Goal: Task Accomplishment & Management: Manage account settings

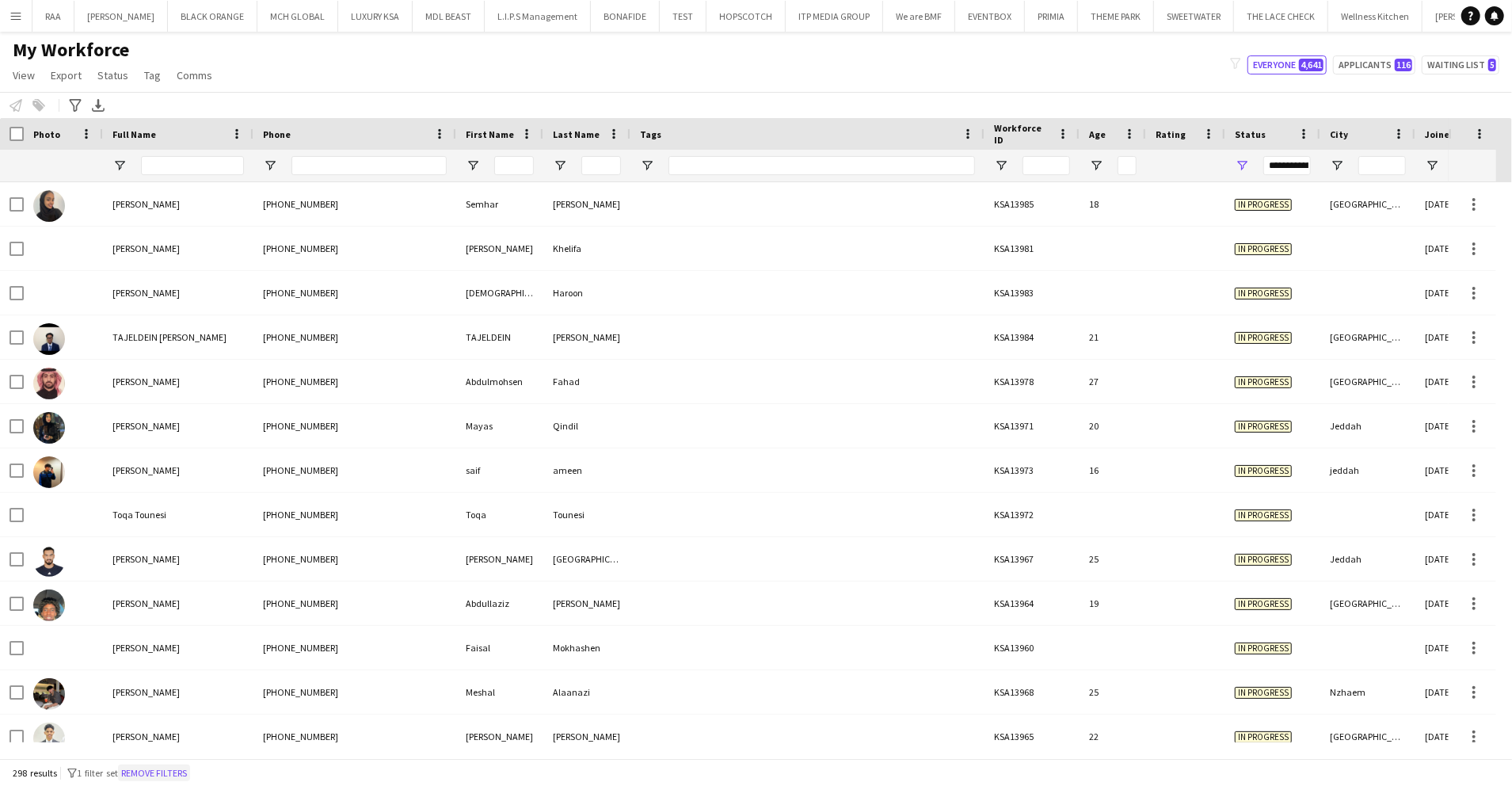
click at [176, 771] on button "Remove filters" at bounding box center [154, 773] width 72 height 17
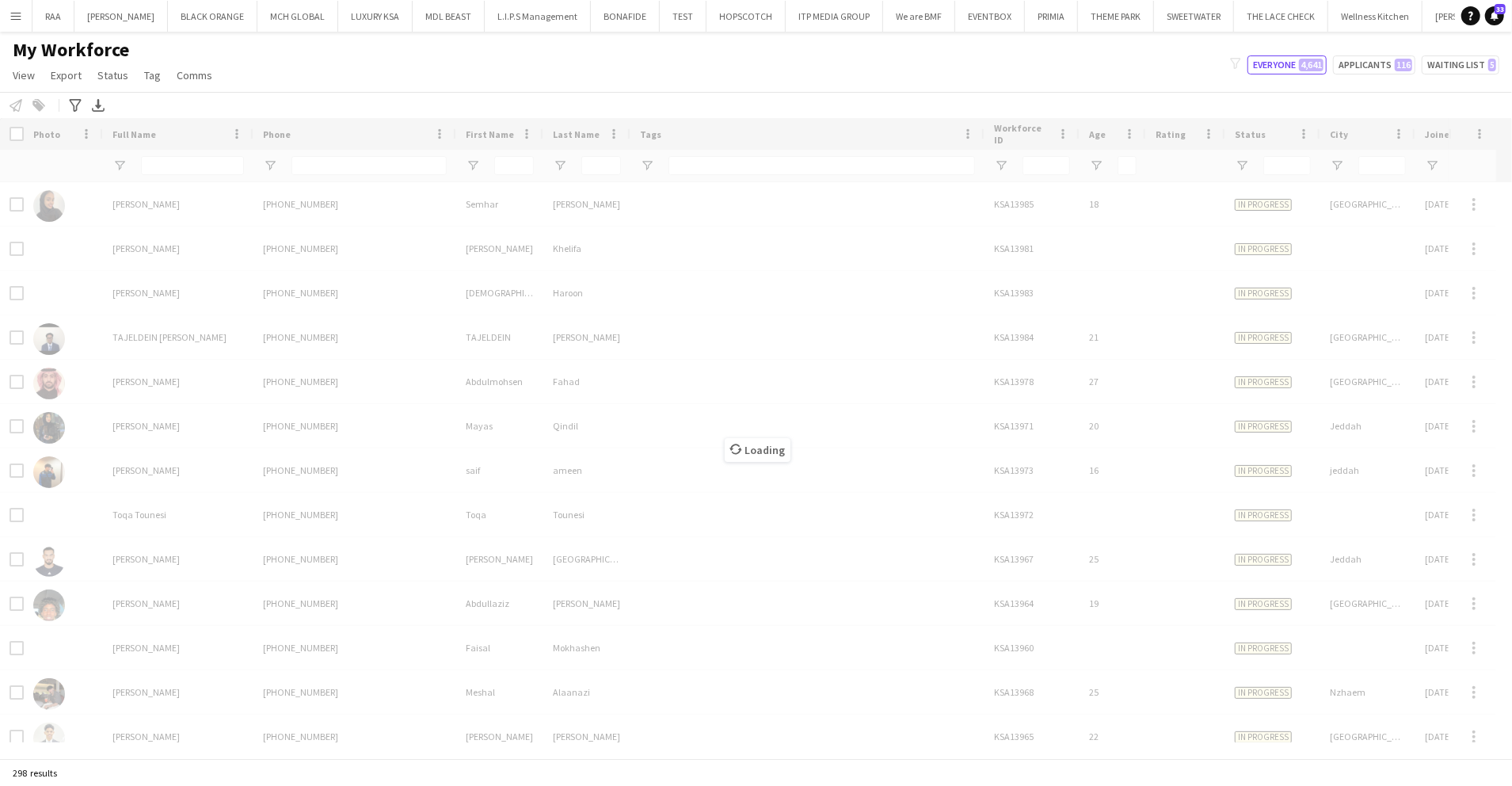
click at [326, 164] on div "Loading" at bounding box center [756, 439] width 1512 height 640
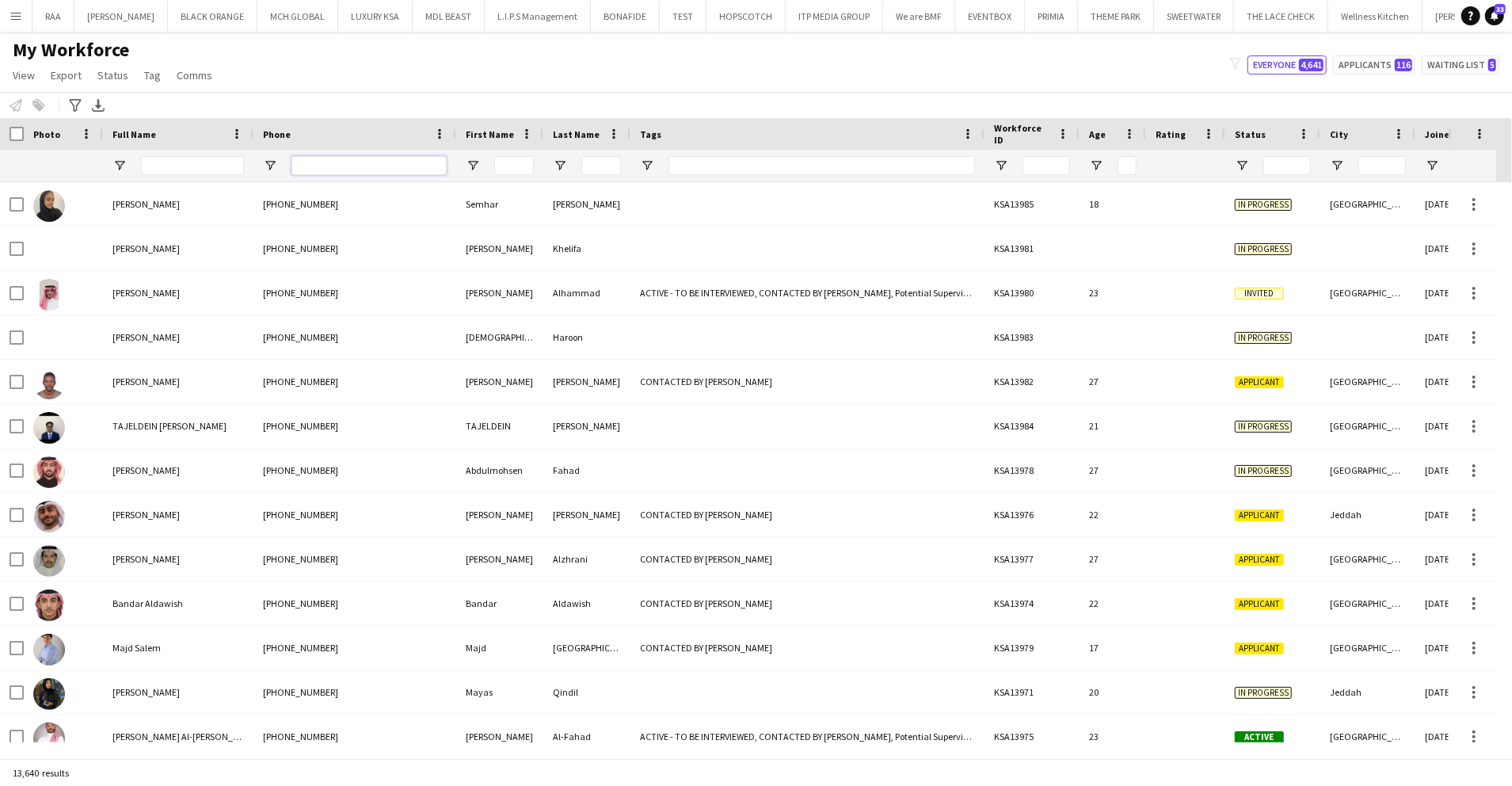
click at [333, 168] on input "Phone Filter Input" at bounding box center [369, 165] width 155 height 19
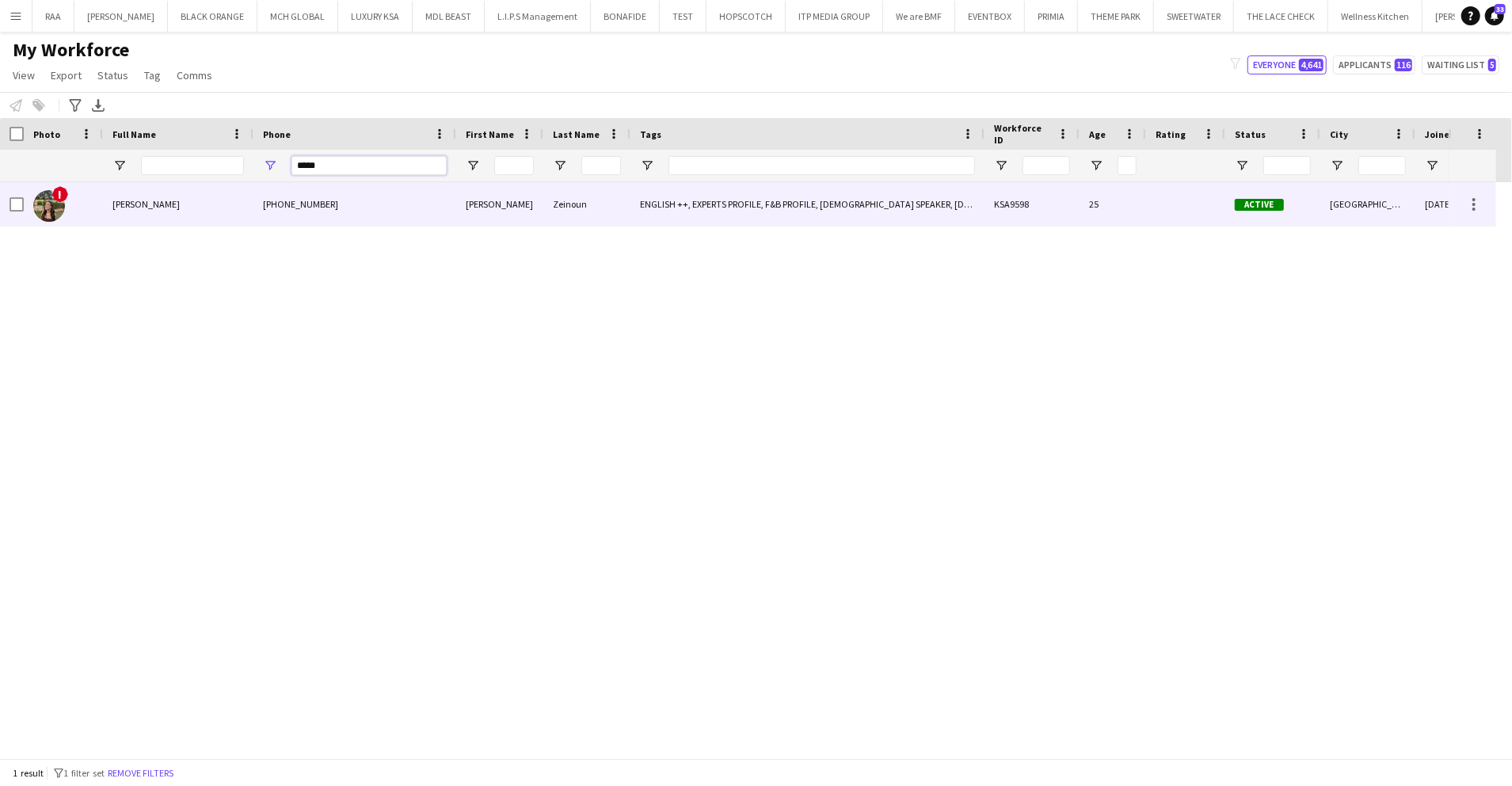
type input "*****"
click at [345, 193] on div "+96171126226" at bounding box center [355, 204] width 203 height 44
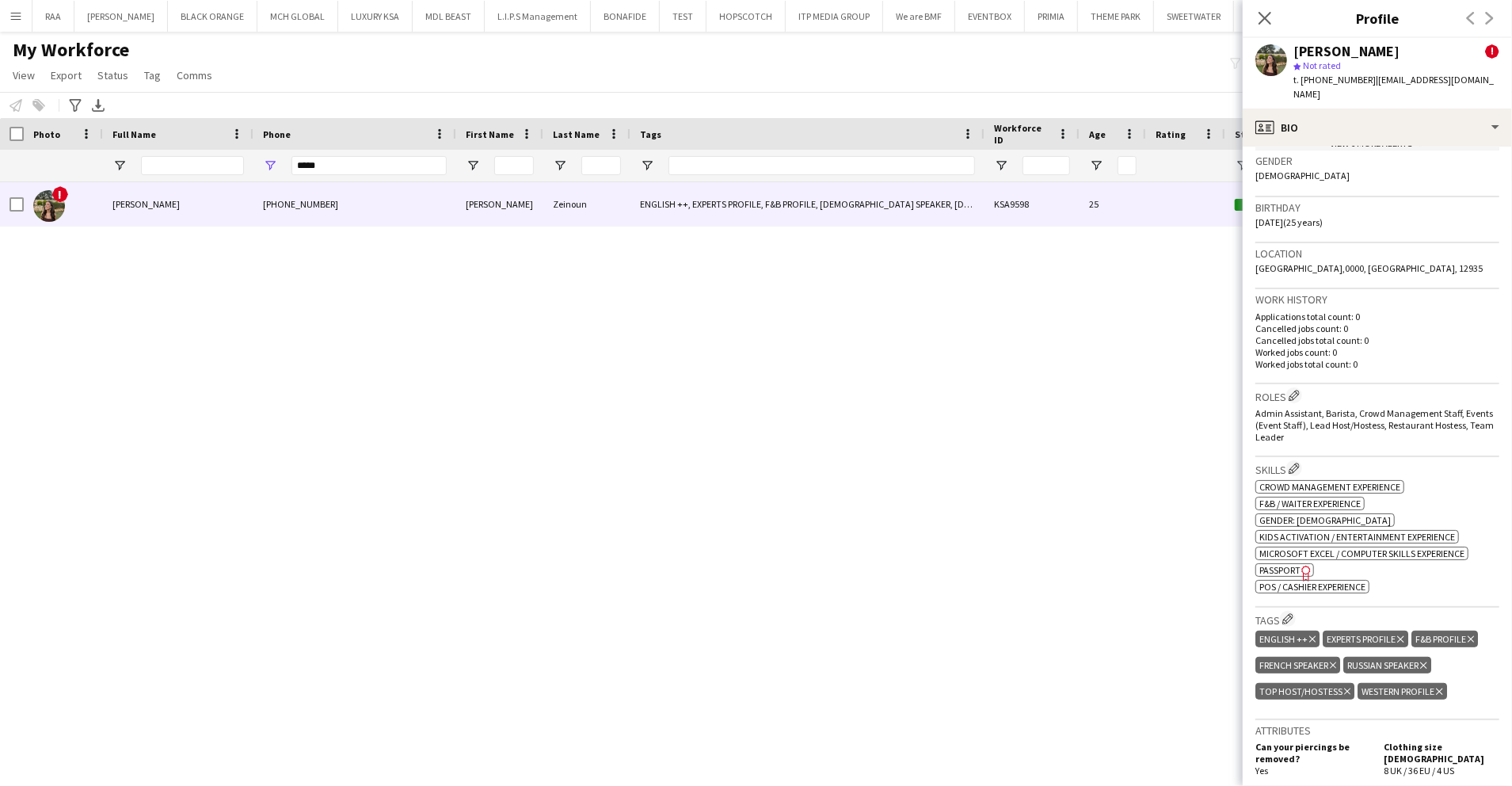
scroll to position [422, 0]
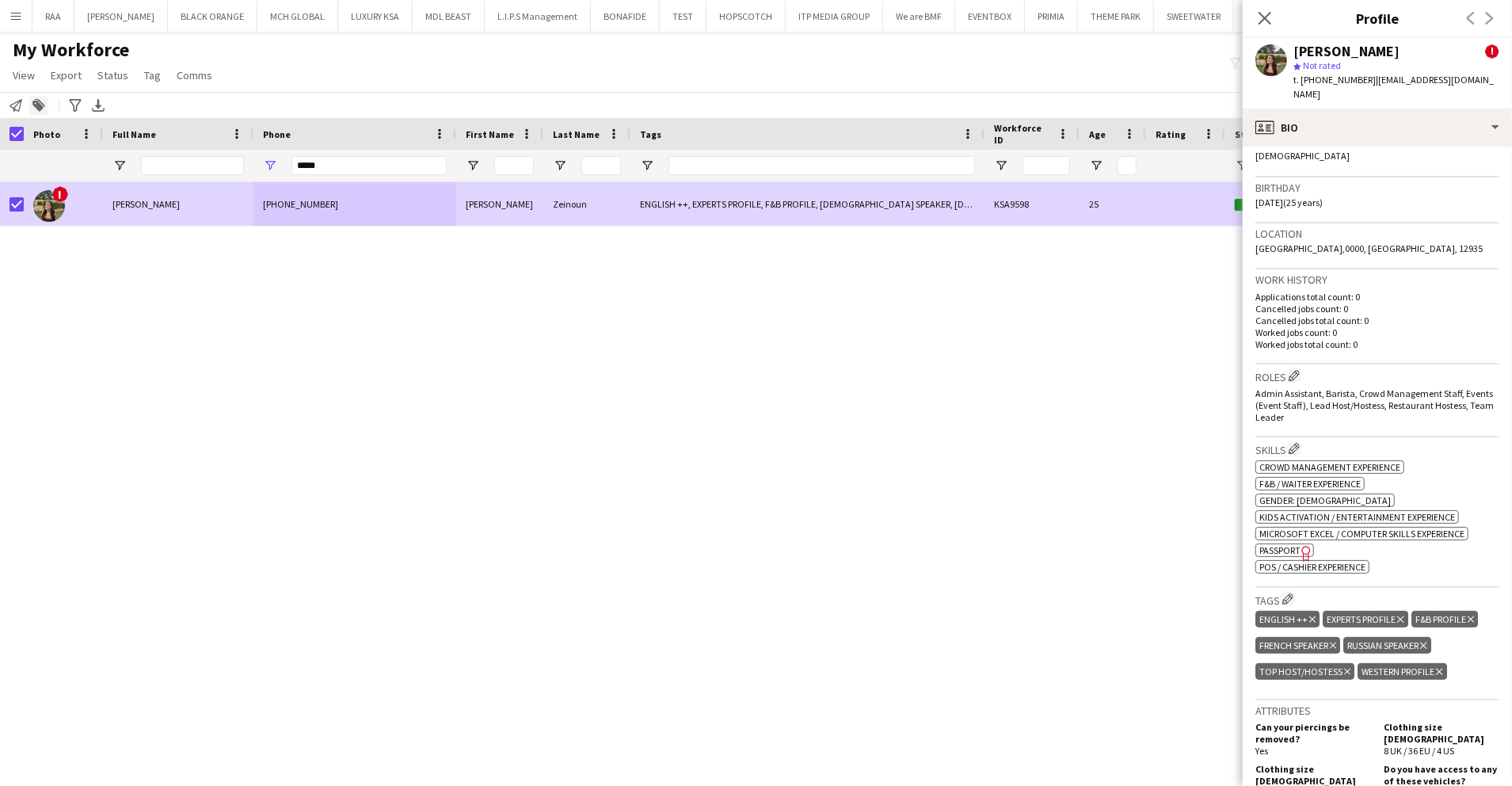
click at [38, 96] on div "Add to tag" at bounding box center [38, 105] width 19 height 19
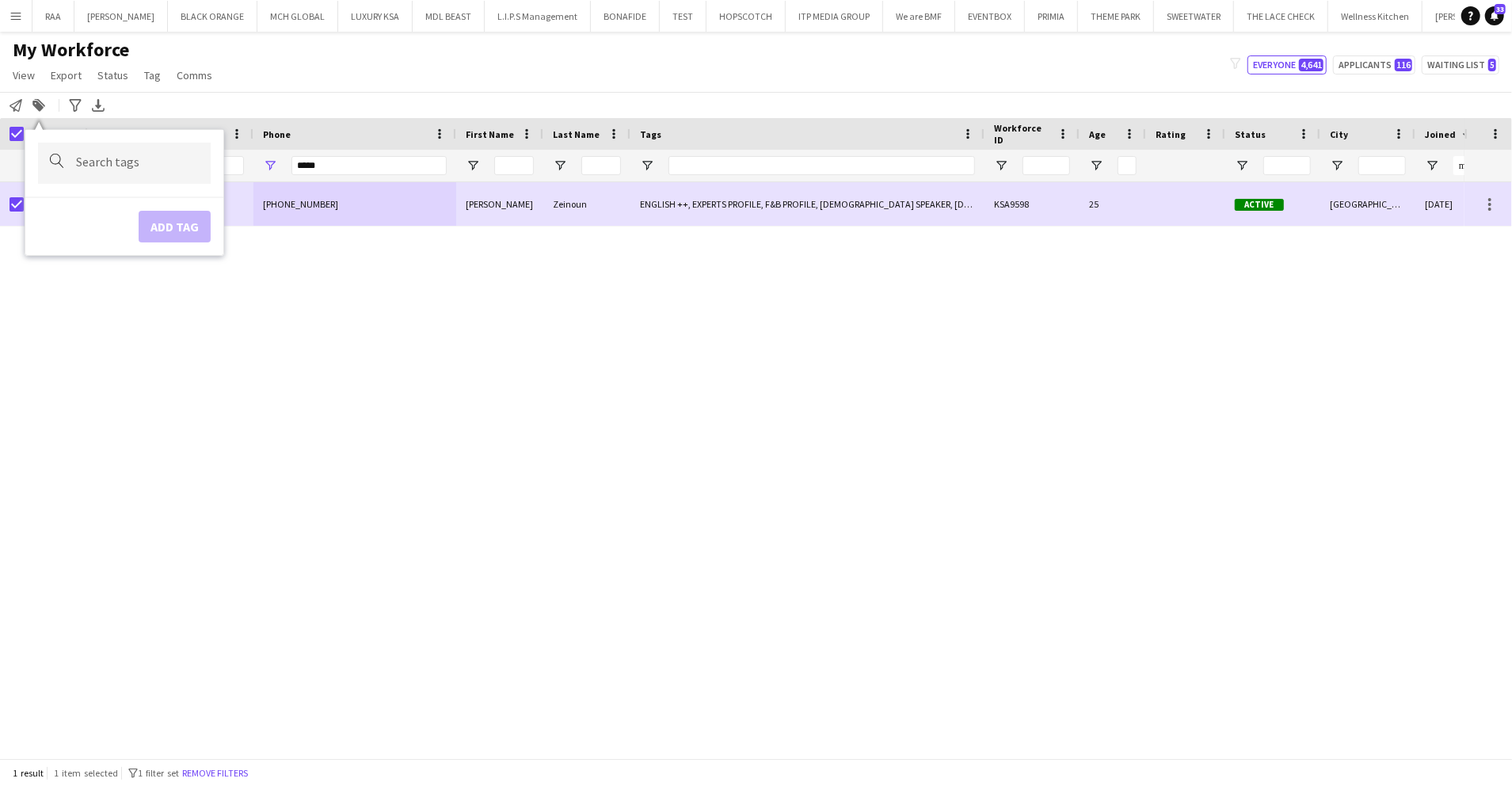
click at [130, 160] on input "Type to search..." at bounding box center [137, 163] width 122 height 15
type input "*******"
click at [129, 202] on div "TOP [PERSON_NAME]" at bounding box center [98, 208] width 172 height 38
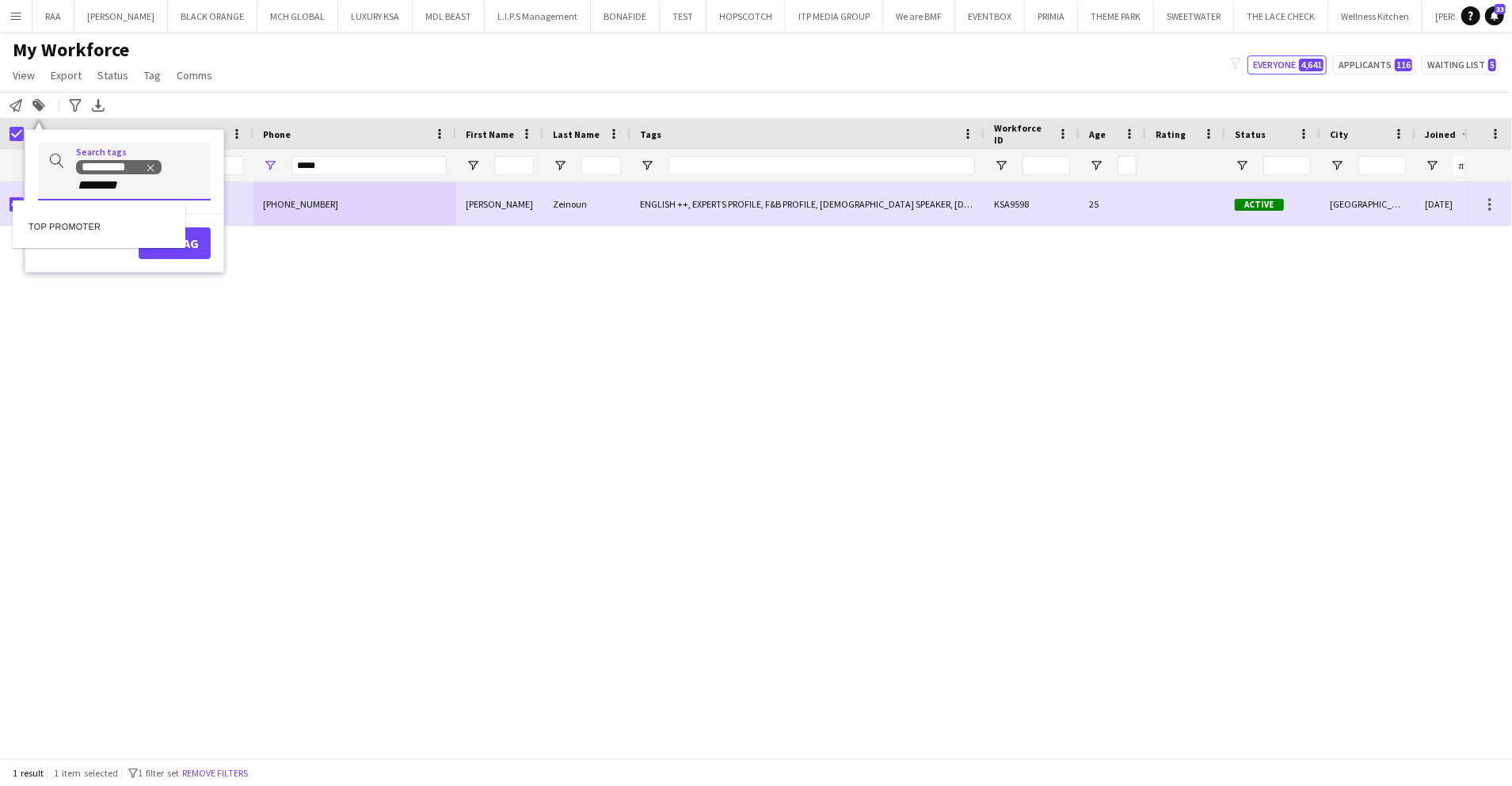
type input "********"
click at [143, 227] on div "TOP PROMOTER" at bounding box center [98, 224] width 172 height 38
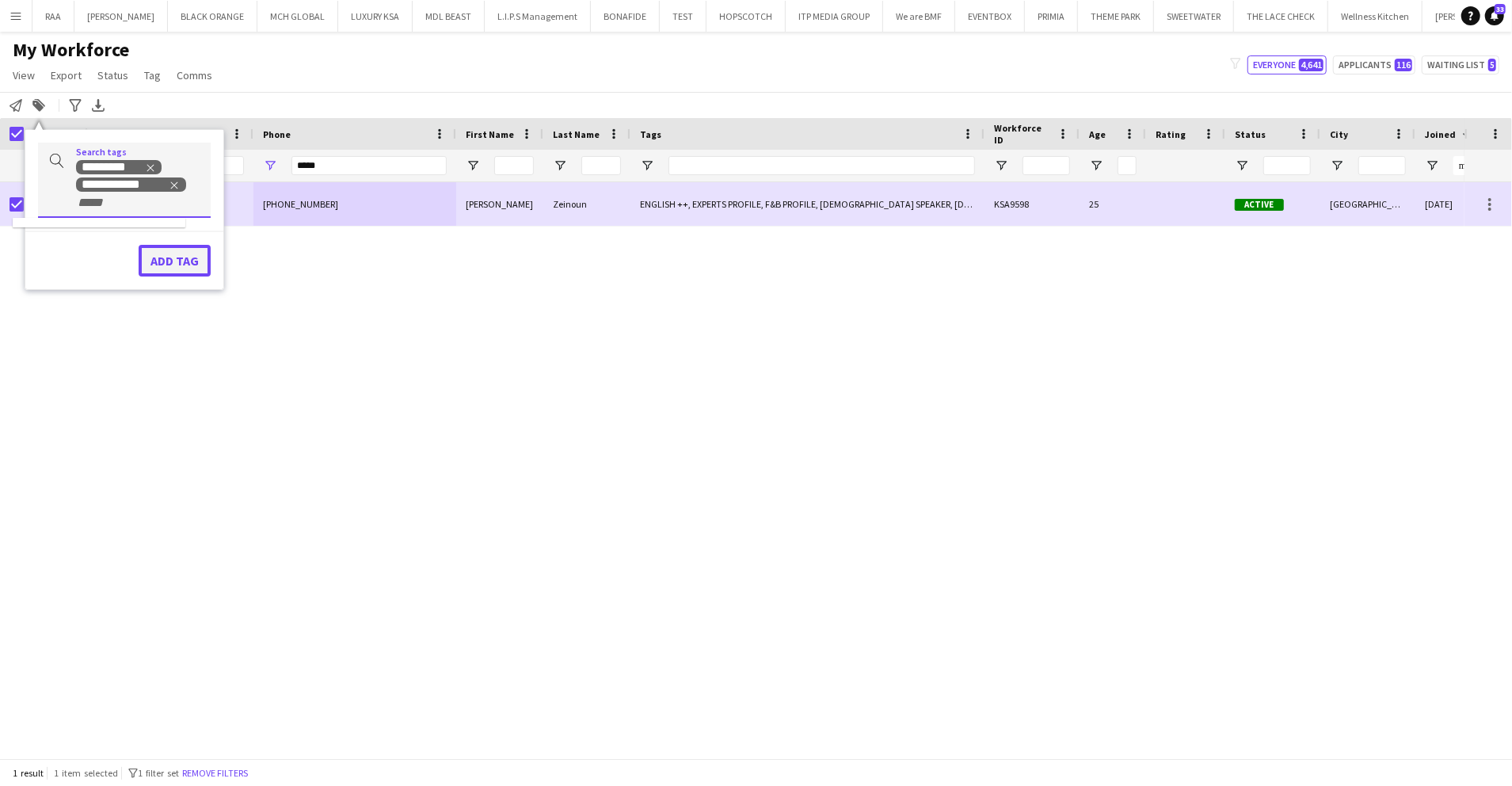
click at [171, 247] on button "Add tag" at bounding box center [174, 261] width 72 height 32
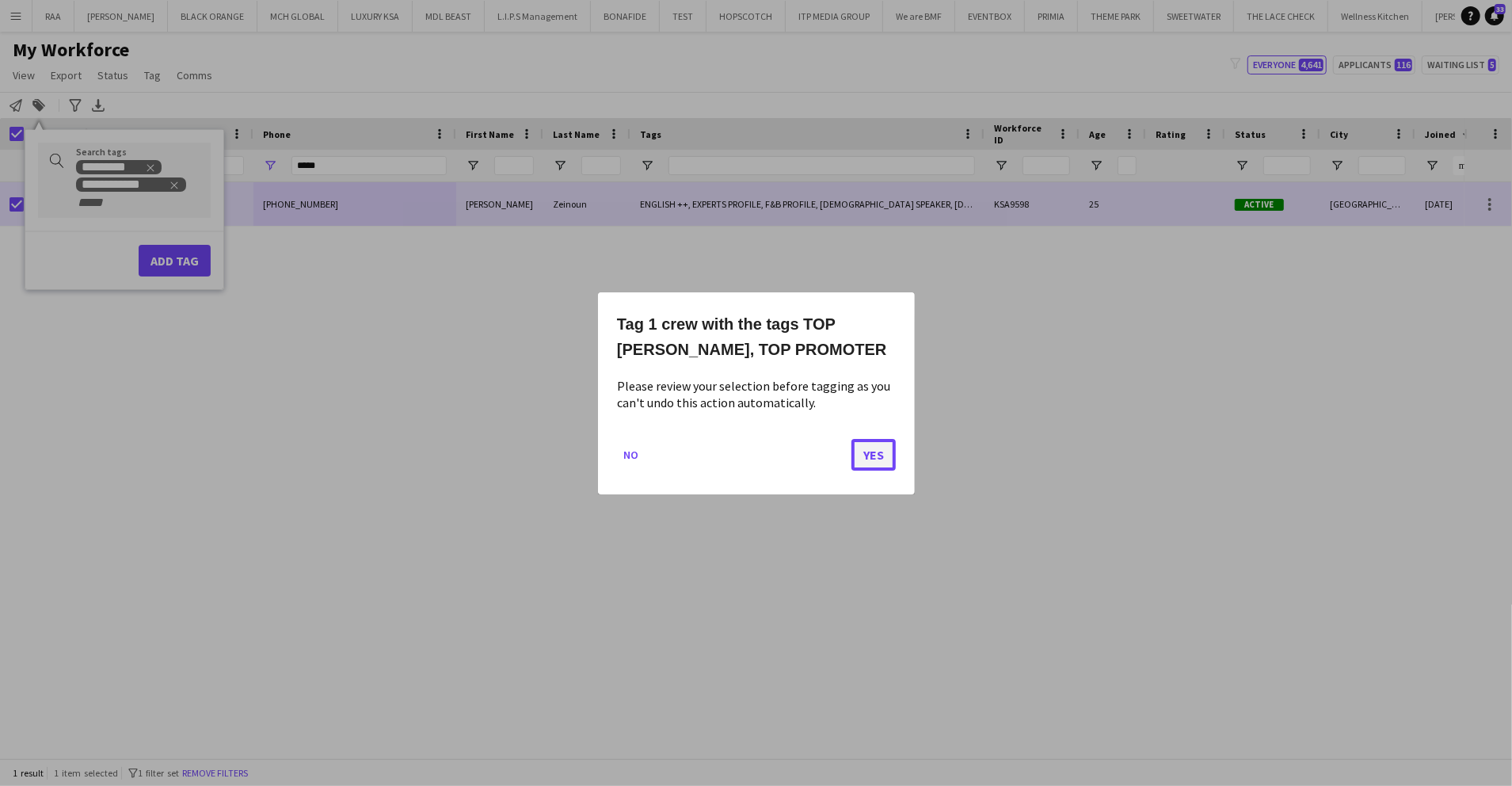
click at [869, 455] on button "Yes" at bounding box center [873, 454] width 45 height 32
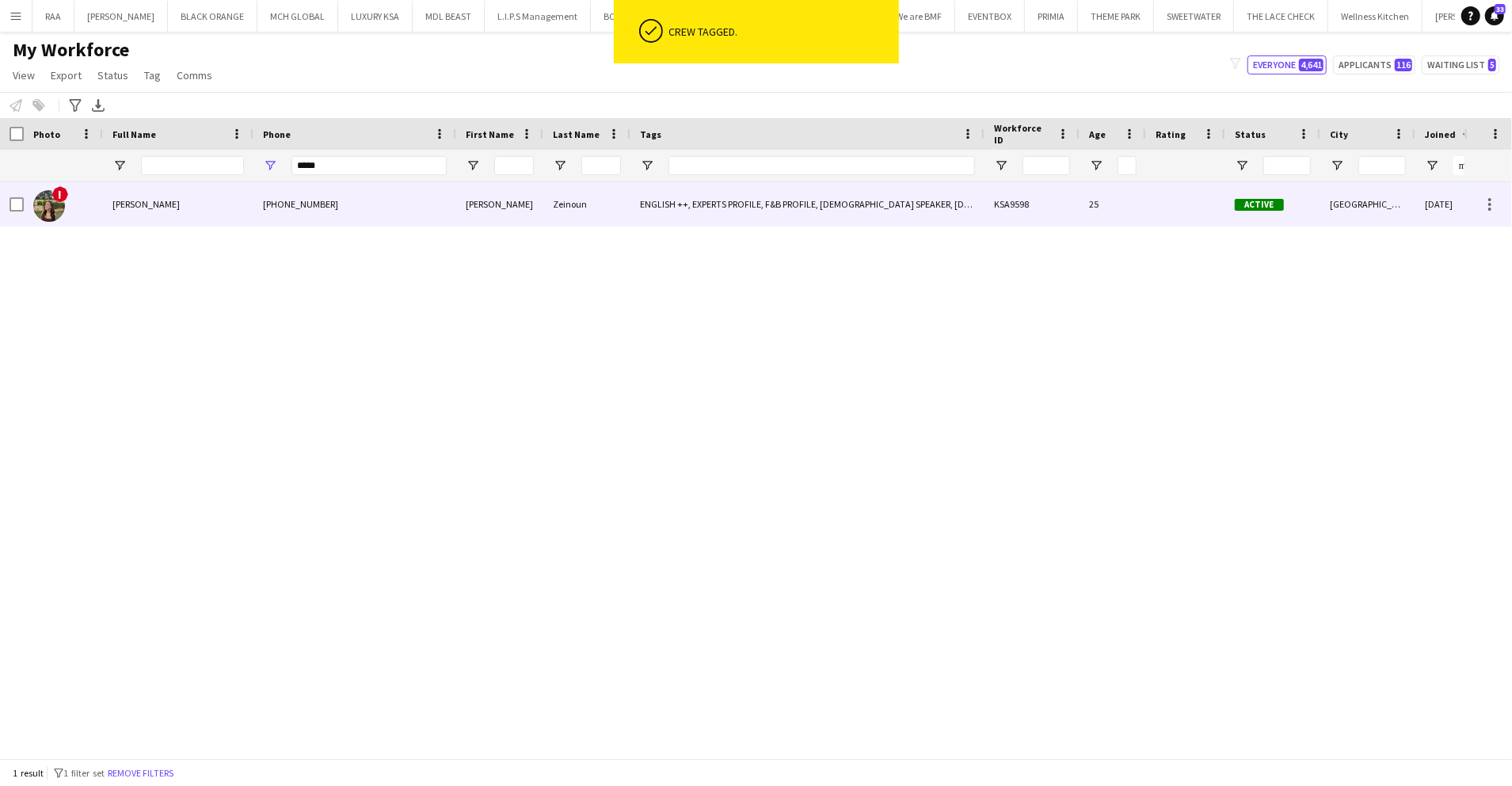
click at [1003, 200] on div "KSA9598" at bounding box center [1032, 204] width 95 height 44
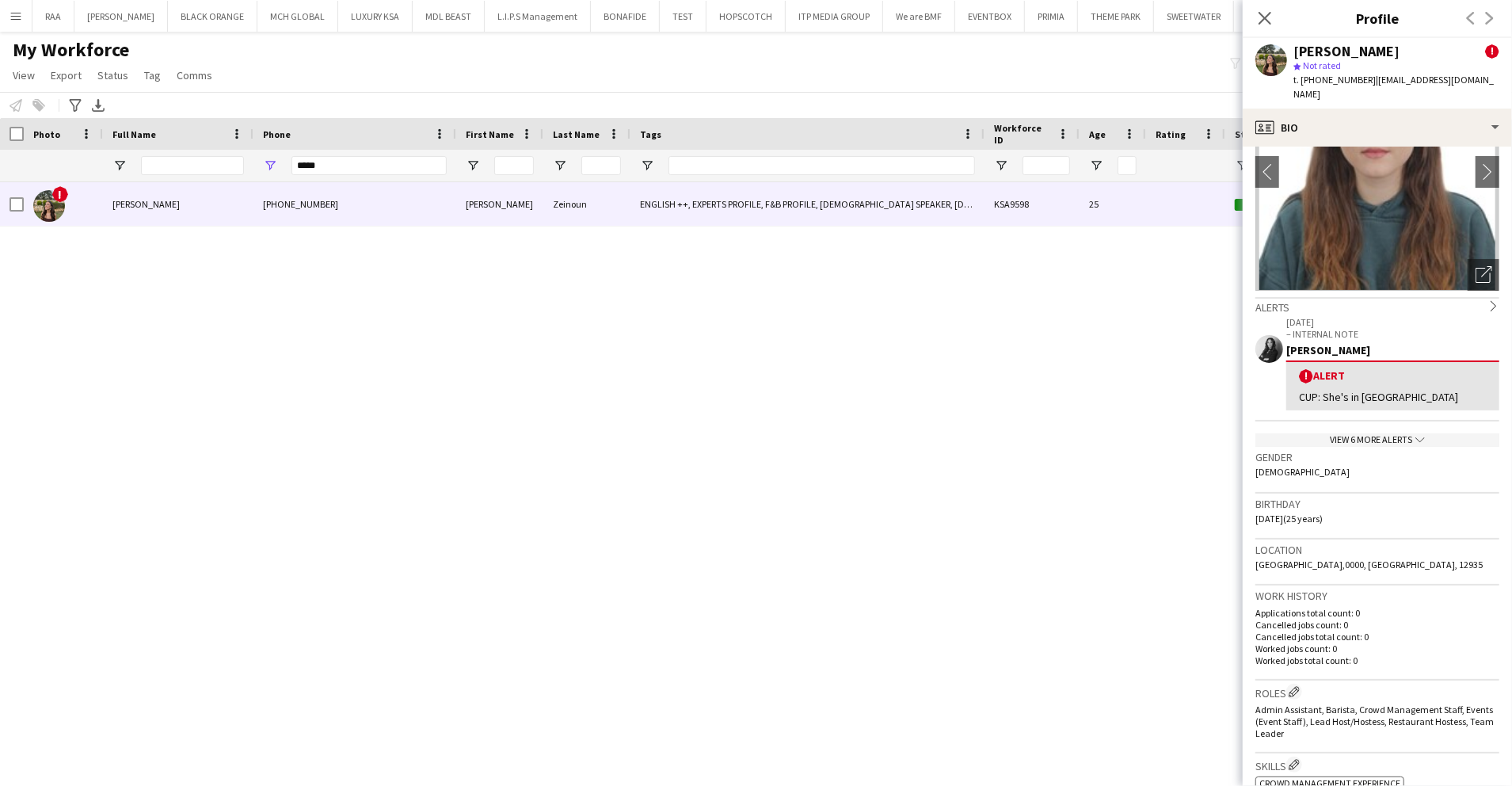
scroll to position [106, 0]
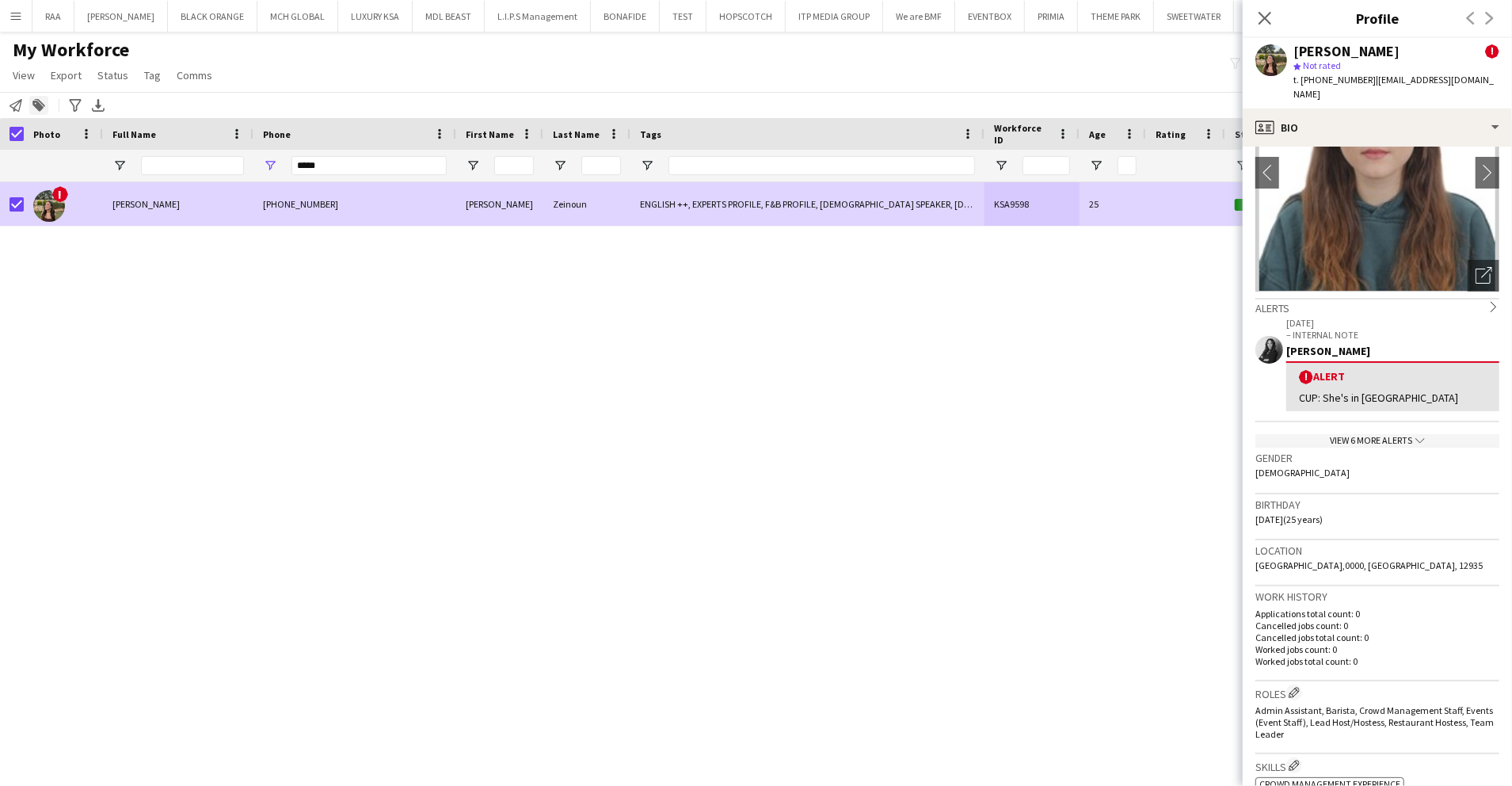
click at [46, 98] on div "Add to tag" at bounding box center [38, 105] width 19 height 19
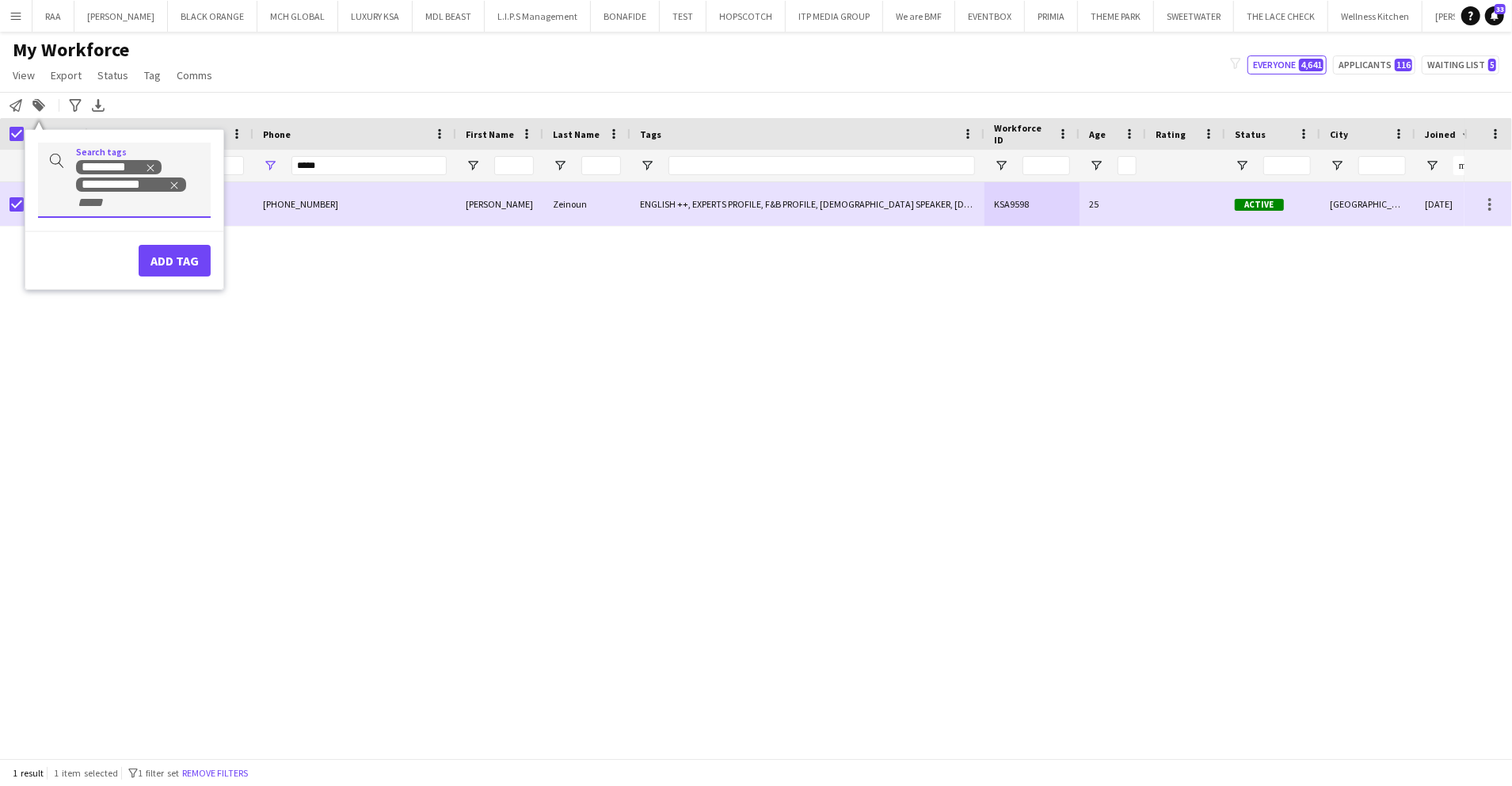
click at [107, 200] on input "+ Tag" at bounding box center [109, 203] width 67 height 15
type input "******"
drag, startPoint x: 75, startPoint y: 235, endPoint x: 146, endPoint y: 264, distance: 76.7
click at [76, 236] on div "KHALEEJI PROFILE" at bounding box center [98, 242] width 172 height 38
click at [168, 282] on button "Add tag" at bounding box center [174, 278] width 72 height 32
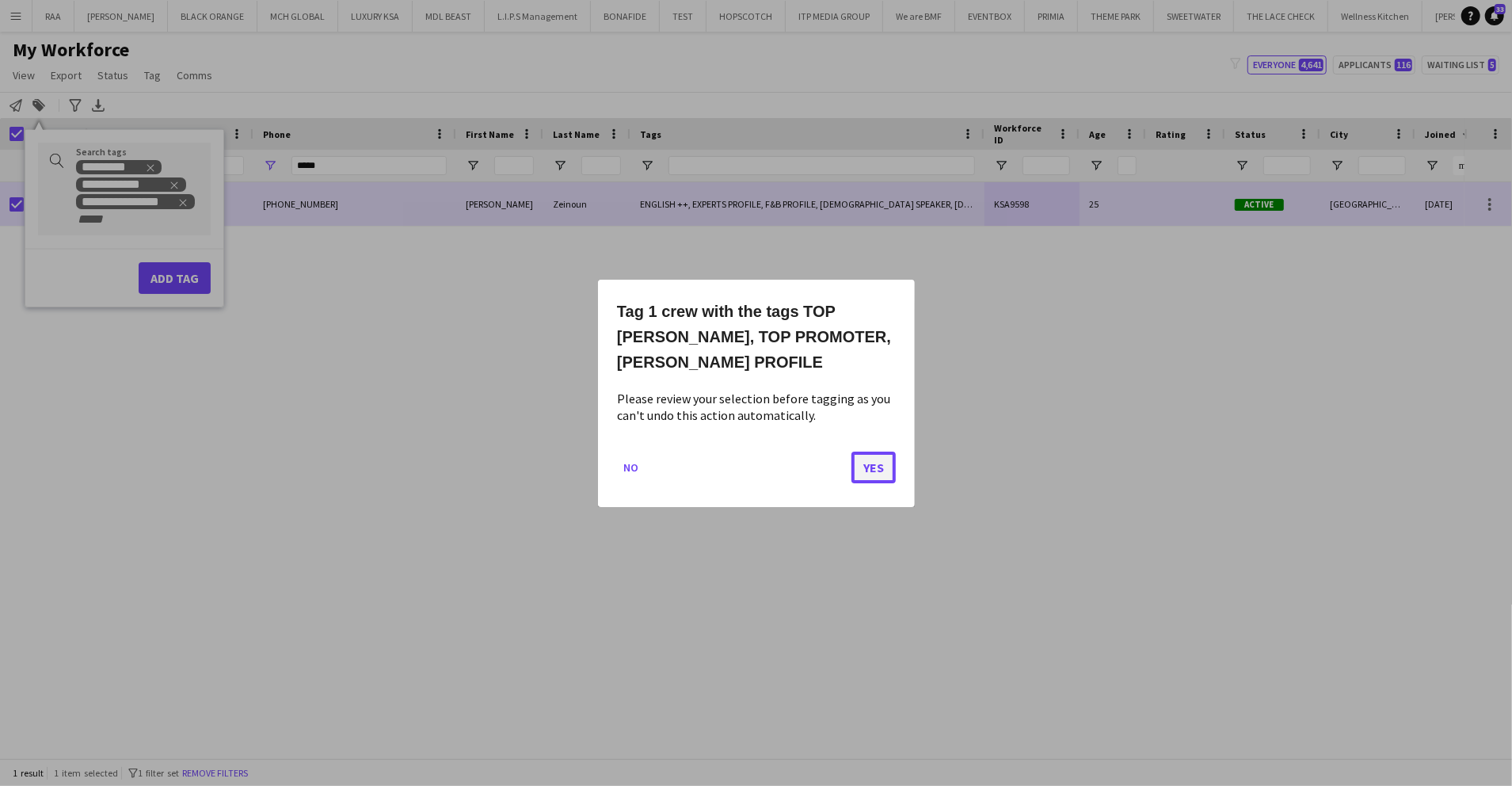
click at [876, 457] on button "Yes" at bounding box center [873, 467] width 45 height 32
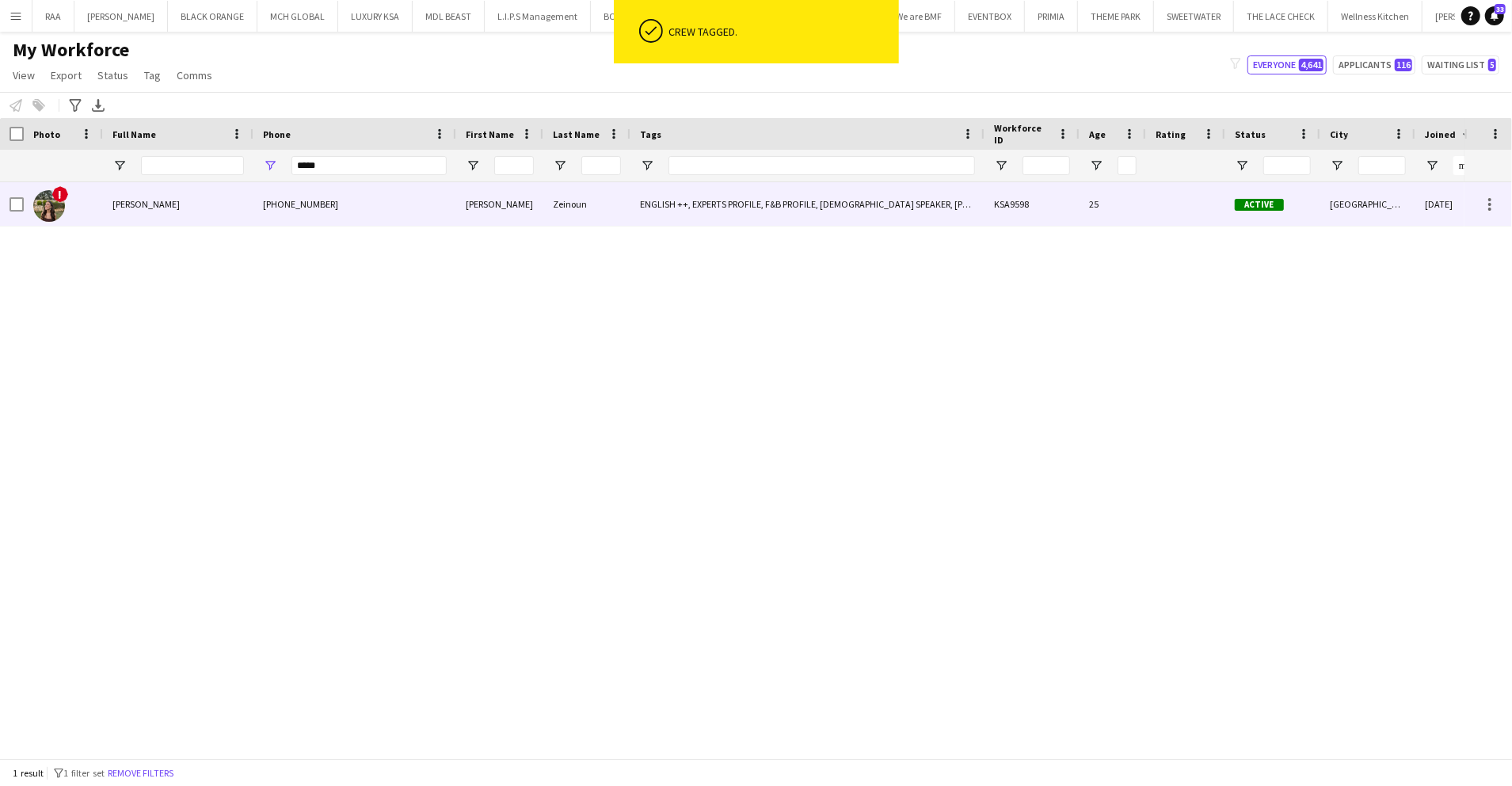
click at [1048, 195] on div "KSA9598" at bounding box center [1032, 204] width 95 height 44
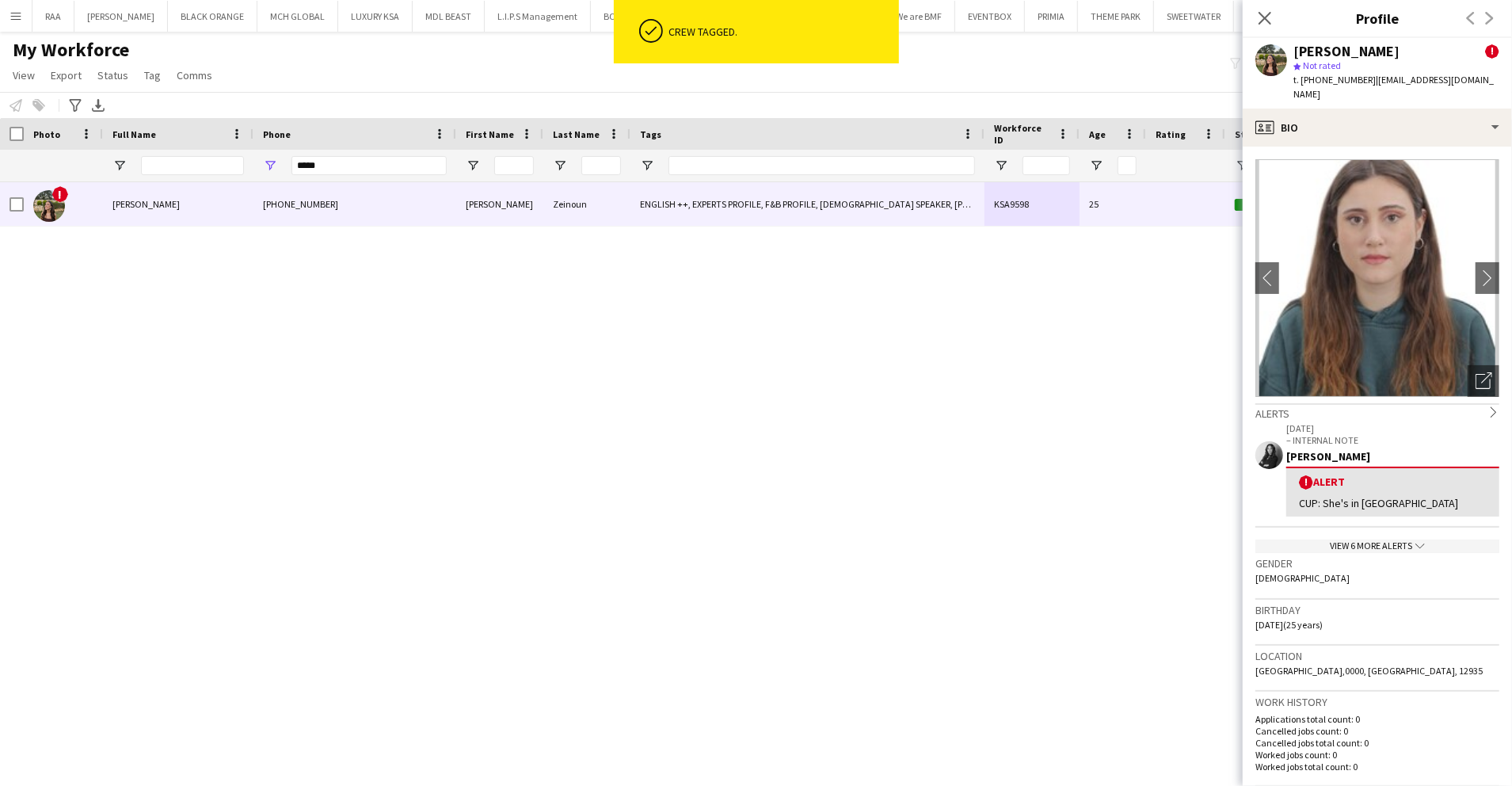
drag, startPoint x: 1487, startPoint y: 43, endPoint x: 1475, endPoint y: 69, distance: 28.6
click at [1477, 65] on app-profile-header "Sasha Zeinoun ! star Not rated t. +96171126226 | sashazeinoun7@gmail.com" at bounding box center [1378, 73] width 270 height 70
drag, startPoint x: 1335, startPoint y: 114, endPoint x: 1366, endPoint y: 165, distance: 59.7
click at [1335, 114] on div "profile Bio" at bounding box center [1378, 128] width 270 height 38
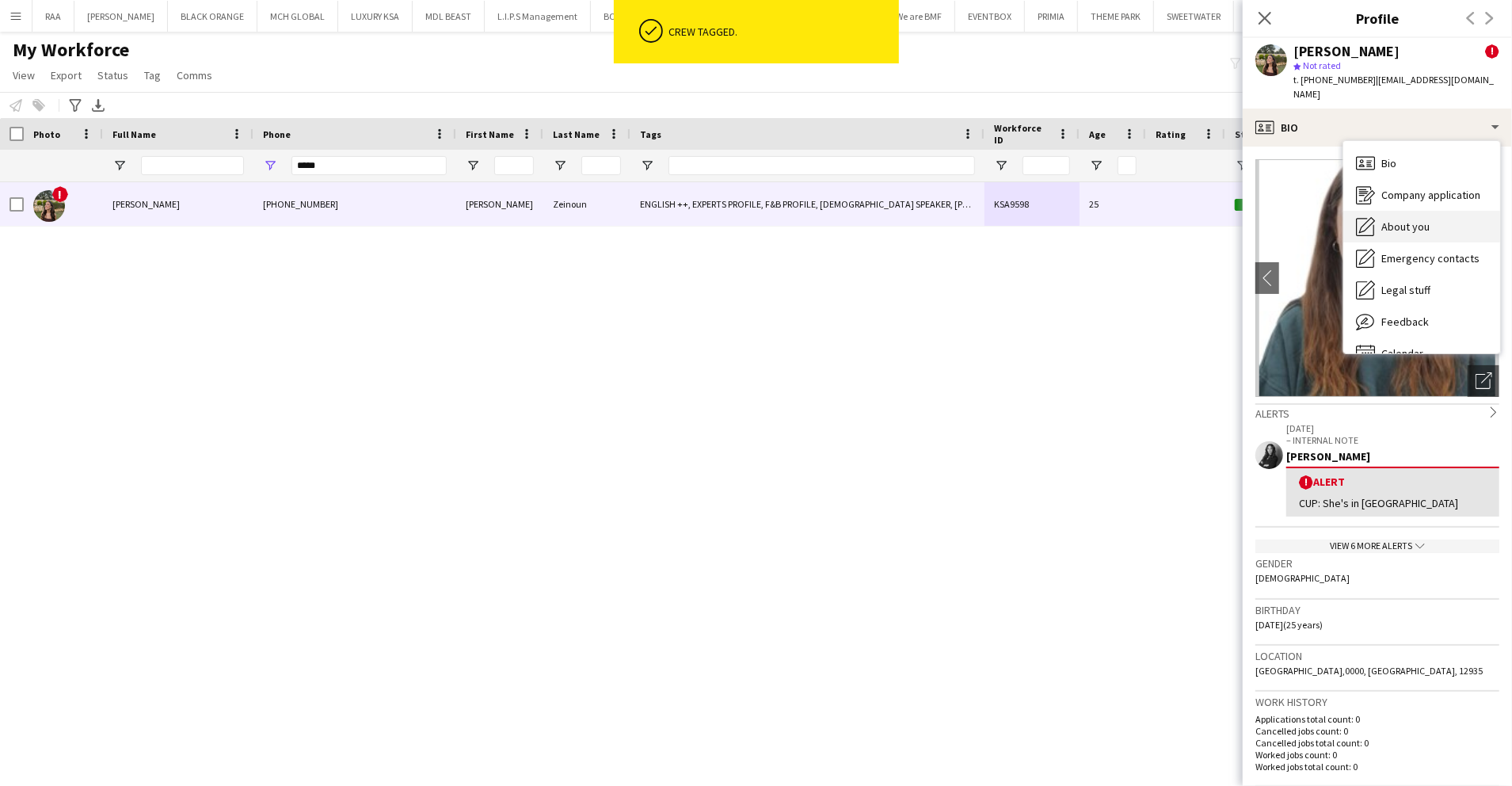
click at [1385, 211] on div "About you About you" at bounding box center [1422, 226] width 157 height 32
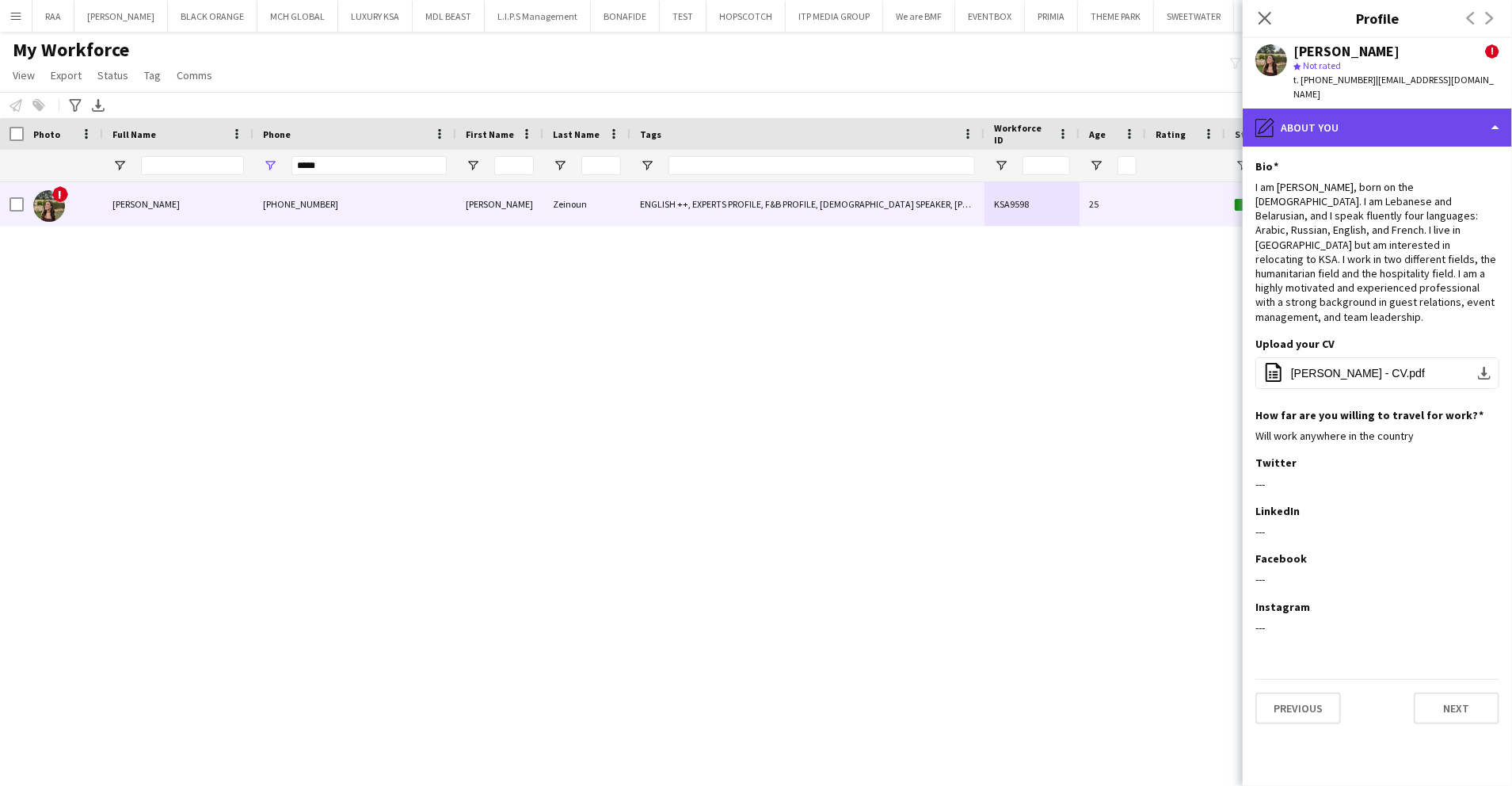
click at [1410, 109] on div "pencil4 About you" at bounding box center [1378, 128] width 270 height 38
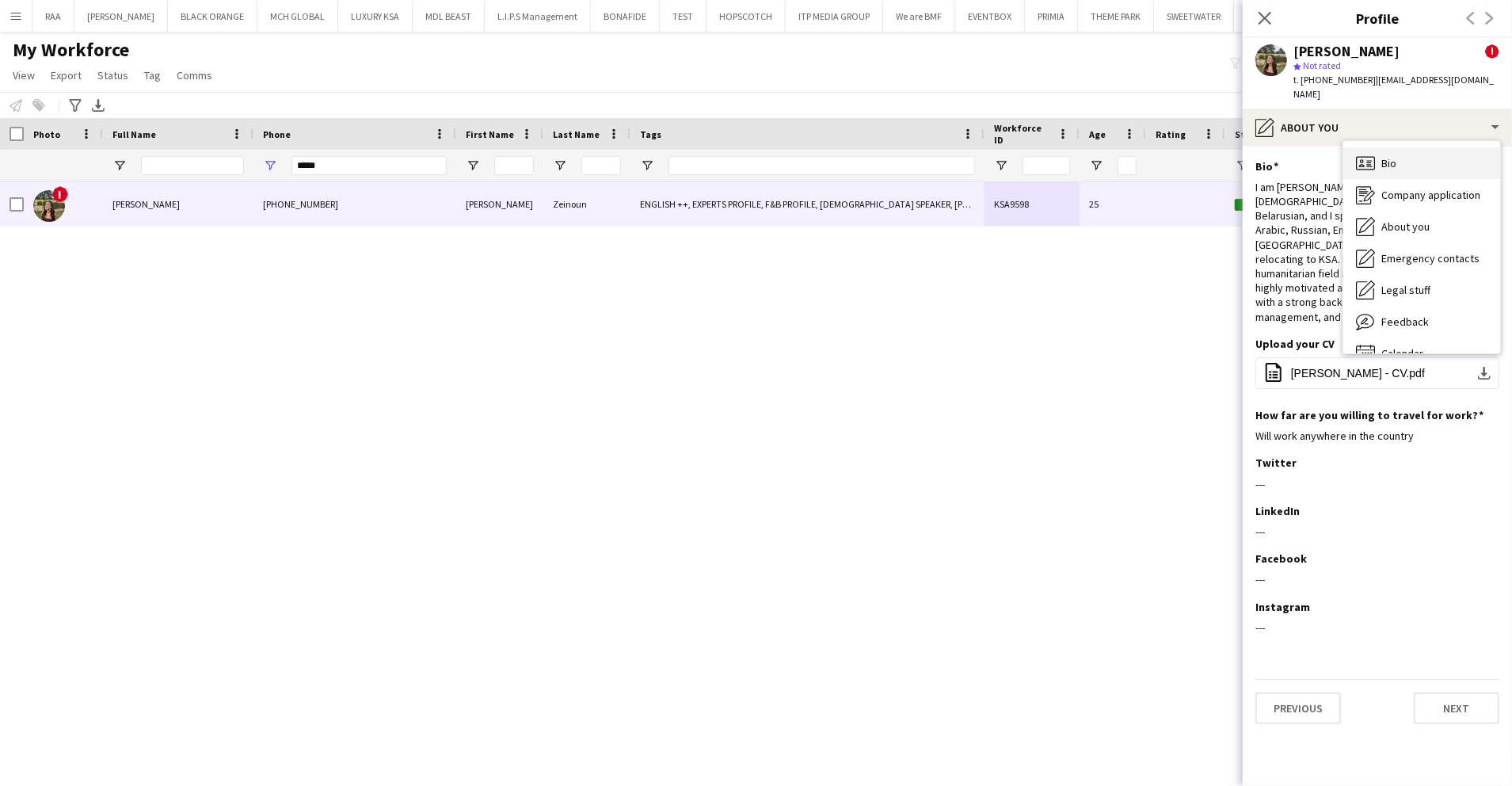
click at [1403, 148] on div "Bio Bio" at bounding box center [1422, 163] width 157 height 32
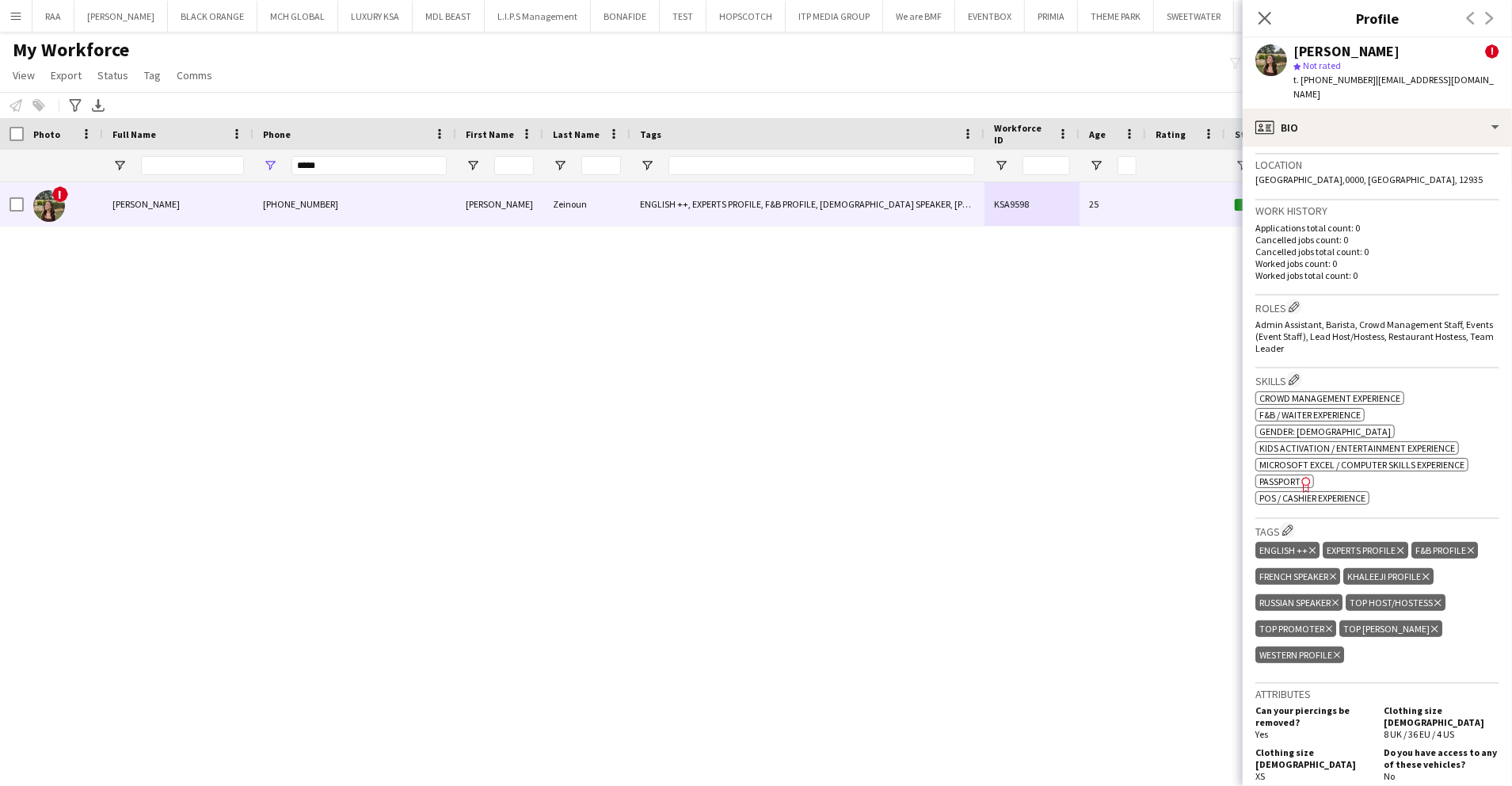
scroll to position [528, 0]
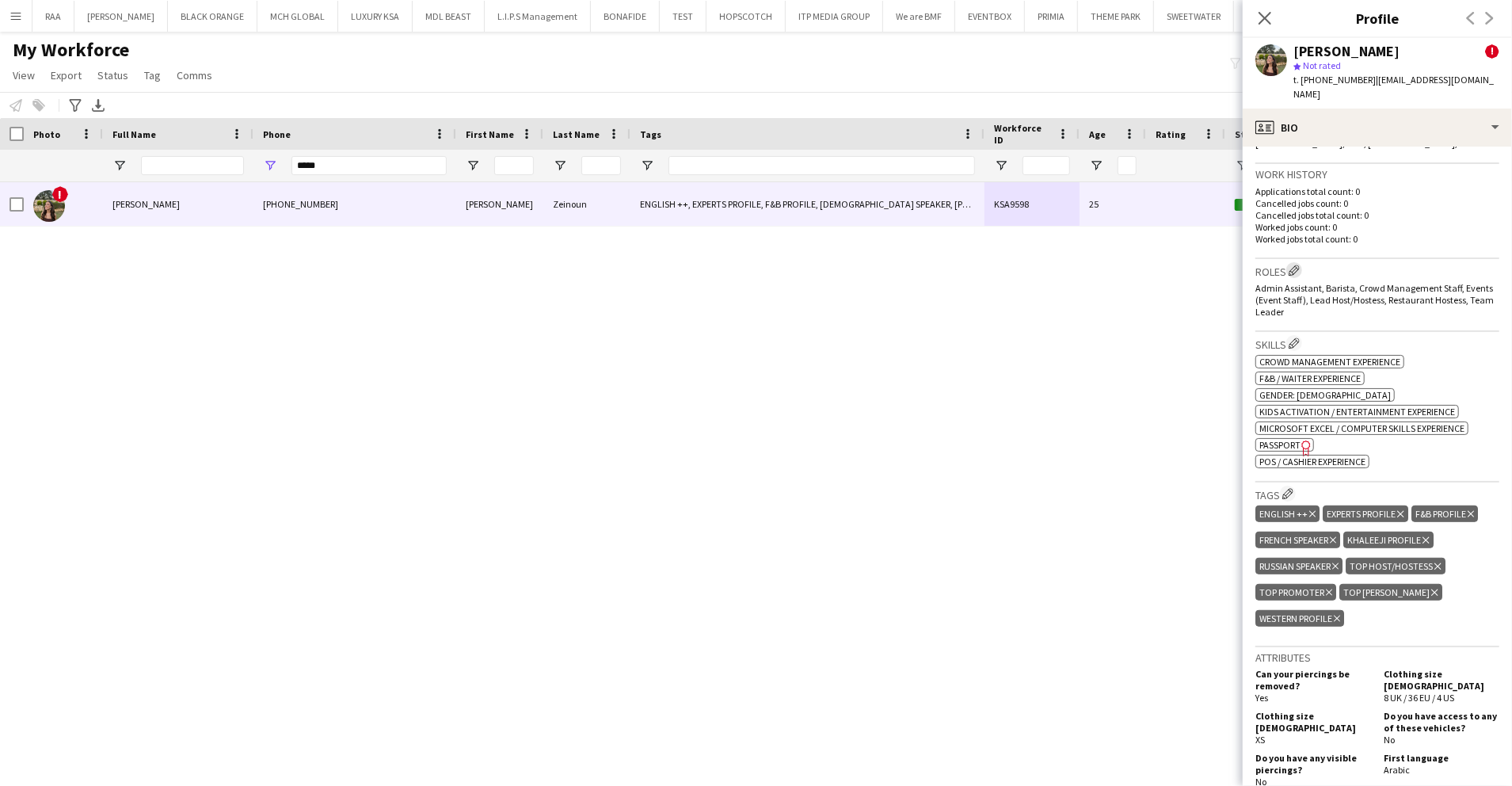
click at [1298, 264] on app-icon "Edit crew company roles" at bounding box center [1294, 270] width 11 height 11
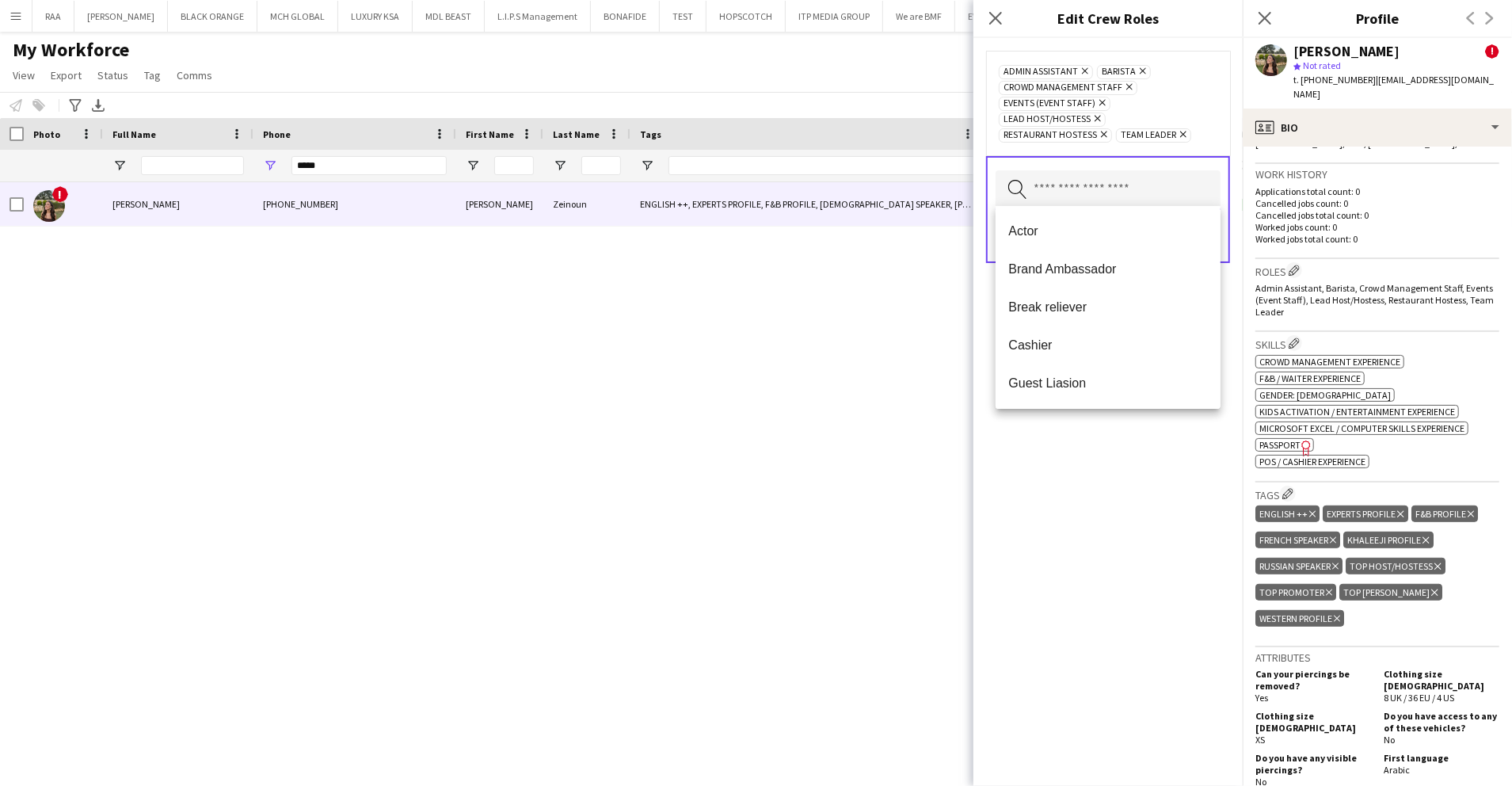
click at [1185, 192] on input "text" at bounding box center [1108, 190] width 225 height 39
type input "****"
type input "*"
type input "***"
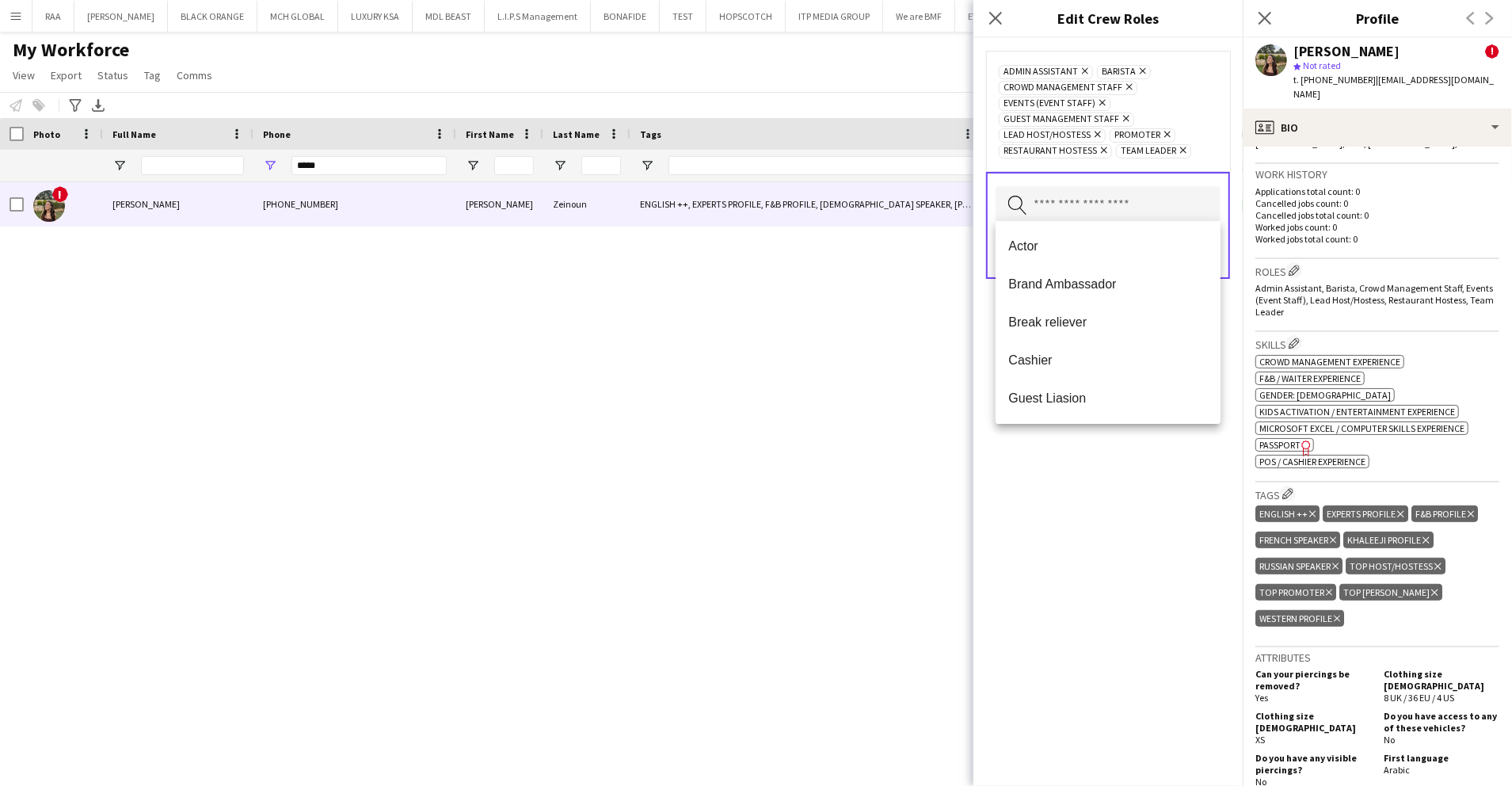
click at [1167, 495] on div "Admin Assistant Remove Barista Remove Crowd Management Staff Remove Events (Eve…" at bounding box center [1108, 412] width 270 height 749
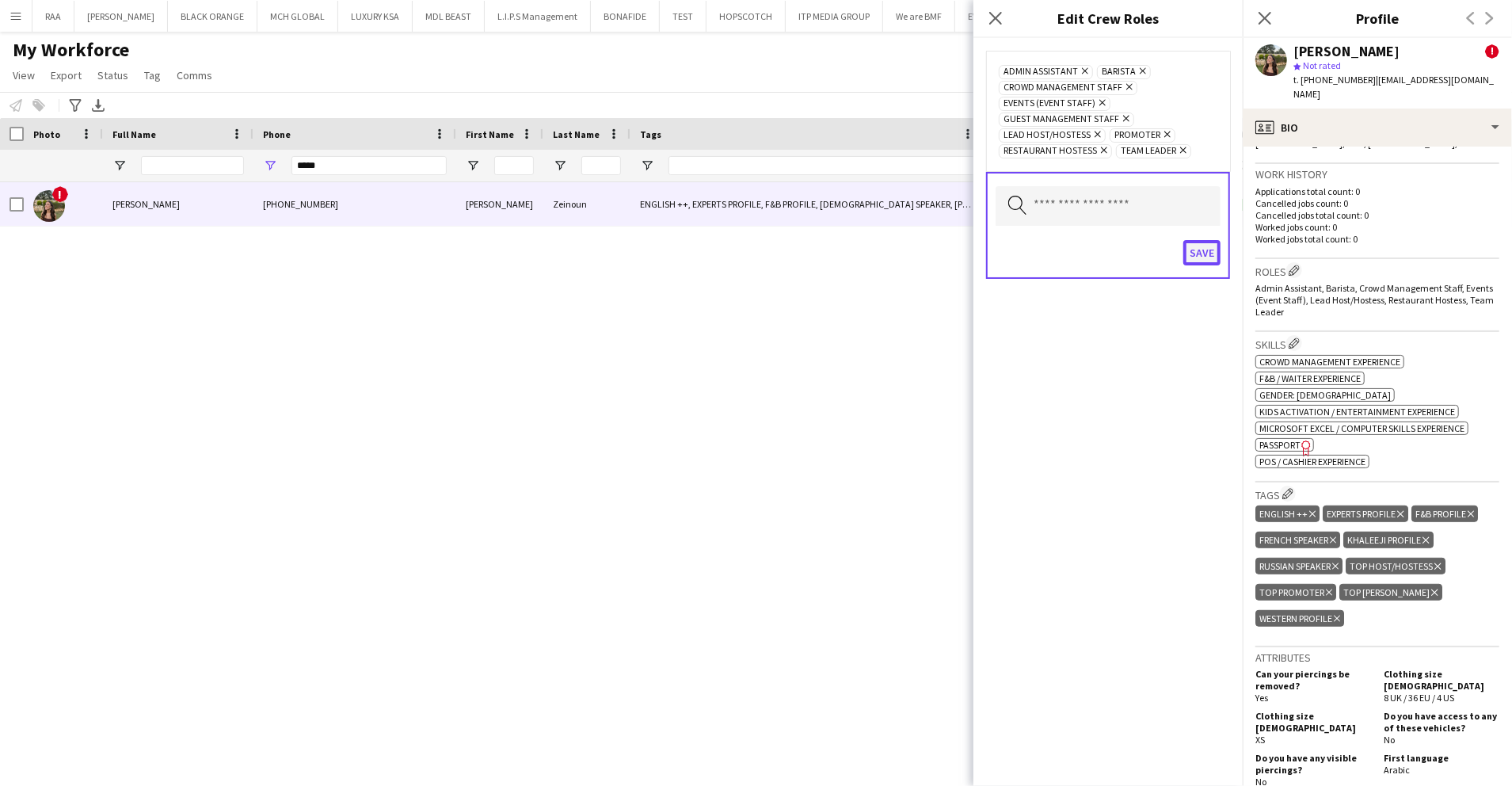
click at [1195, 258] on button "Save" at bounding box center [1202, 253] width 37 height 26
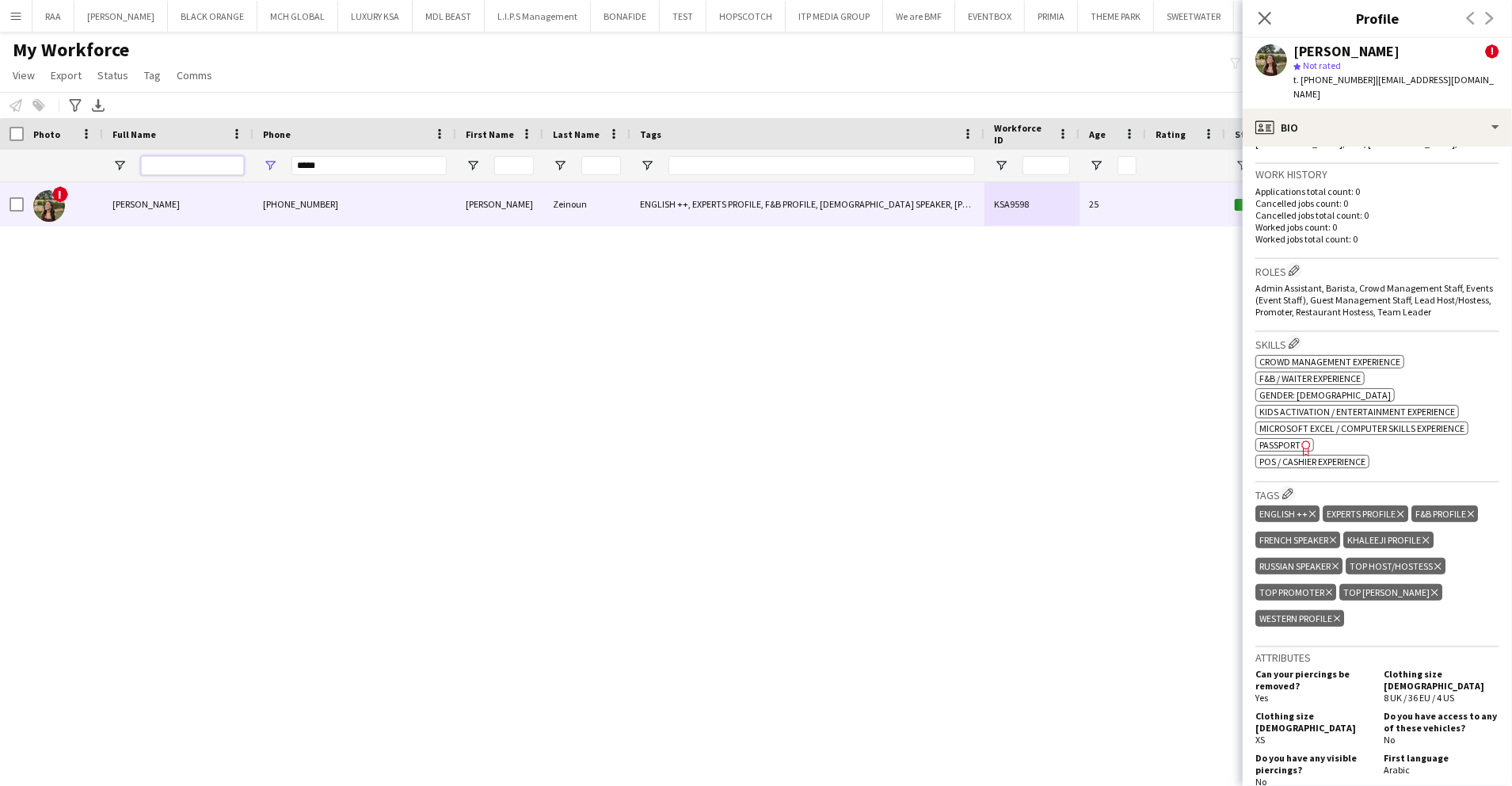
click at [180, 170] on input "Full Name Filter Input" at bounding box center [192, 165] width 103 height 19
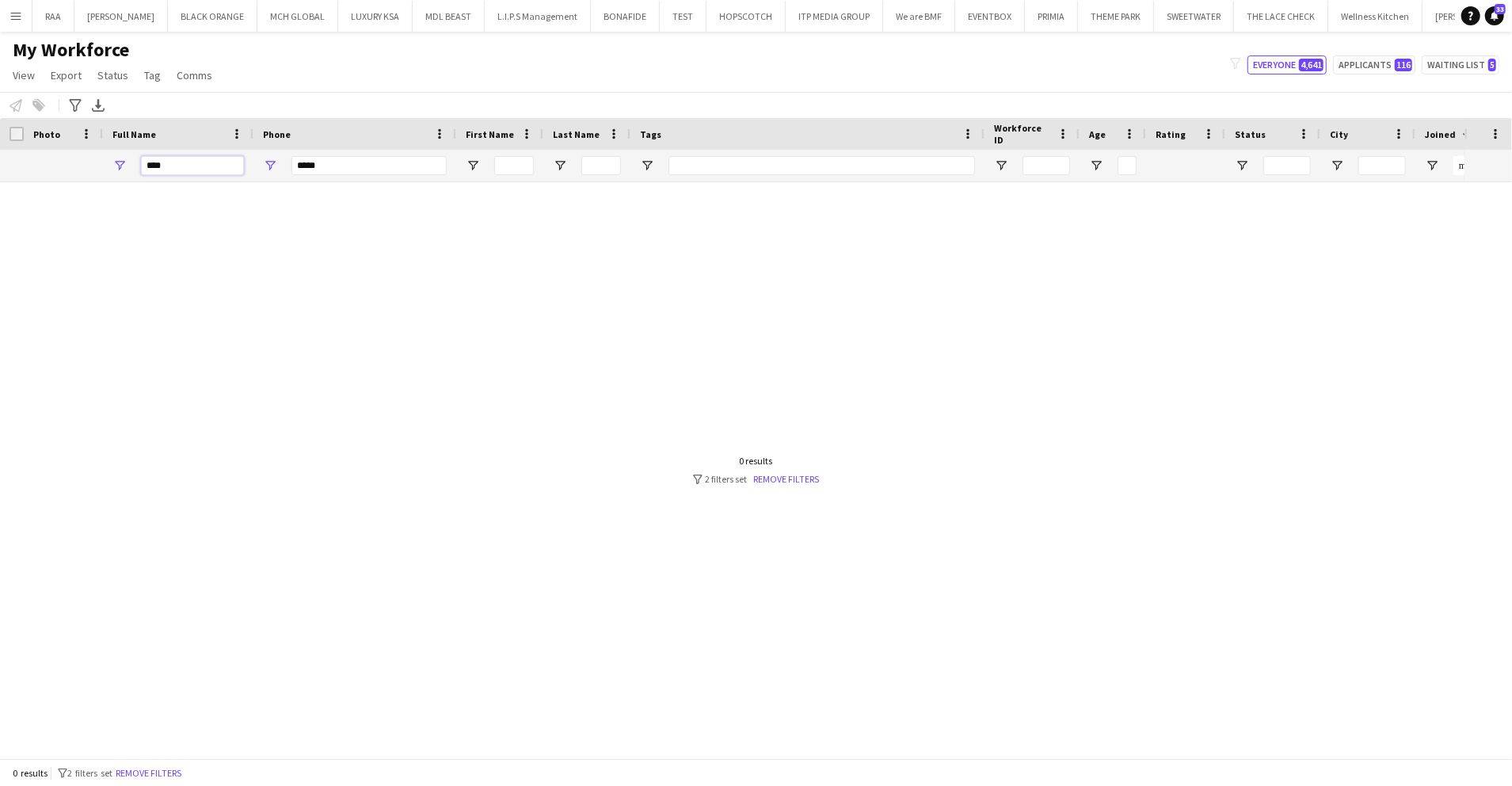
type input "****"
drag, startPoint x: 355, startPoint y: 160, endPoint x: 155, endPoint y: 162, distance: 200.0
click at [155, 162] on div "**** *****" at bounding box center [1103, 165] width 2206 height 32
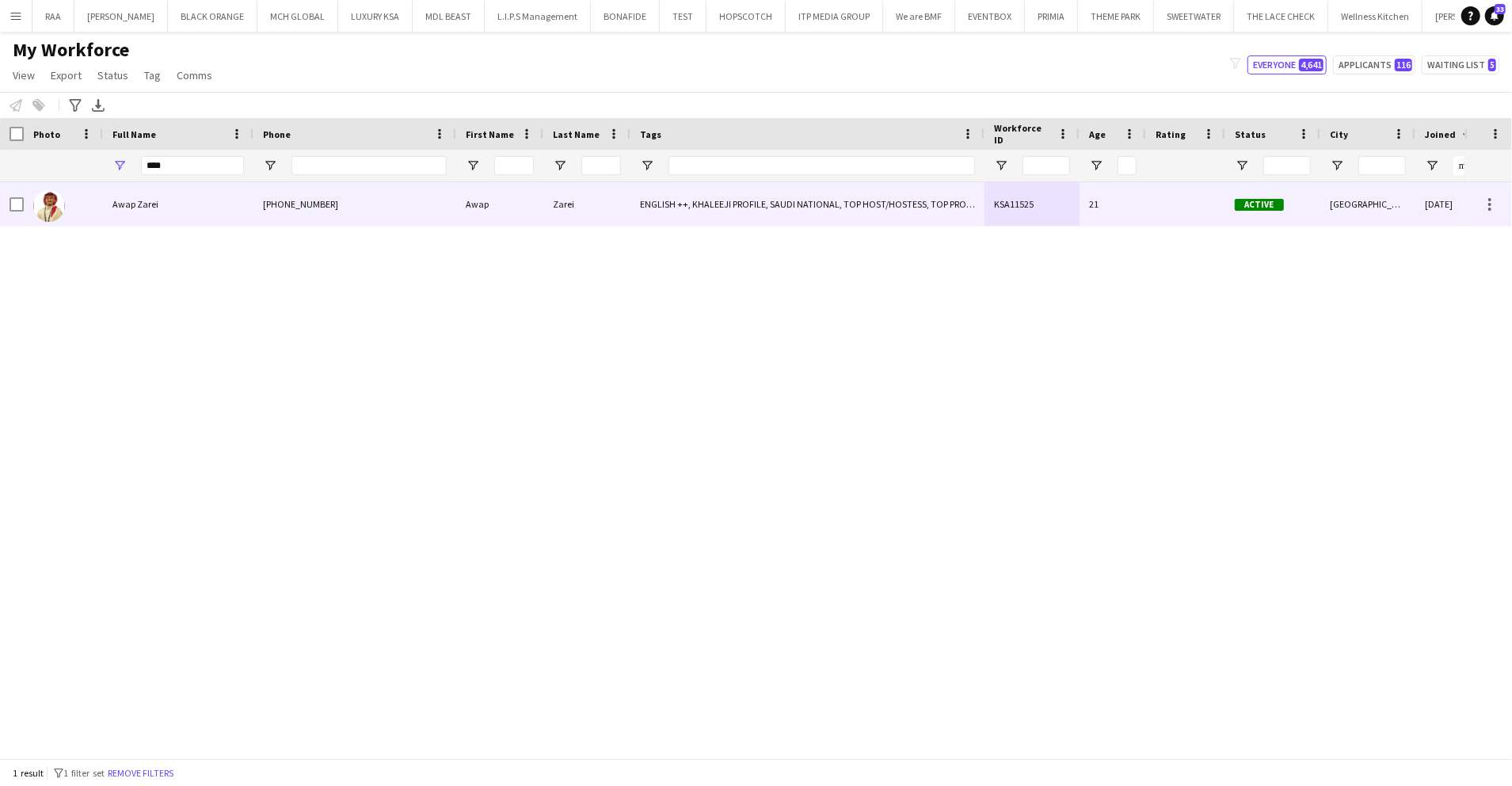
click at [195, 217] on div "Awap Zarei" at bounding box center [178, 204] width 150 height 44
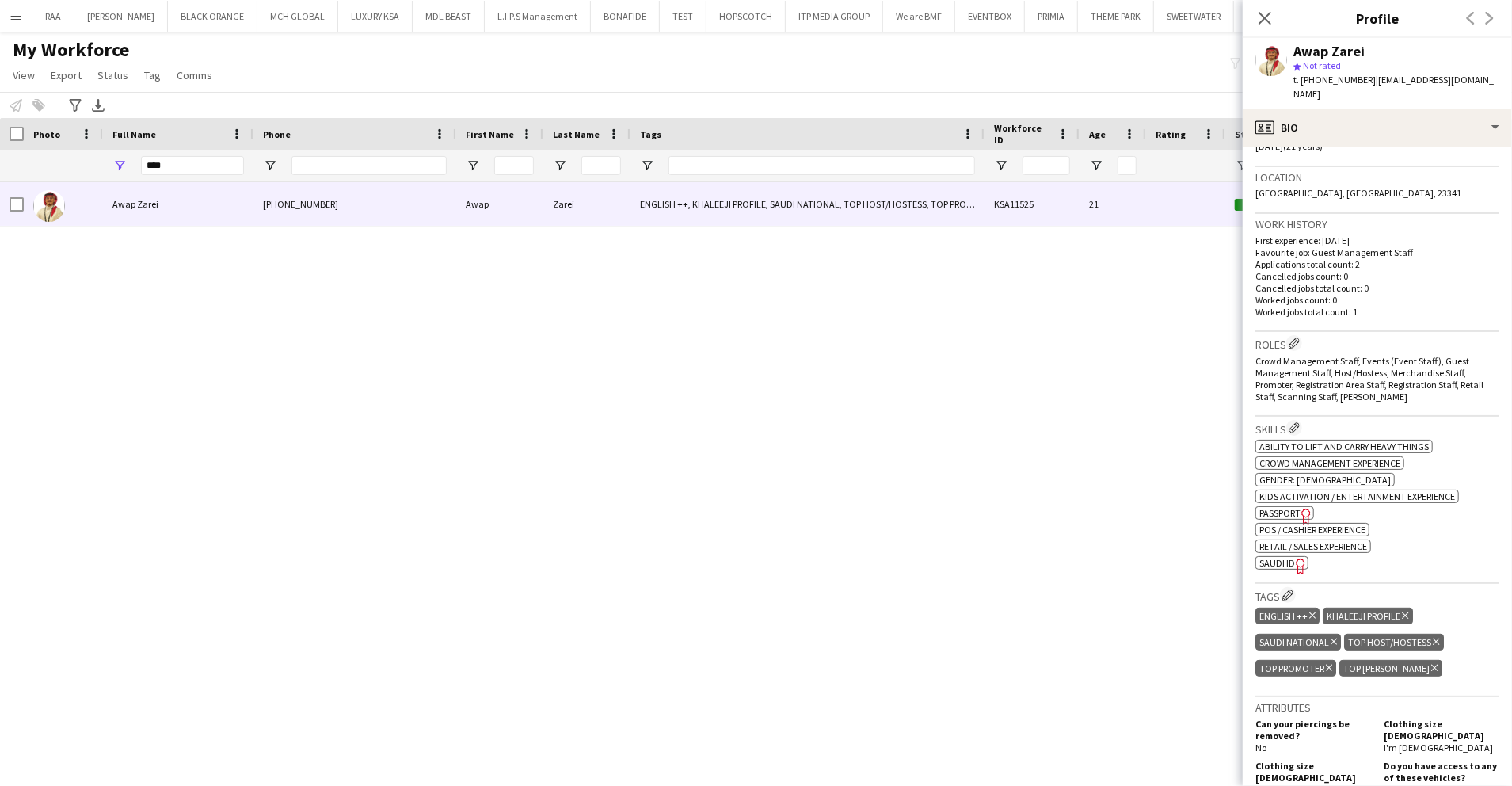
scroll to position [211, 0]
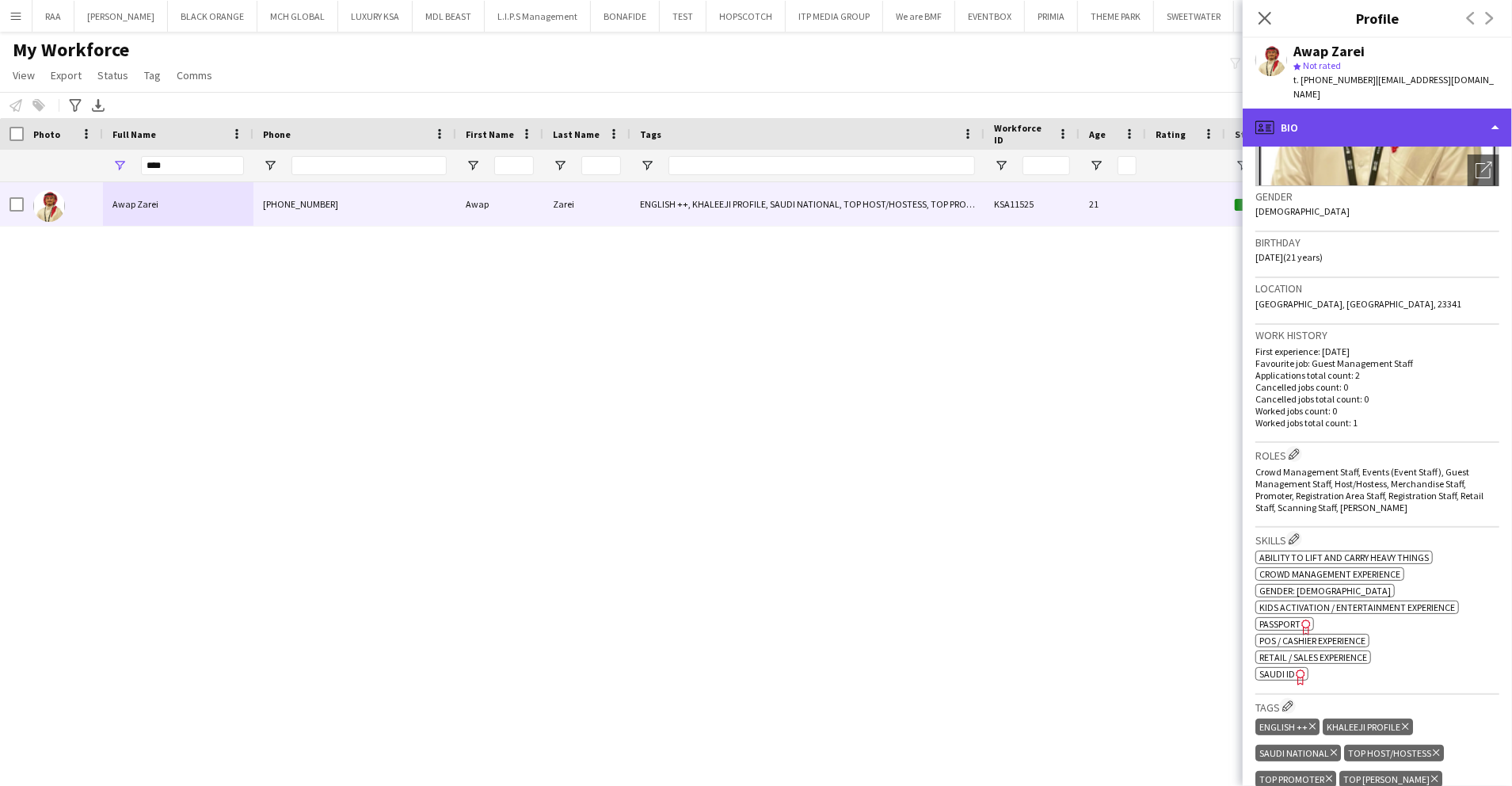
click at [1404, 109] on div "profile Bio" at bounding box center [1378, 128] width 270 height 38
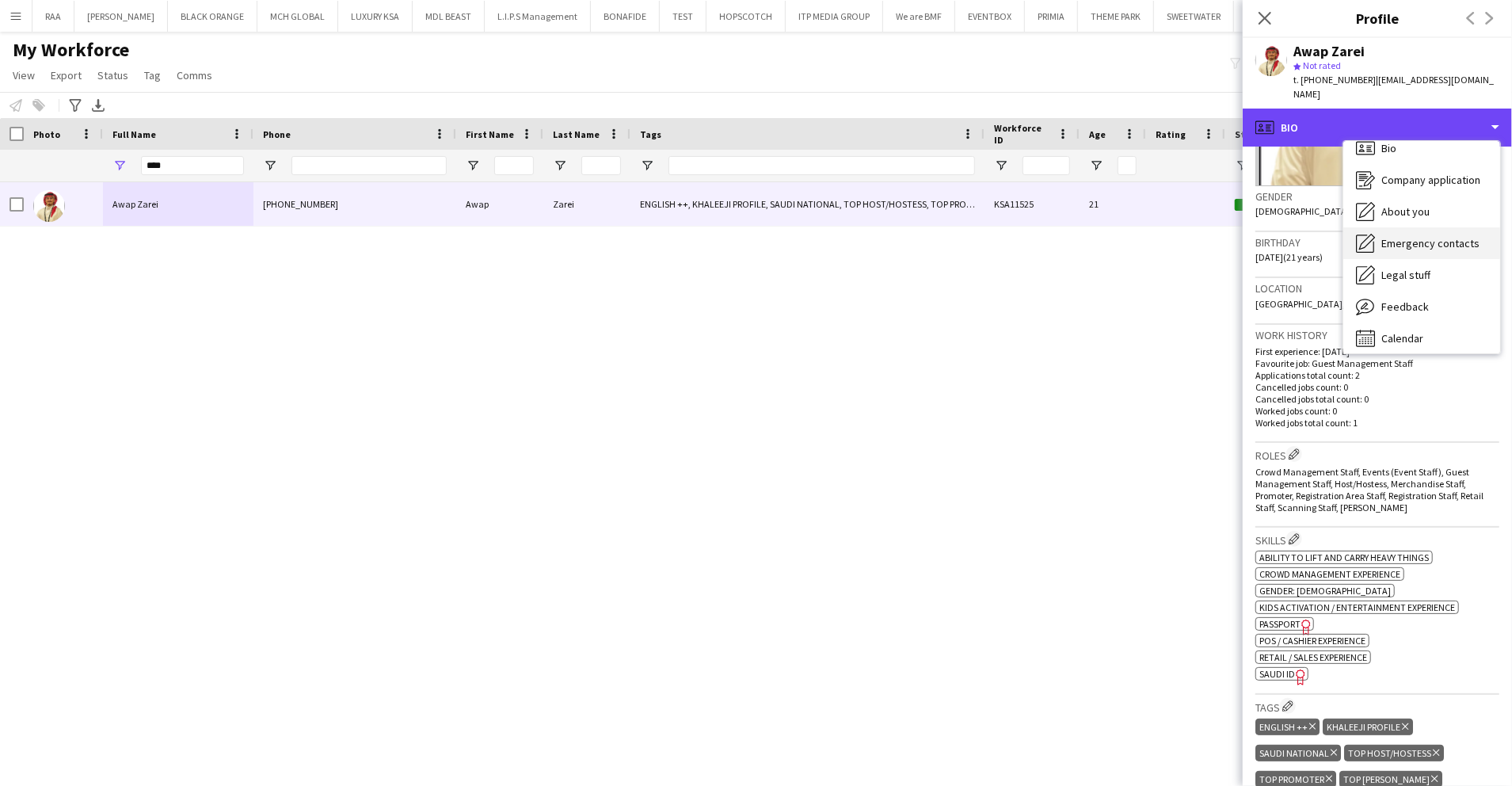
scroll to position [22, 0]
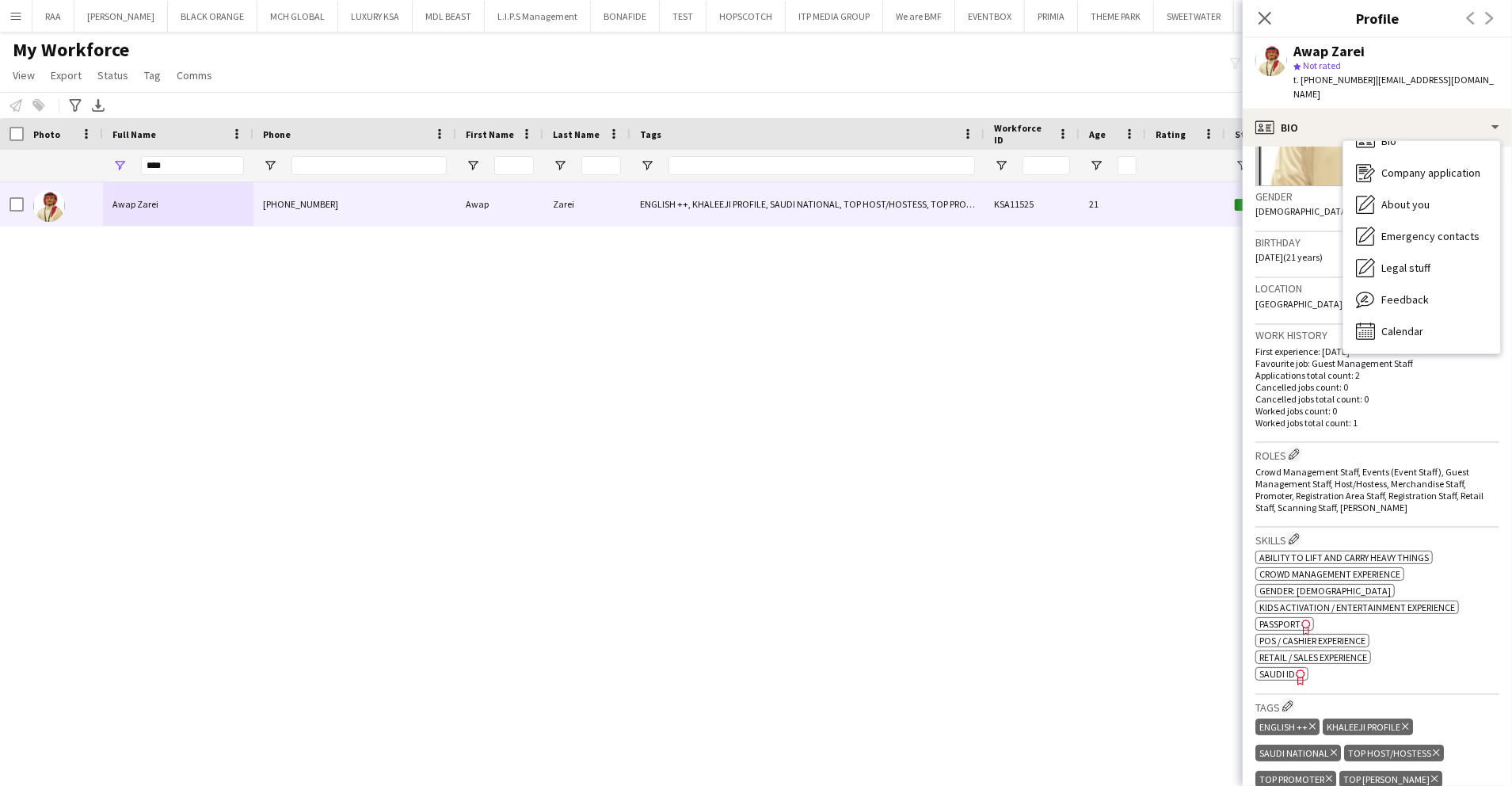
click at [1304, 191] on div "Gender Male" at bounding box center [1378, 209] width 244 height 46
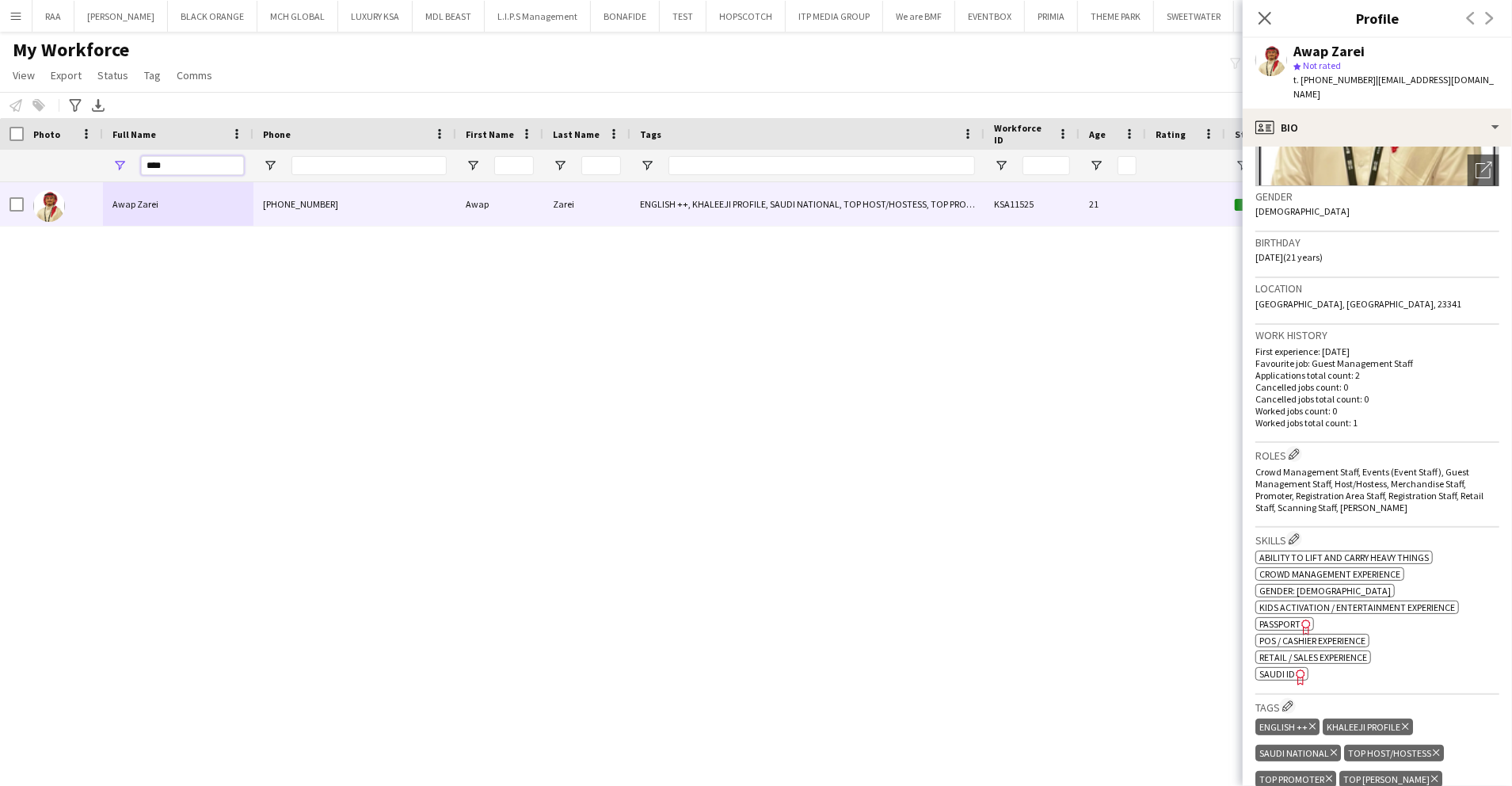
drag, startPoint x: 200, startPoint y: 165, endPoint x: 9, endPoint y: 154, distance: 191.3
click at [10, 154] on div "****" at bounding box center [1103, 165] width 2206 height 32
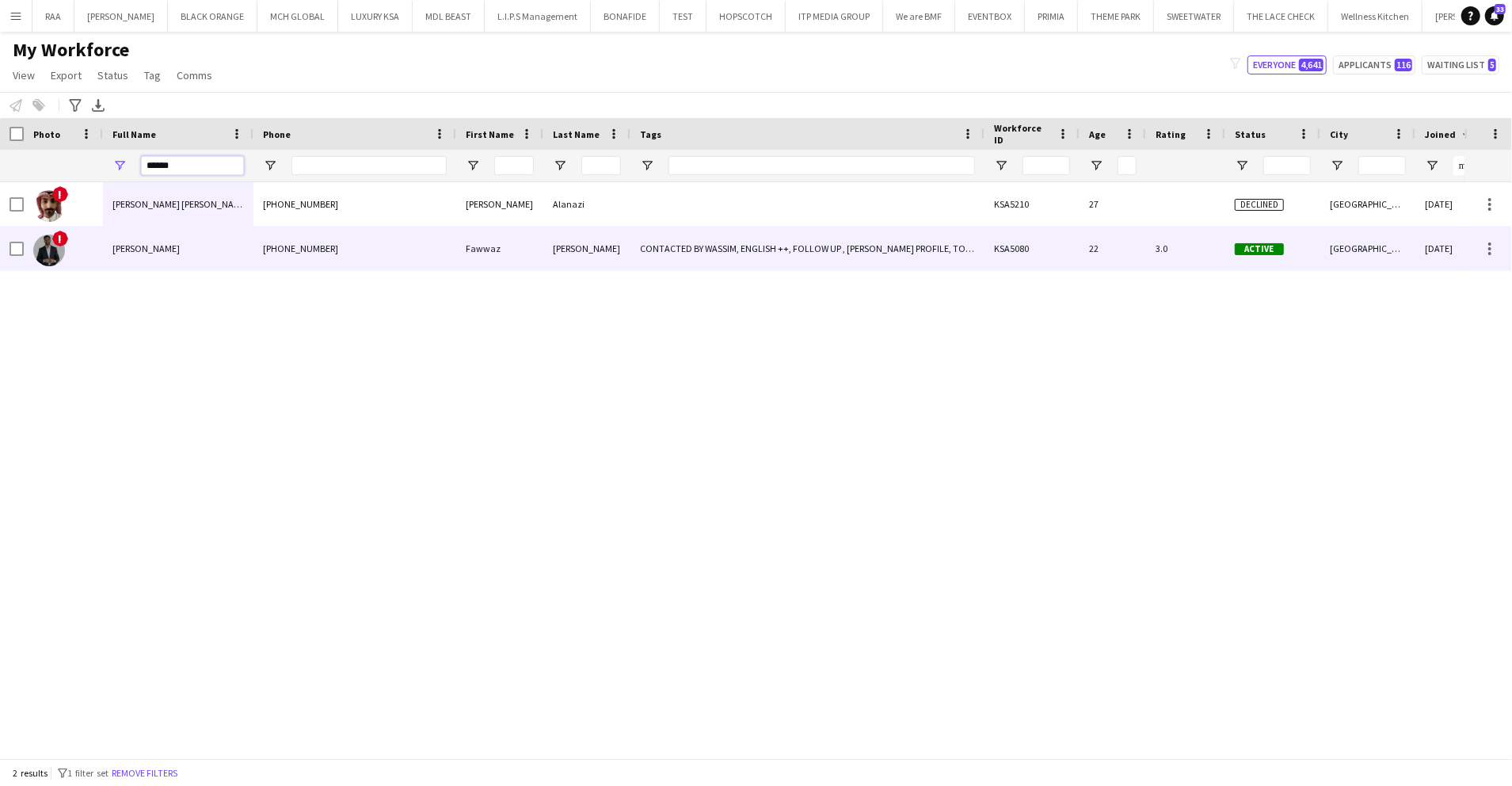
type input "******"
click at [158, 246] on span "Fawwaz Amir" at bounding box center [146, 248] width 67 height 12
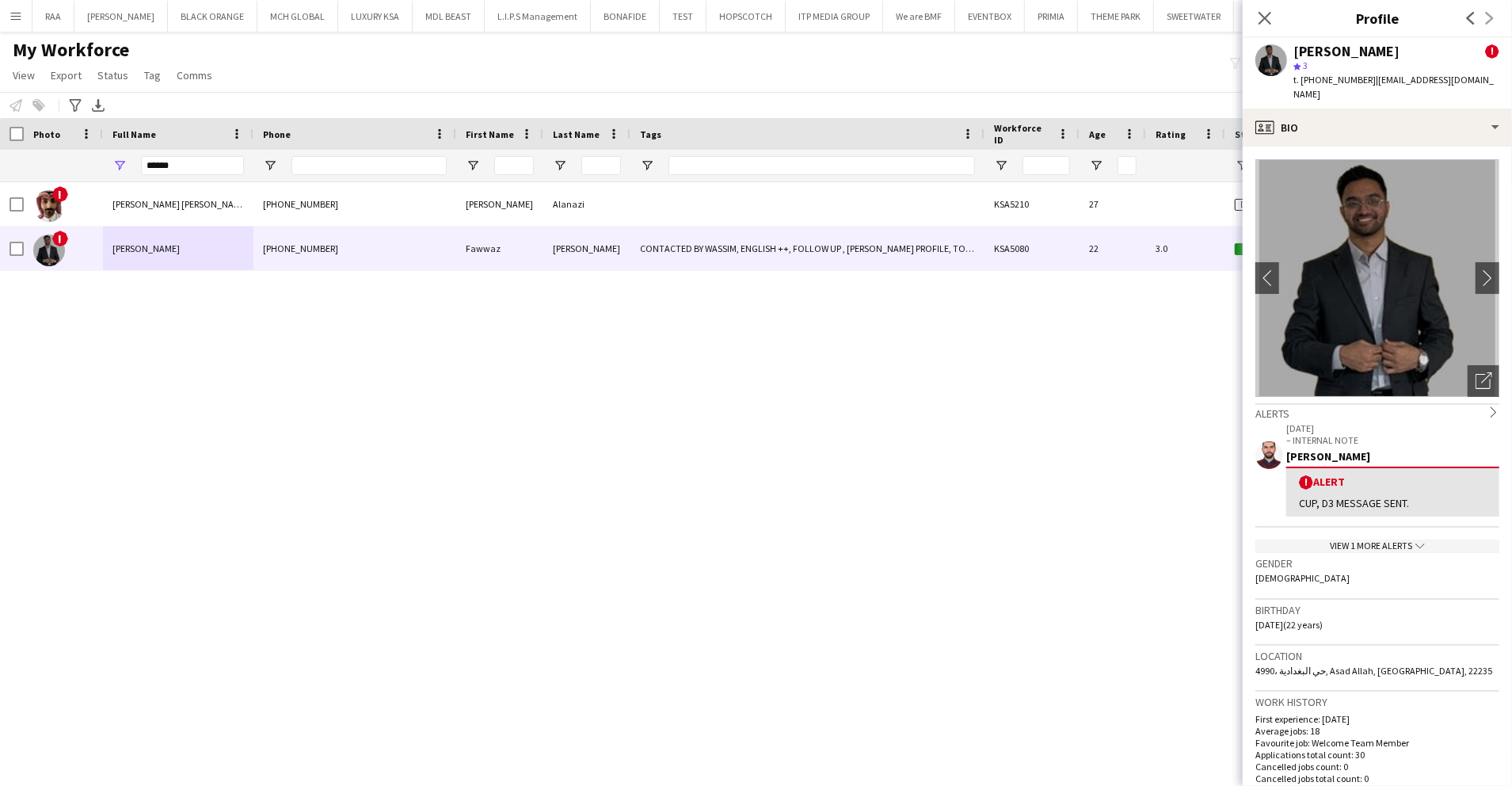
click at [1467, 385] on app-crew-profile-bio "chevron-left chevron-right Open photos pop-in Alerts chevron-right 09-07-2025 –…" at bounding box center [1378, 466] width 270 height 639
click at [1468, 381] on div "Open photos pop-in" at bounding box center [1484, 381] width 32 height 32
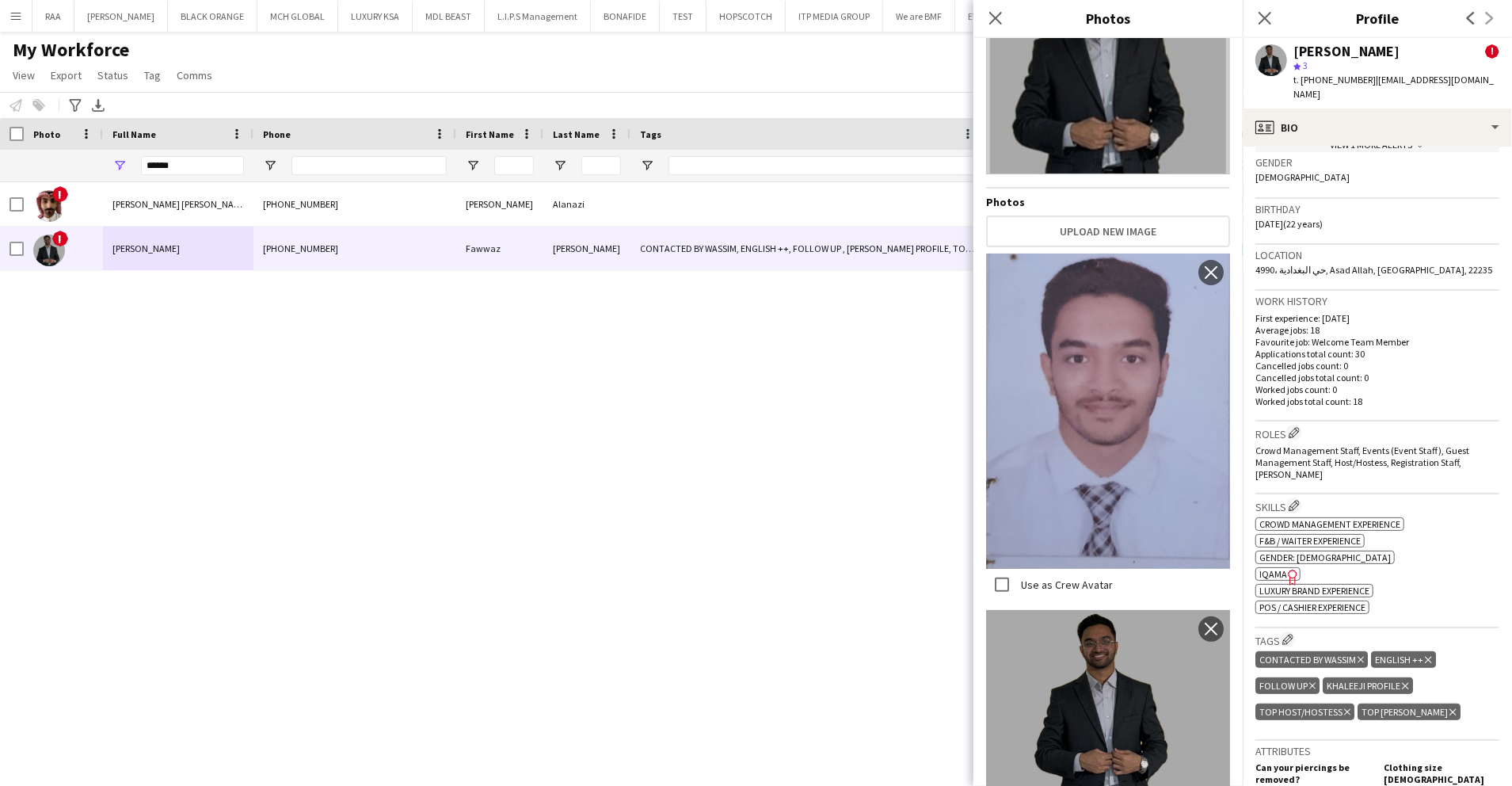
scroll to position [422, 0]
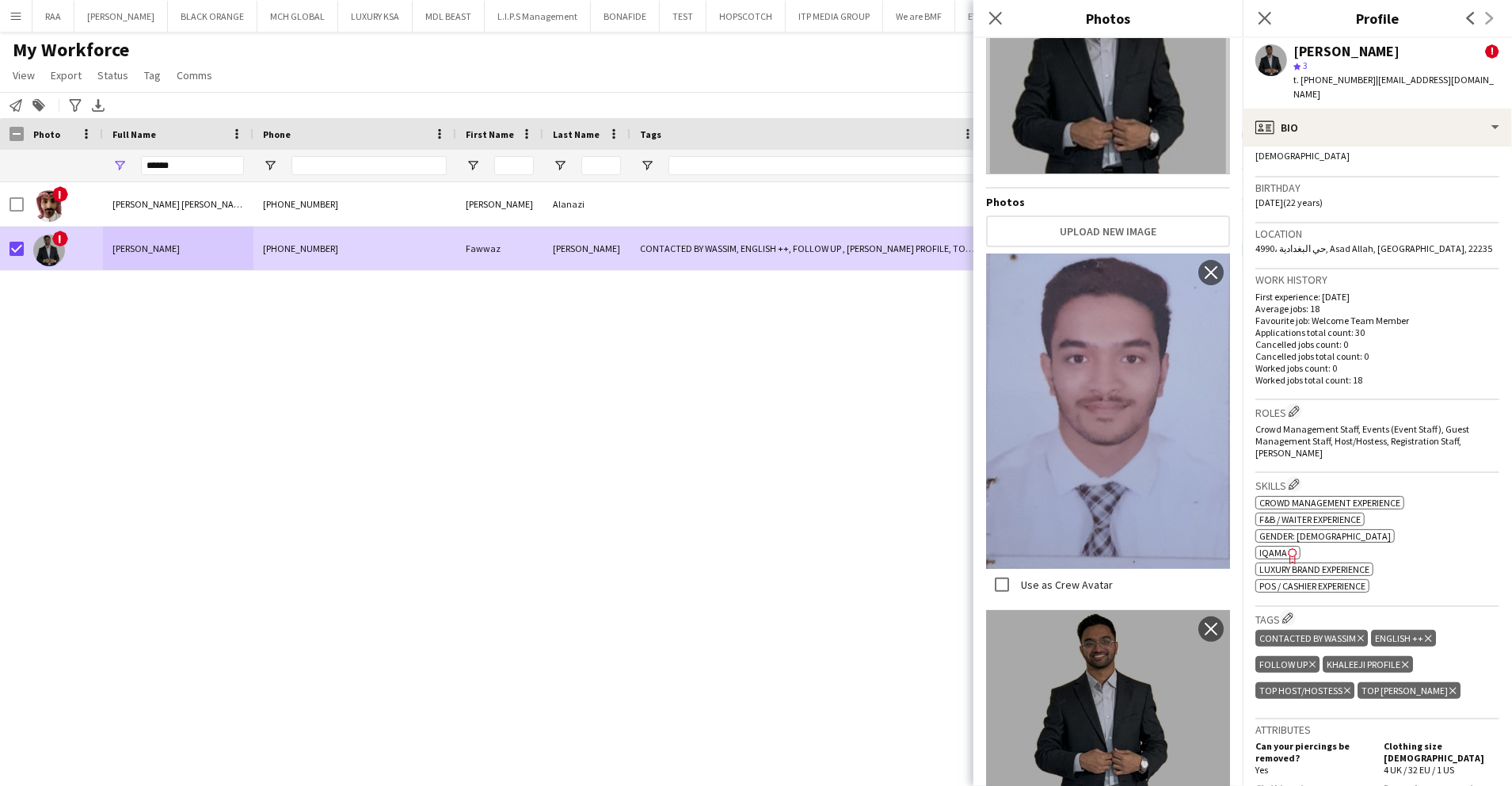
click at [43, 116] on div "**********" at bounding box center [756, 105] width 1512 height 26
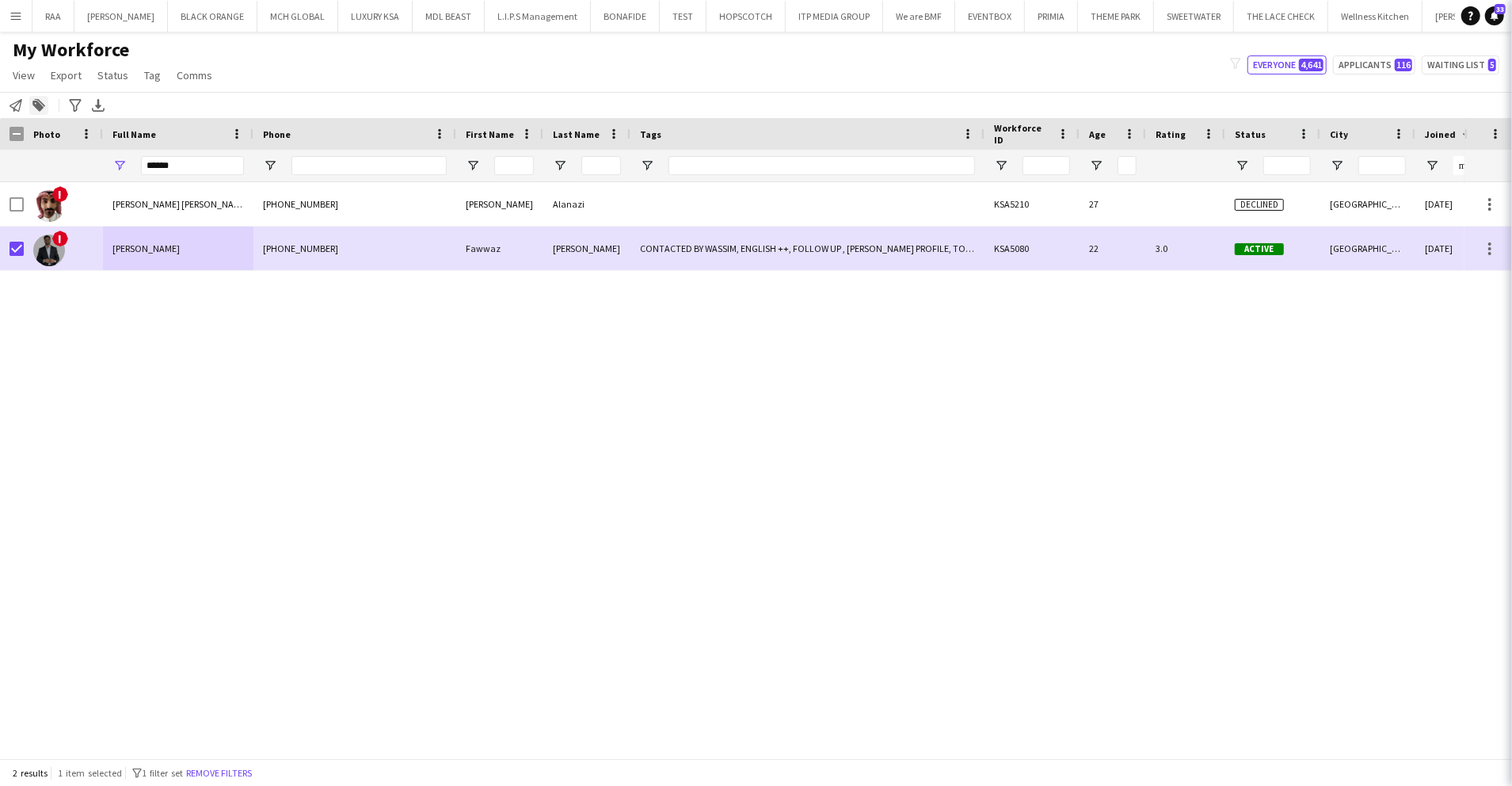
click at [43, 109] on icon "Add to tag" at bounding box center [39, 106] width 13 height 13
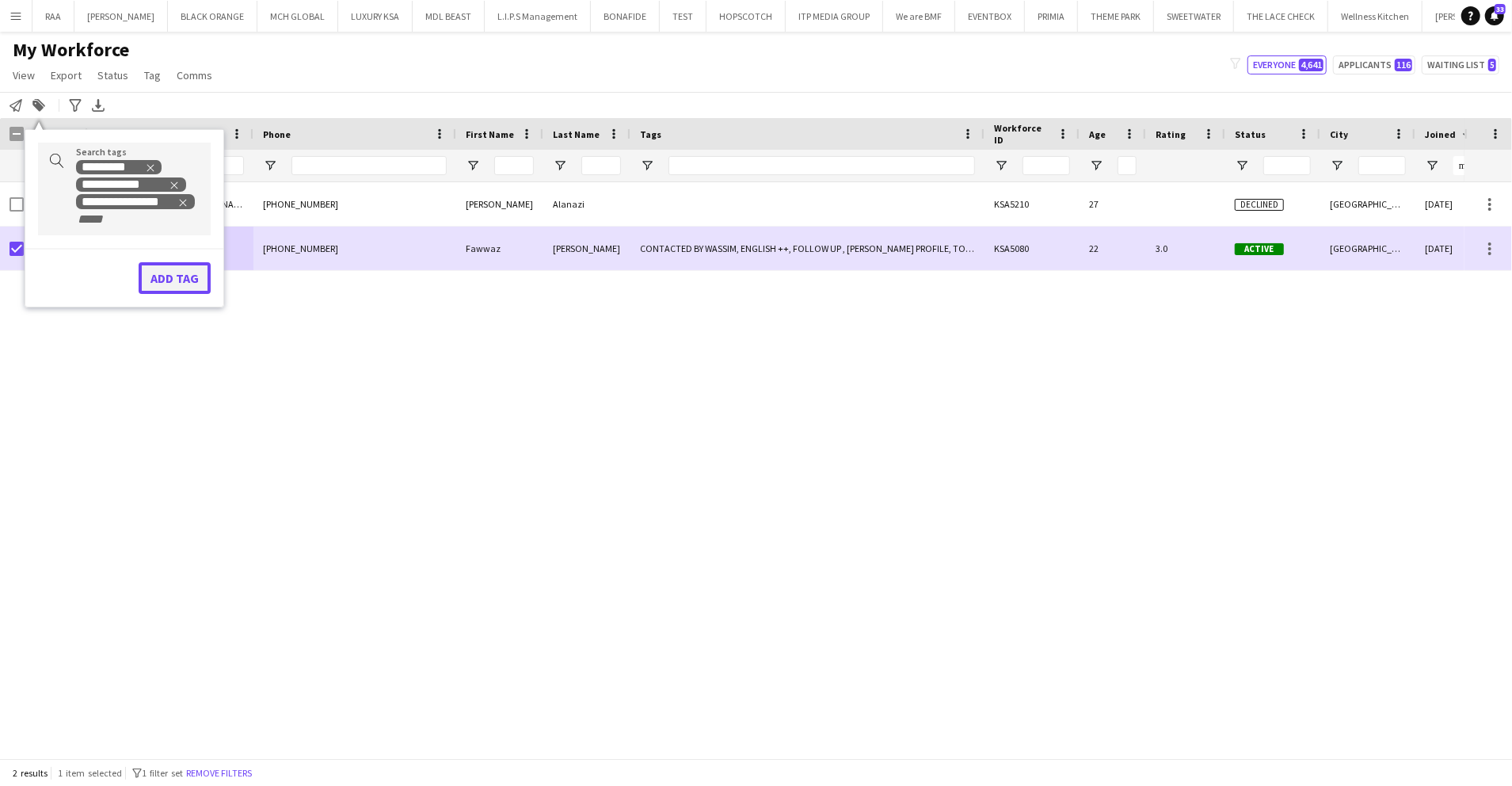
click at [193, 275] on button "Add tag" at bounding box center [174, 278] width 72 height 32
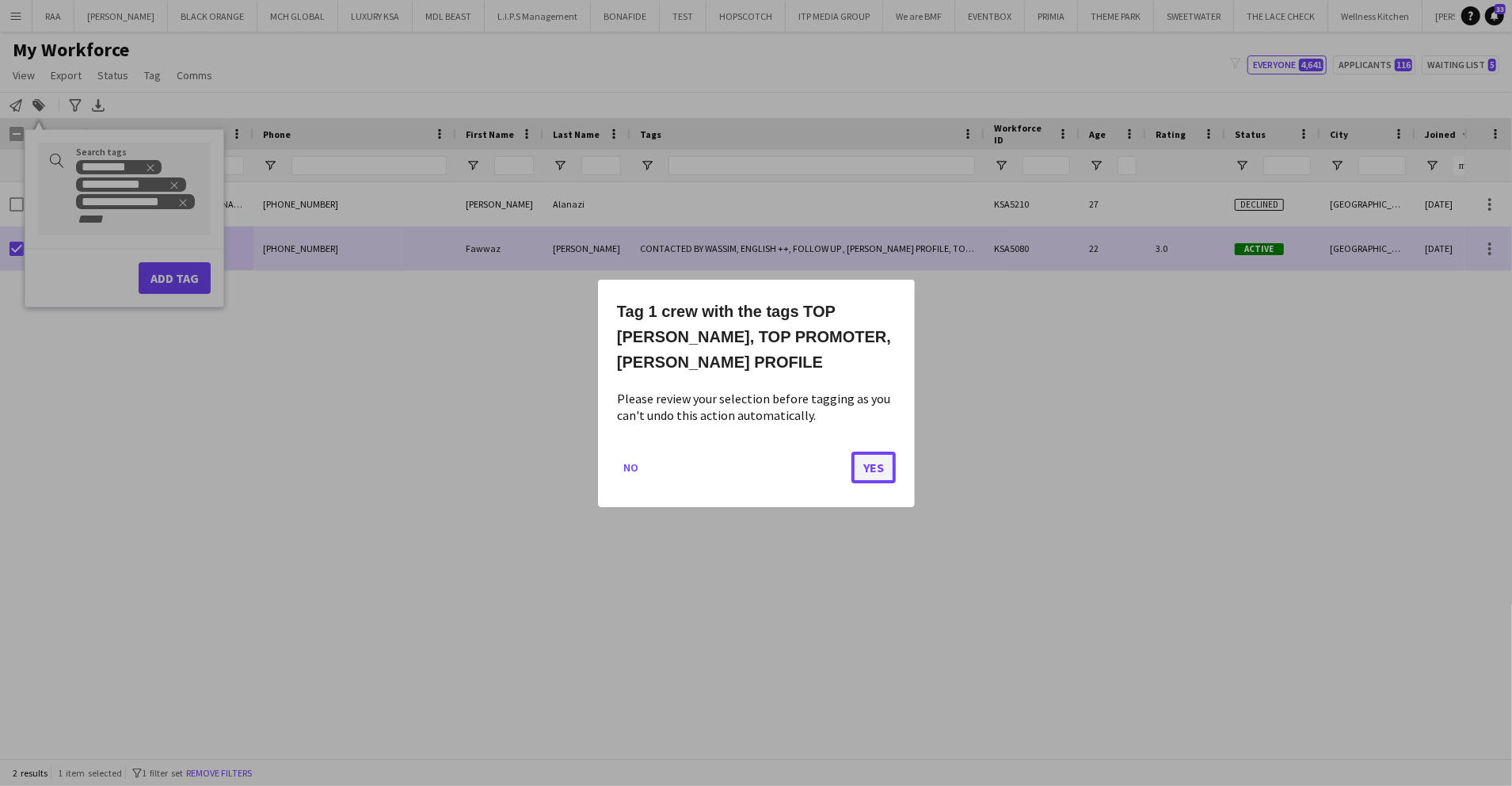
drag, startPoint x: 881, startPoint y: 468, endPoint x: 887, endPoint y: 440, distance: 28.6
click at [881, 468] on button "Yes" at bounding box center [873, 467] width 45 height 32
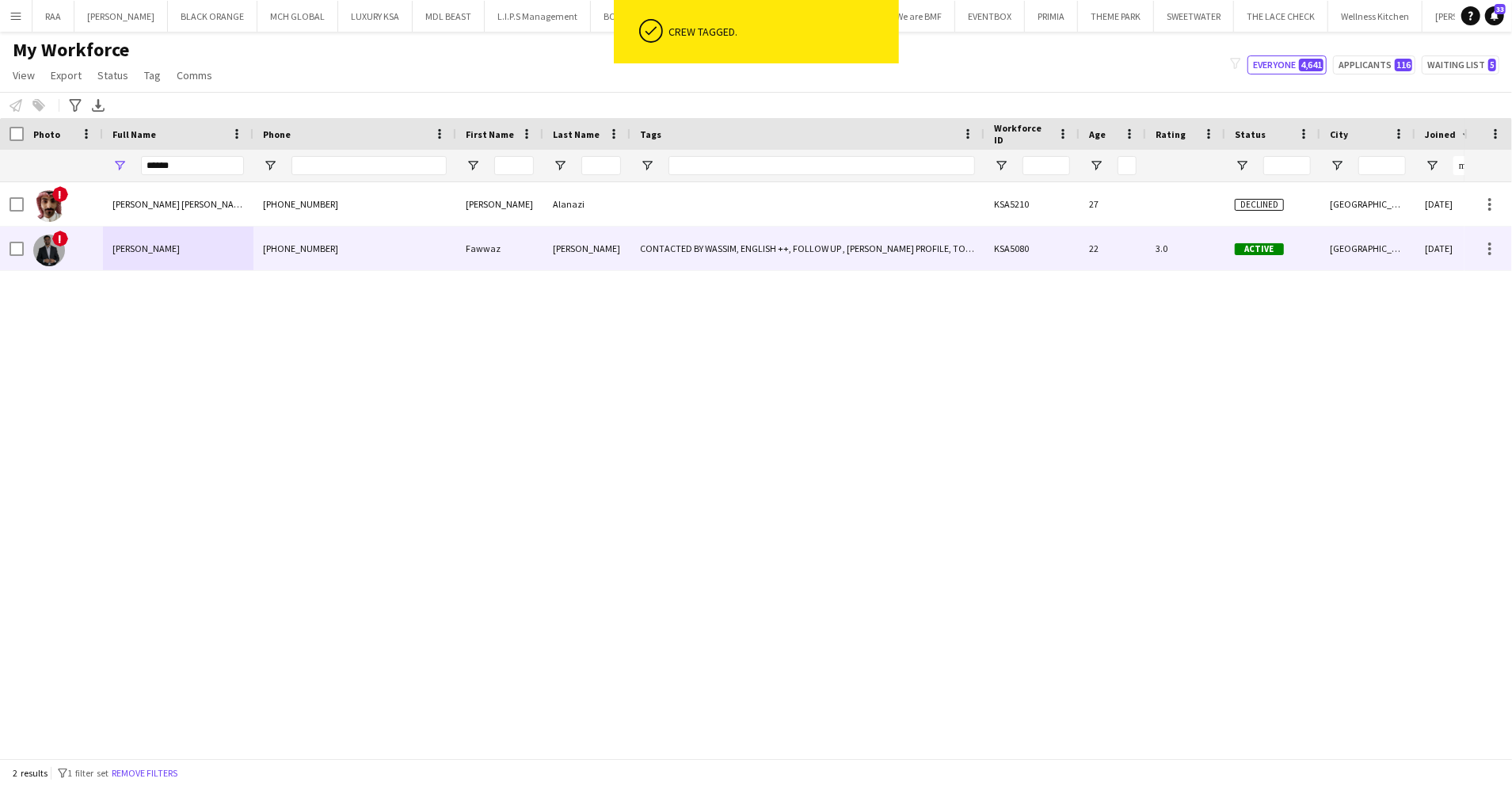
click at [1013, 227] on div "KSA5080" at bounding box center [1032, 249] width 95 height 44
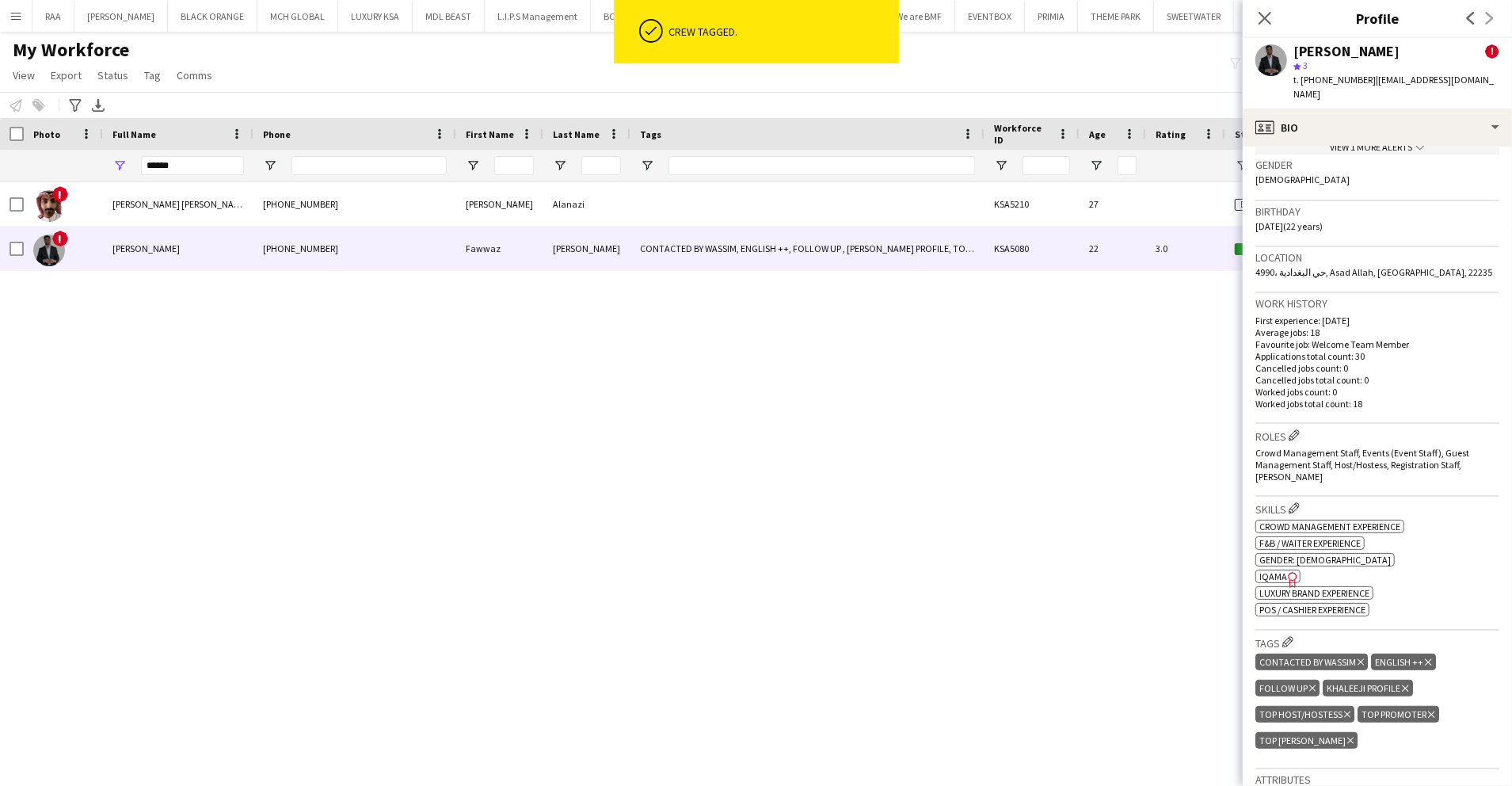
scroll to position [528, 0]
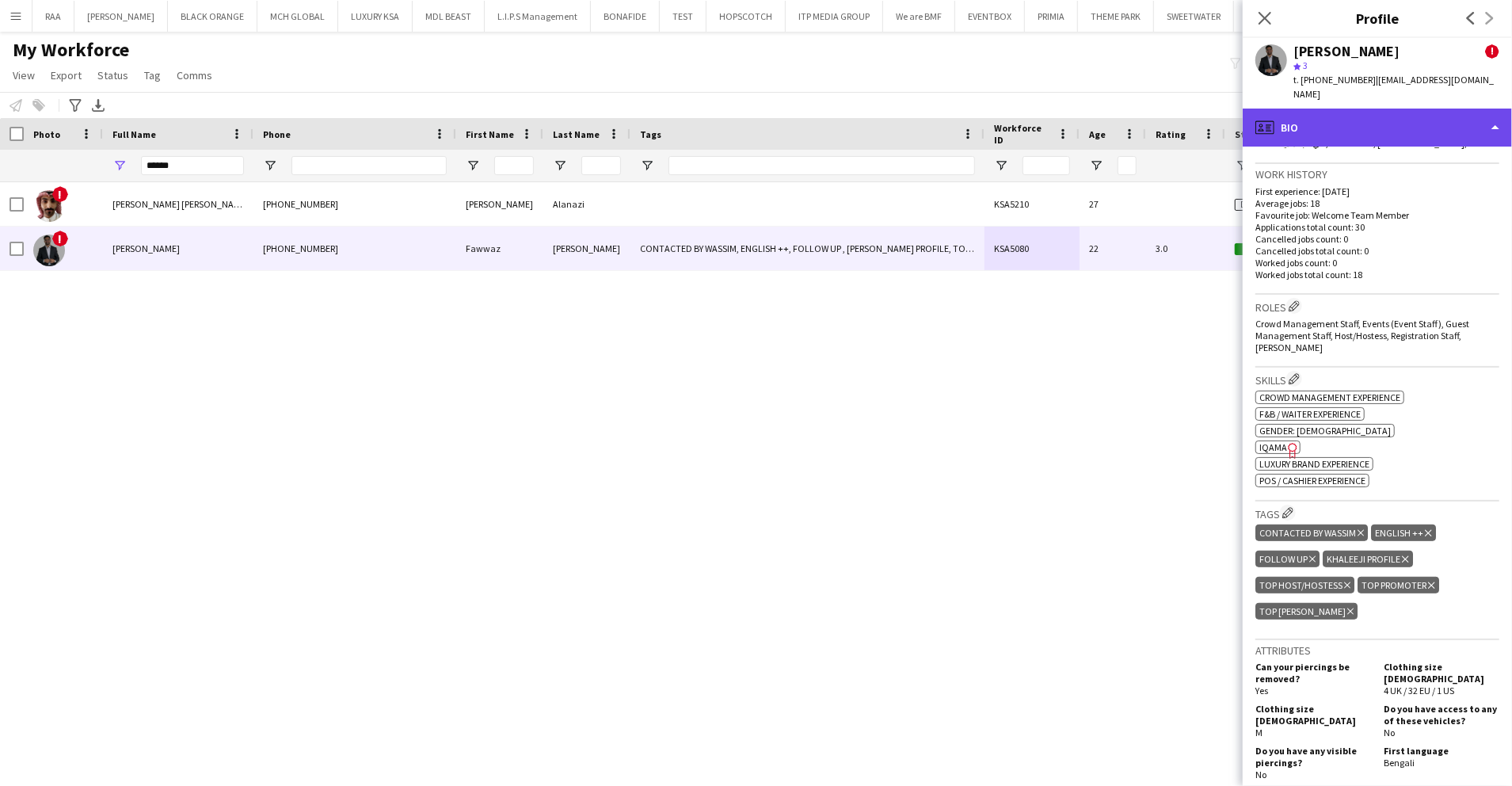
click at [1366, 130] on div "profile Bio" at bounding box center [1378, 128] width 270 height 38
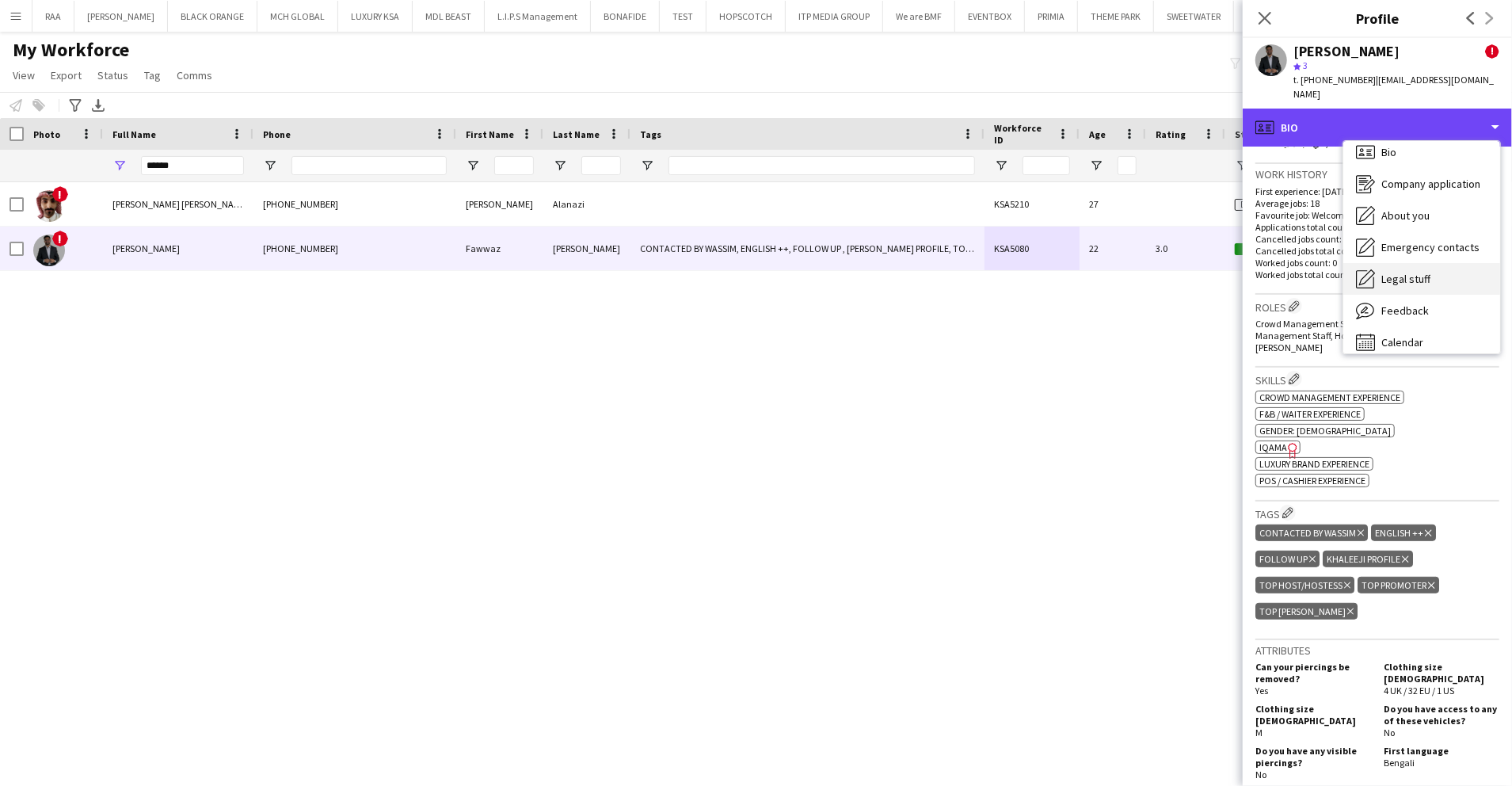
scroll to position [22, 0]
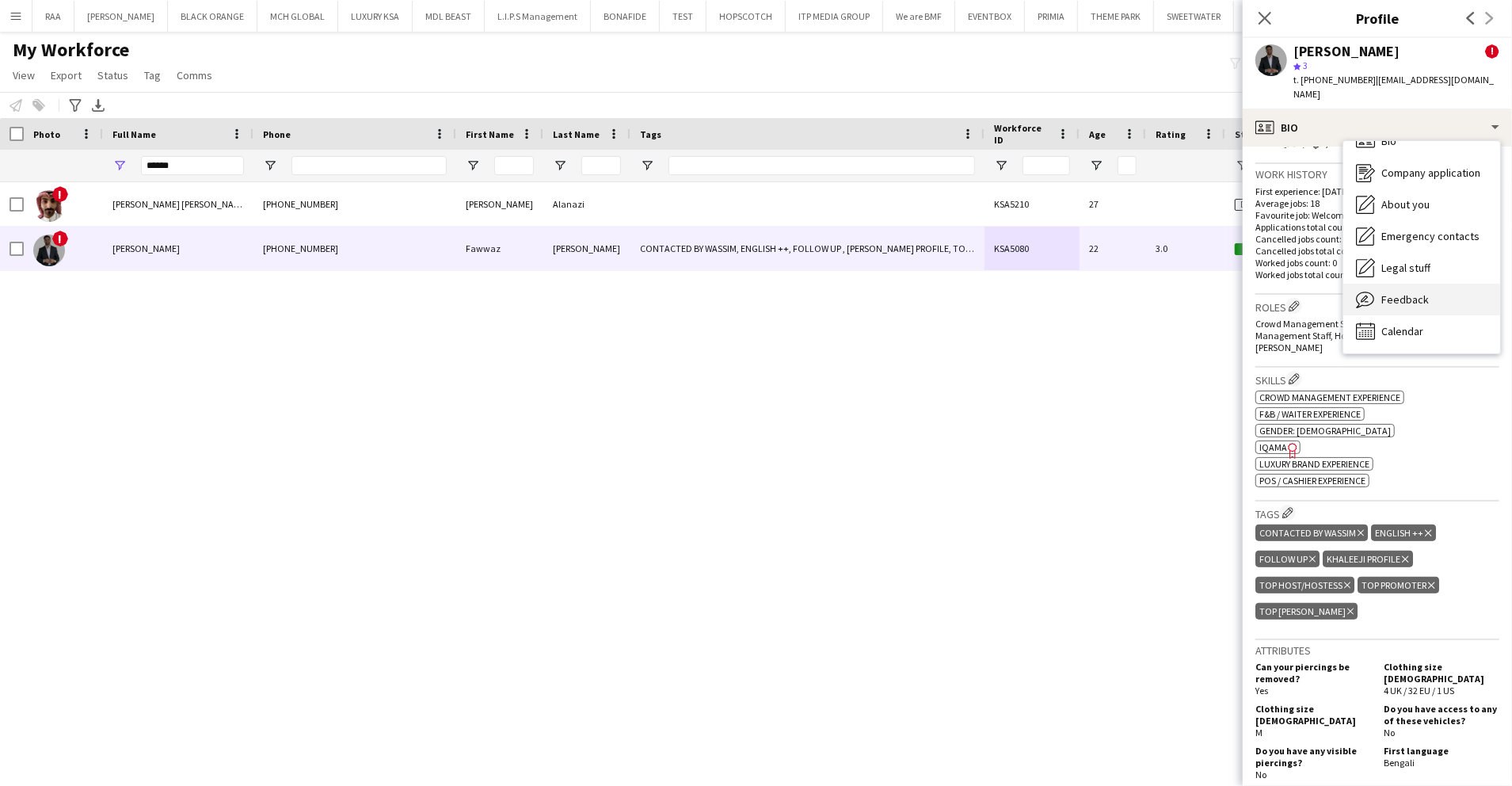
click at [1399, 293] on span "Feedback" at bounding box center [1405, 300] width 47 height 15
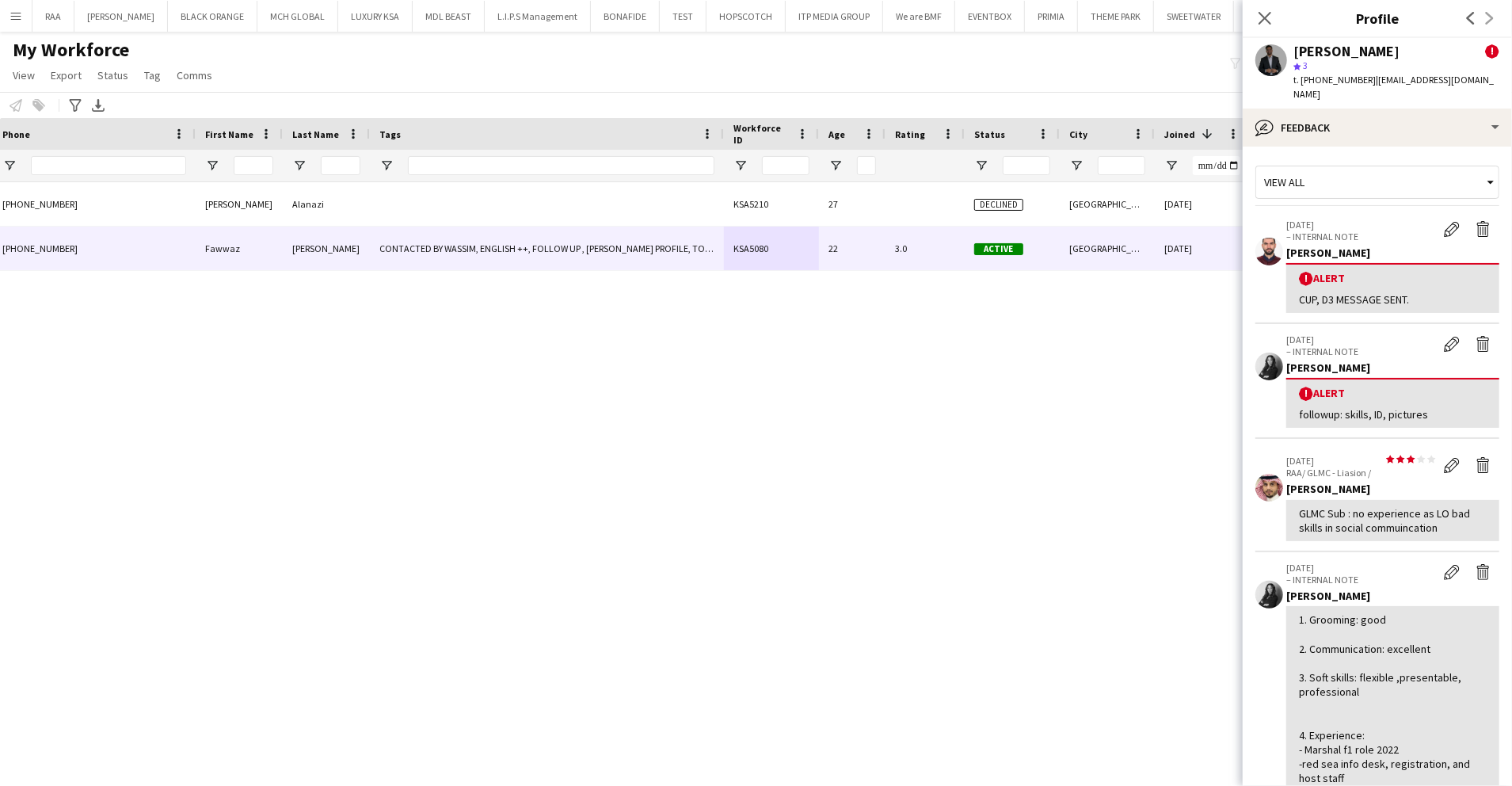
scroll to position [0, 0]
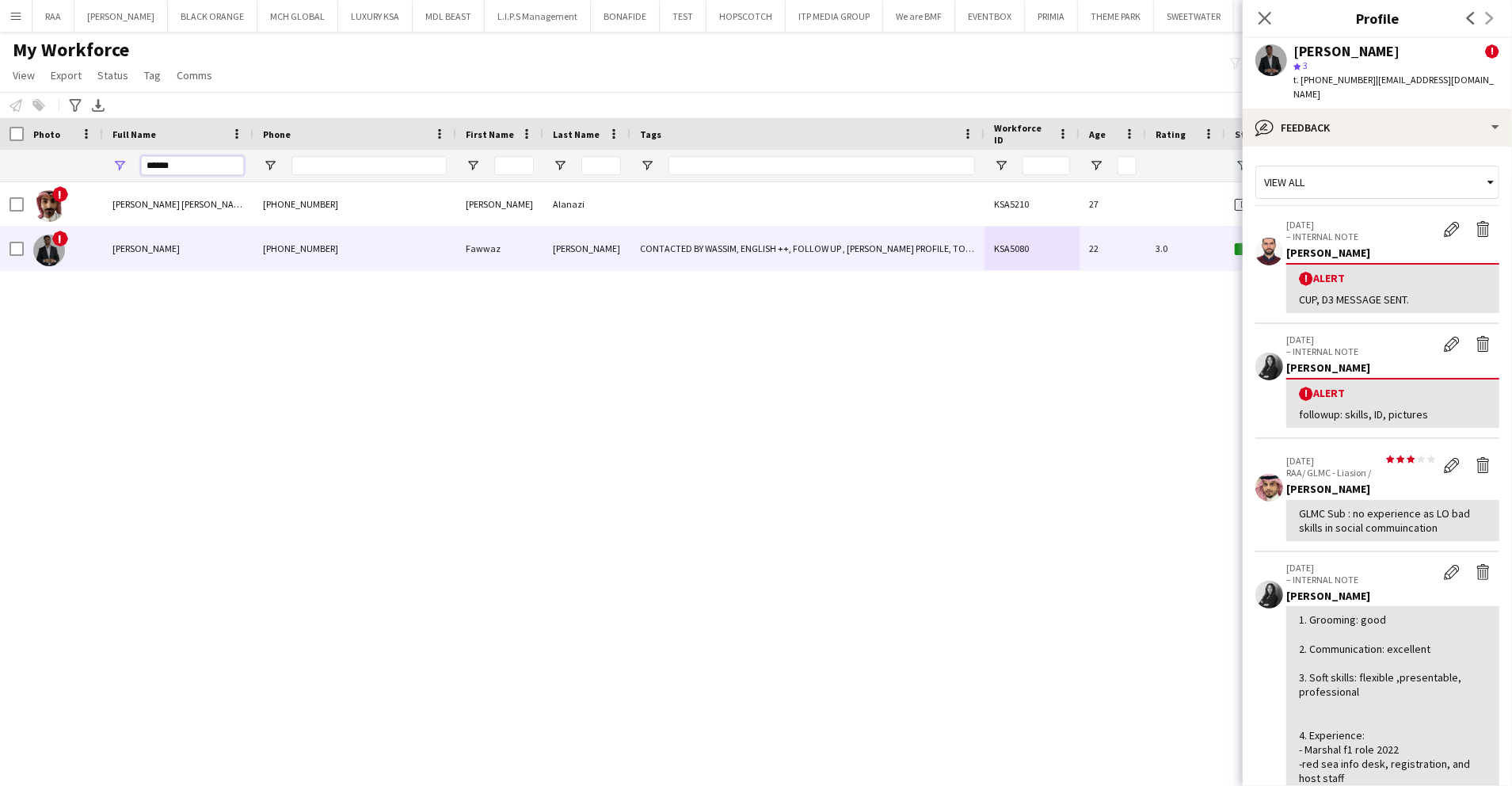
drag, startPoint x: 208, startPoint y: 160, endPoint x: 0, endPoint y: 143, distance: 208.7
click at [0, 144] on html "Menu Boards Boards Boards All jobs Status Workforce Workforce My Workforce Recr…" at bounding box center [756, 393] width 1512 height 786
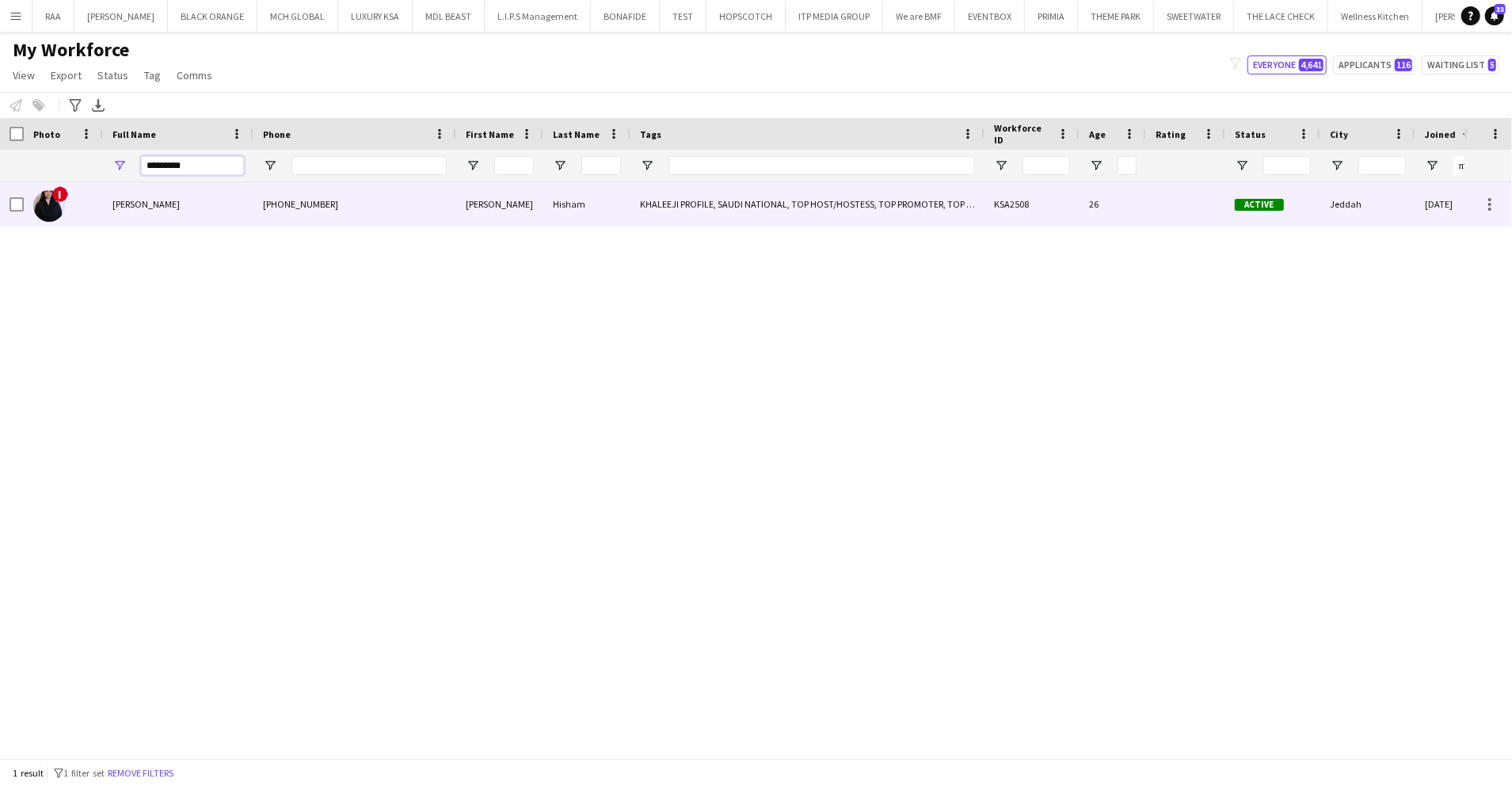
type input "*********"
click at [67, 214] on div "!" at bounding box center [63, 204] width 79 height 44
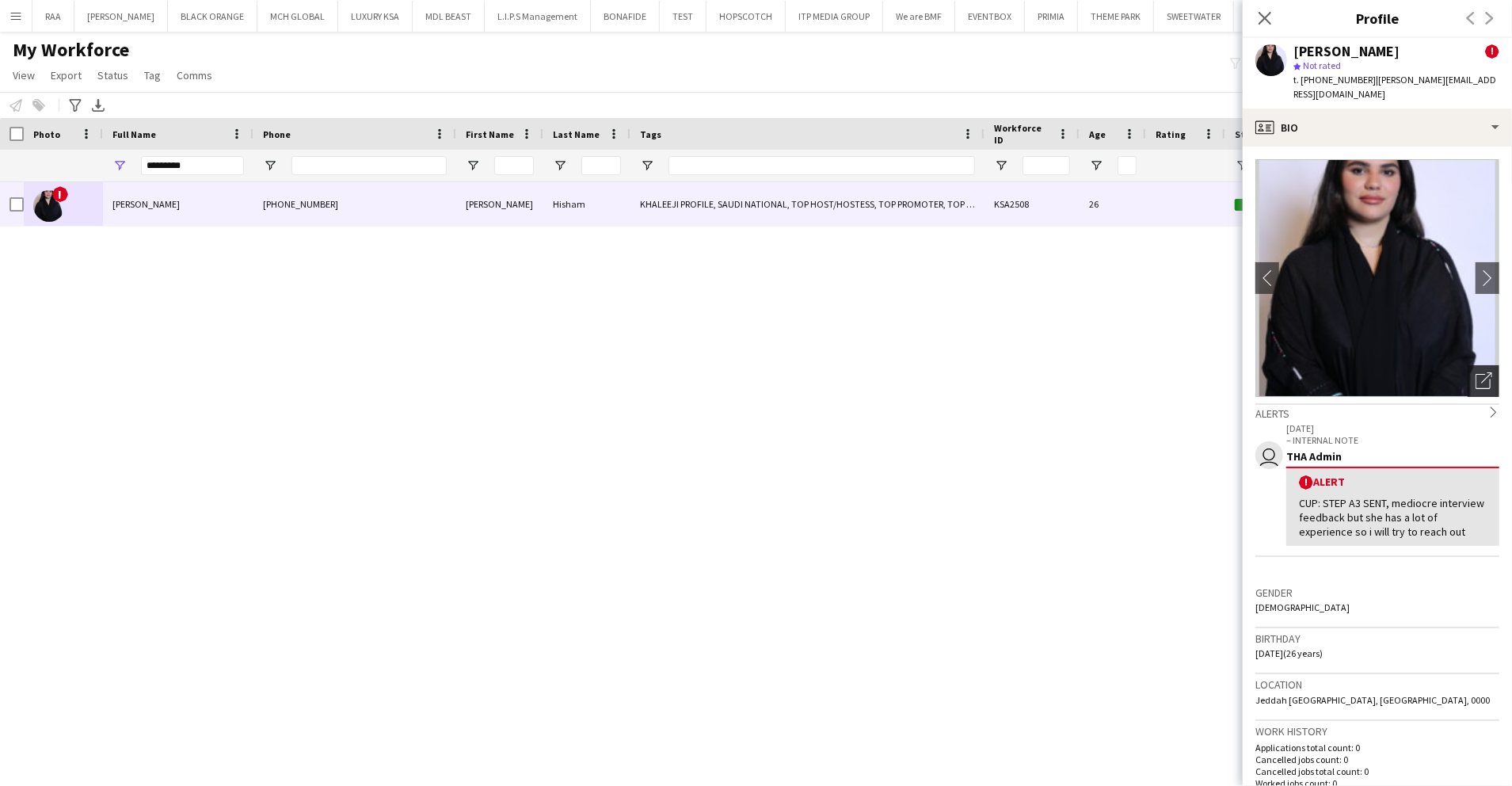
click at [1476, 373] on icon "Open photos pop-in" at bounding box center [1484, 381] width 16 height 16
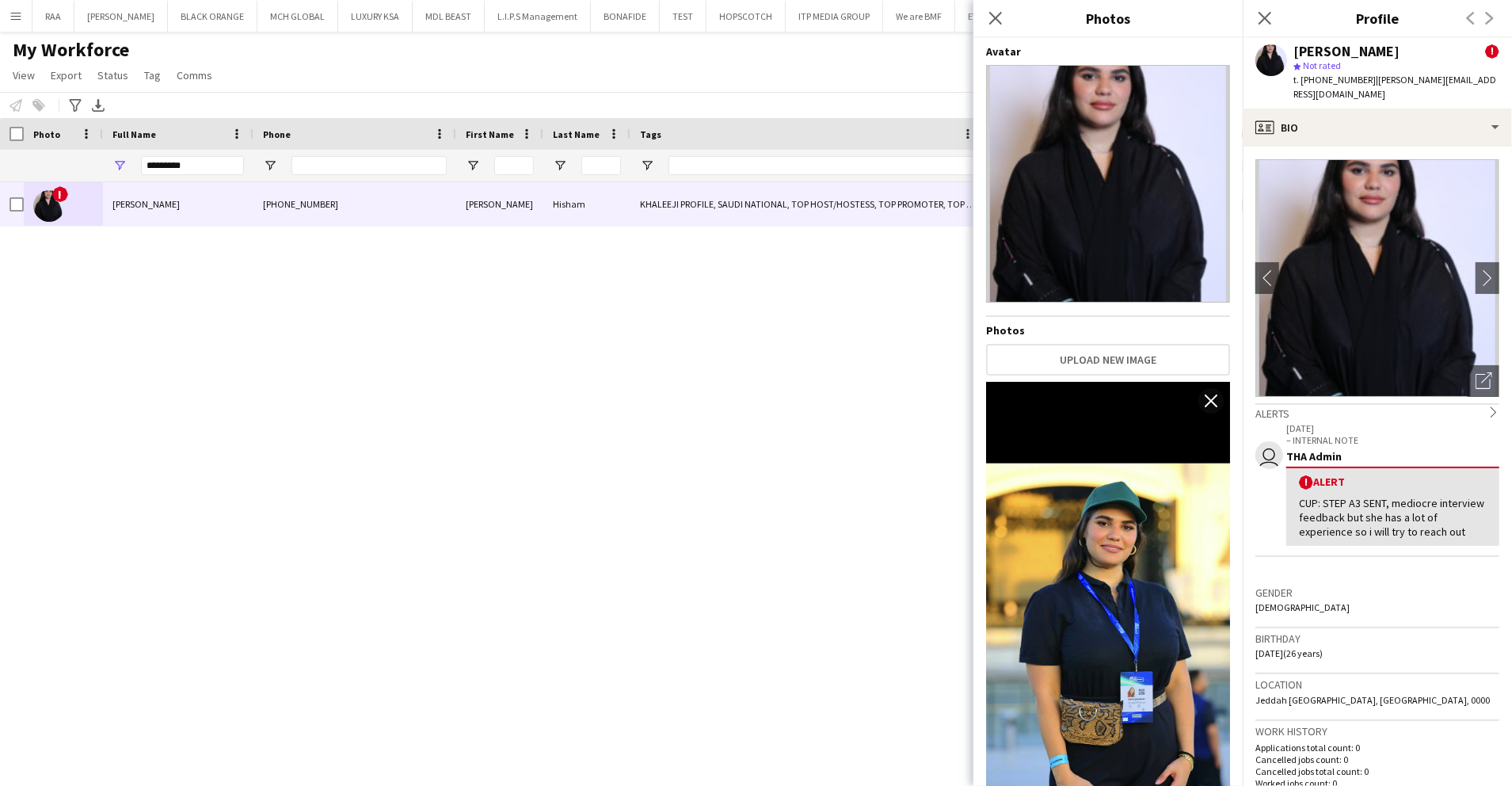
scroll to position [422, 0]
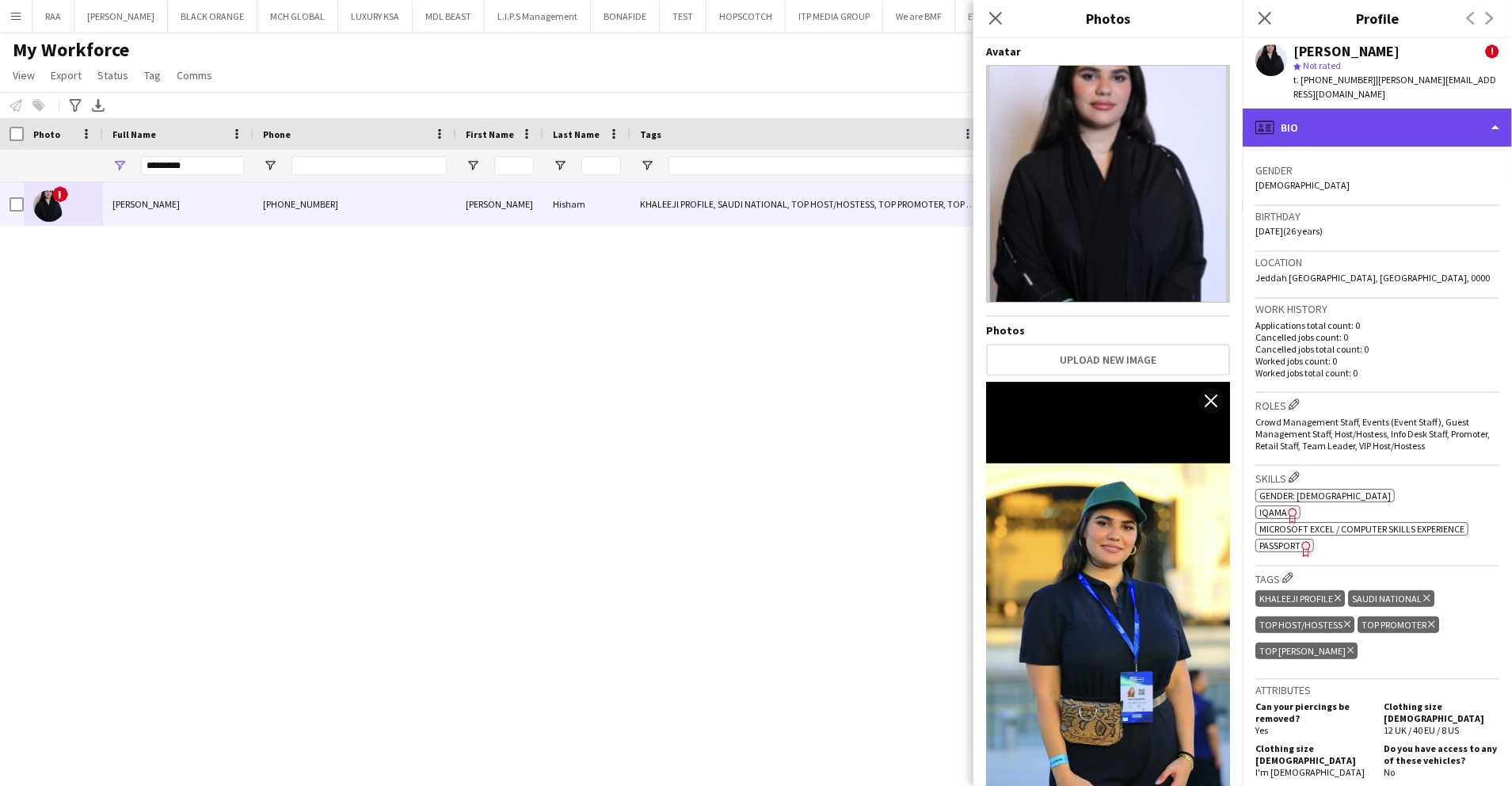
click at [1400, 109] on div "profile Bio" at bounding box center [1378, 128] width 270 height 38
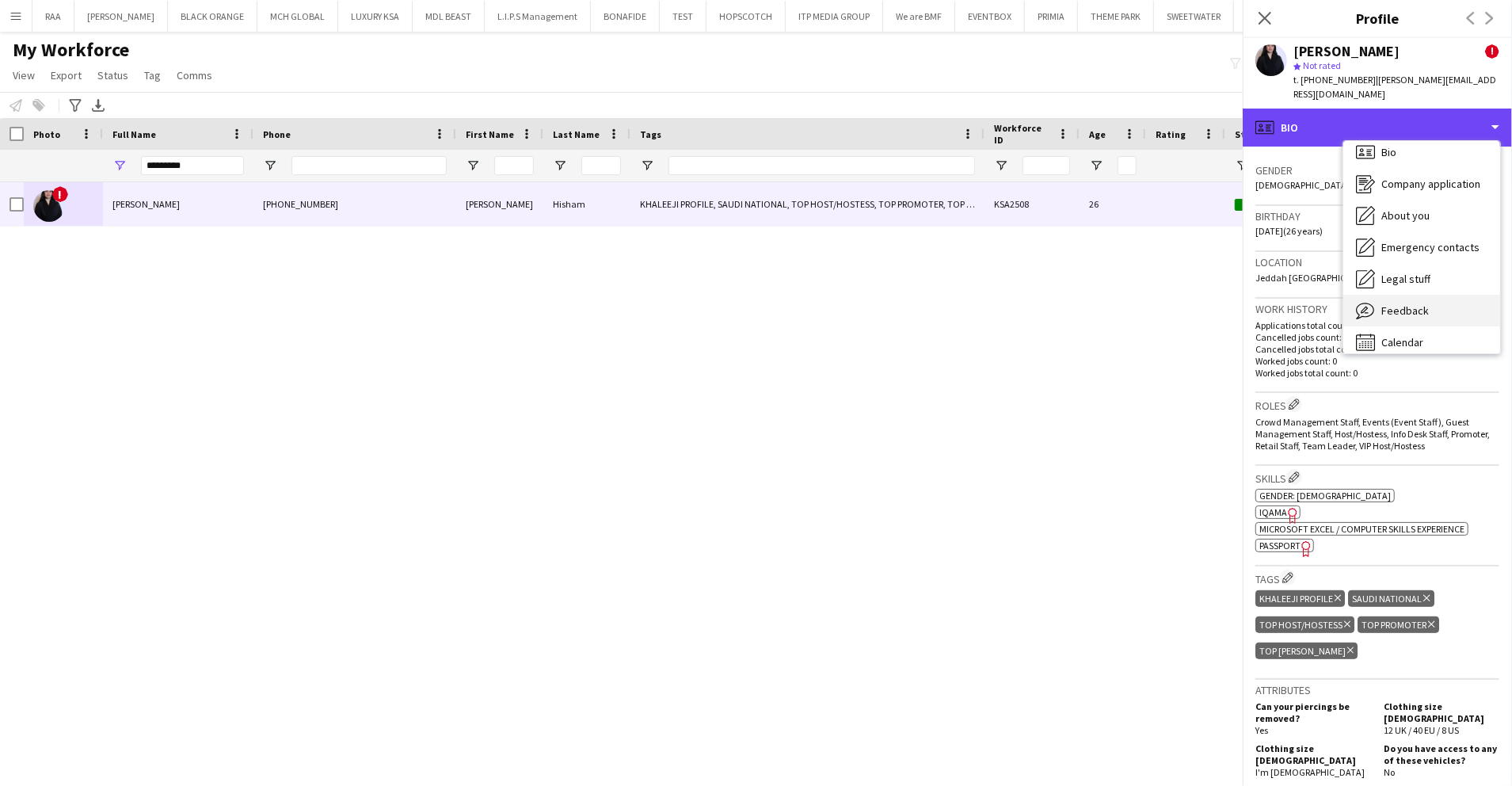
scroll to position [22, 0]
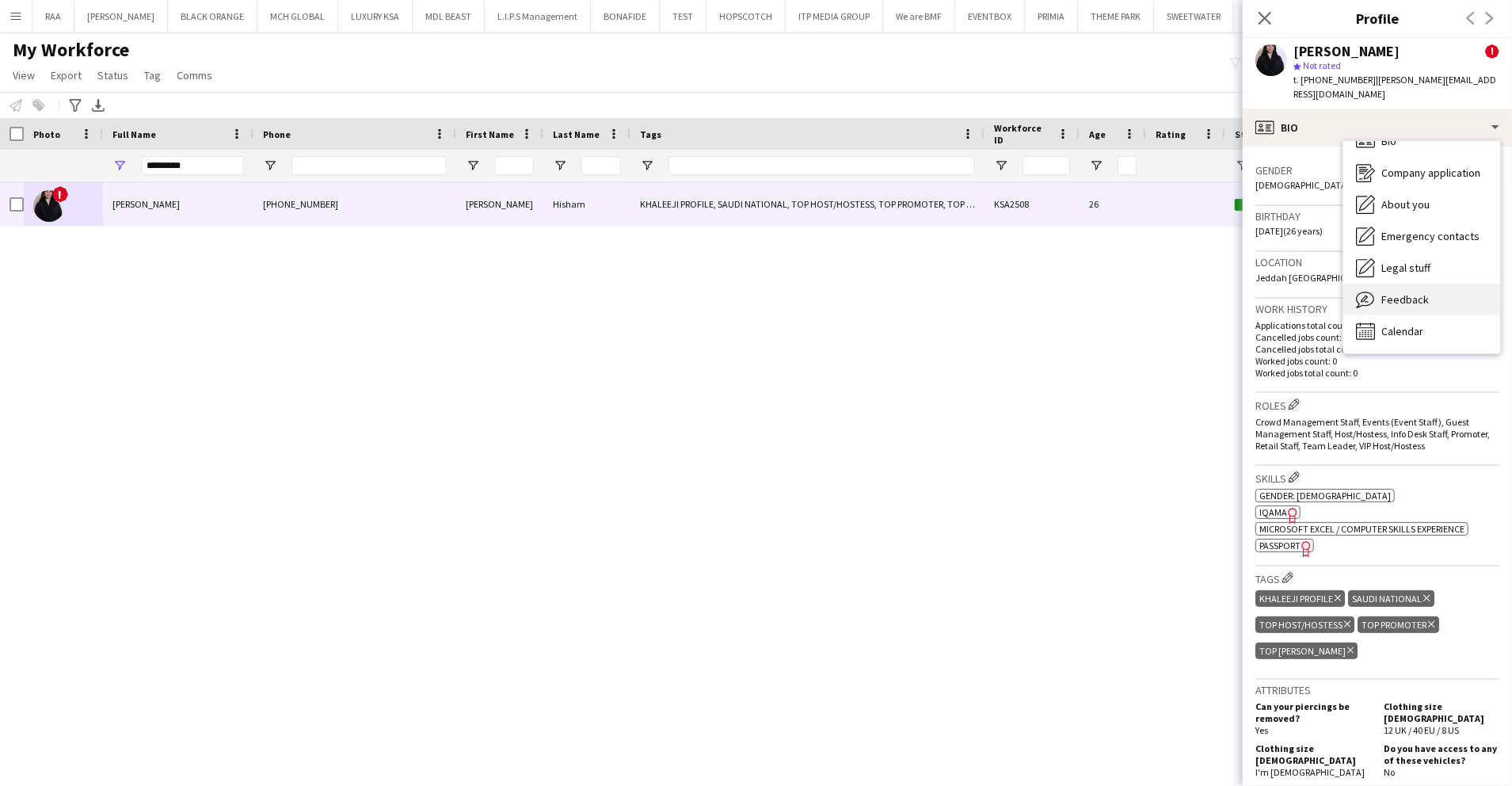
click at [1409, 293] on span "Feedback" at bounding box center [1405, 300] width 47 height 15
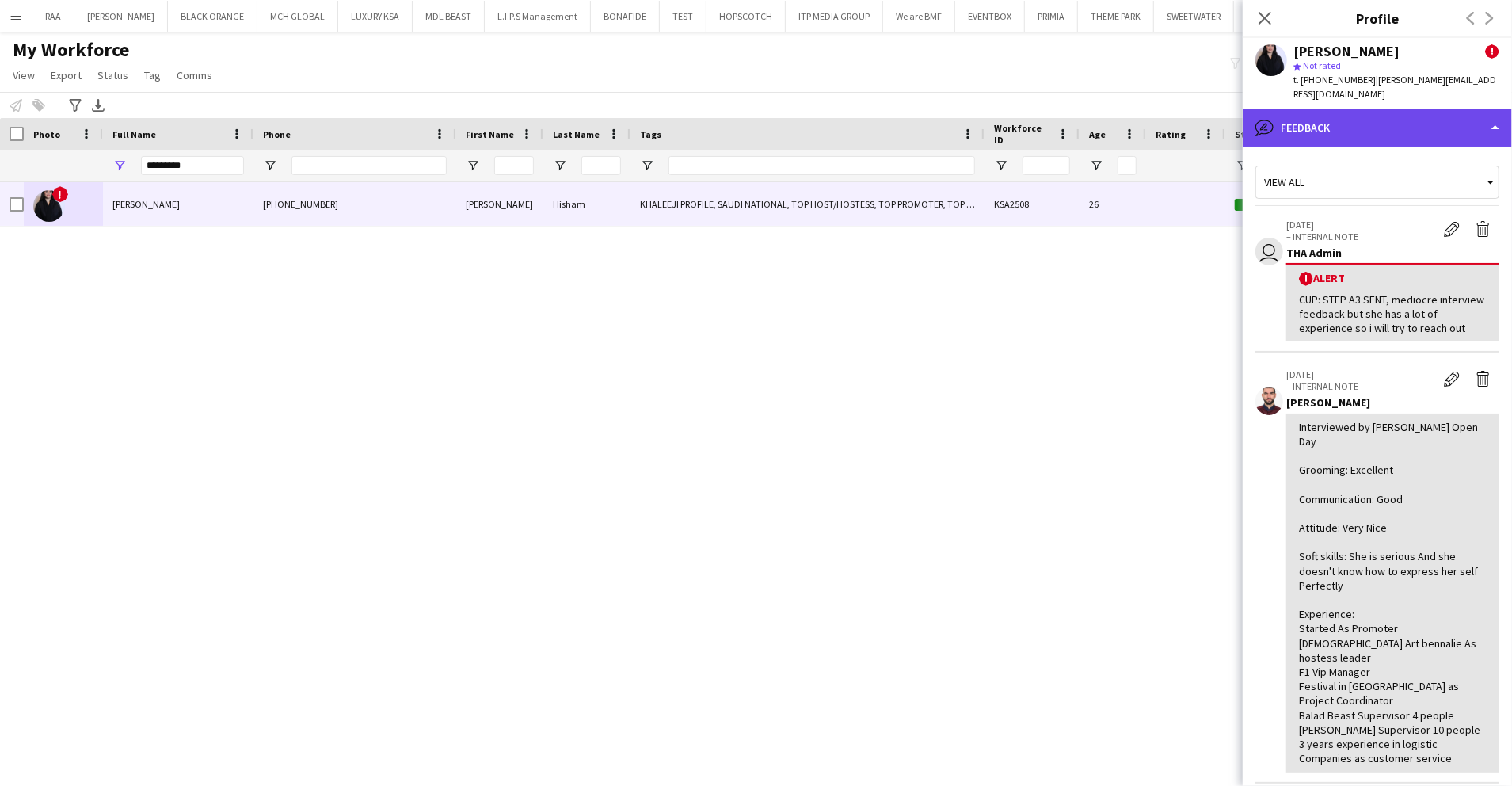
click at [1425, 128] on div "bubble-pencil Feedback" at bounding box center [1378, 128] width 270 height 38
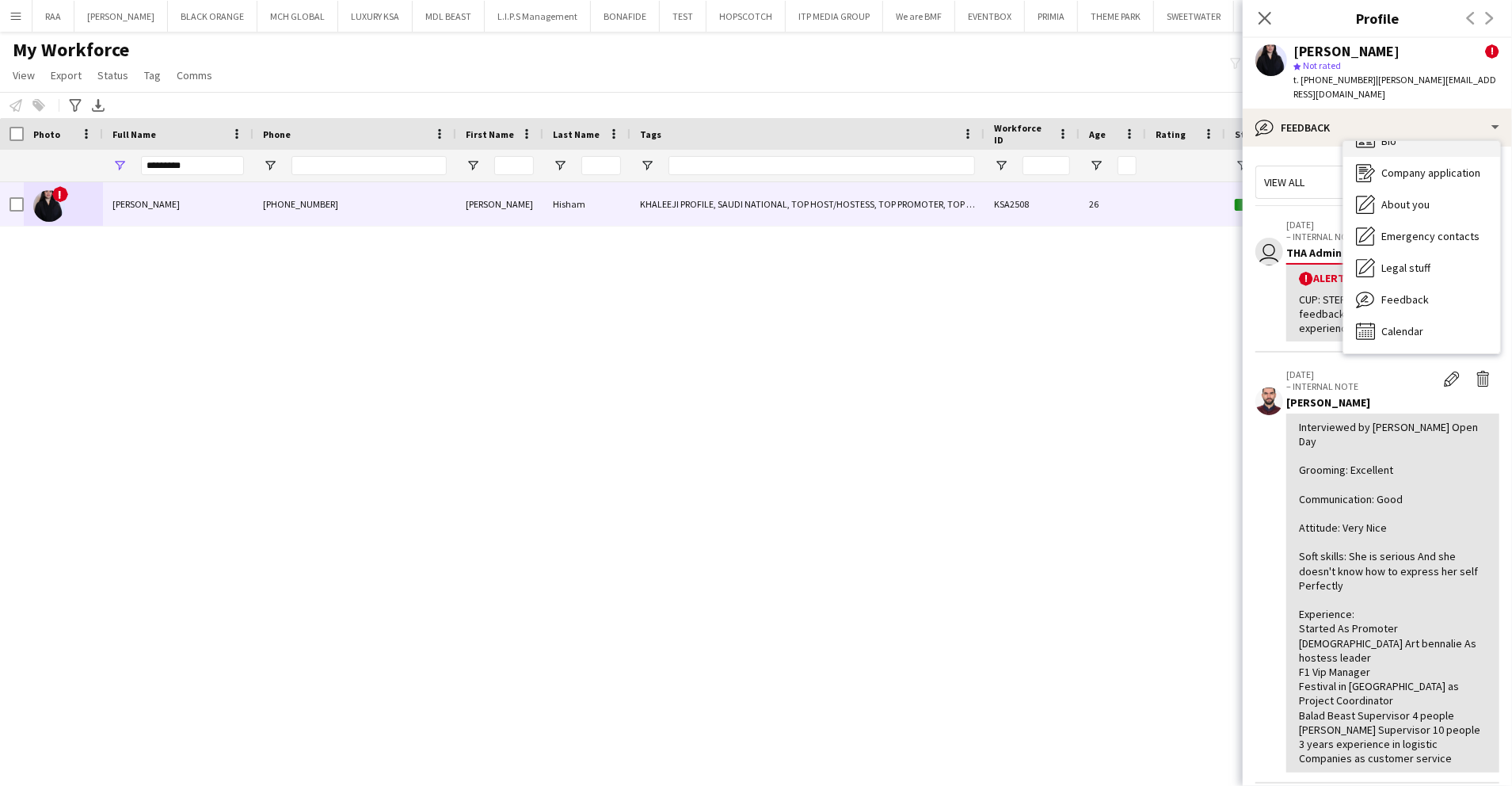
click at [1424, 138] on div "Bio Bio" at bounding box center [1422, 140] width 157 height 32
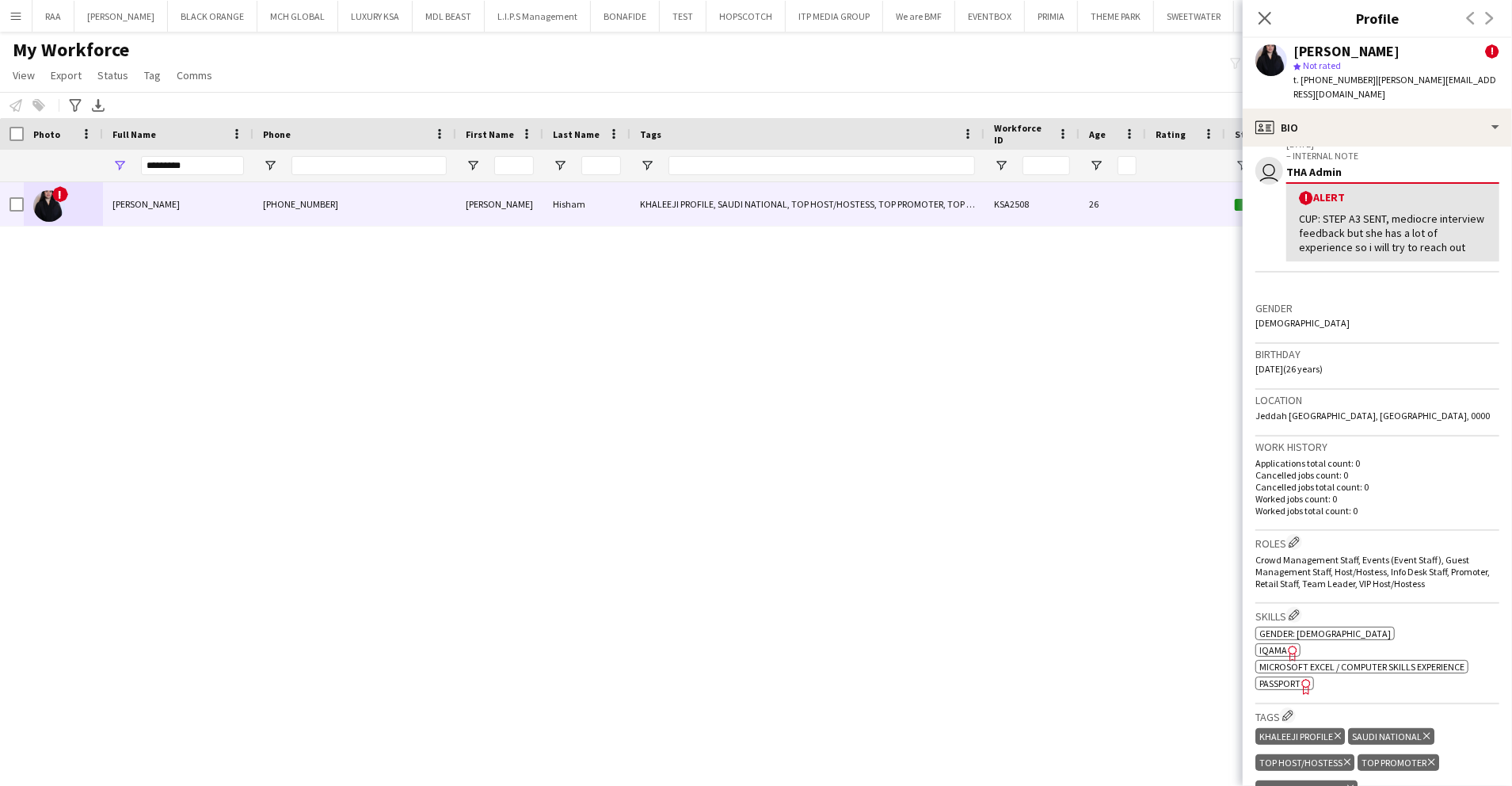
scroll to position [528, 0]
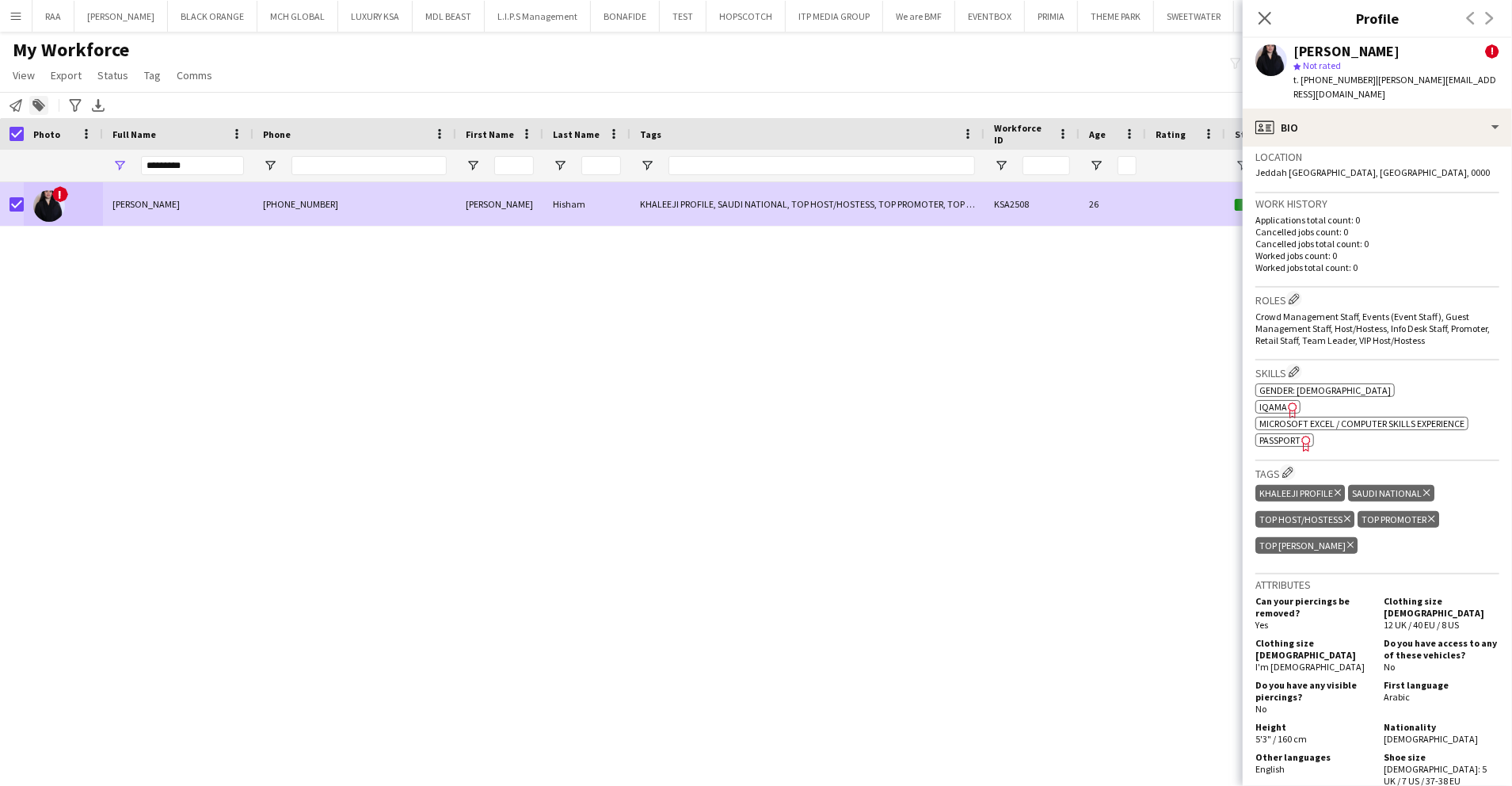
click at [46, 102] on div "Add to tag" at bounding box center [38, 105] width 19 height 19
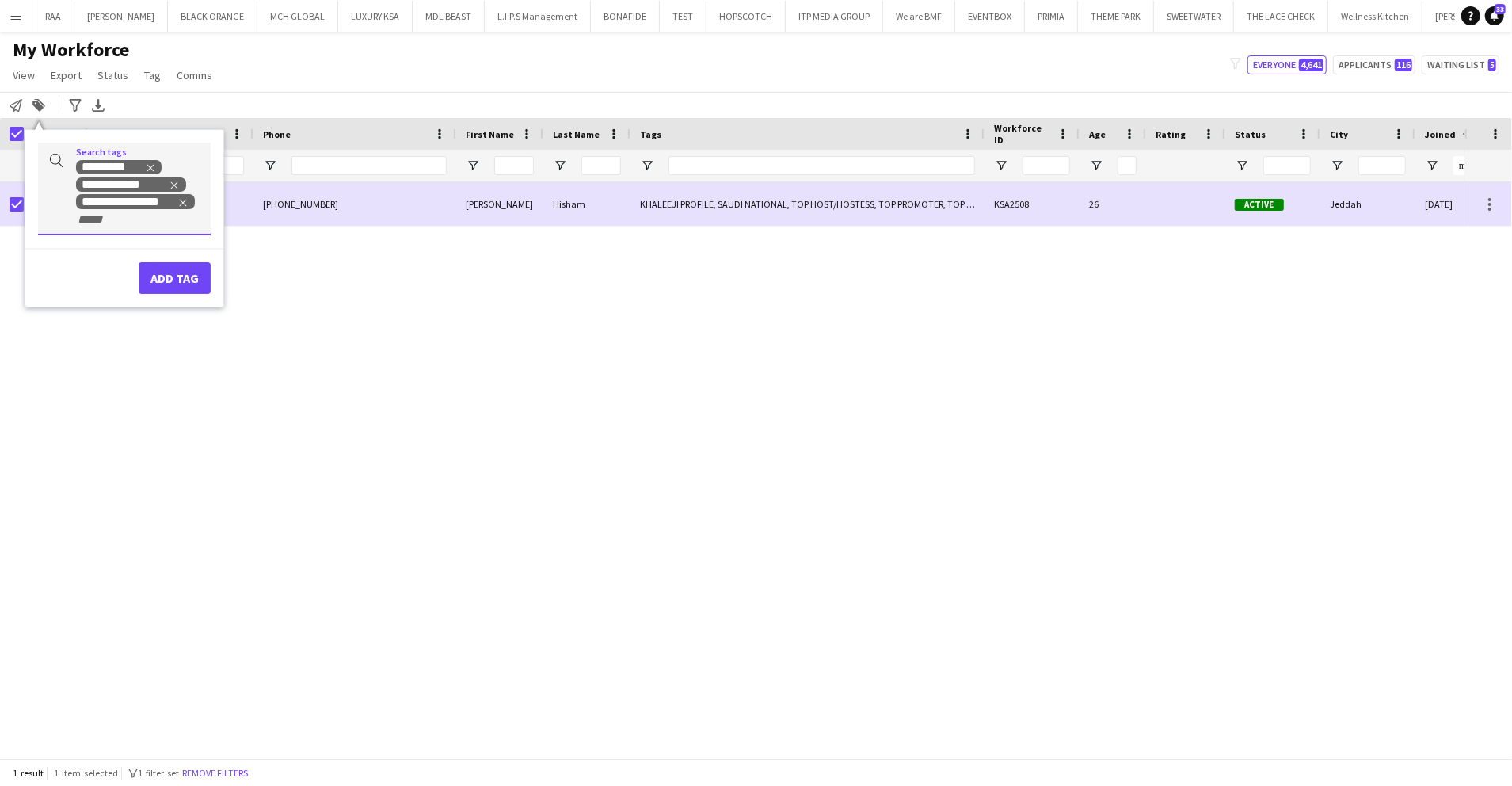
click at [134, 217] on input "+ Tag" at bounding box center [109, 220] width 67 height 15
type input "***"
click at [112, 252] on div "ENGLISH ++" at bounding box center [98, 259] width 172 height 38
click at [177, 288] on button "Add tag" at bounding box center [174, 295] width 72 height 32
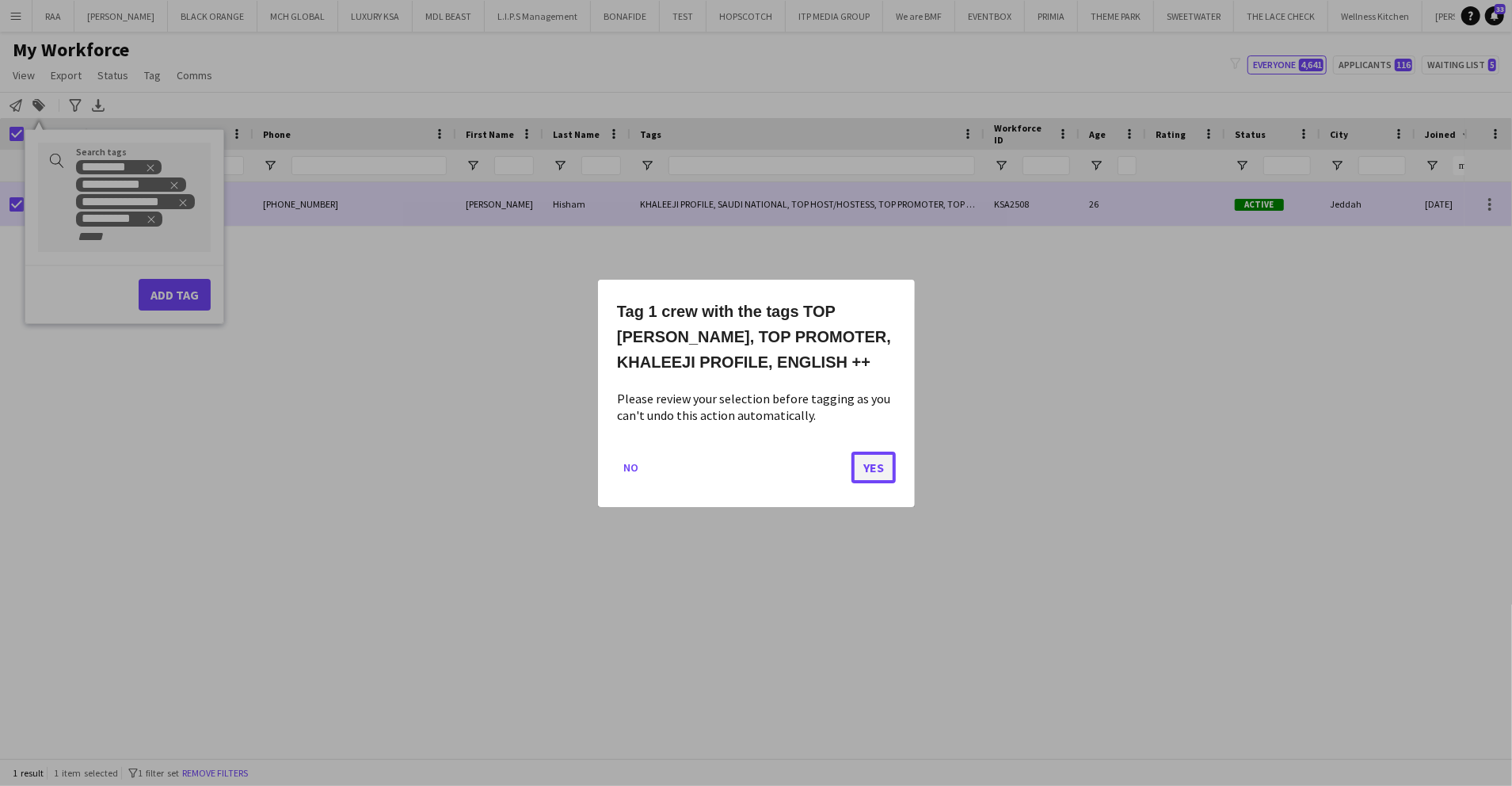
click at [869, 470] on button "Yes" at bounding box center [873, 467] width 45 height 32
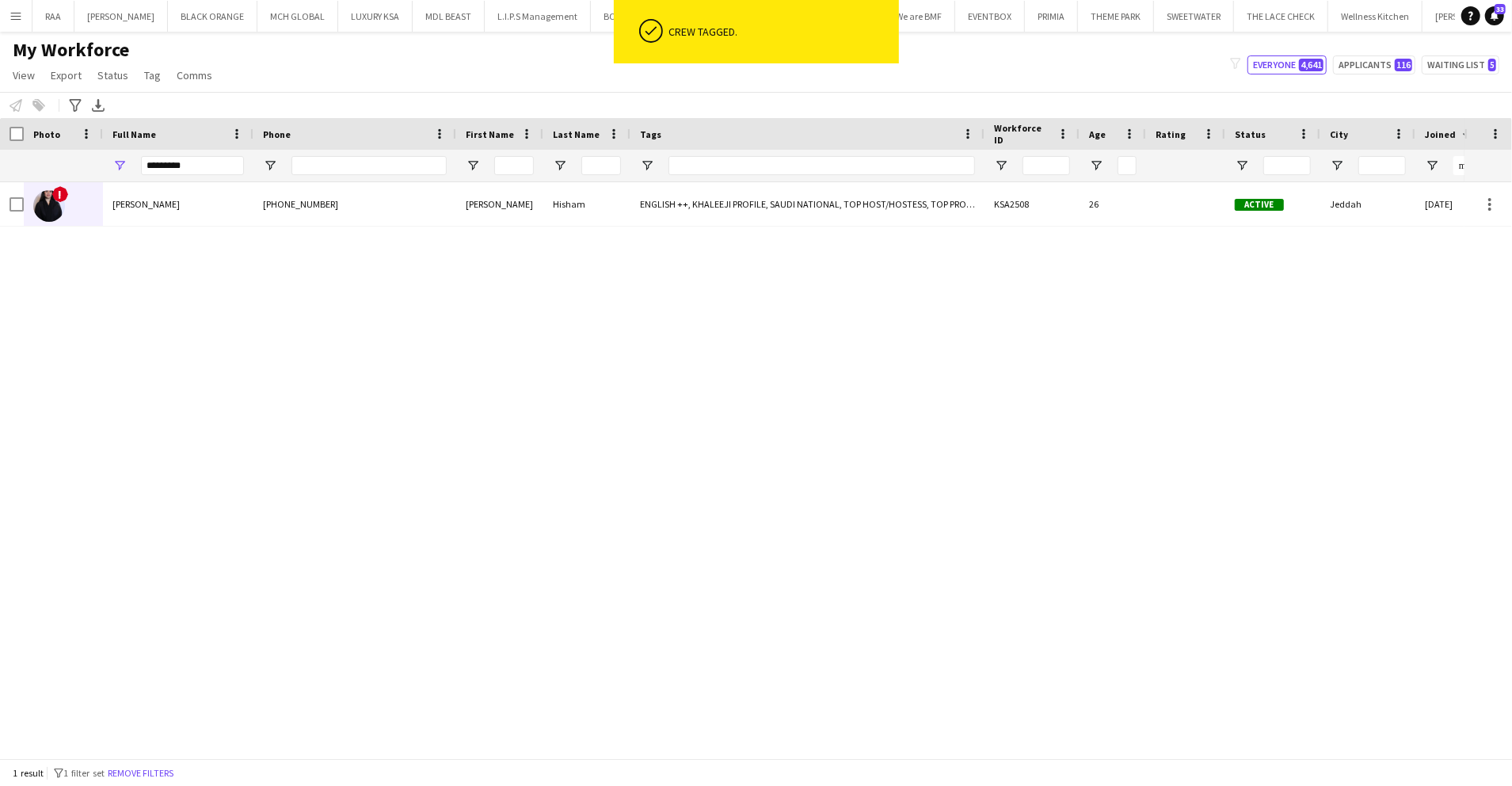
drag, startPoint x: 601, startPoint y: 742, endPoint x: 807, endPoint y: 749, distance: 206.1
click at [818, 741] on div "! Dana Hisham +966568744271 Dana Hisham ENGLISH ++, KHALEEJI PROFILE, SAUDI NAT…" at bounding box center [732, 462] width 1465 height 561
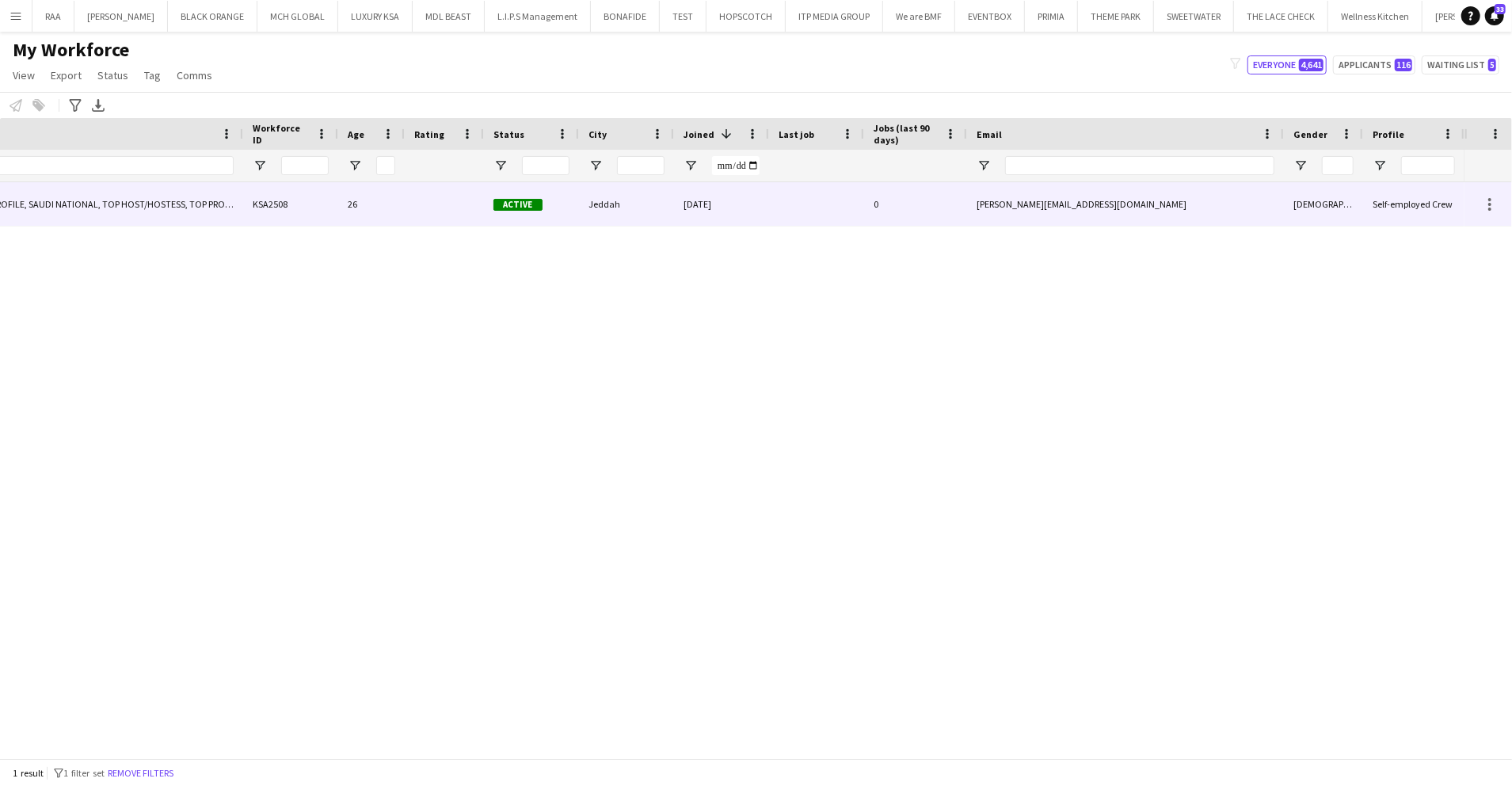
click at [1154, 207] on div "dana.hs1998@gmail.com" at bounding box center [1126, 204] width 317 height 44
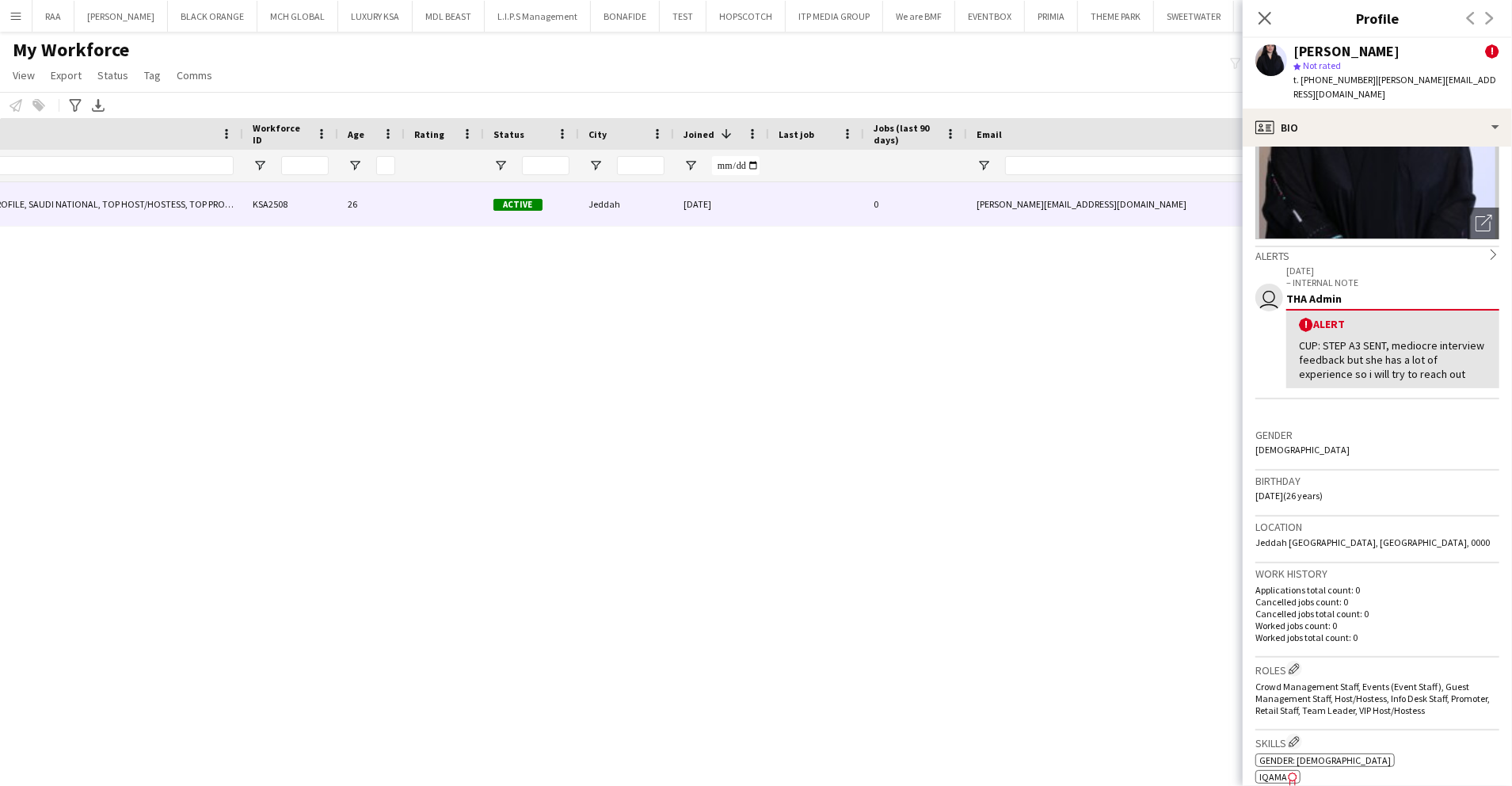
scroll to position [211, 0]
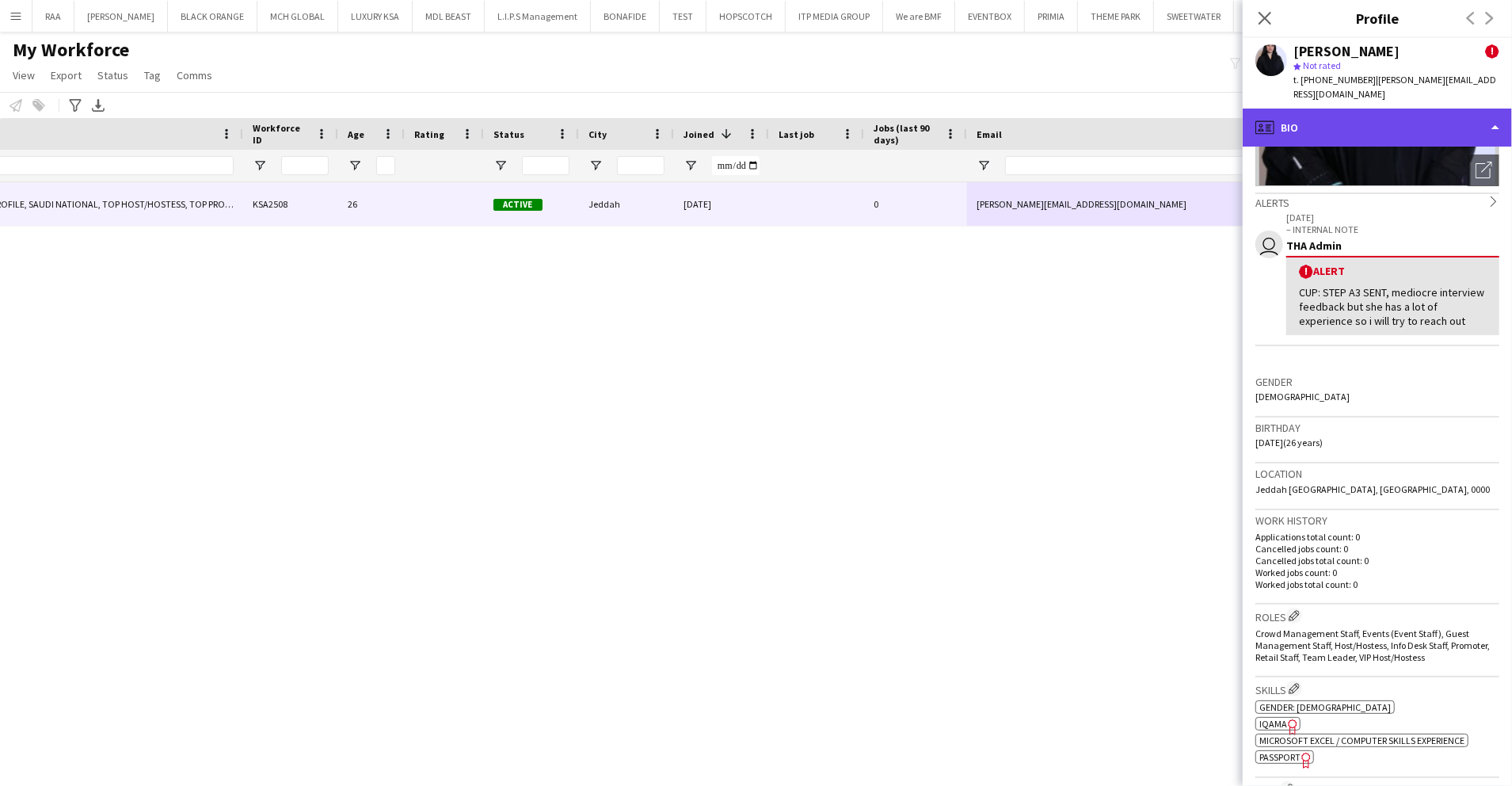
click at [1395, 109] on div "profile Bio" at bounding box center [1378, 128] width 270 height 38
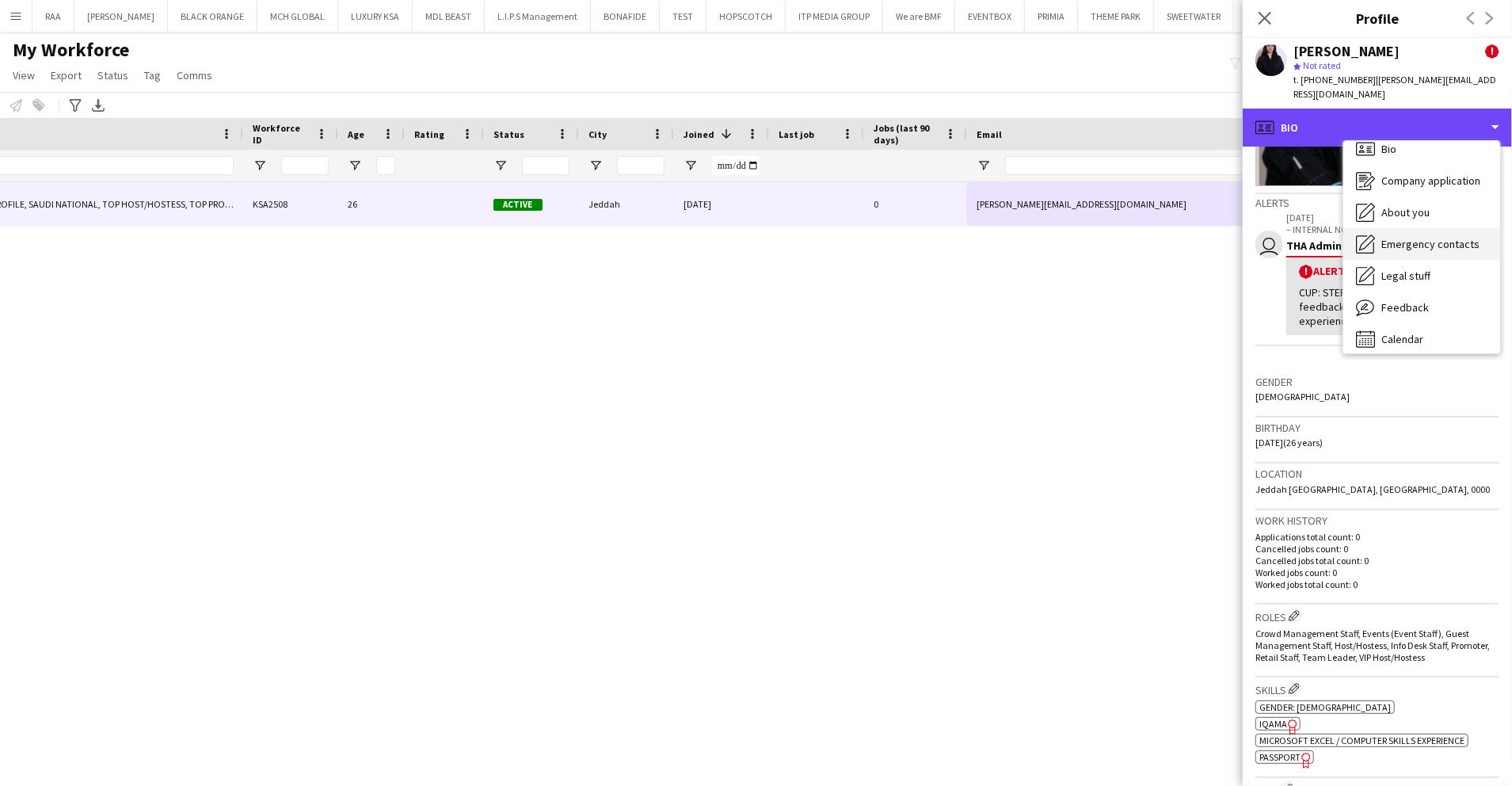
scroll to position [22, 0]
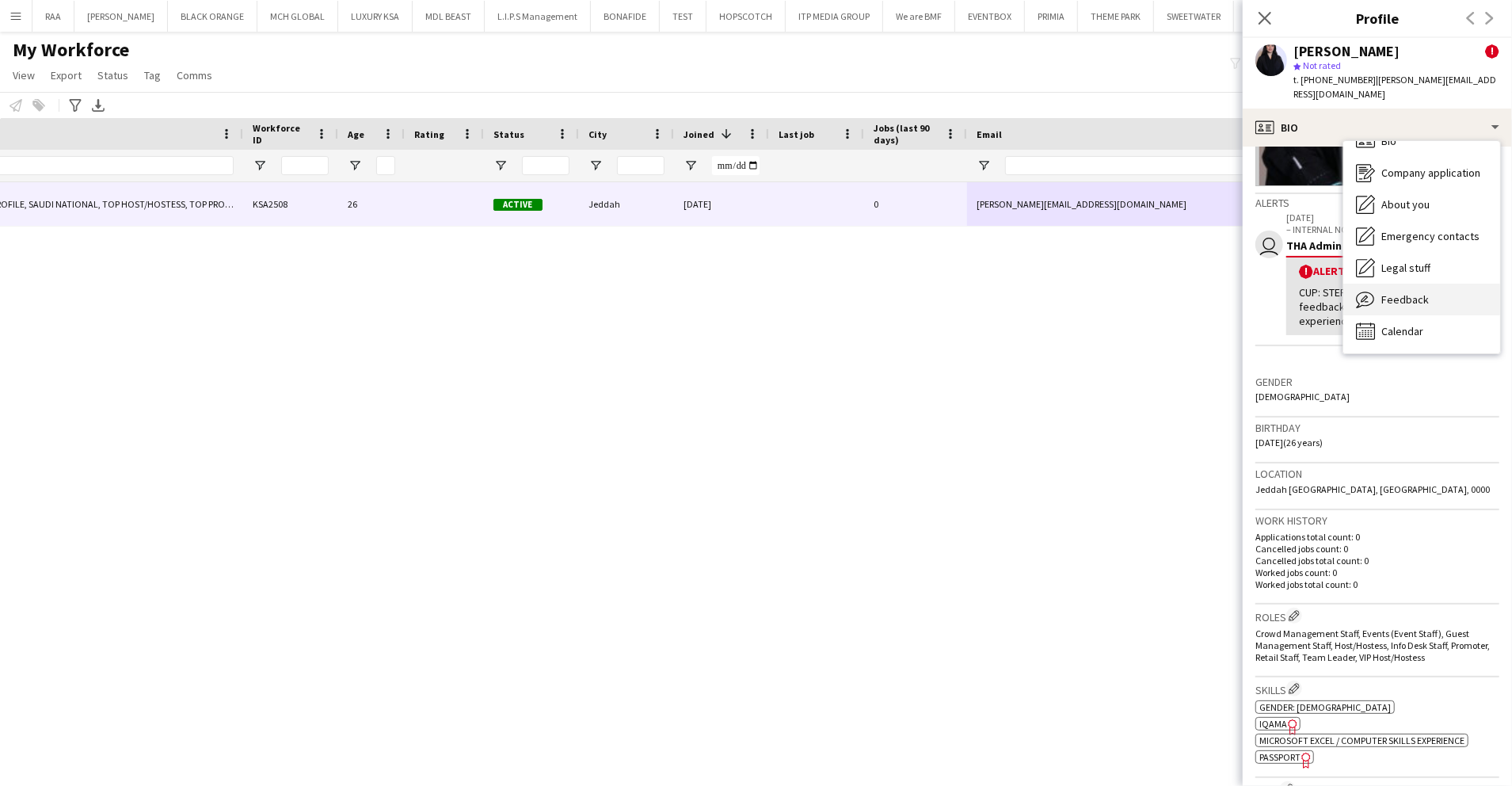
click at [1403, 293] on span "Feedback" at bounding box center [1405, 300] width 47 height 15
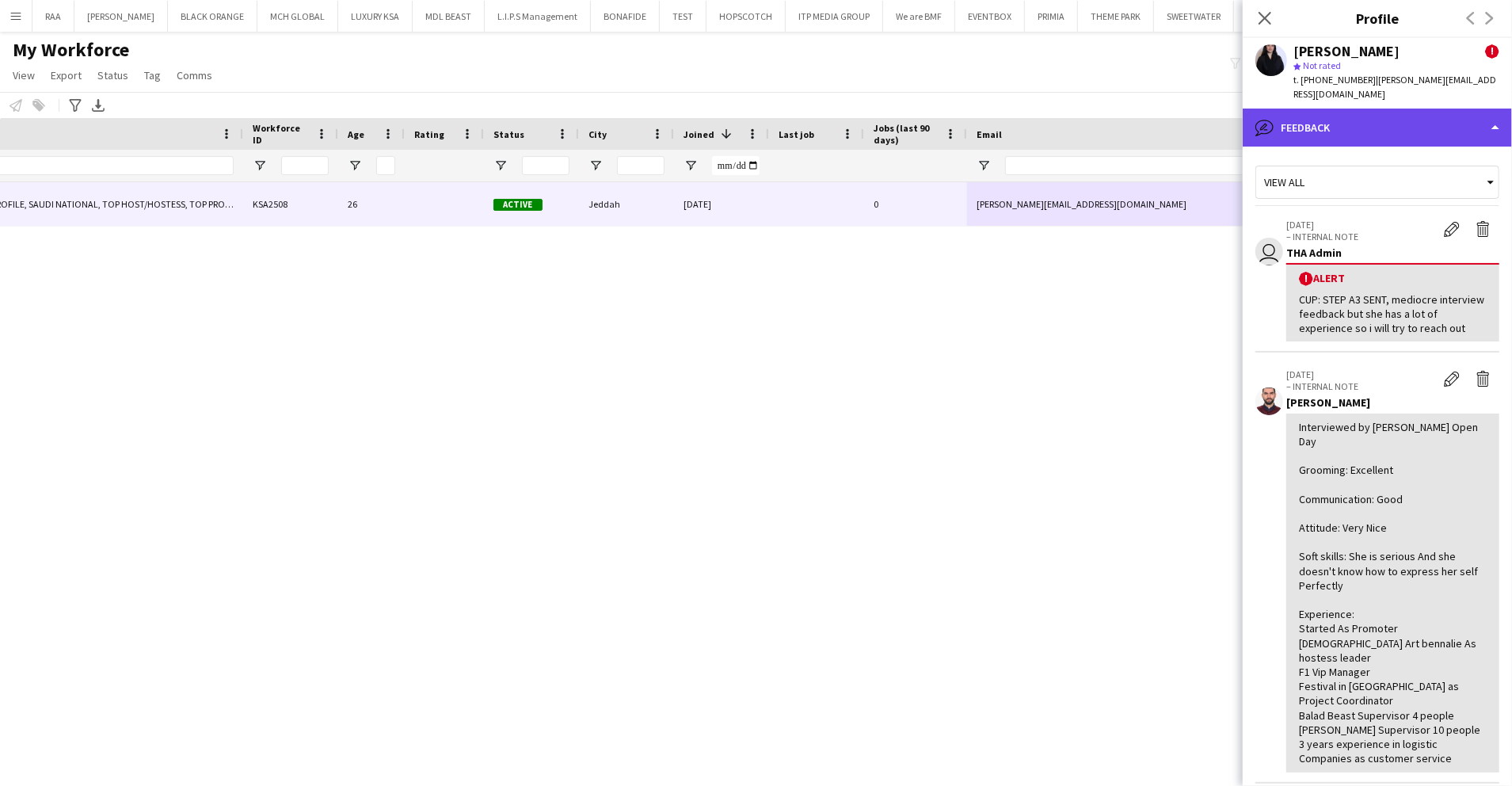
click at [1429, 109] on div "bubble-pencil Feedback" at bounding box center [1378, 128] width 270 height 38
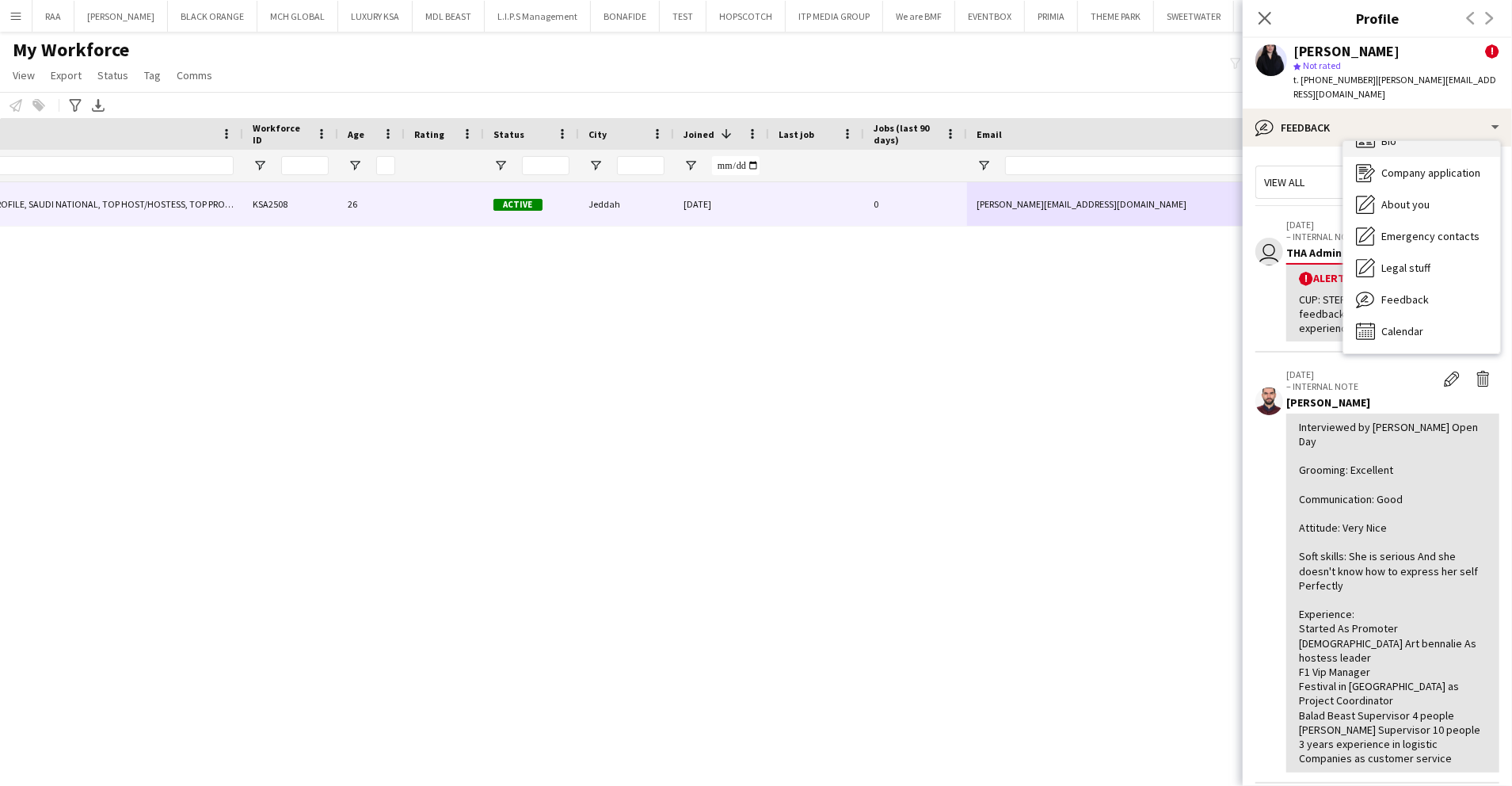
click at [1437, 130] on div "Bio Bio" at bounding box center [1422, 140] width 157 height 32
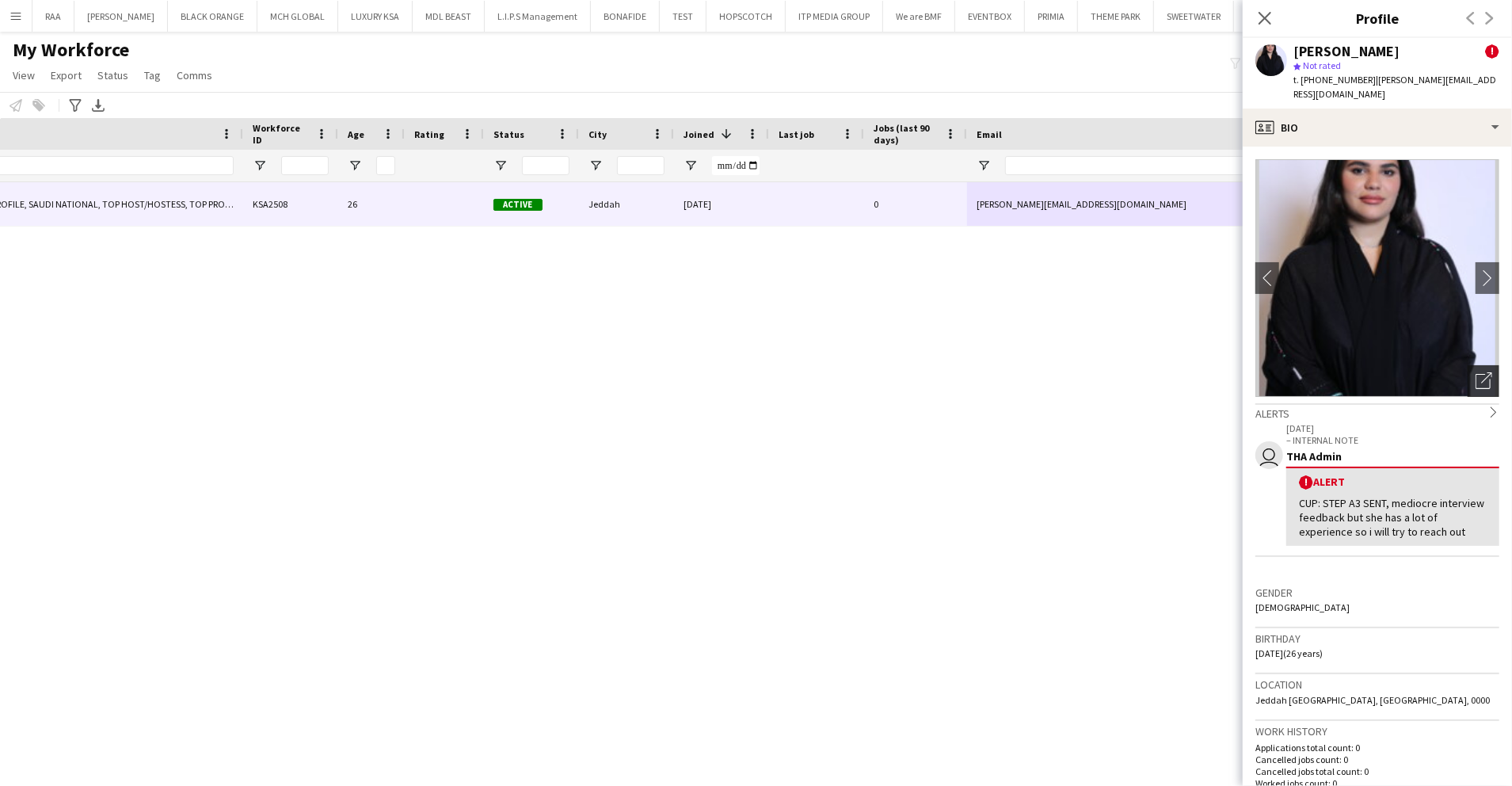
click at [1476, 373] on icon "Open photos pop-in" at bounding box center [1484, 381] width 16 height 16
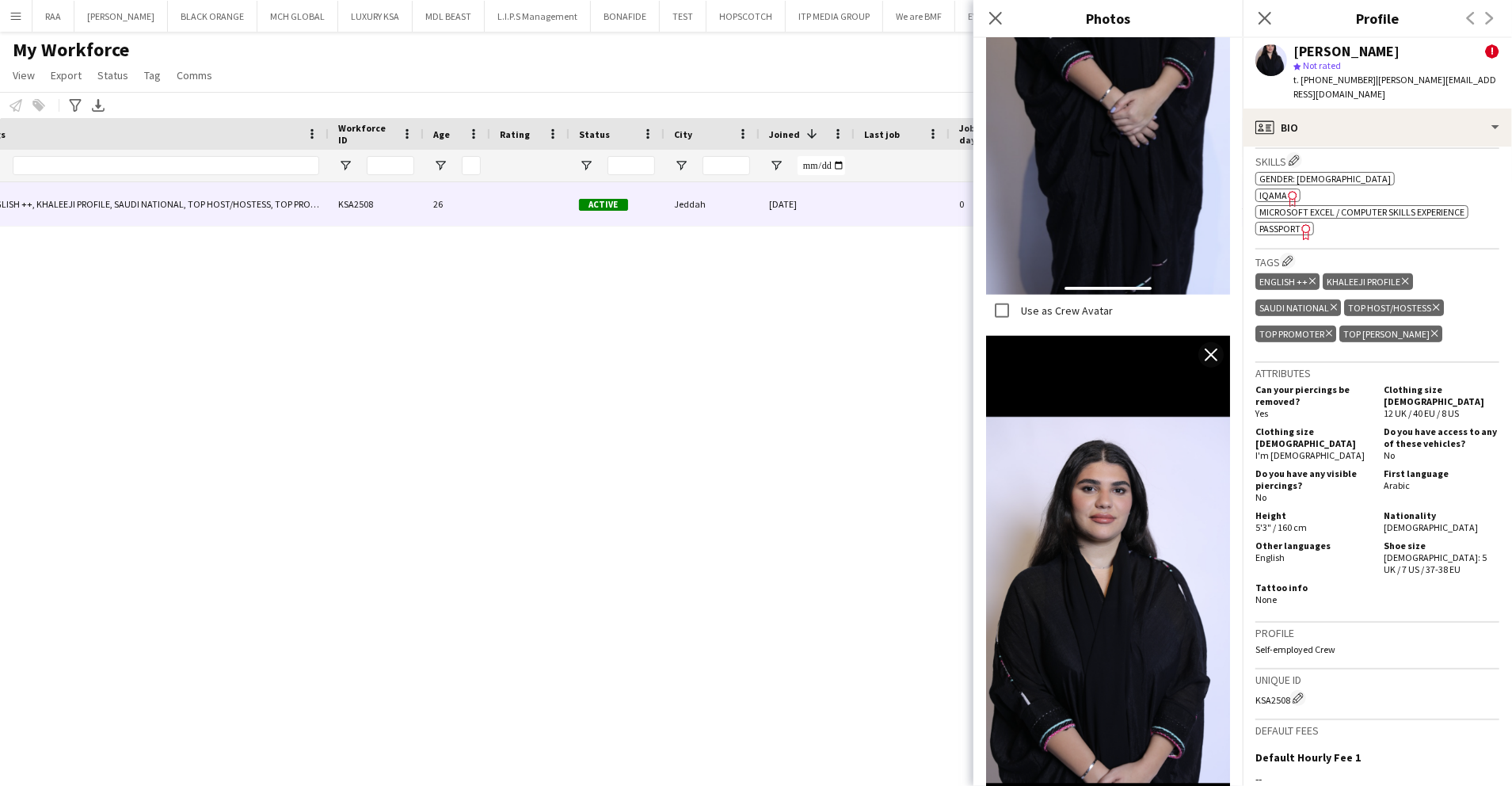
scroll to position [0, 96]
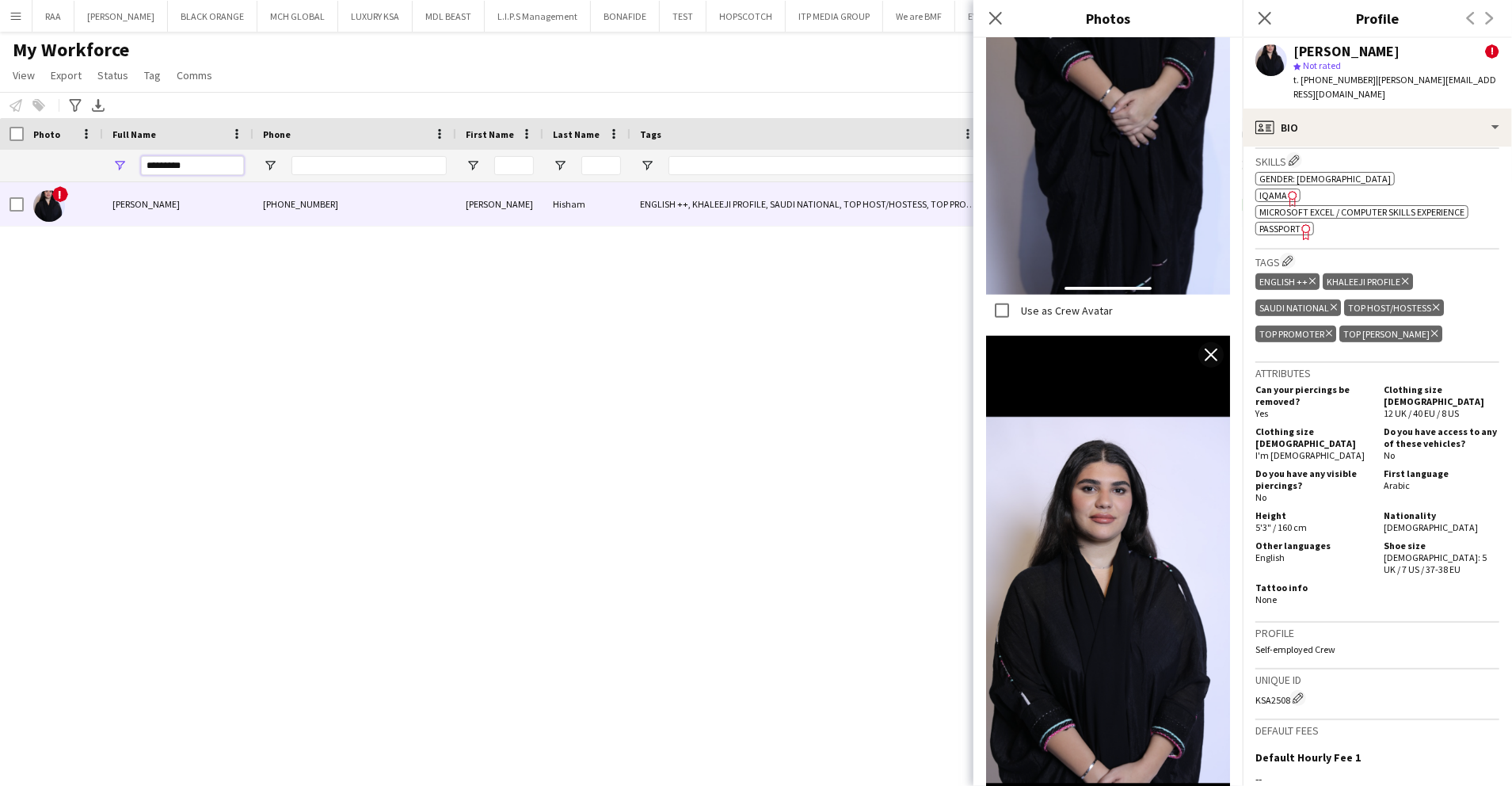
drag, startPoint x: 194, startPoint y: 163, endPoint x: 0, endPoint y: 155, distance: 194.2
click at [0, 156] on html "Menu Boards Boards Boards All jobs Status Workforce Workforce My Workforce Recr…" at bounding box center [756, 393] width 1512 height 786
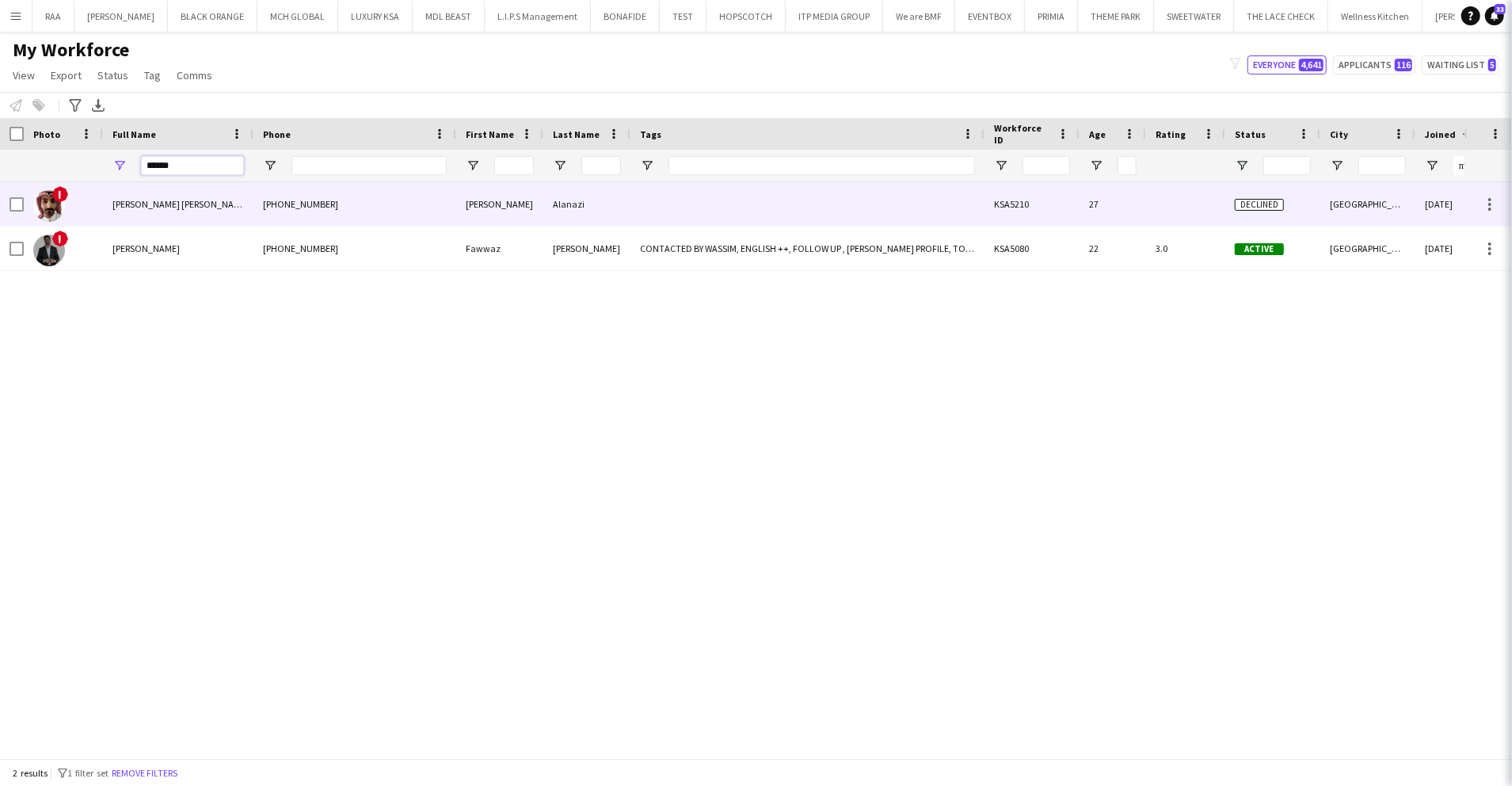
type input "******"
click at [161, 204] on span "Sanad Mufawwaz Alanazi Alanazi" at bounding box center [214, 203] width 205 height 12
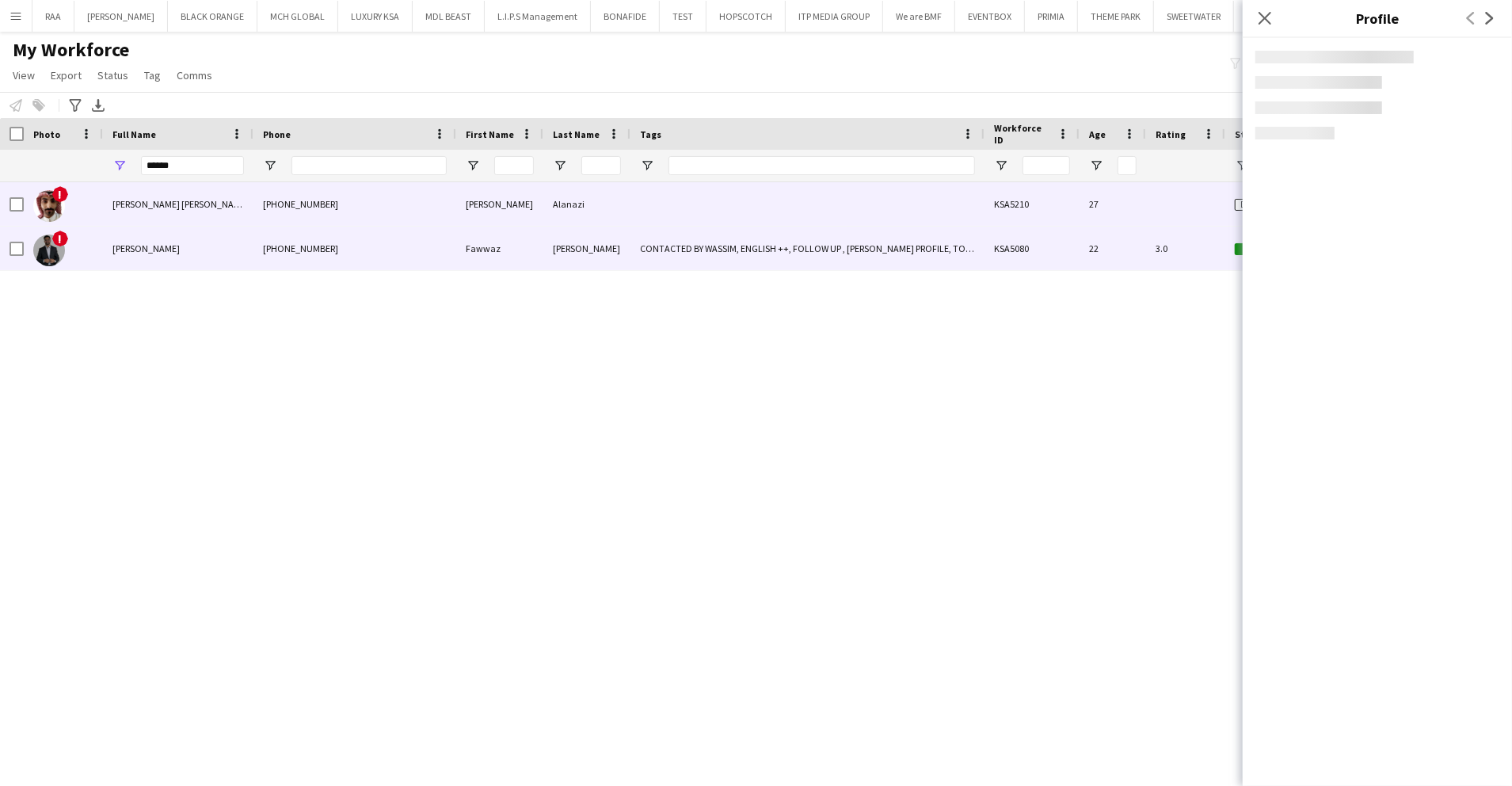
click at [176, 249] on div "Fawwaz Amir" at bounding box center [178, 249] width 150 height 44
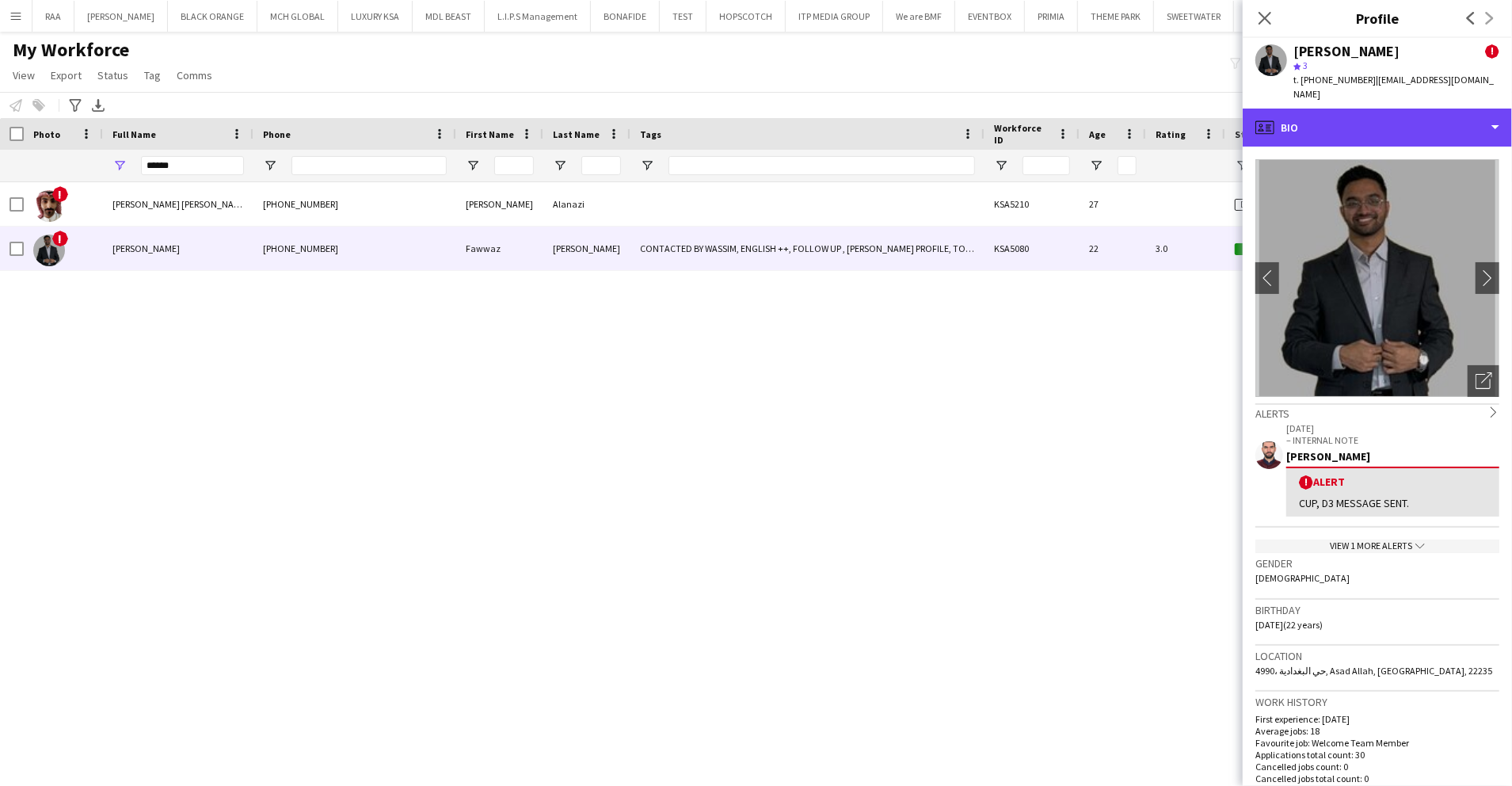
drag, startPoint x: 1412, startPoint y: 103, endPoint x: 1414, endPoint y: 191, distance: 88.0
click at [1412, 109] on div "profile Bio" at bounding box center [1378, 128] width 270 height 38
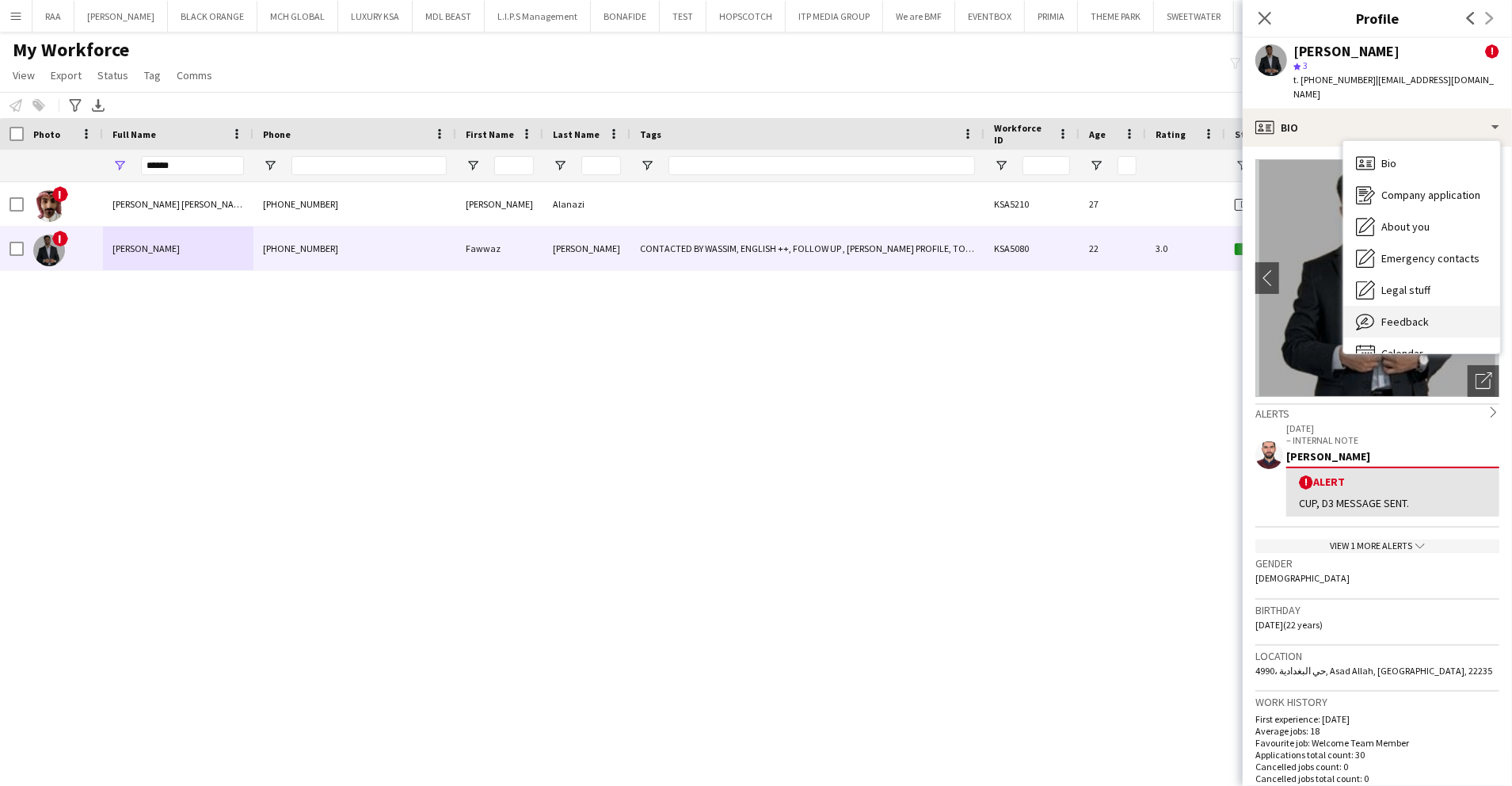
click at [1426, 306] on div "Feedback Feedback" at bounding box center [1422, 322] width 157 height 32
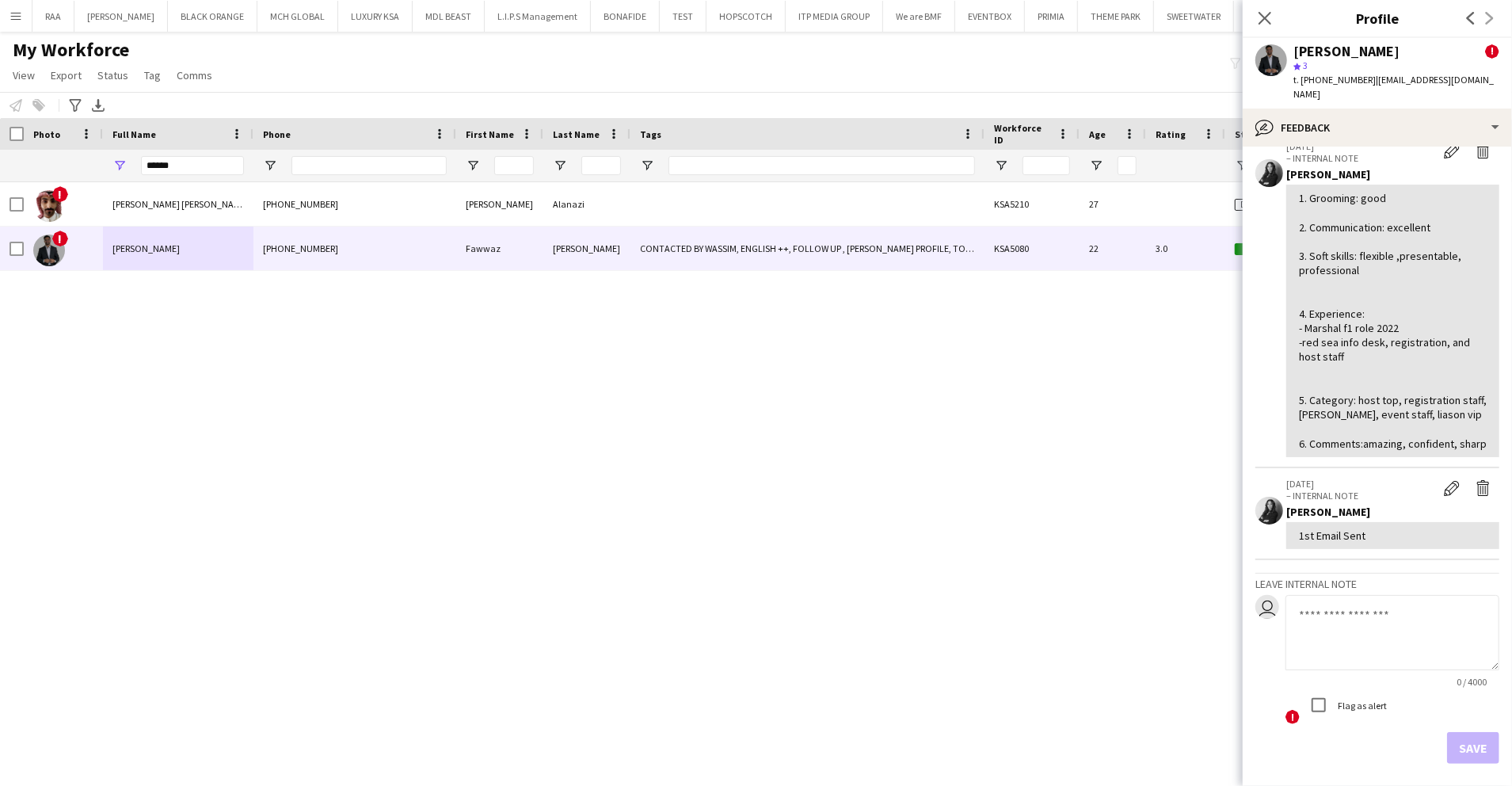
scroll to position [502, 0]
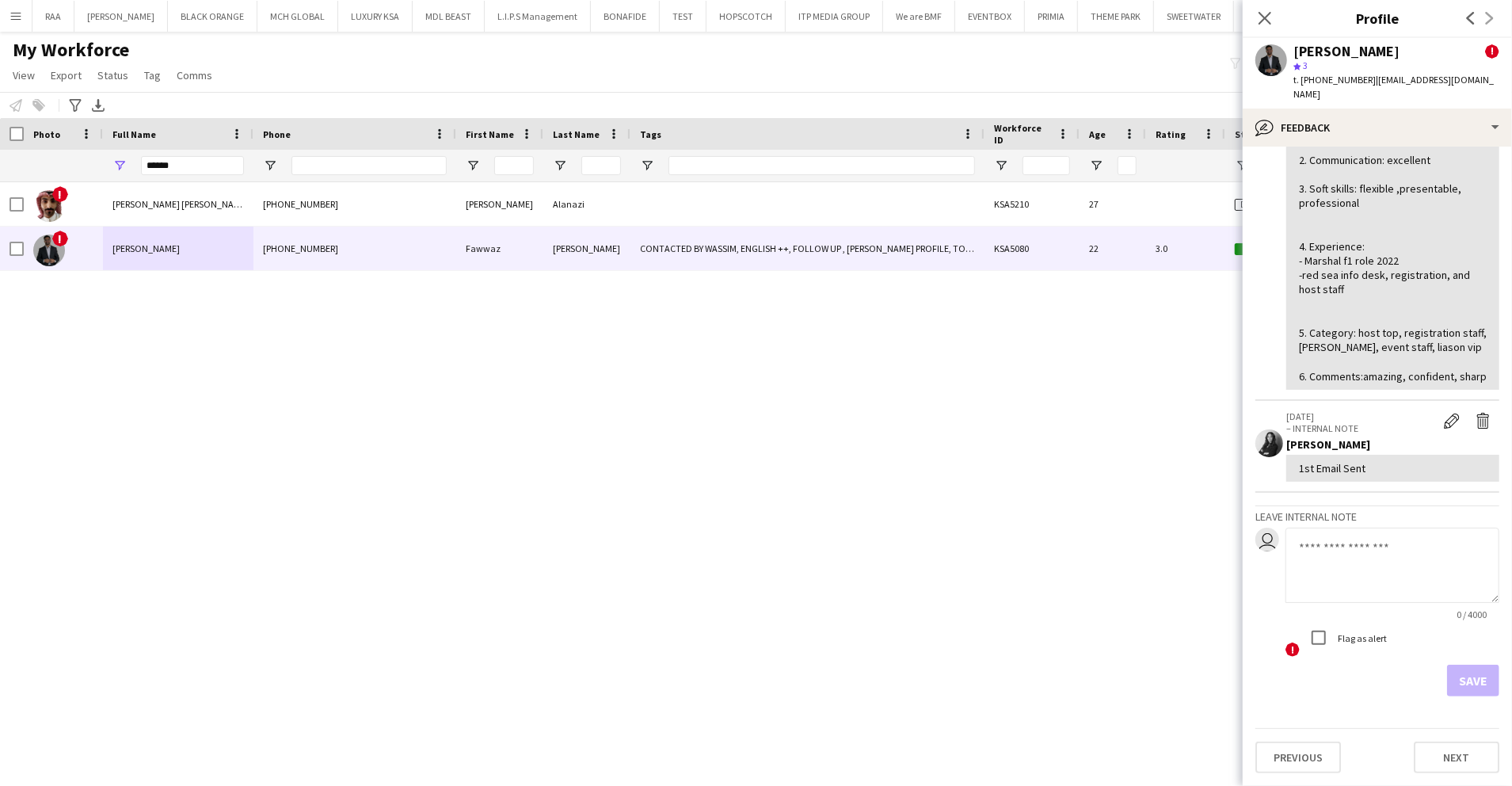
click at [1394, 545] on textarea at bounding box center [1393, 565] width 214 height 76
type textarea "**********"
click at [1472, 688] on button "Save" at bounding box center [1473, 680] width 52 height 32
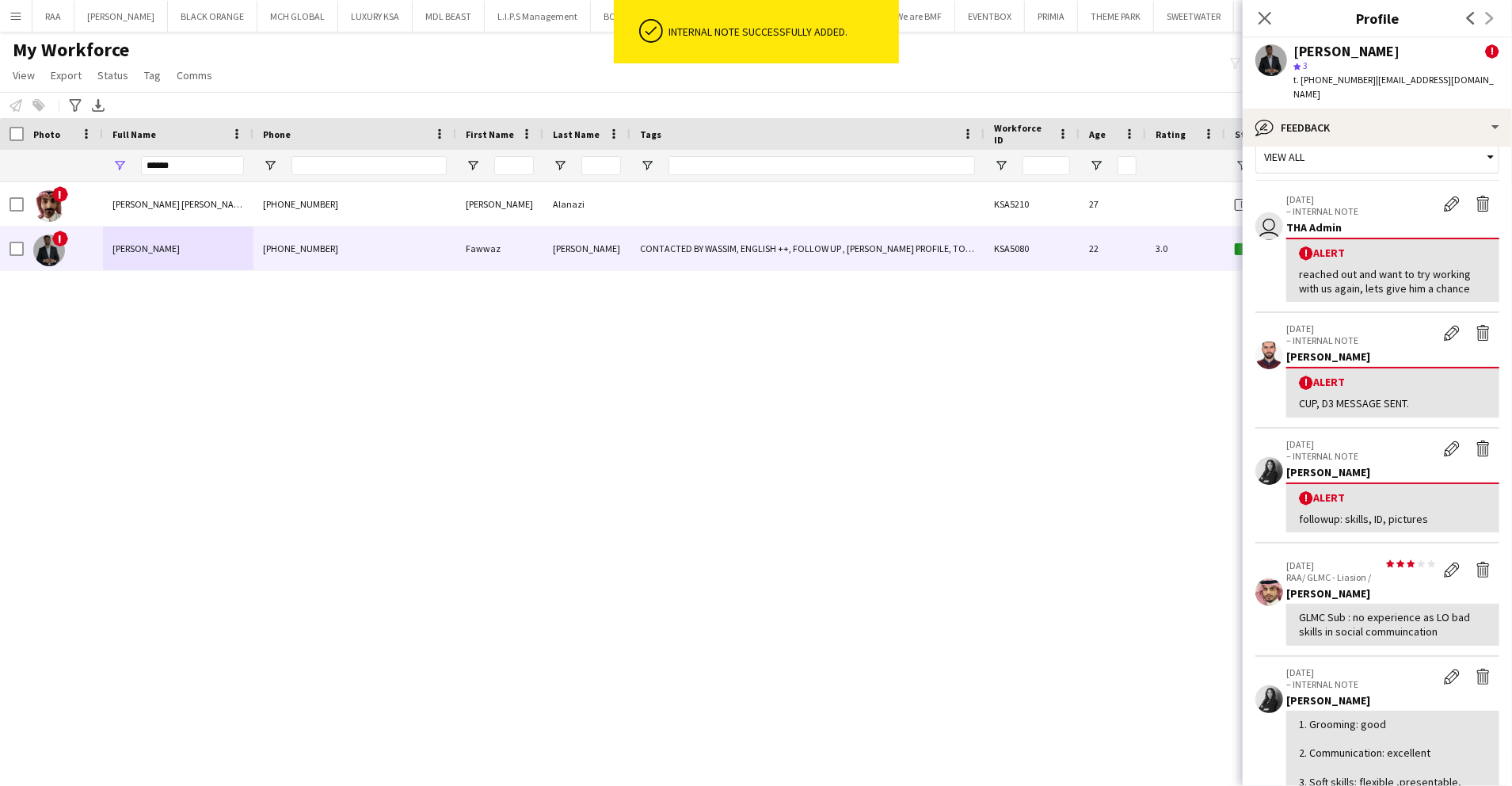
scroll to position [0, 0]
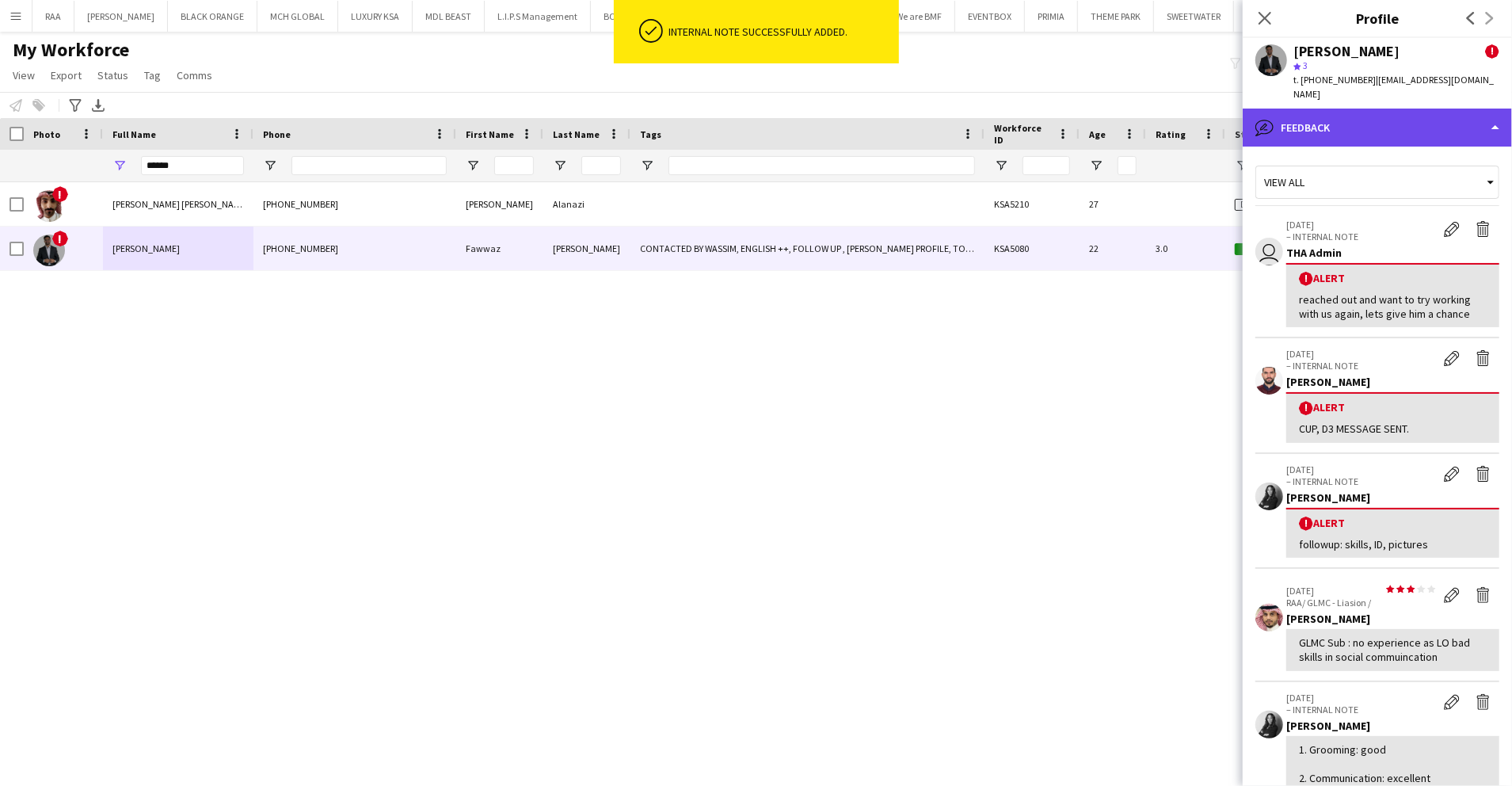
click at [1426, 109] on div "bubble-pencil Feedback" at bounding box center [1378, 128] width 270 height 38
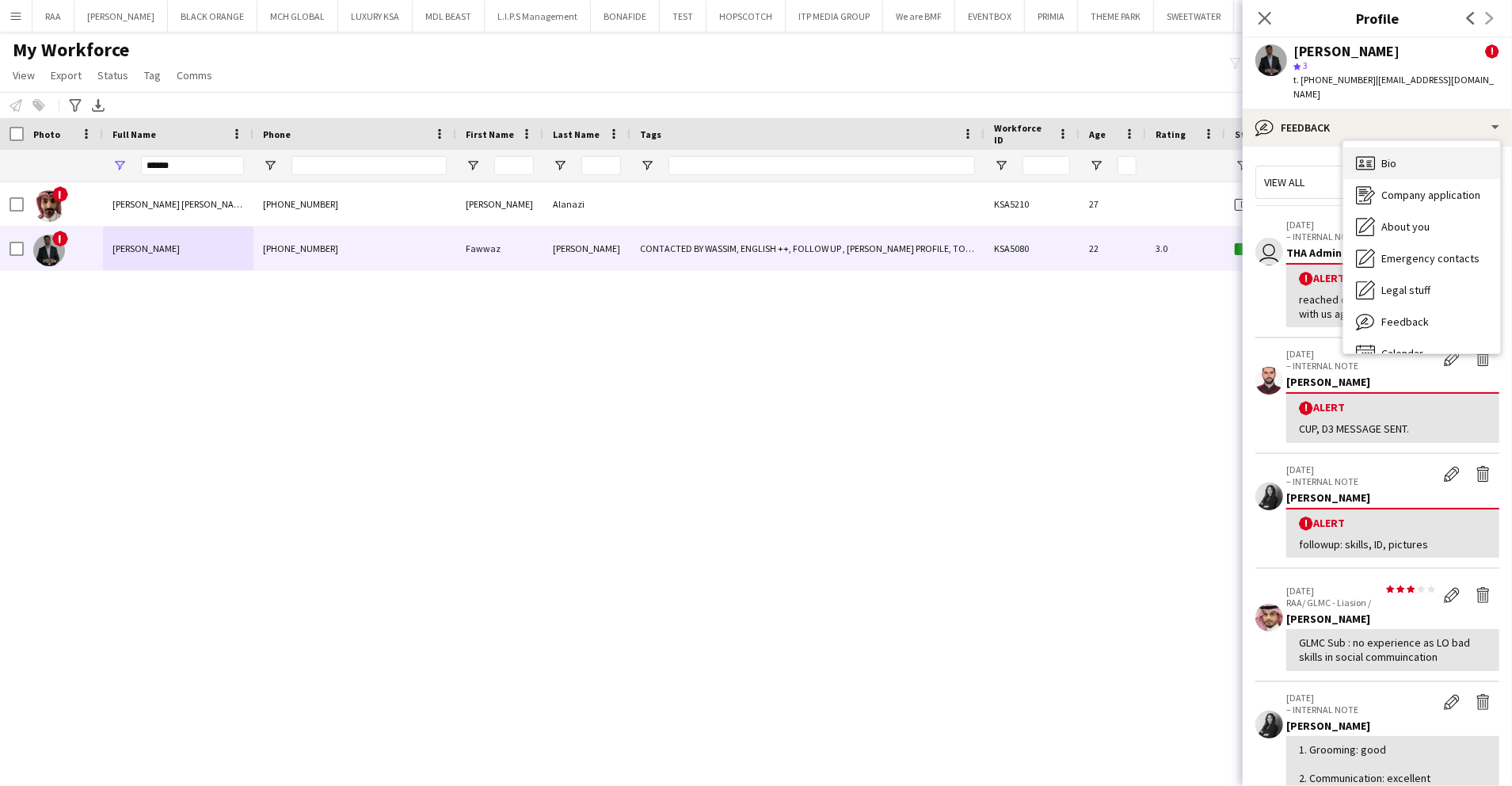
click at [1422, 148] on div "Bio Bio" at bounding box center [1422, 163] width 157 height 32
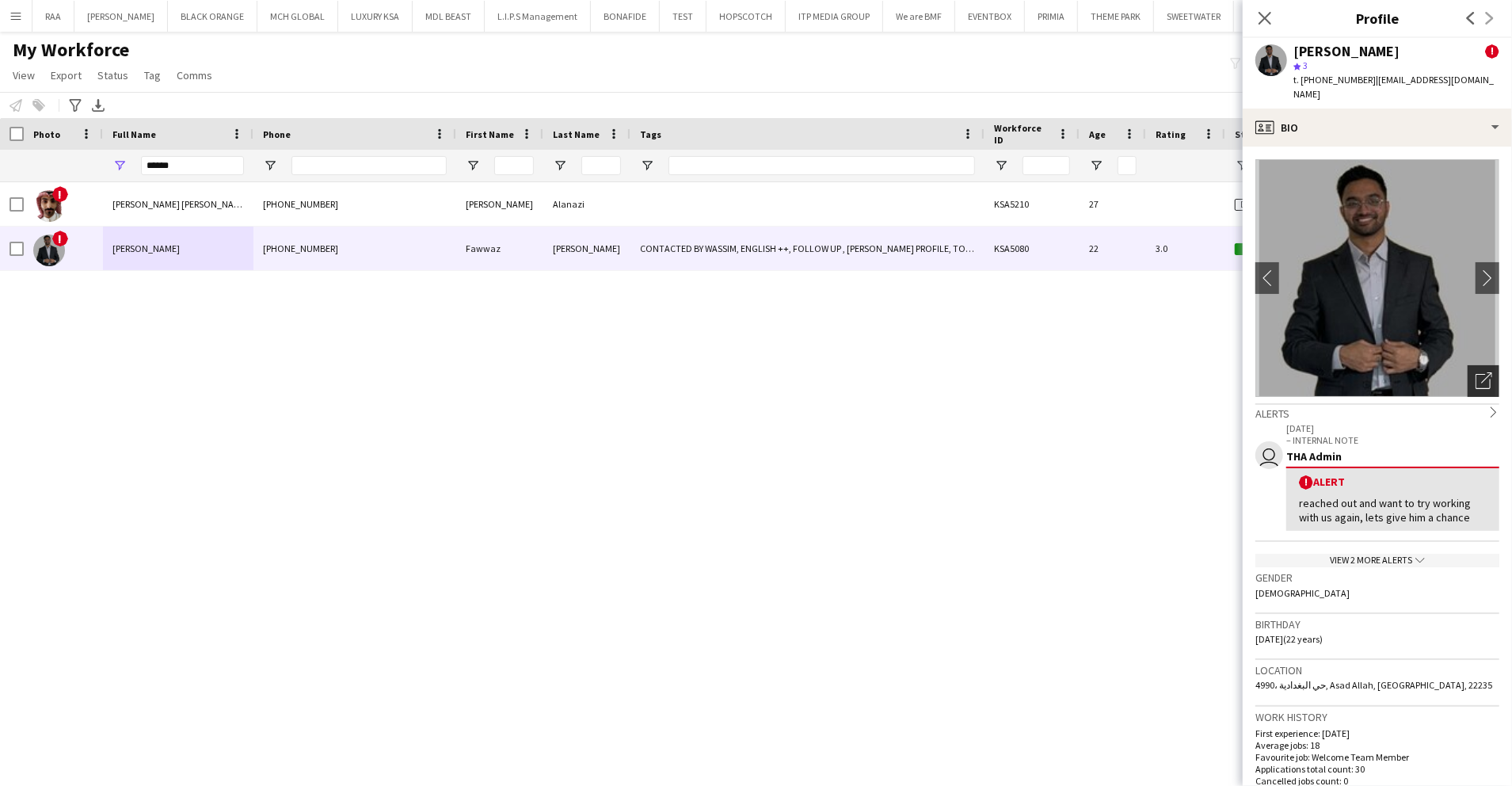
click at [1476, 373] on icon "Open photos pop-in" at bounding box center [1484, 381] width 16 height 16
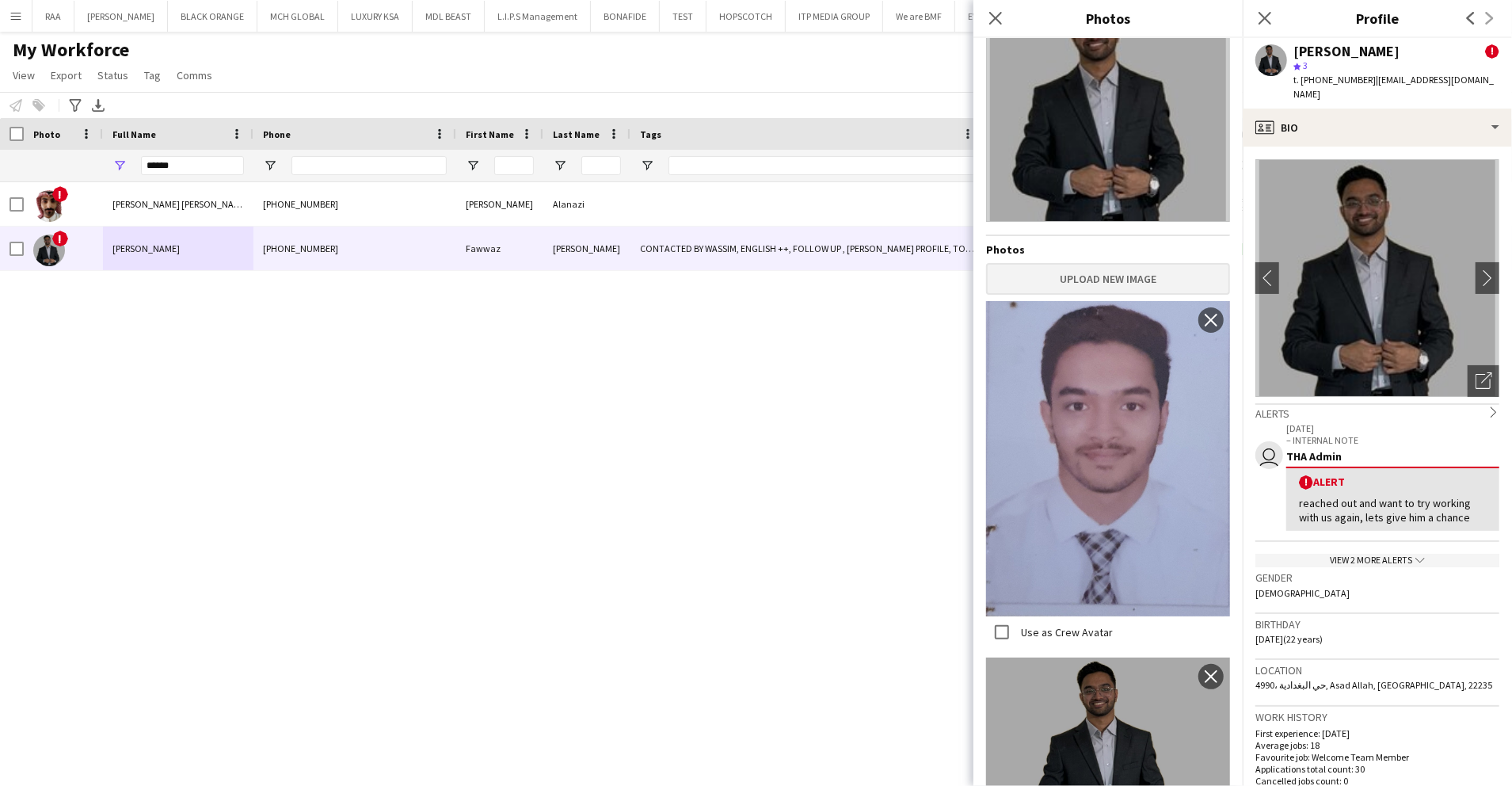
scroll to position [129, 0]
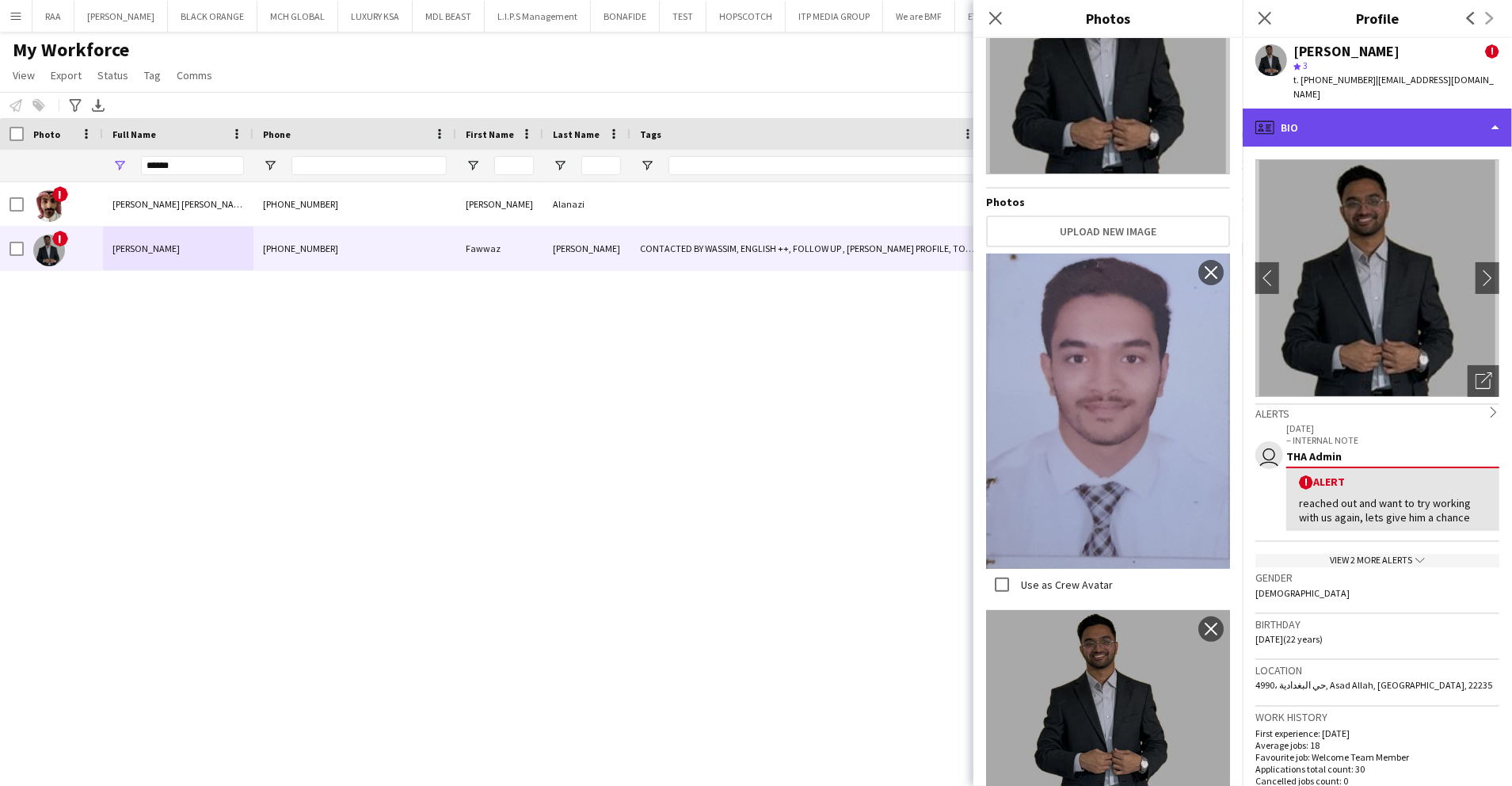
click at [1363, 109] on div "profile Bio" at bounding box center [1378, 128] width 270 height 38
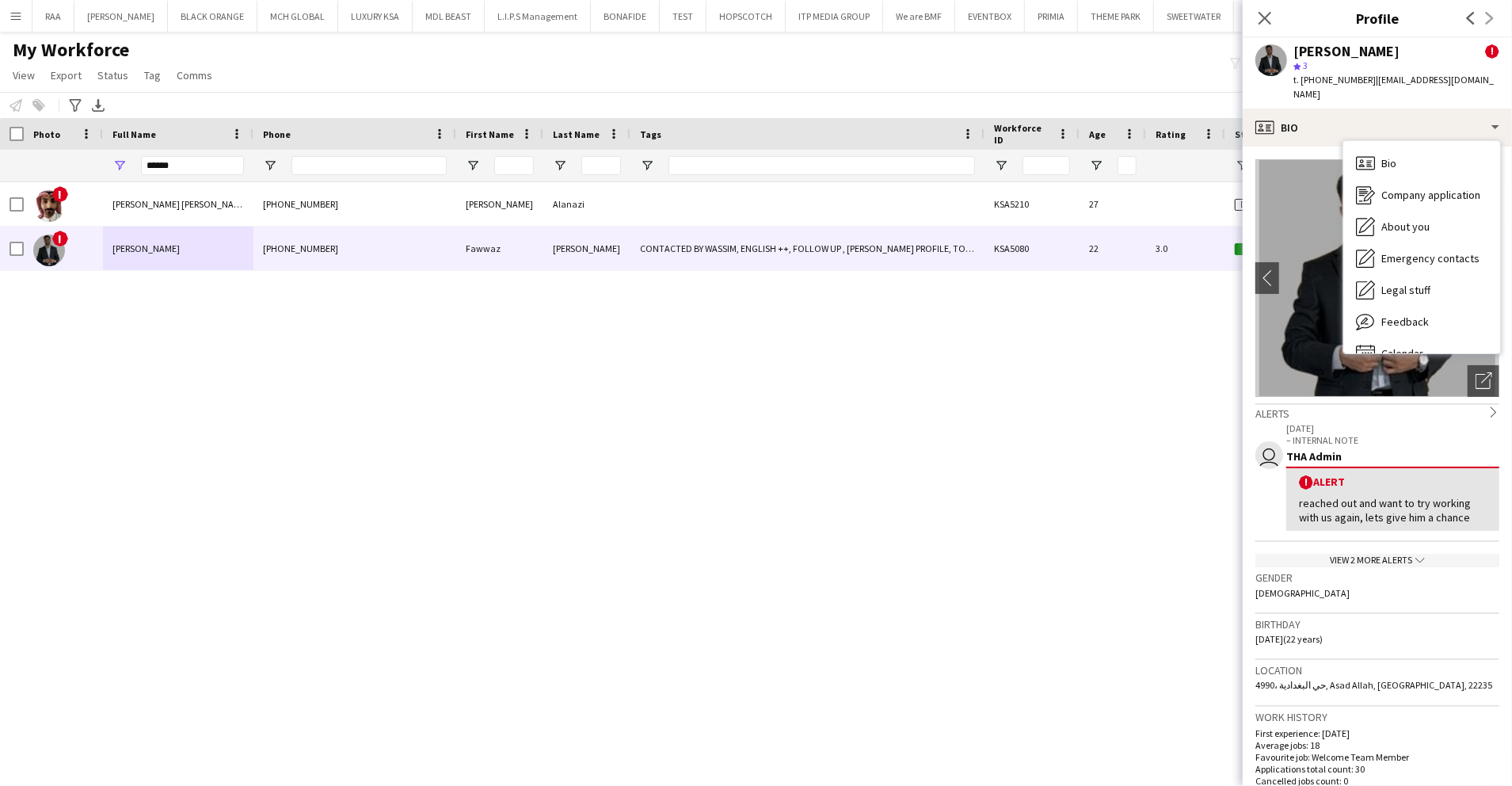
scroll to position [22, 0]
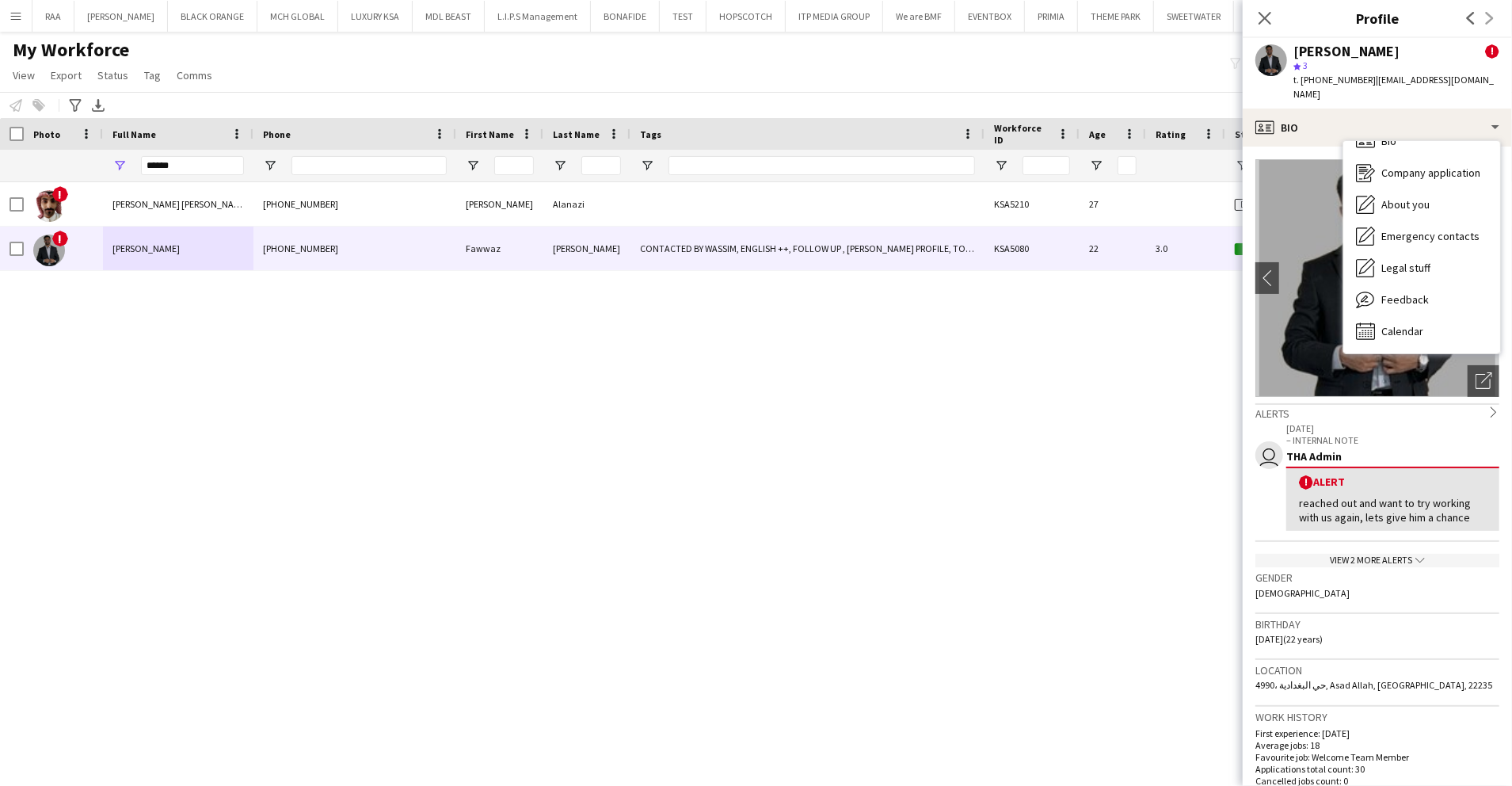
drag, startPoint x: 1416, startPoint y: 307, endPoint x: 1376, endPoint y: 605, distance: 300.7
click at [1376, 605] on div "profile Bio Bio Bio Company application Company application About you About you…" at bounding box center [1378, 447] width 270 height 677
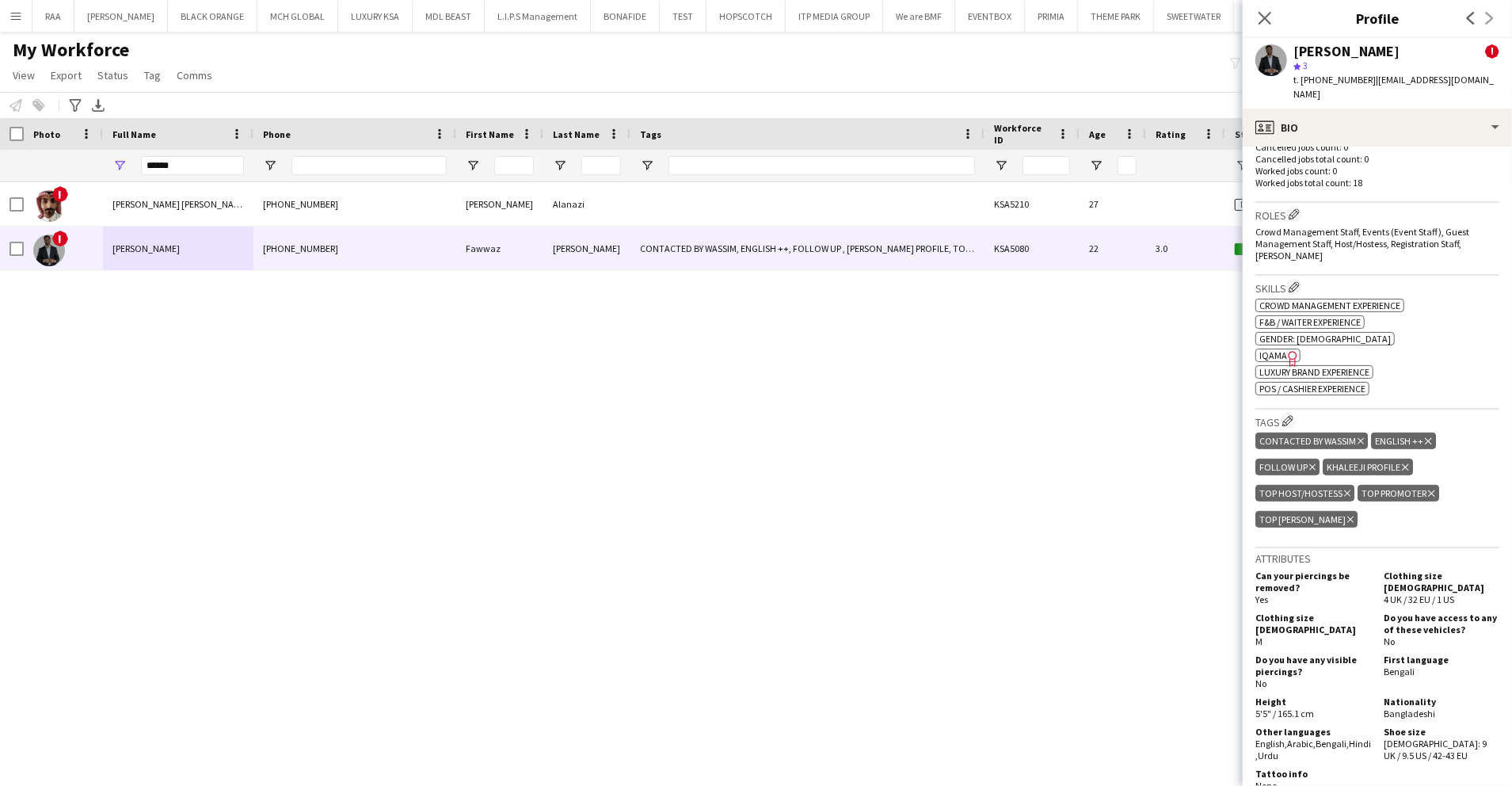
scroll to position [951, 0]
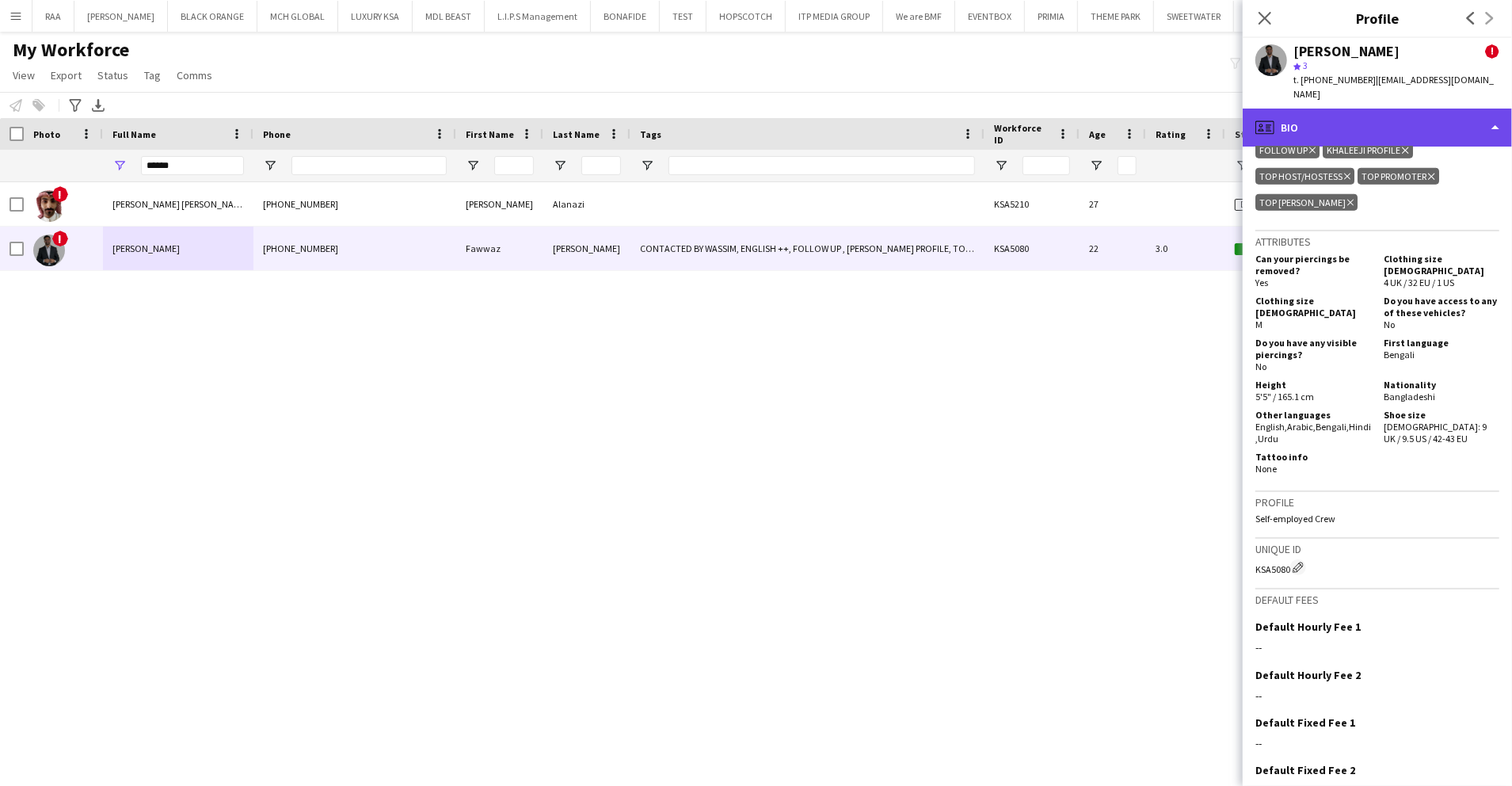
click at [1398, 130] on div "profile Bio" at bounding box center [1378, 128] width 270 height 38
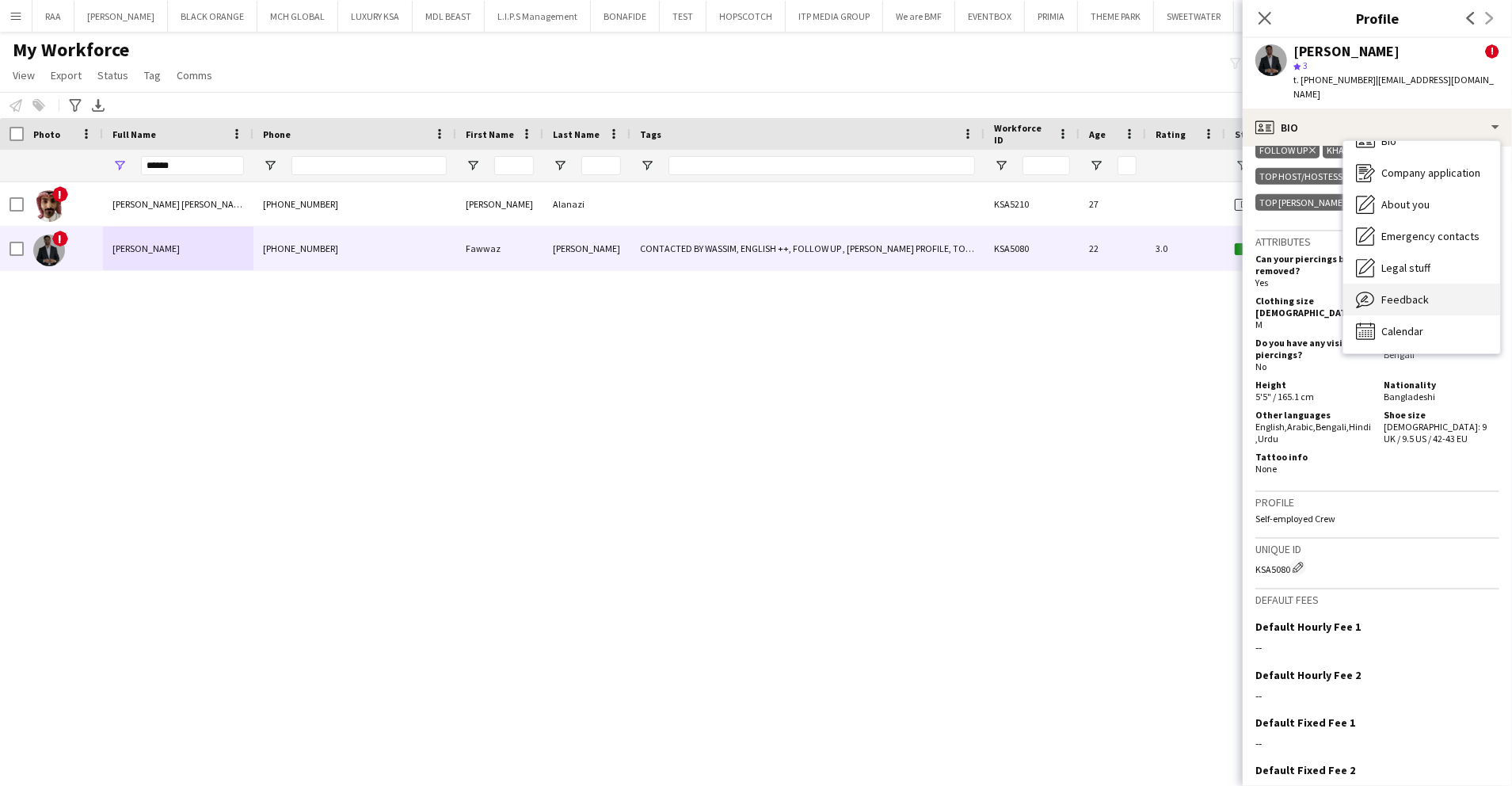
click at [1411, 293] on span "Feedback" at bounding box center [1405, 300] width 47 height 15
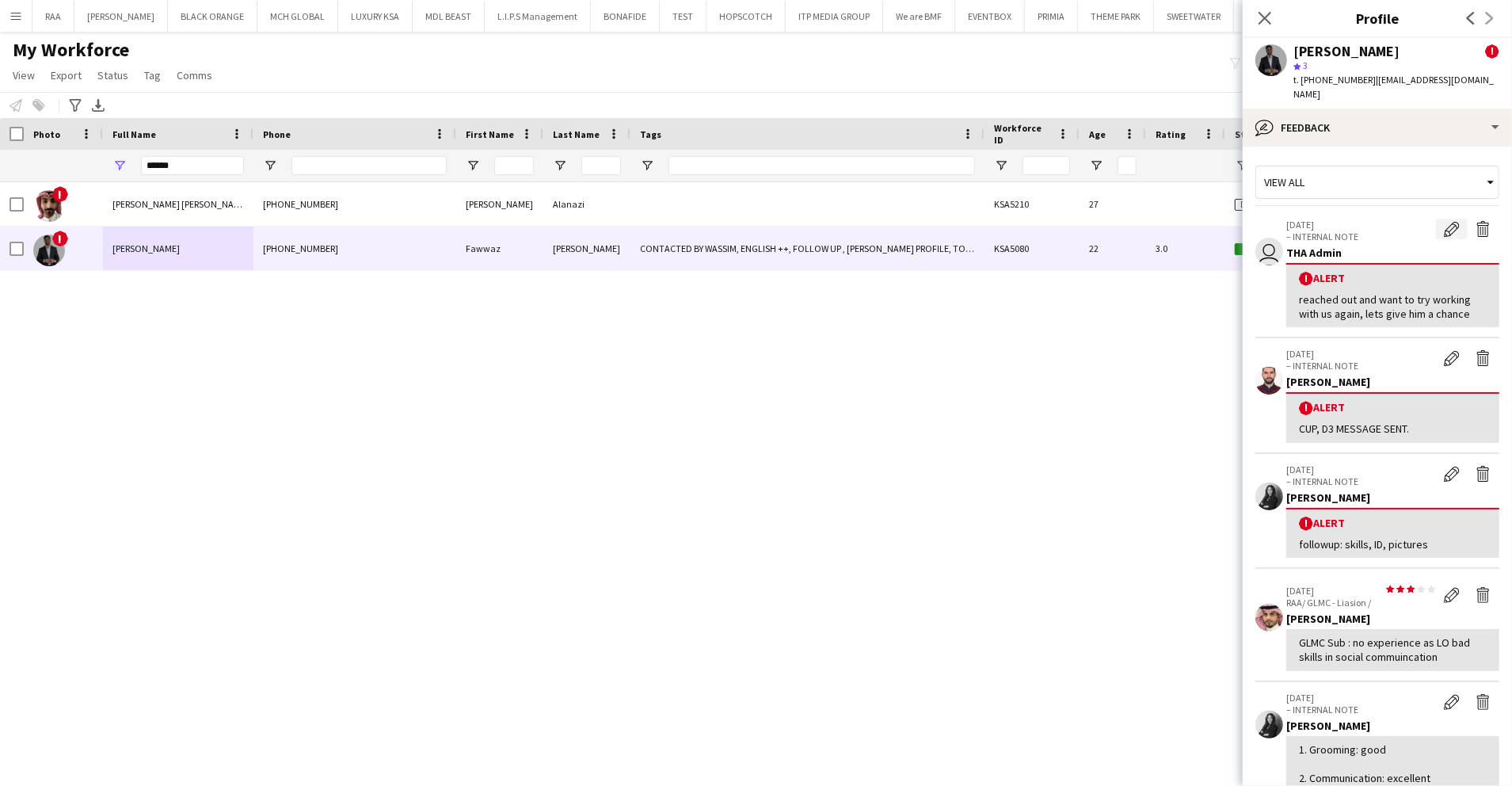
click at [1445, 222] on app-icon "Edit alert" at bounding box center [1452, 229] width 15 height 16
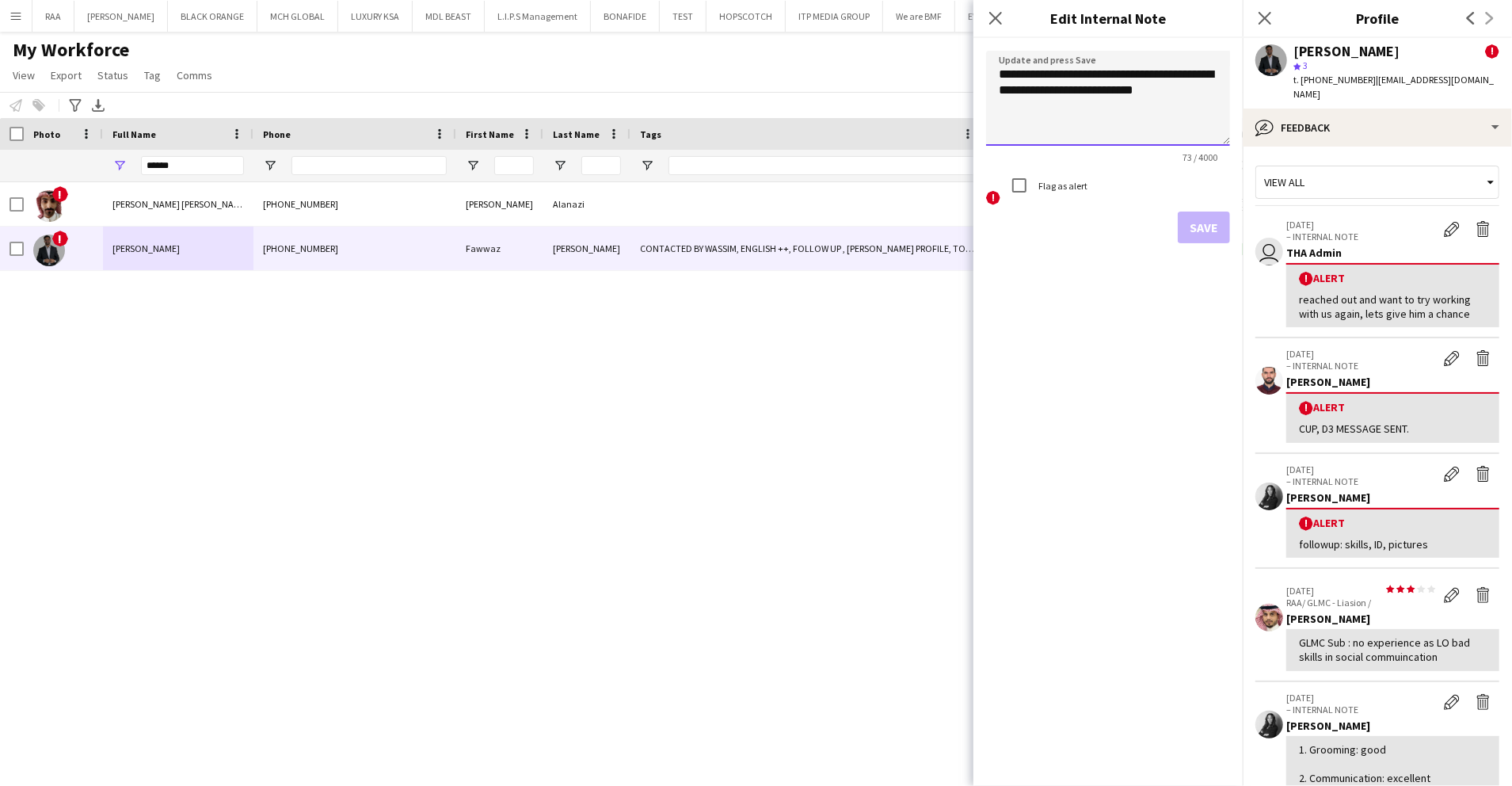
click at [1225, 105] on textarea "**********" at bounding box center [1108, 98] width 244 height 95
type textarea "**********"
click at [1217, 233] on button "Save" at bounding box center [1203, 227] width 52 height 32
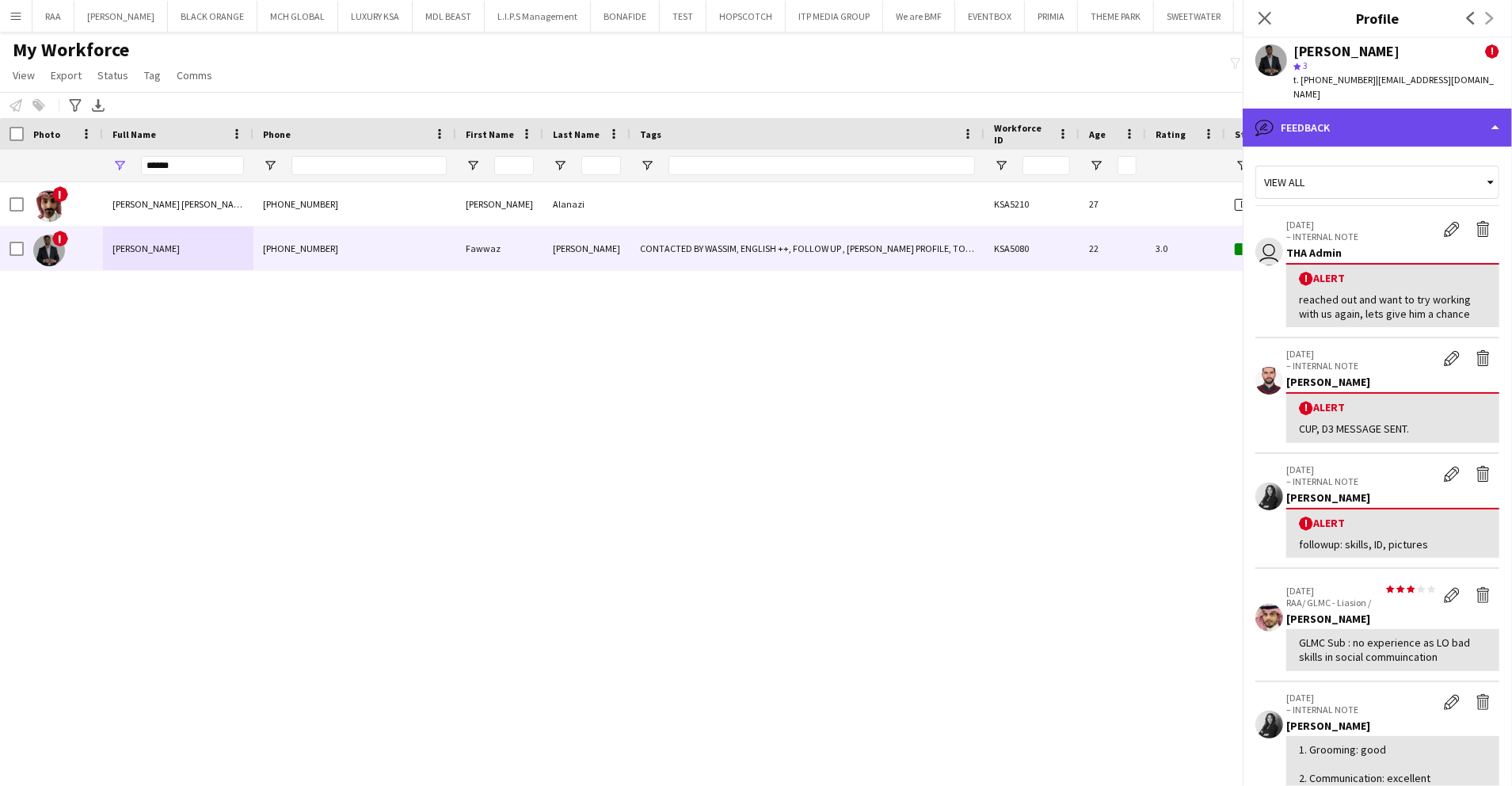
drag, startPoint x: 1389, startPoint y: 97, endPoint x: 1389, endPoint y: 106, distance: 9.0
click at [1389, 109] on div "bubble-pencil Feedback" at bounding box center [1378, 128] width 270 height 38
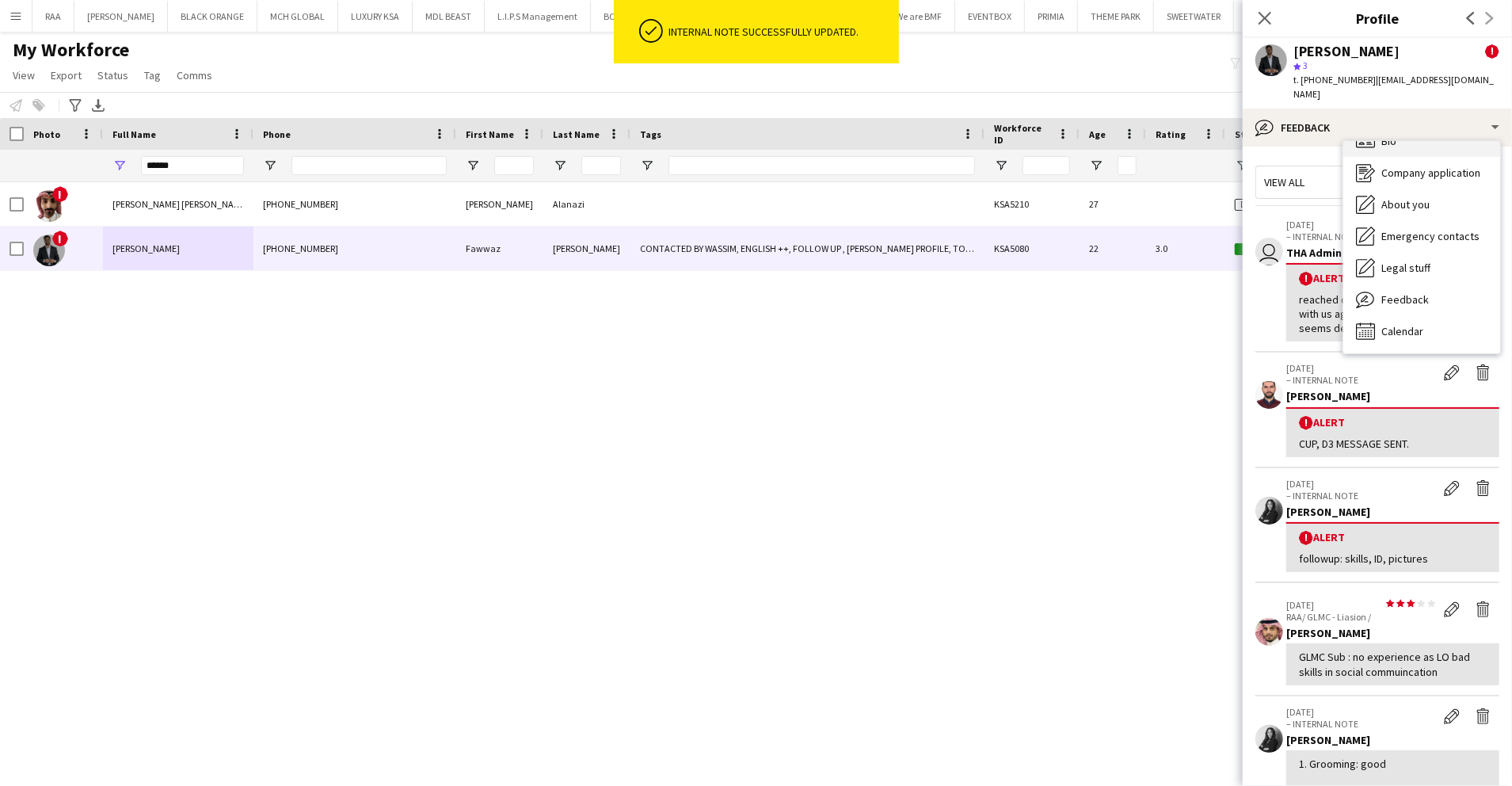
click at [1411, 137] on div "Bio Bio" at bounding box center [1422, 140] width 157 height 32
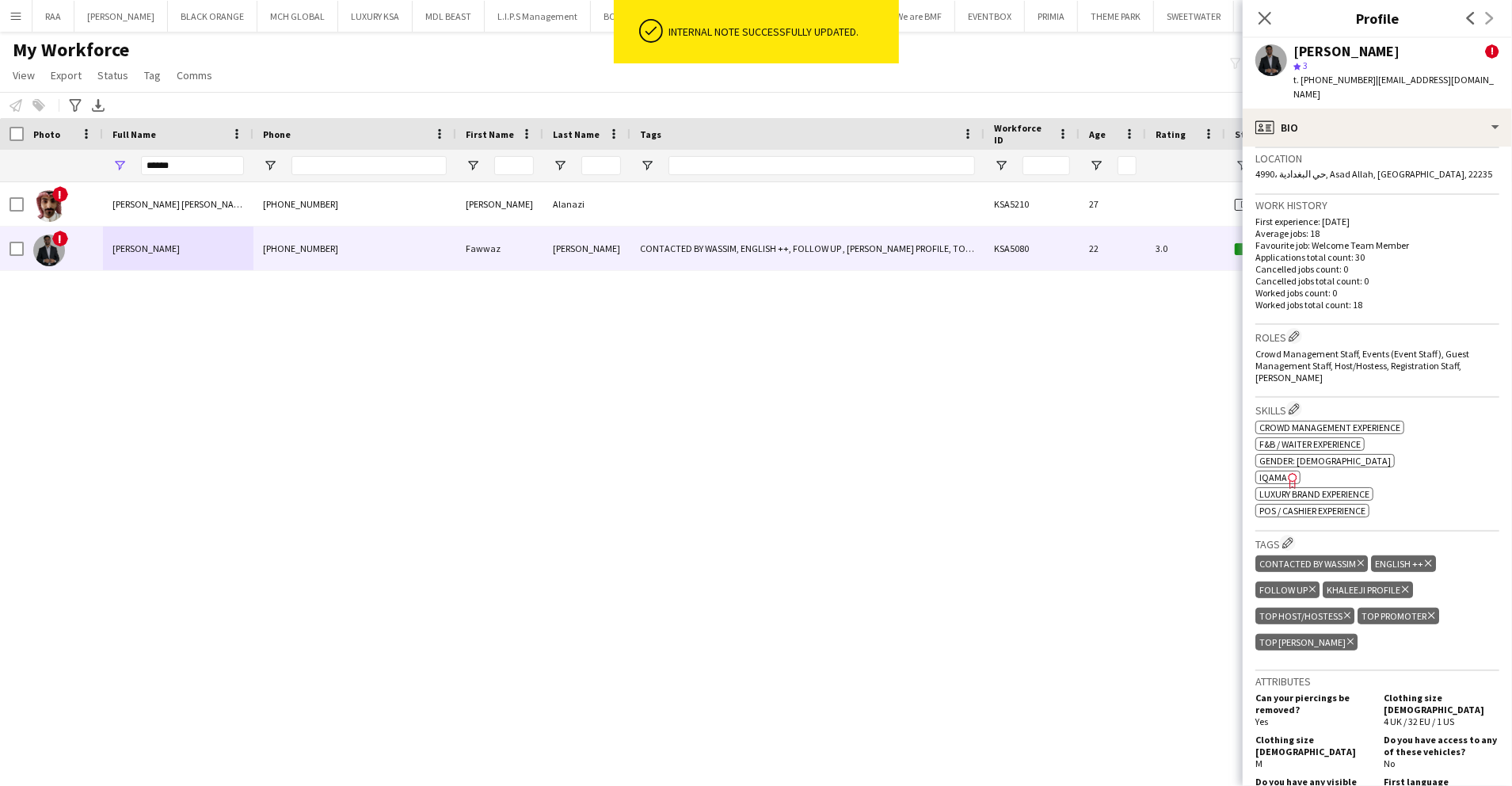
scroll to position [528, 0]
click at [1295, 329] on app-icon "Edit crew company roles" at bounding box center [1294, 335] width 11 height 11
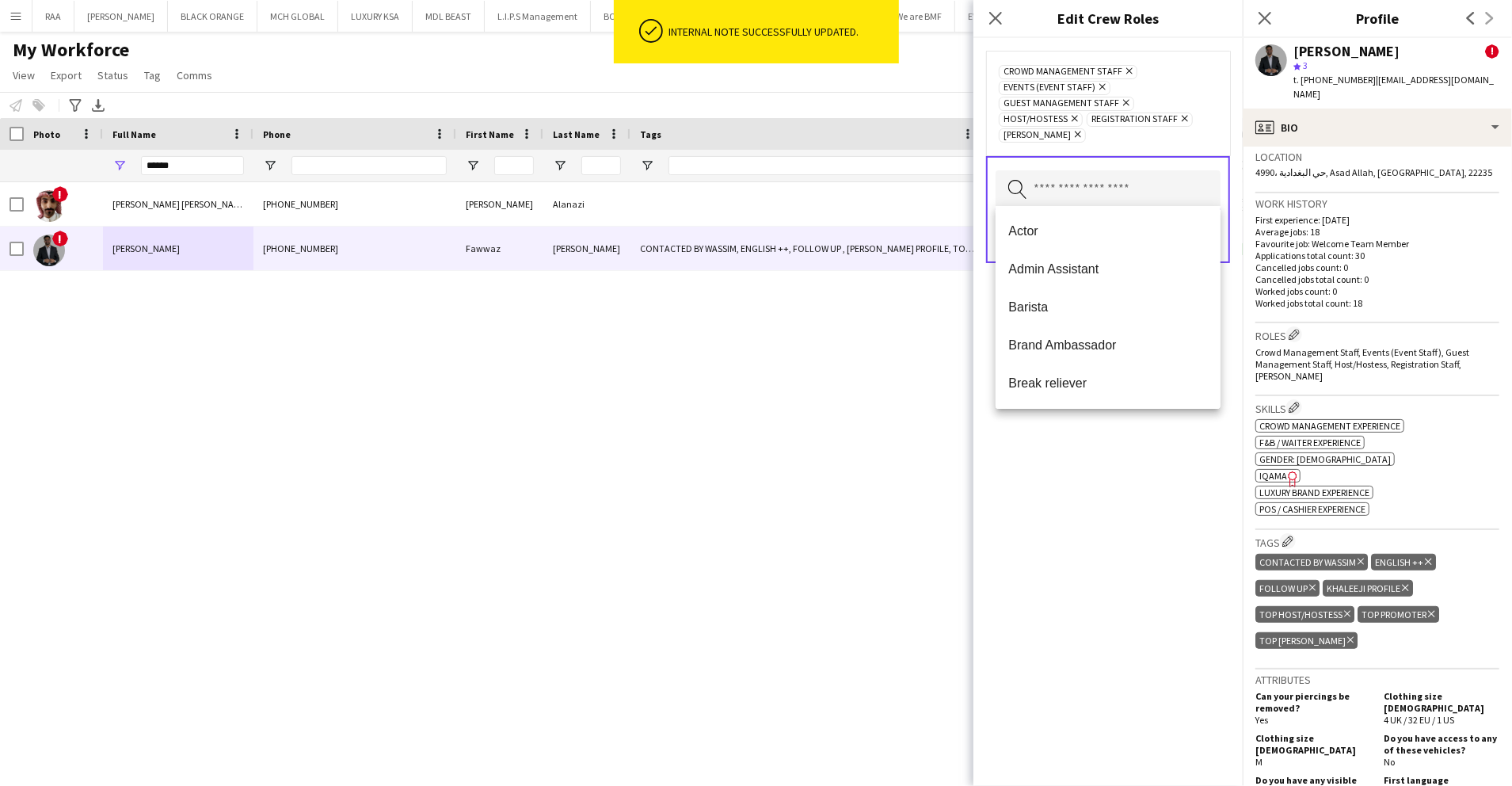
click at [1163, 202] on input "text" at bounding box center [1108, 190] width 225 height 39
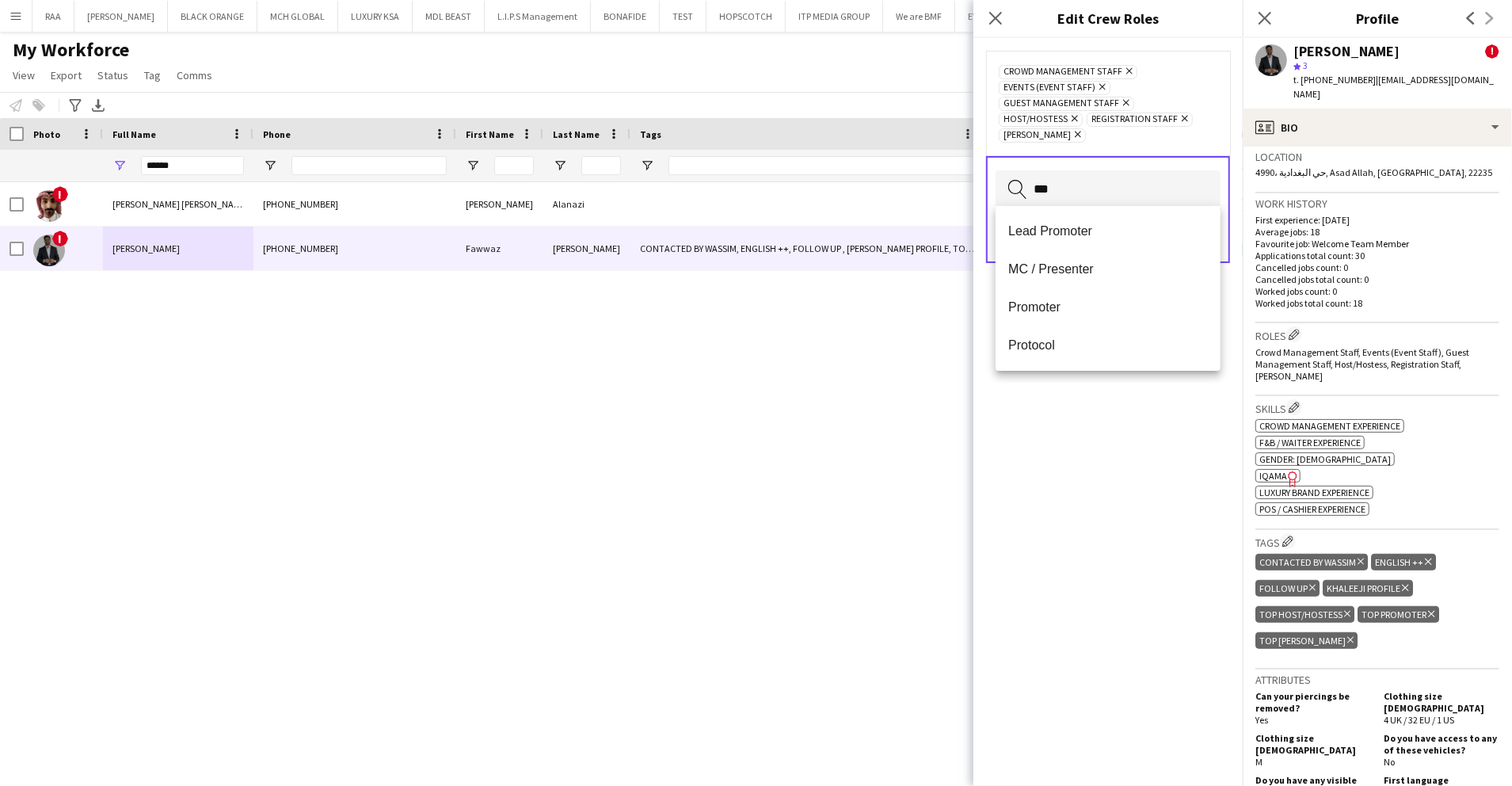
type input "****"
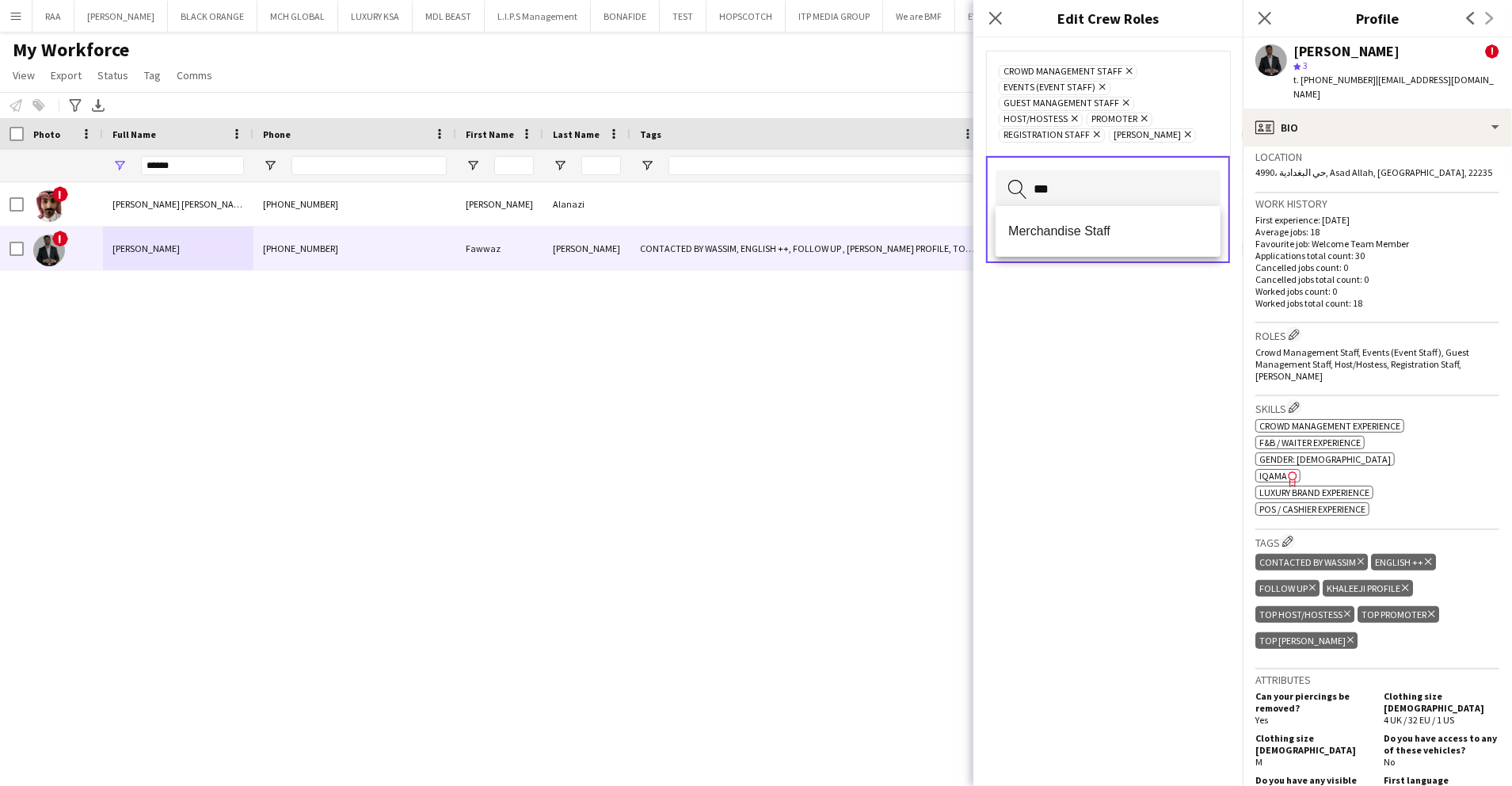
type input "****"
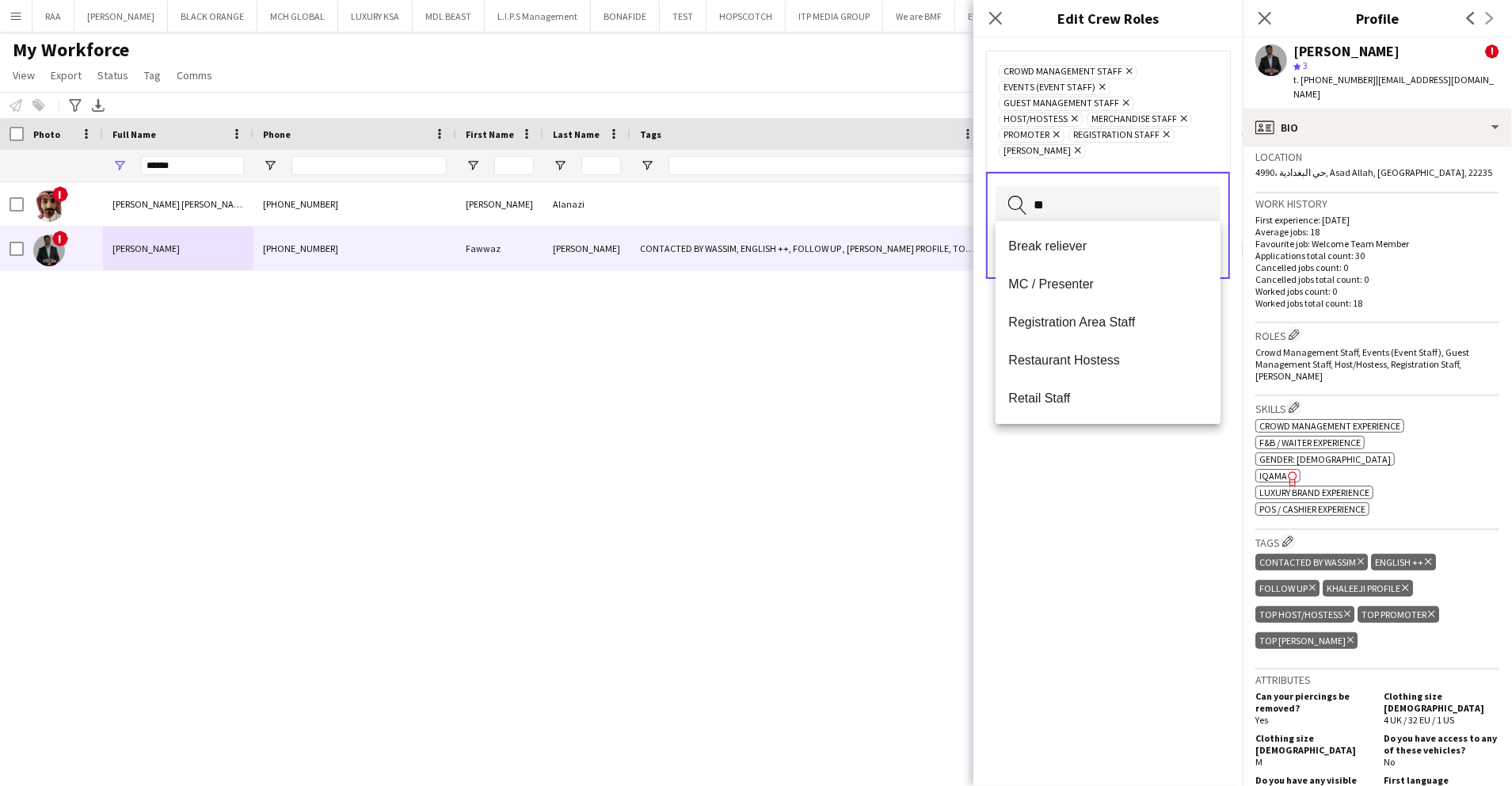
type input "***"
click at [1175, 519] on div "Crowd Management Staff Remove Events (Event Staff) Remove Guest Management Staf…" at bounding box center [1108, 412] width 270 height 749
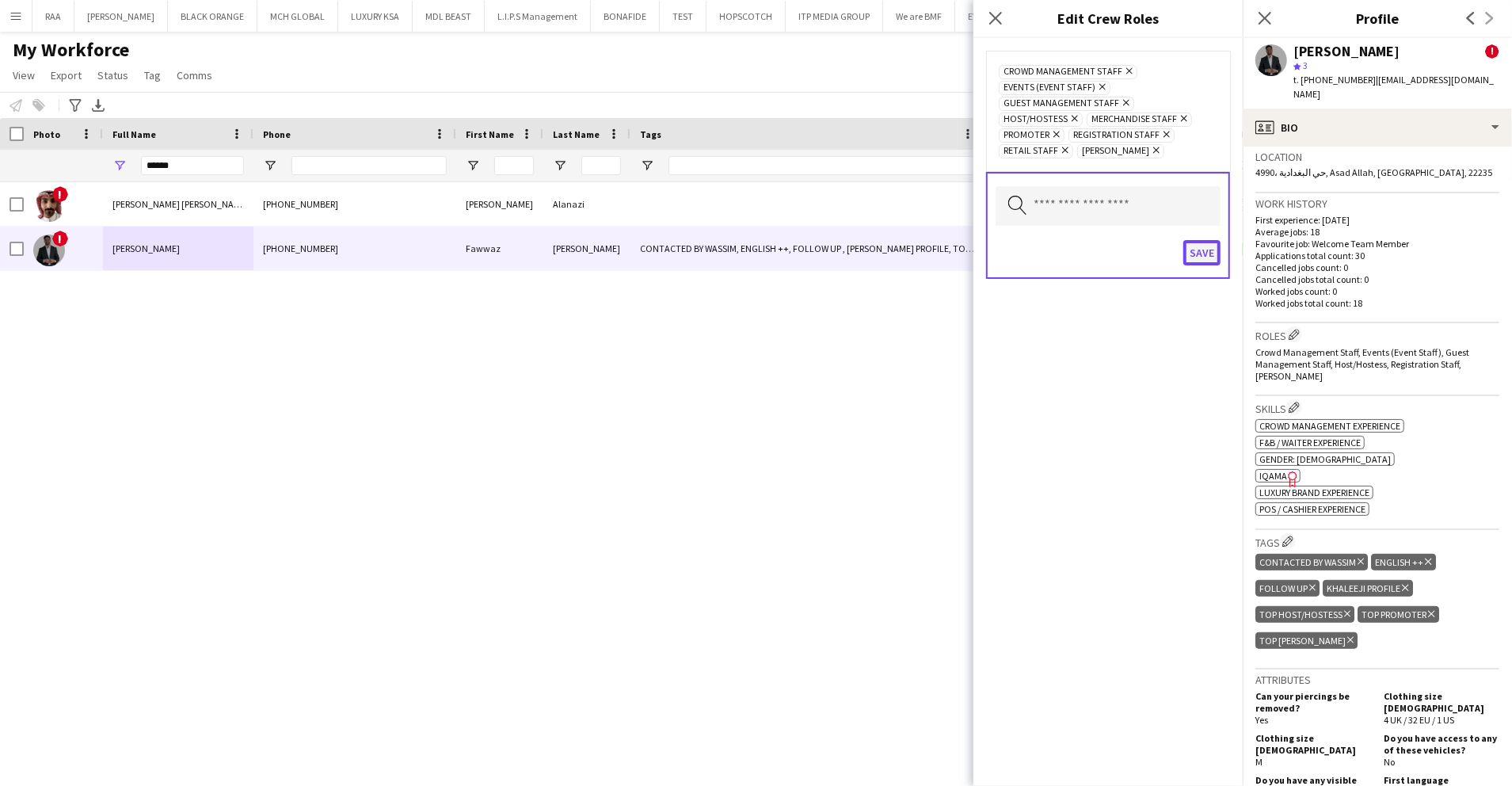
click at [1196, 241] on button "Save" at bounding box center [1202, 253] width 37 height 26
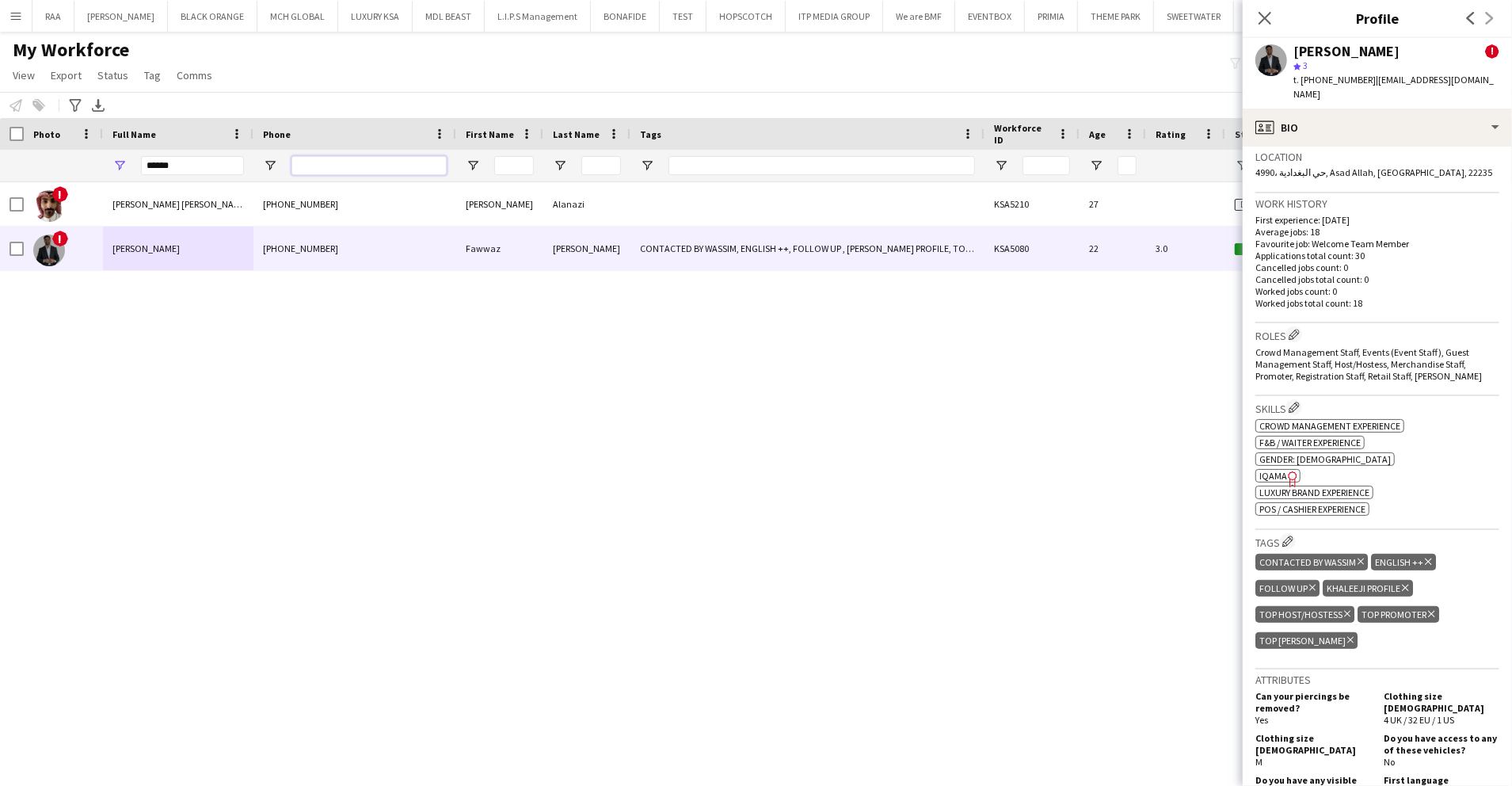
drag, startPoint x: 380, startPoint y: 162, endPoint x: 383, endPoint y: 154, distance: 8.5
click at [381, 160] on input "Phone Filter Input" at bounding box center [369, 165] width 155 height 19
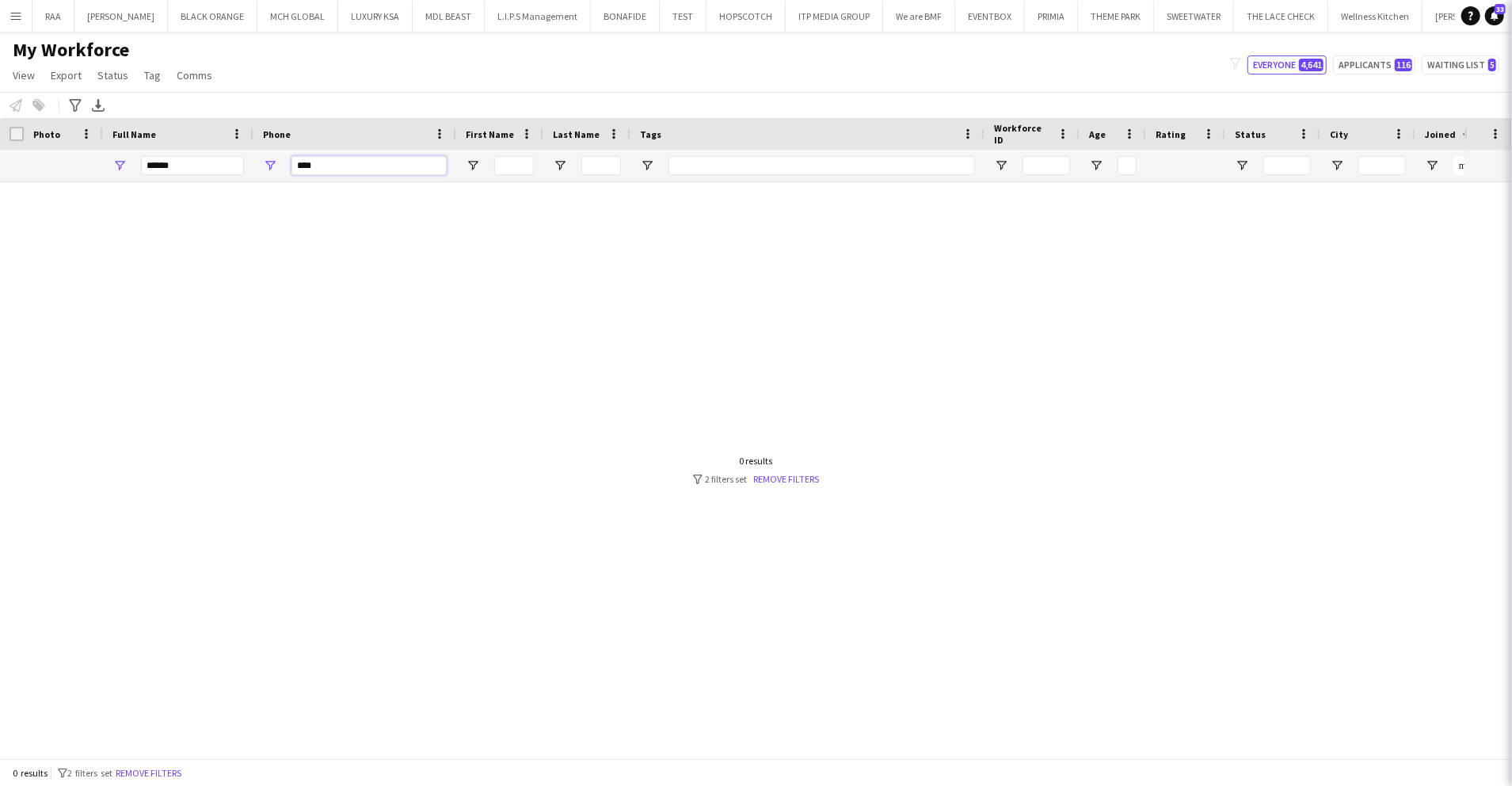
type input "****"
drag, startPoint x: 224, startPoint y: 166, endPoint x: 0, endPoint y: 152, distance: 224.4
click at [0, 154] on html "Menu Boards Boards Boards All jobs Status Workforce Workforce My Workforce Recr…" at bounding box center [756, 393] width 1512 height 786
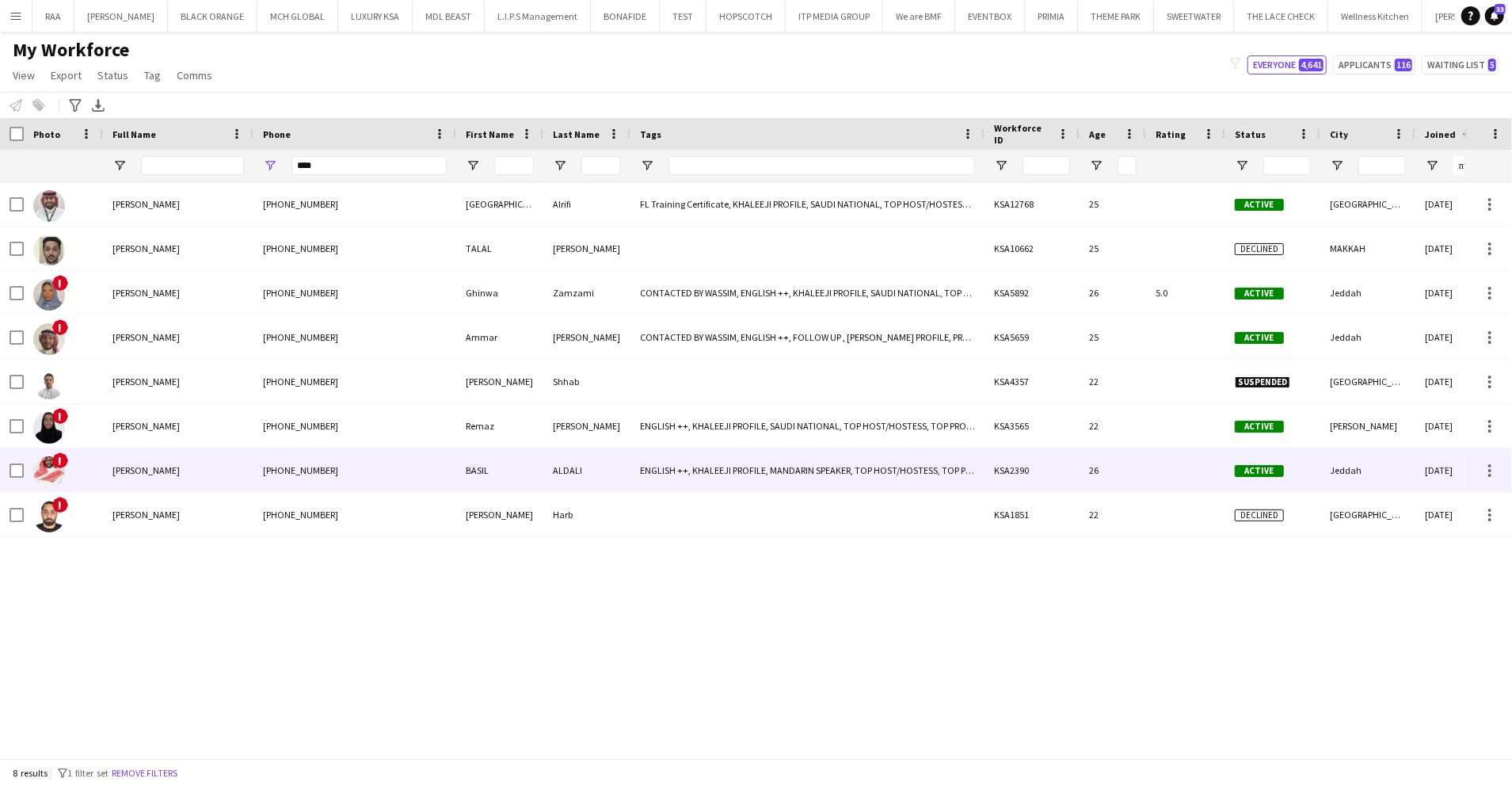
click at [236, 488] on div "BASIL ALDALI" at bounding box center [178, 471] width 150 height 44
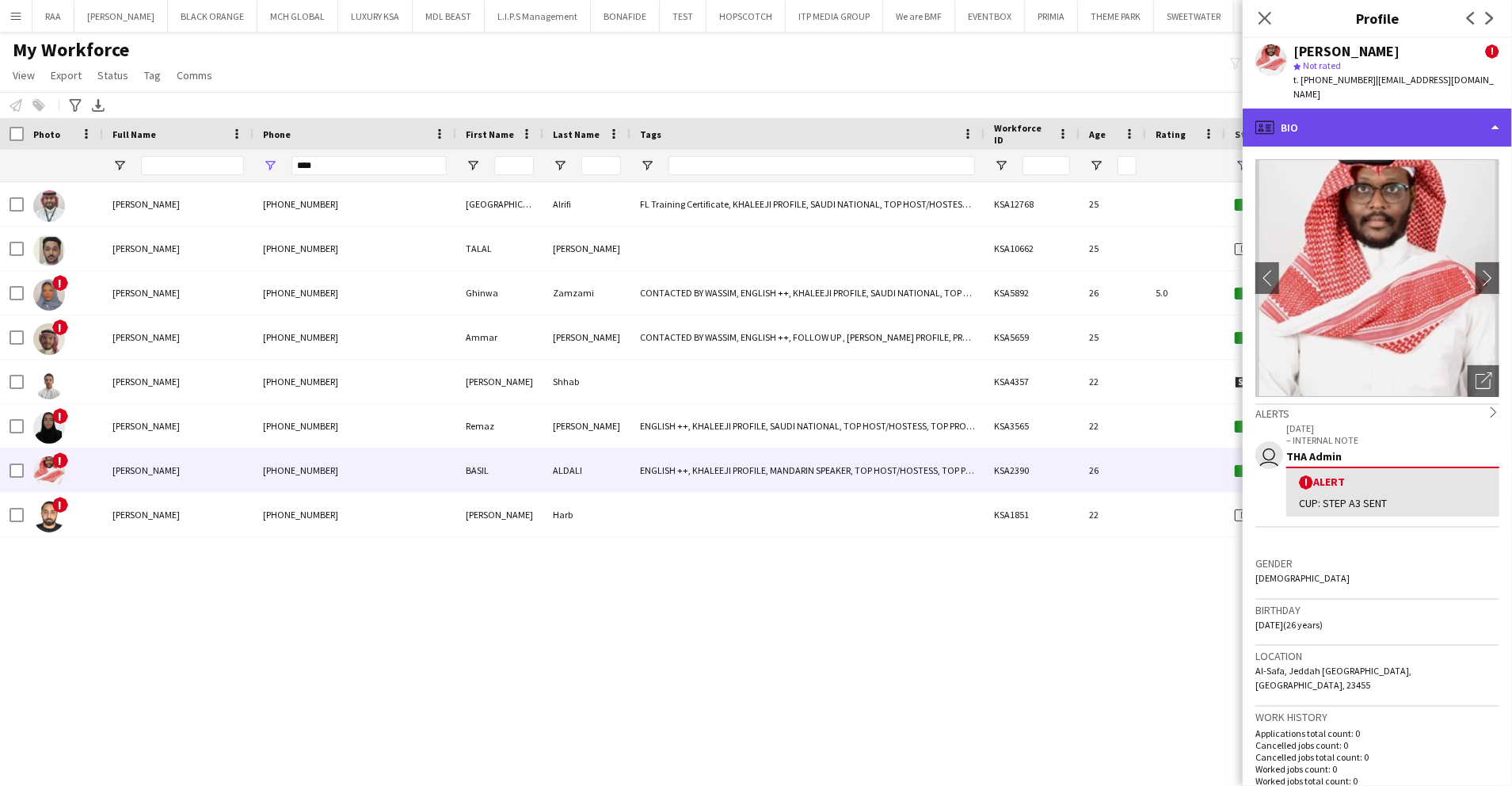
drag, startPoint x: 1426, startPoint y: 113, endPoint x: 1420, endPoint y: 119, distance: 8.5
click at [1423, 112] on div "profile Bio" at bounding box center [1378, 128] width 270 height 38
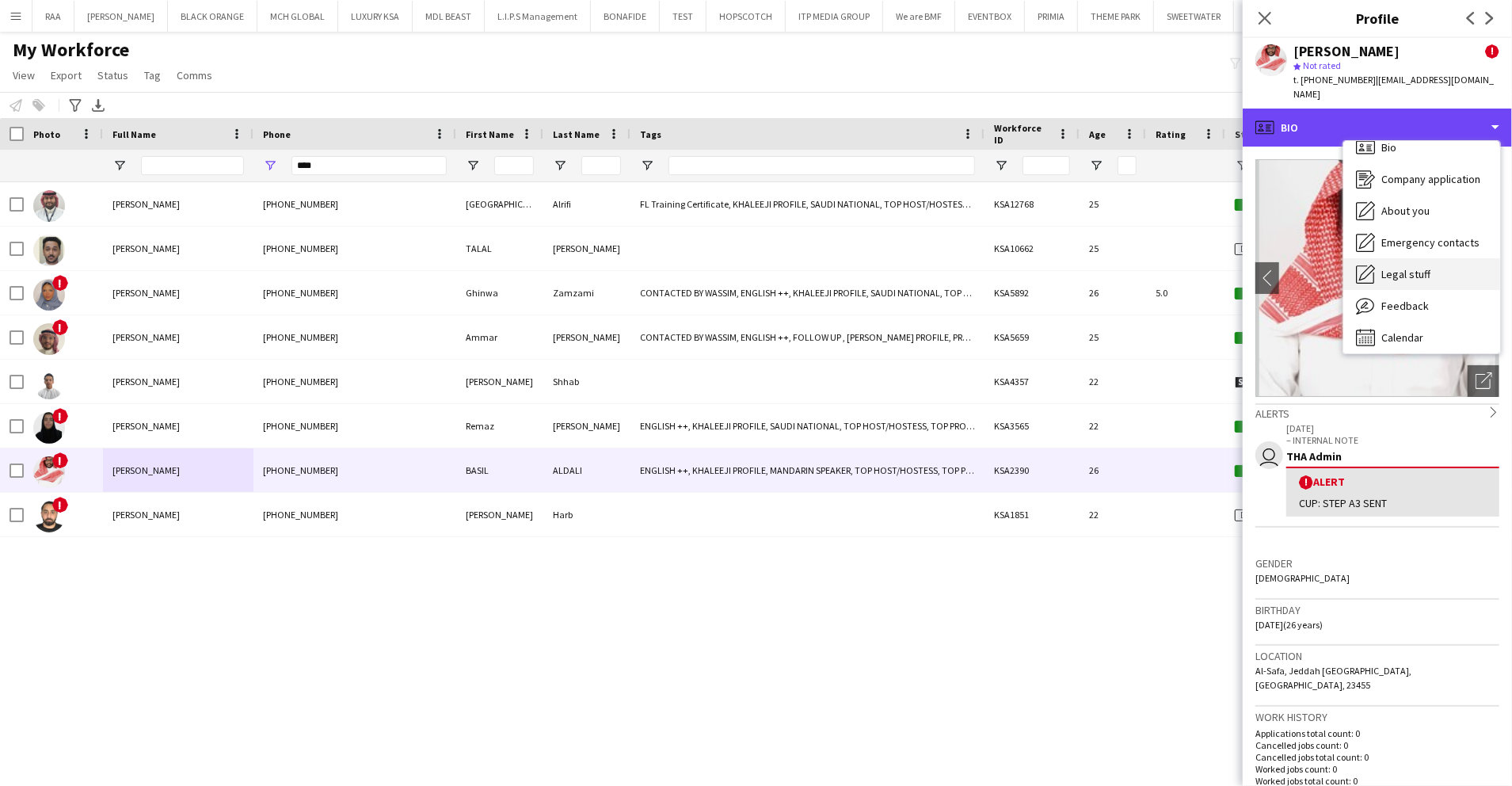
scroll to position [22, 0]
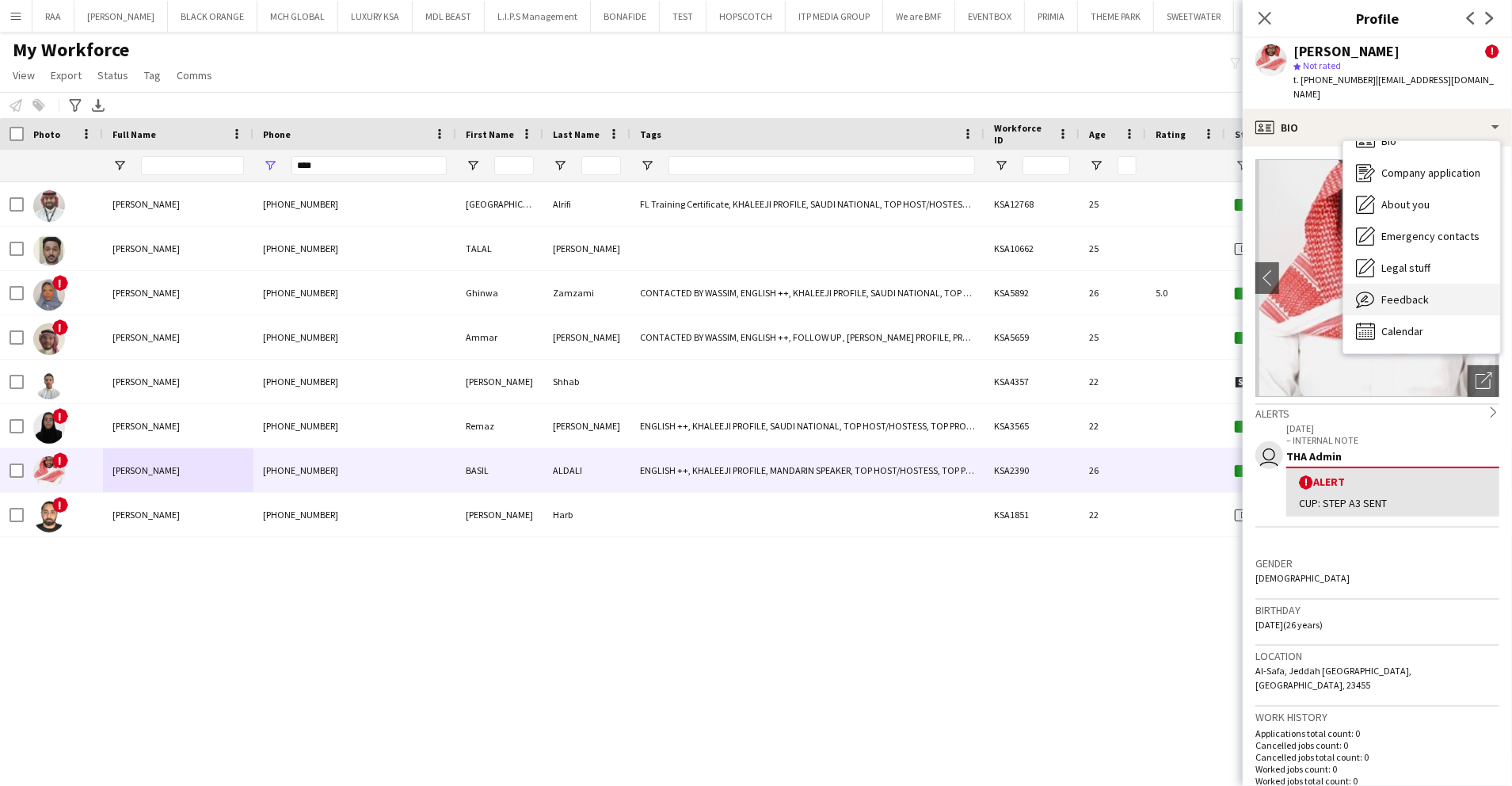
click at [1419, 293] on span "Feedback" at bounding box center [1405, 300] width 47 height 15
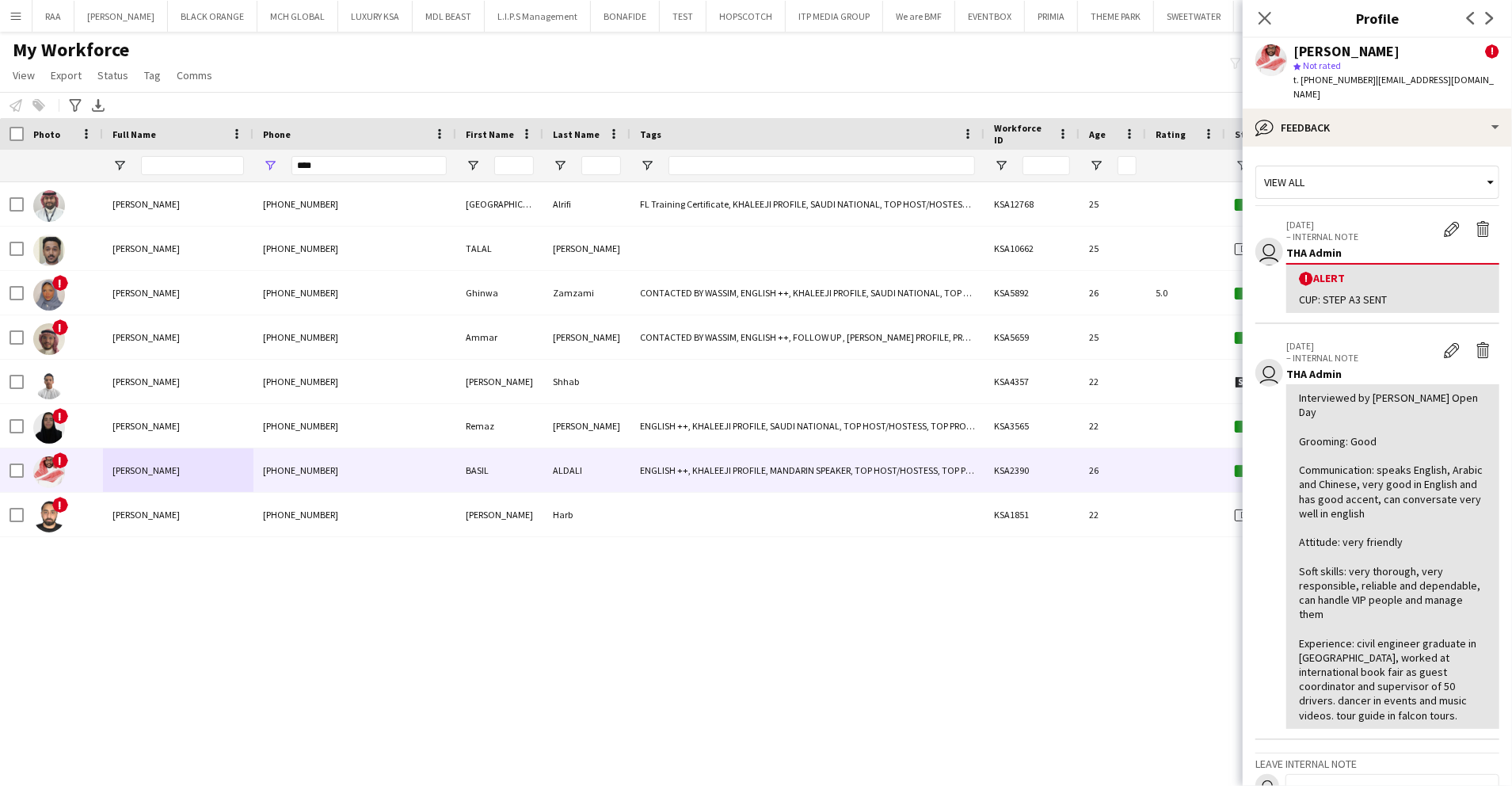
scroll to position [232, 0]
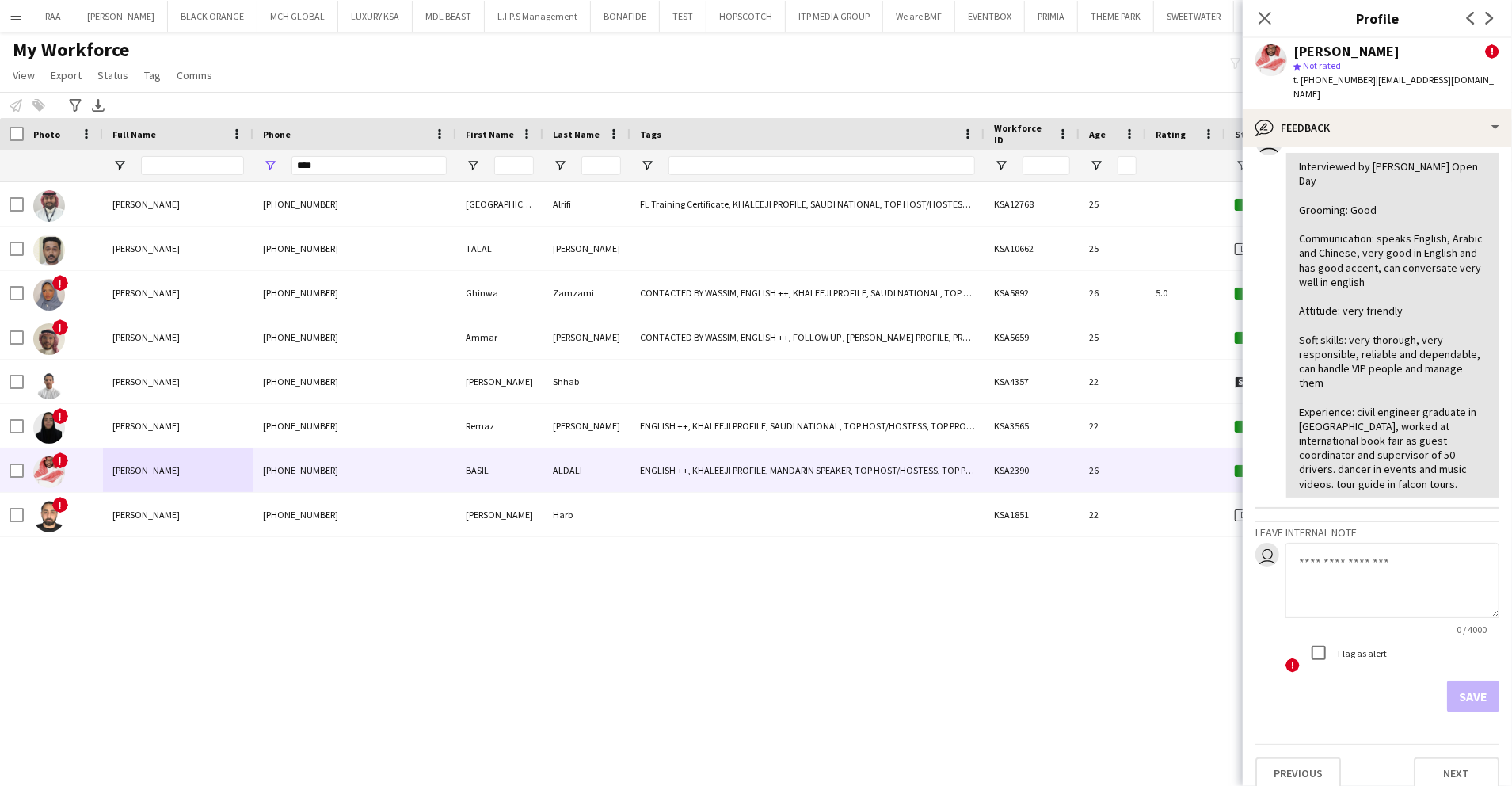
click at [1358, 571] on textarea at bounding box center [1393, 580] width 214 height 76
type textarea "**********"
click at [1378, 647] on label "Flag as alert" at bounding box center [1361, 653] width 52 height 12
click at [1459, 683] on button "Save" at bounding box center [1473, 697] width 52 height 32
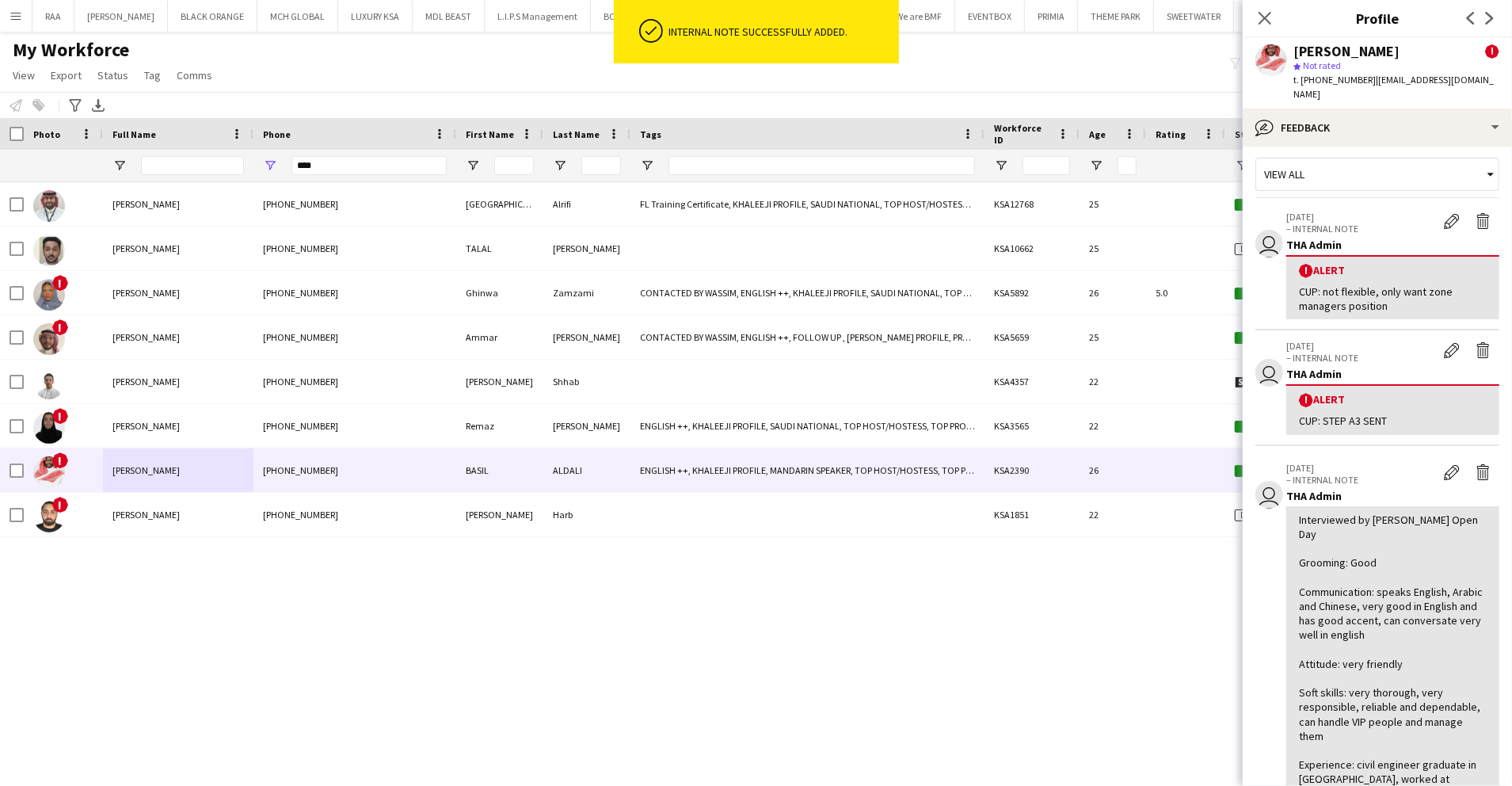
scroll to position [0, 0]
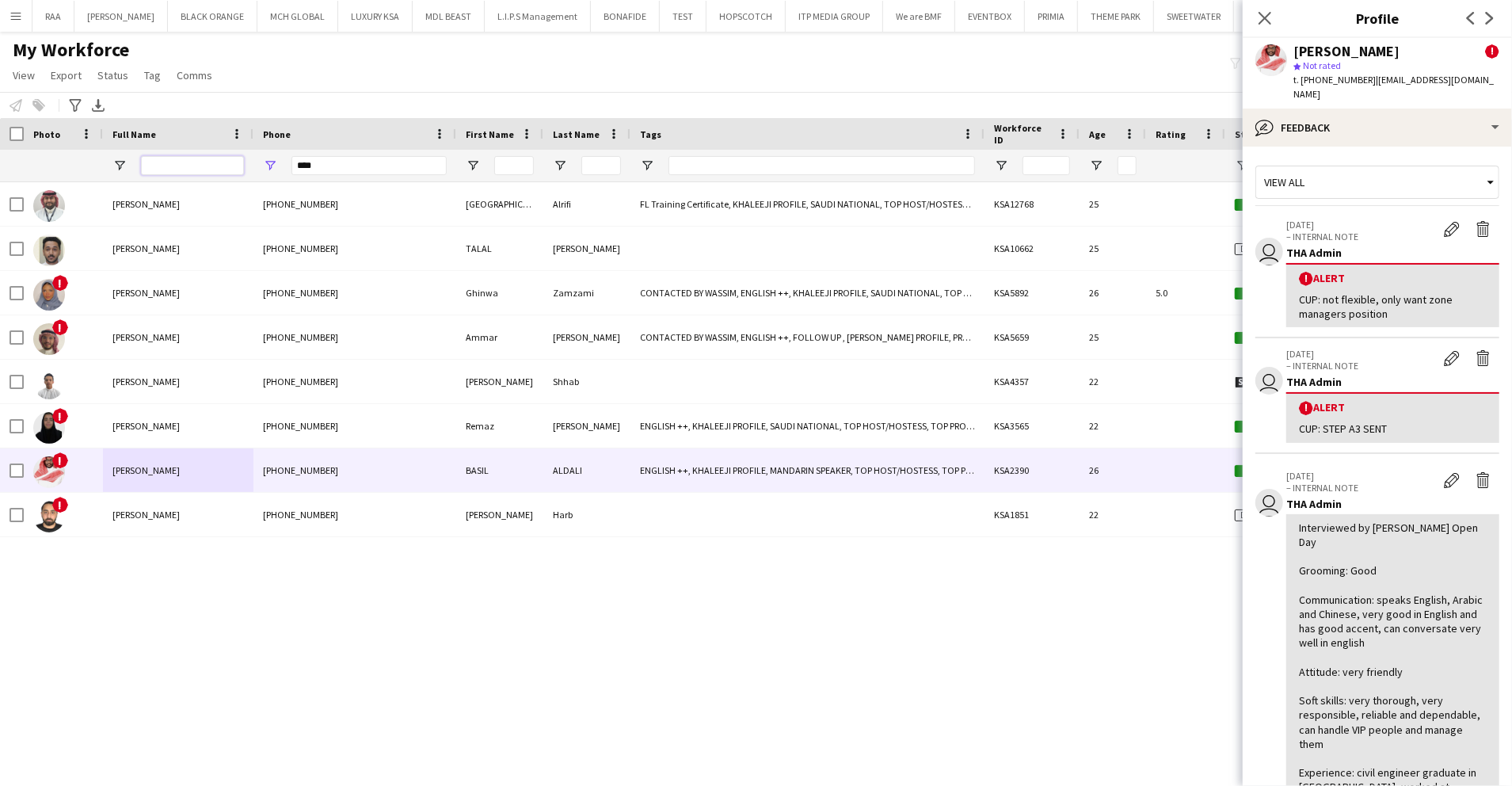
drag, startPoint x: 201, startPoint y: 168, endPoint x: 204, endPoint y: 149, distance: 19.2
click at [201, 166] on input "Full Name Filter Input" at bounding box center [192, 165] width 103 height 19
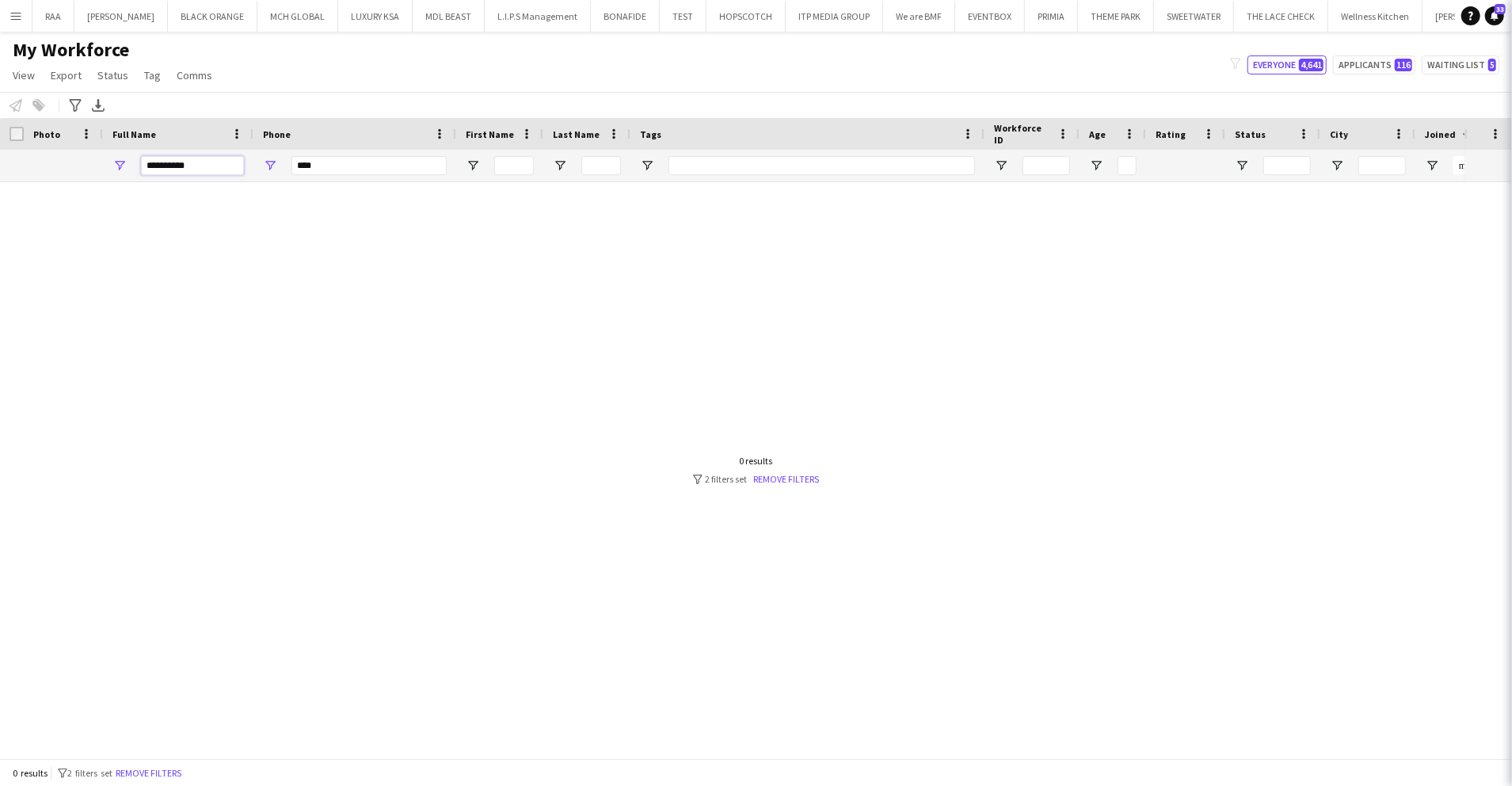
type input "**********"
drag, startPoint x: 104, startPoint y: 163, endPoint x: 93, endPoint y: 163, distance: 11.0
click at [93, 163] on div at bounding box center [1103, 165] width 2206 height 32
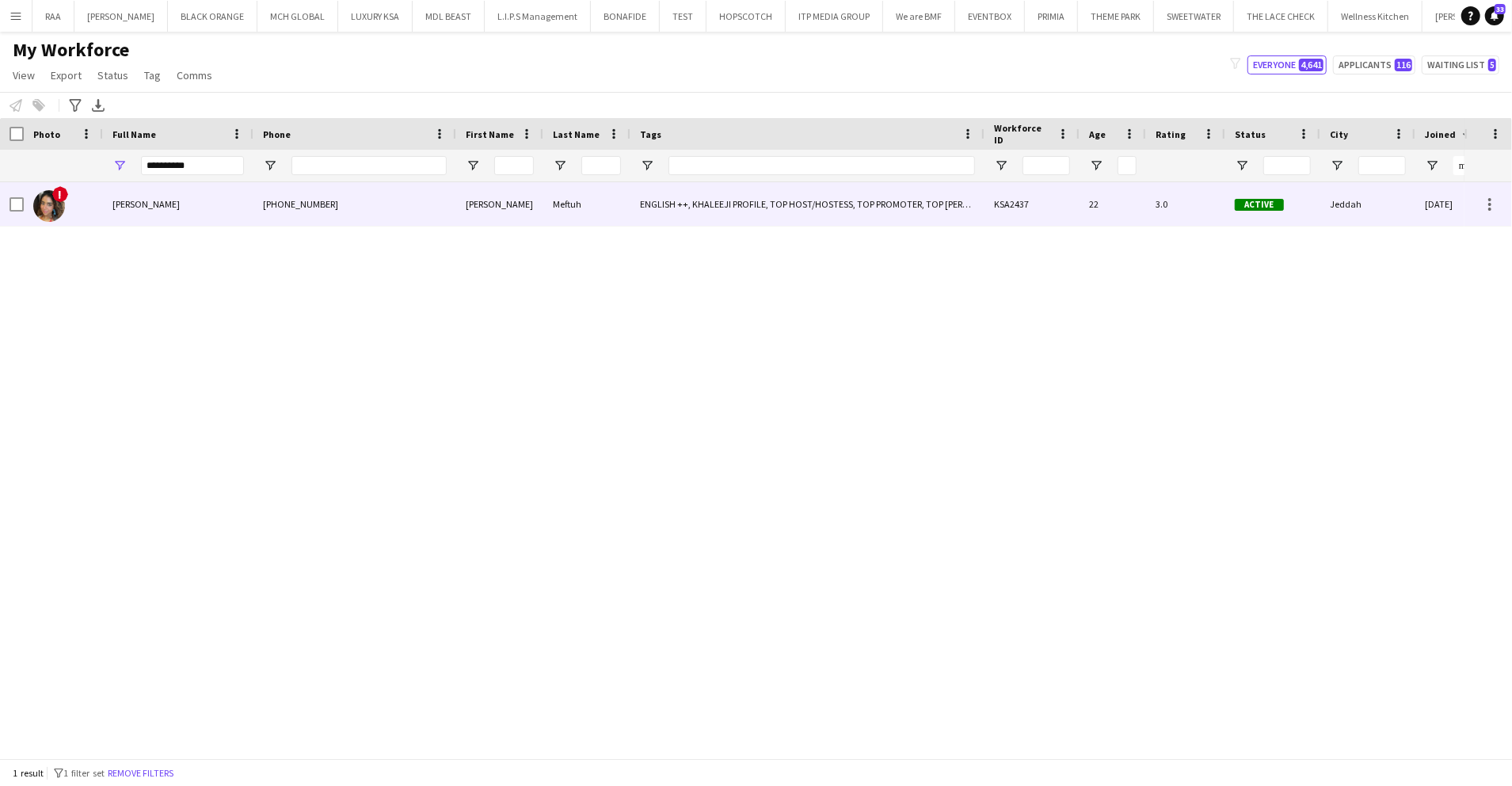
drag, startPoint x: 142, startPoint y: 219, endPoint x: 684, endPoint y: 232, distance: 542.2
click at [149, 219] on div "Hanadi Meftuh" at bounding box center [178, 204] width 150 height 44
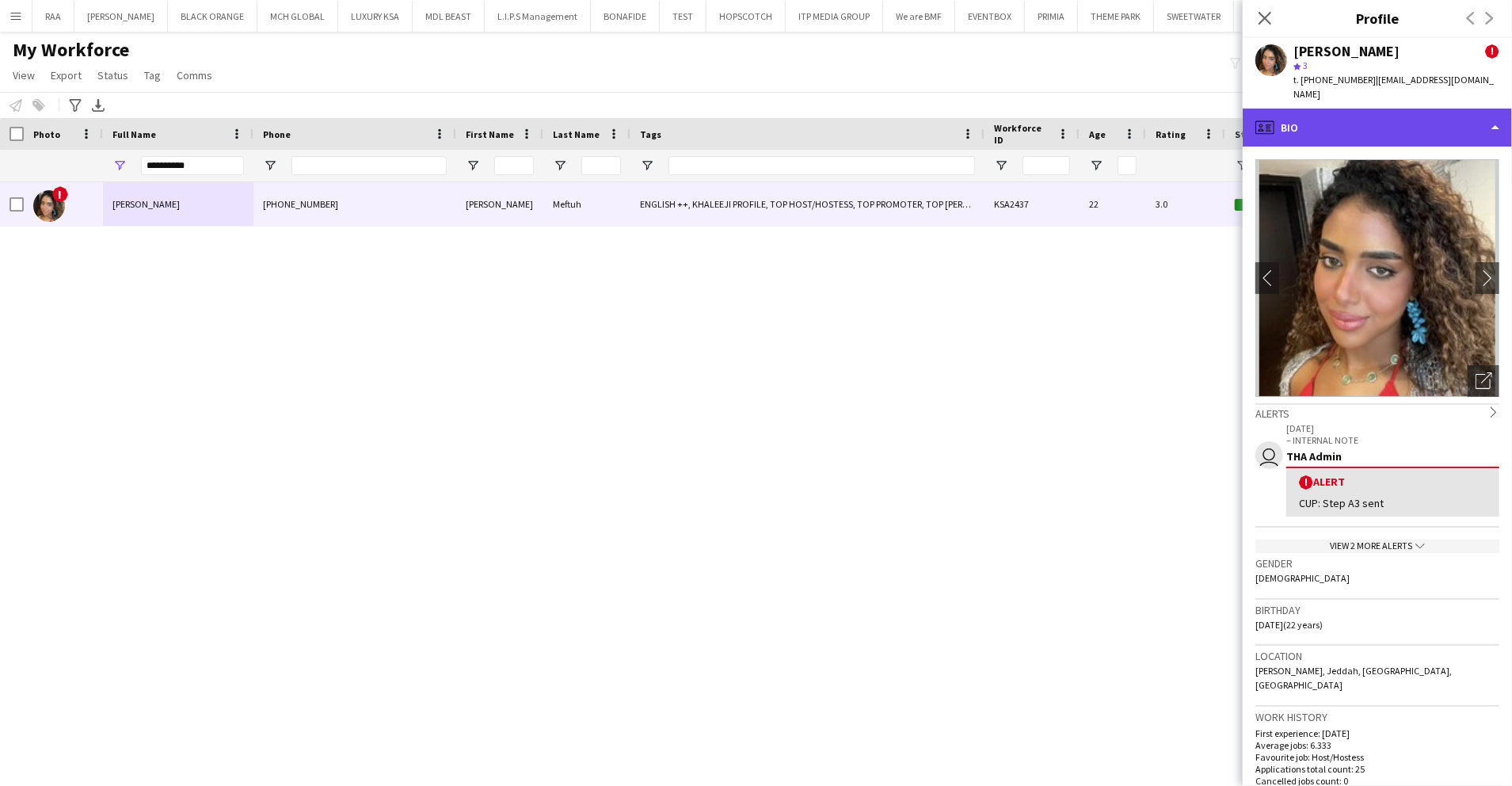
click at [1425, 109] on div "profile Bio" at bounding box center [1378, 128] width 270 height 38
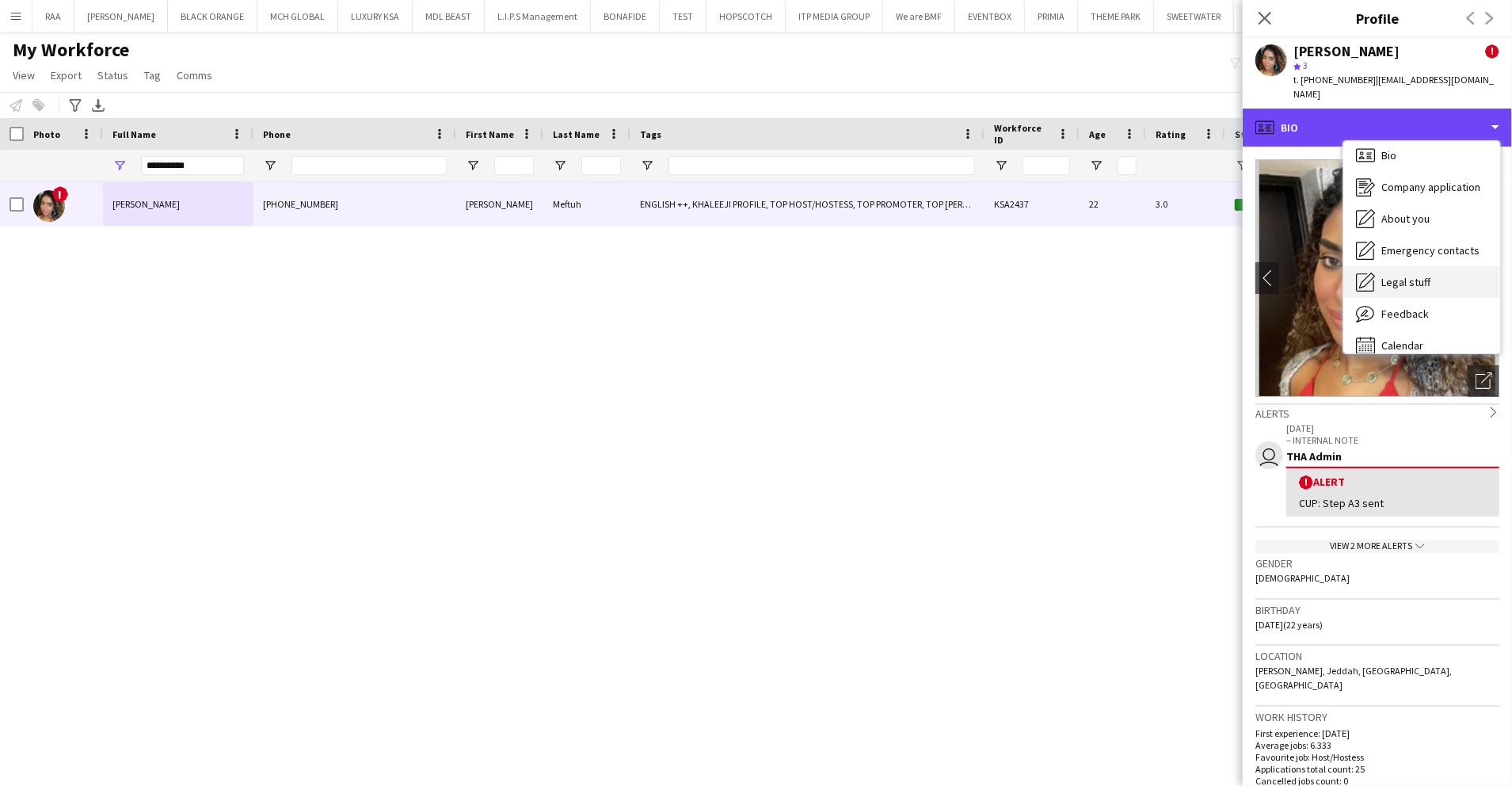
scroll to position [22, 0]
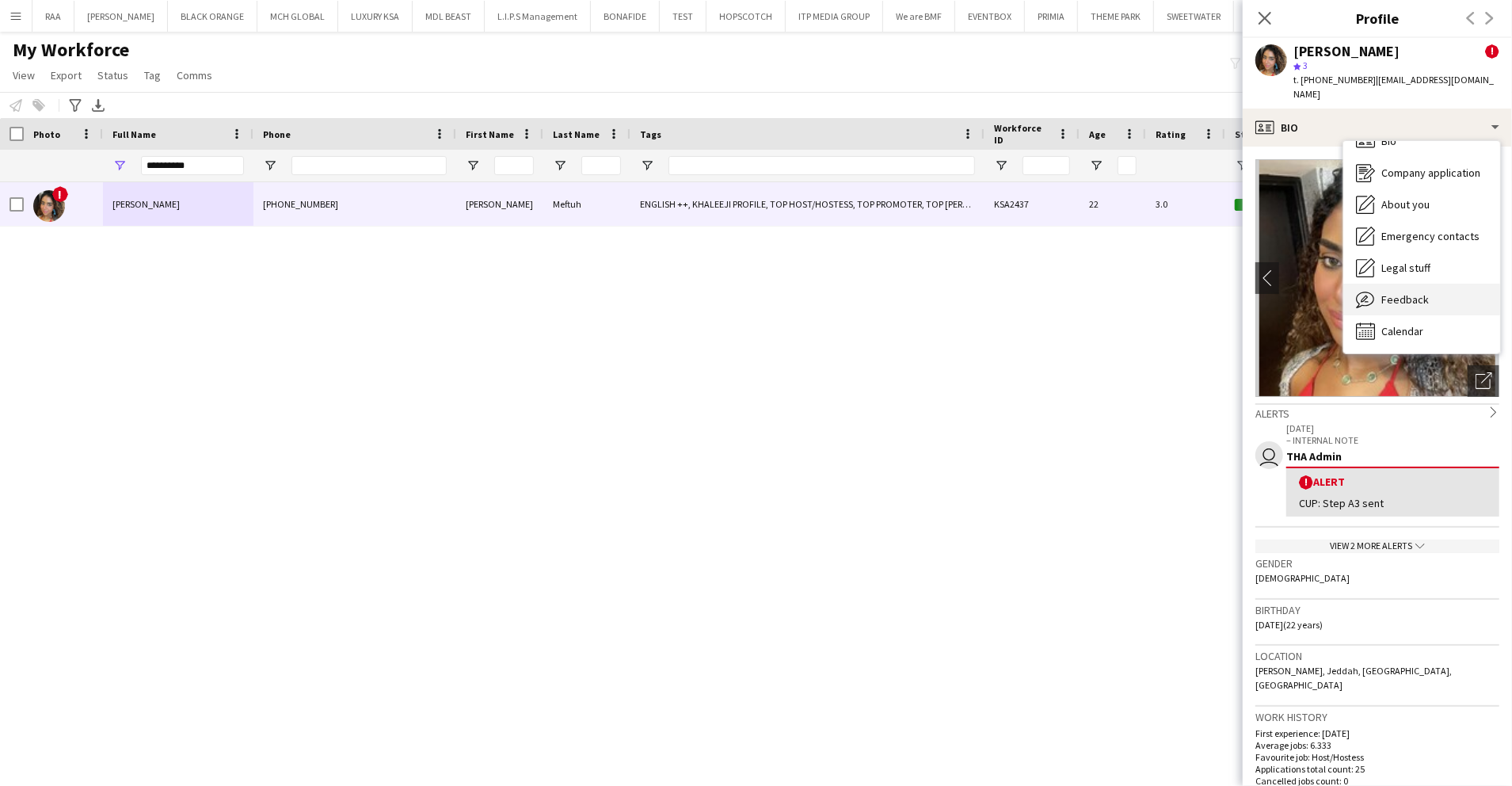
click at [1401, 284] on div "Feedback Feedback" at bounding box center [1422, 299] width 157 height 32
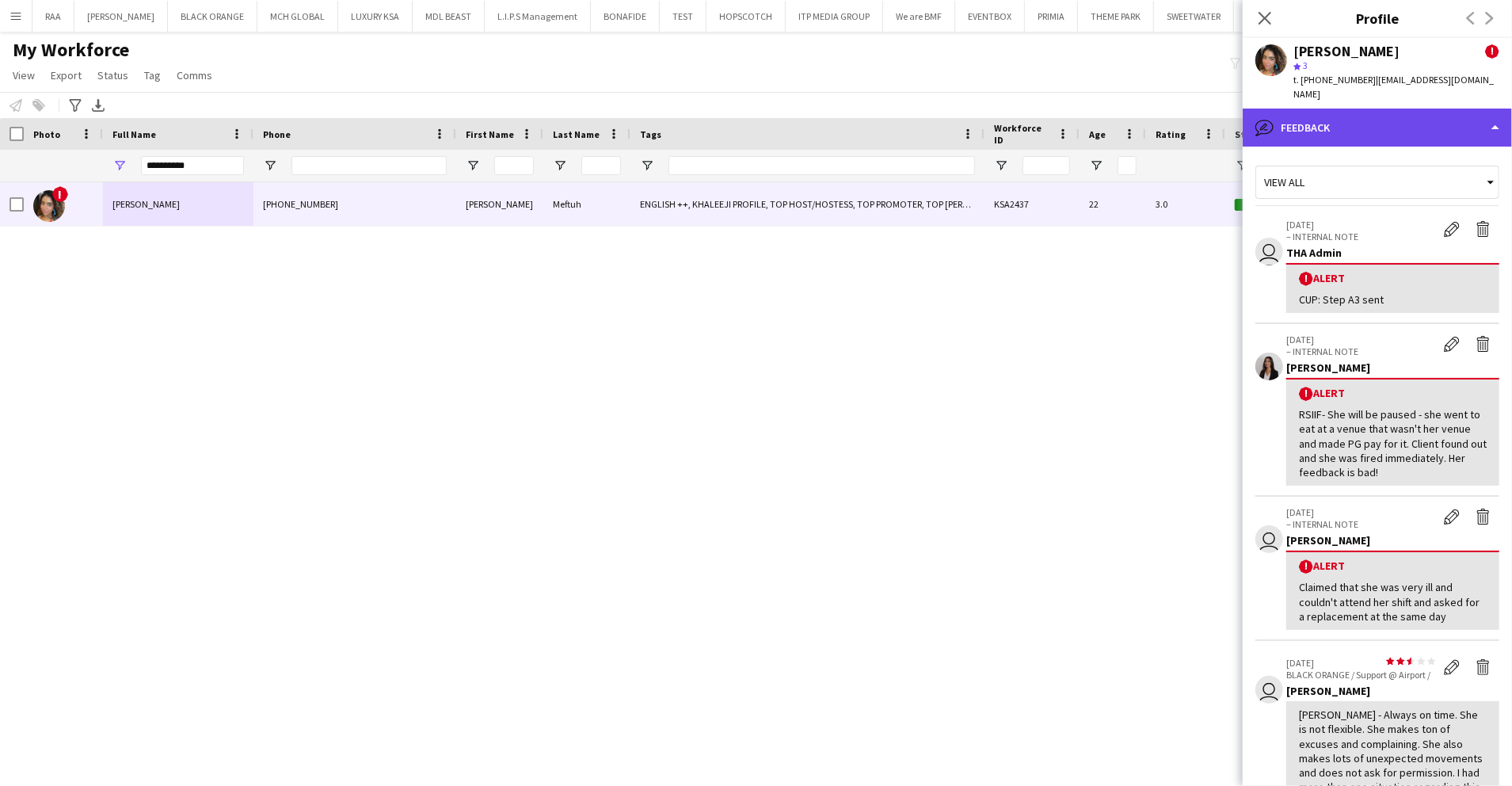
click at [1418, 113] on div "bubble-pencil Feedback" at bounding box center [1378, 128] width 270 height 38
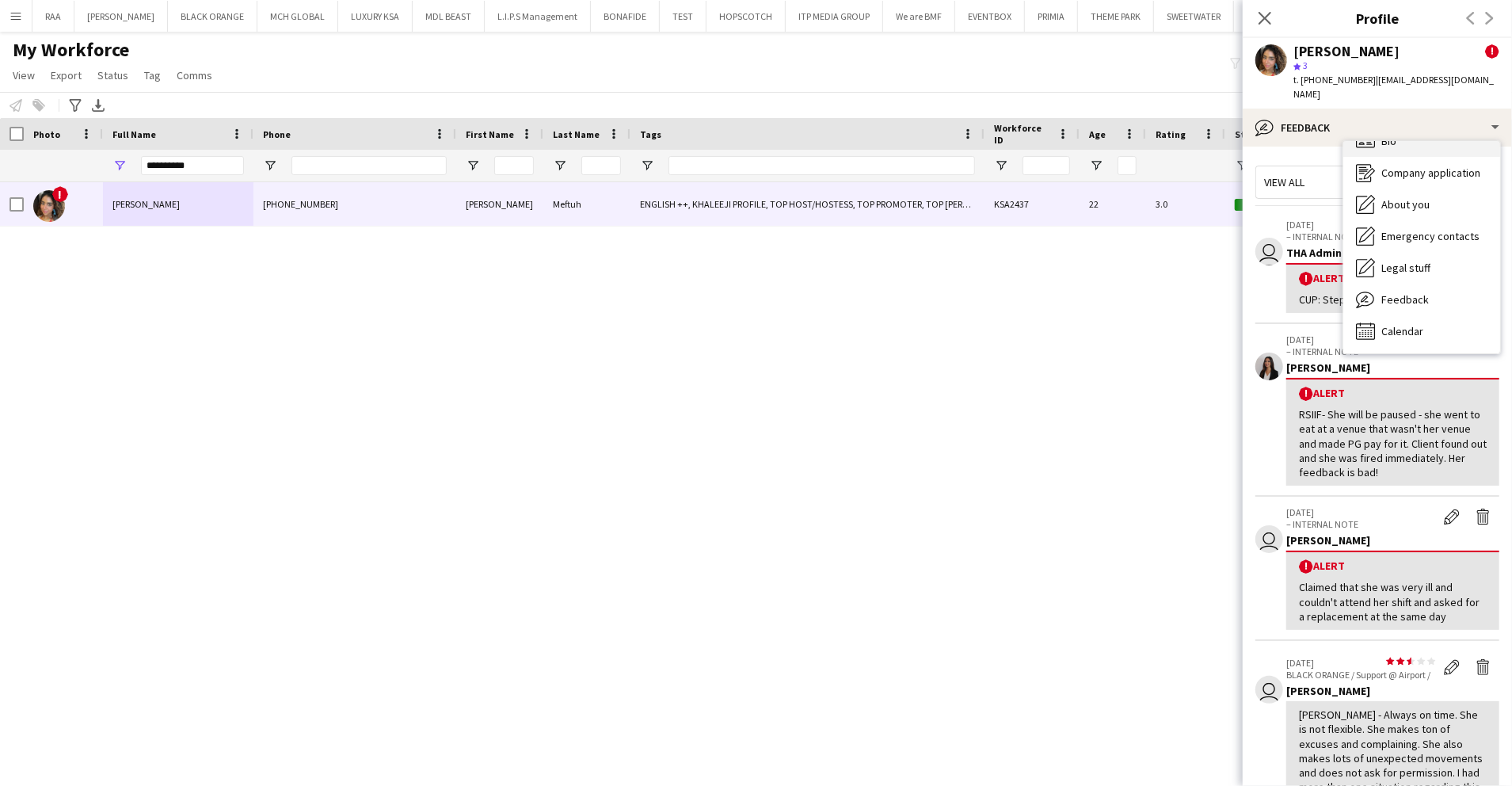
click at [1418, 130] on div "Bio Bio" at bounding box center [1422, 140] width 157 height 32
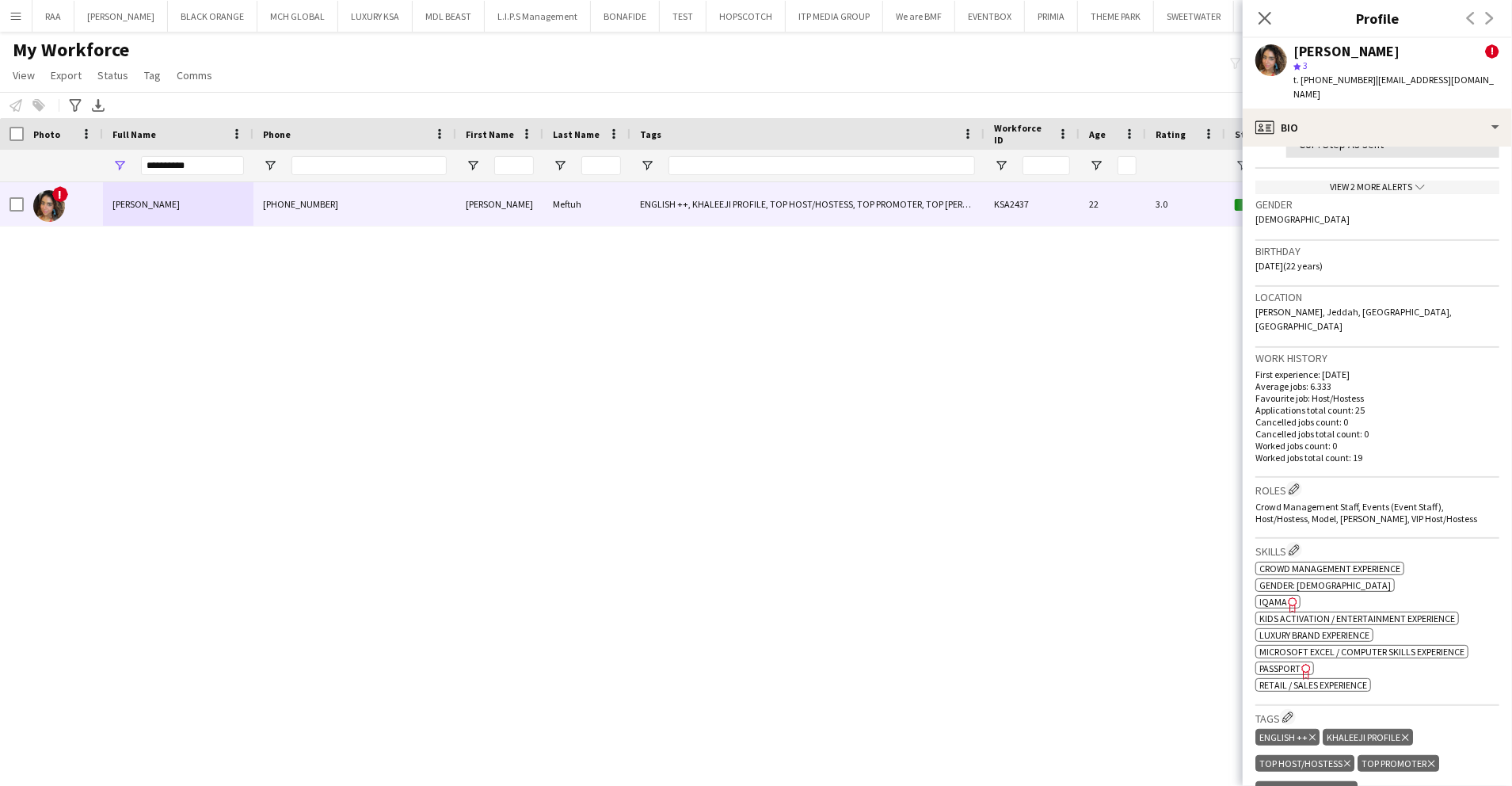
scroll to position [528, 0]
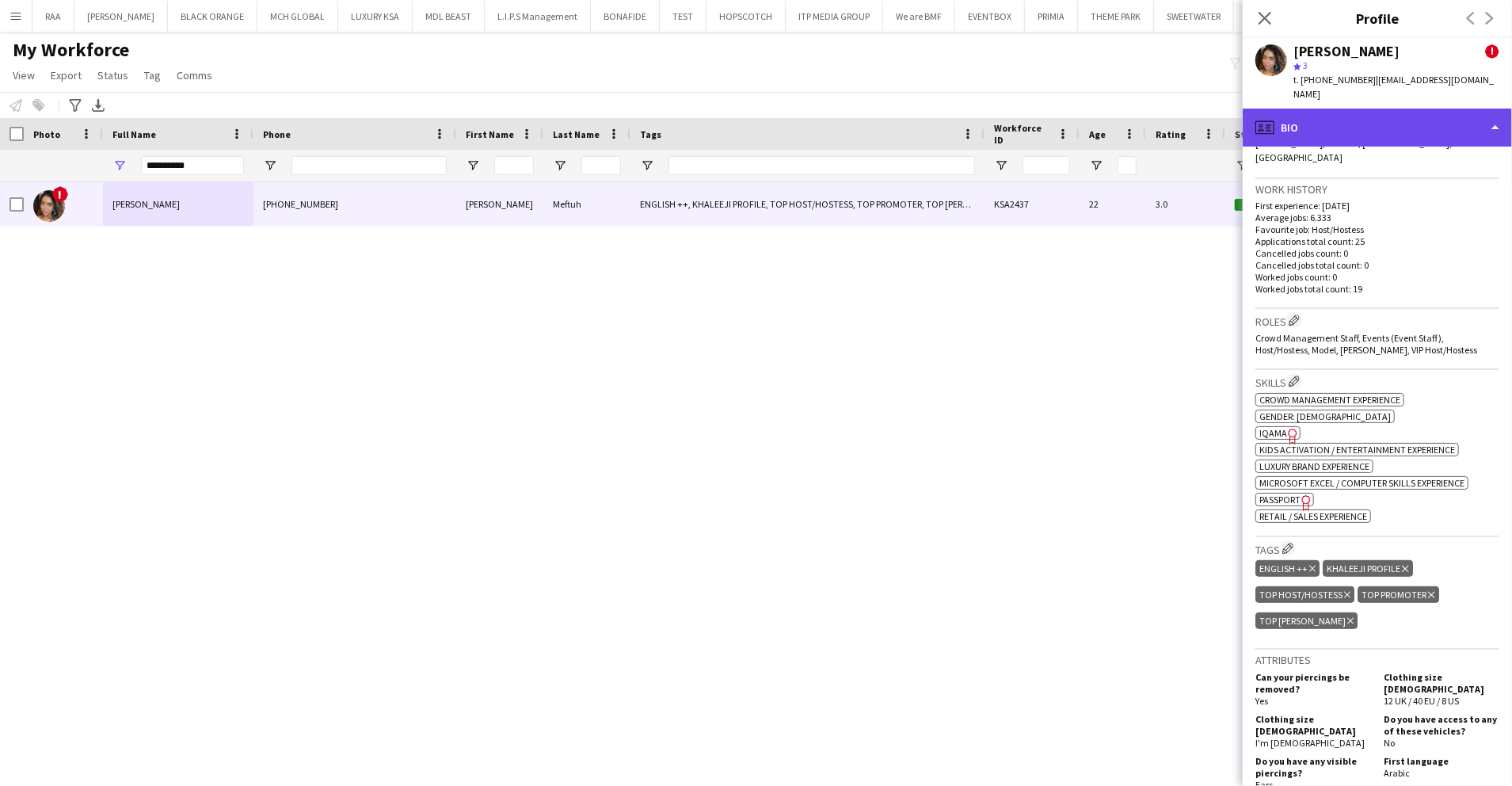
click at [1429, 114] on div "profile Bio" at bounding box center [1378, 128] width 270 height 38
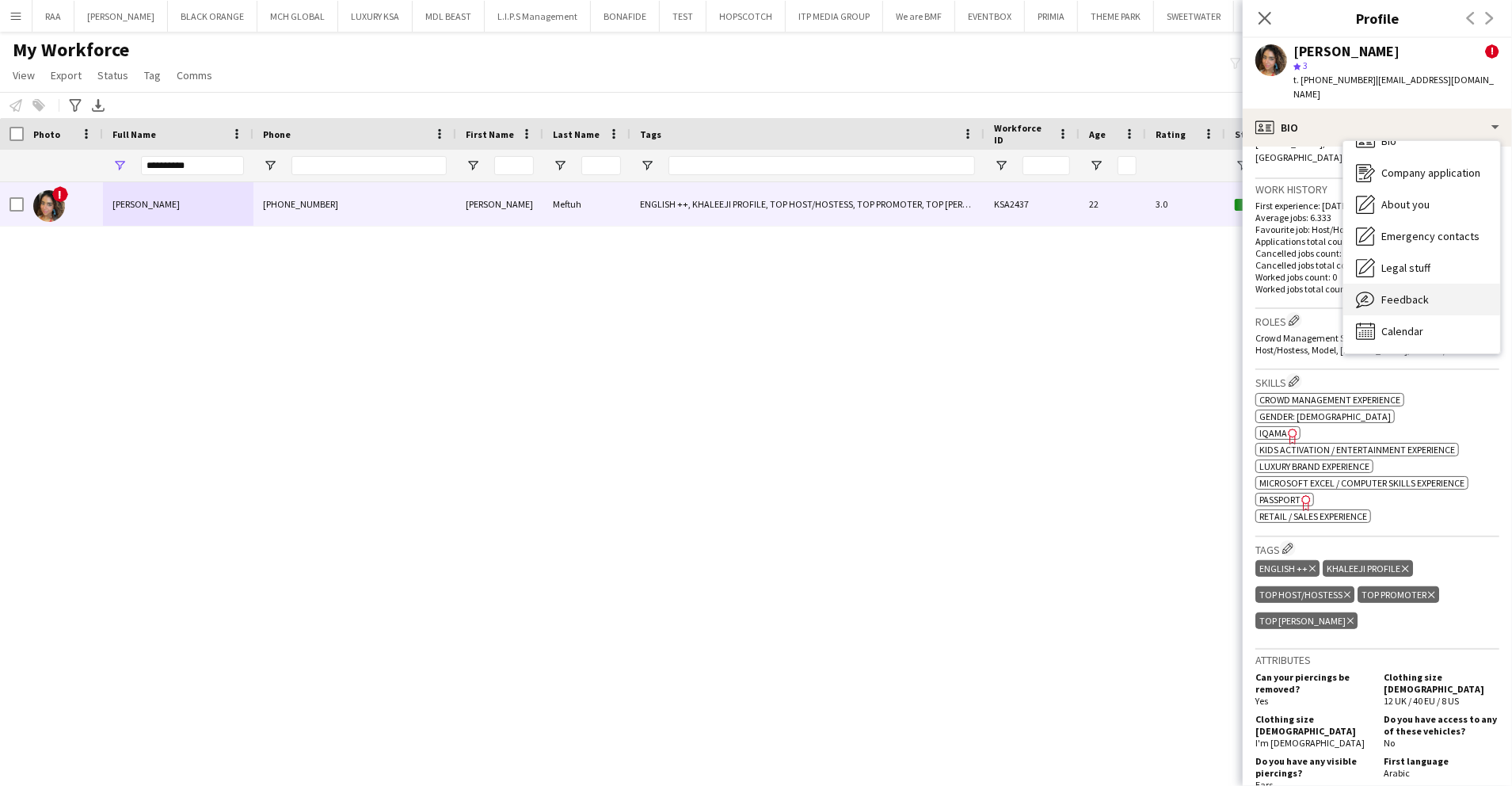
click at [1428, 291] on div "Feedback Feedback" at bounding box center [1422, 299] width 157 height 32
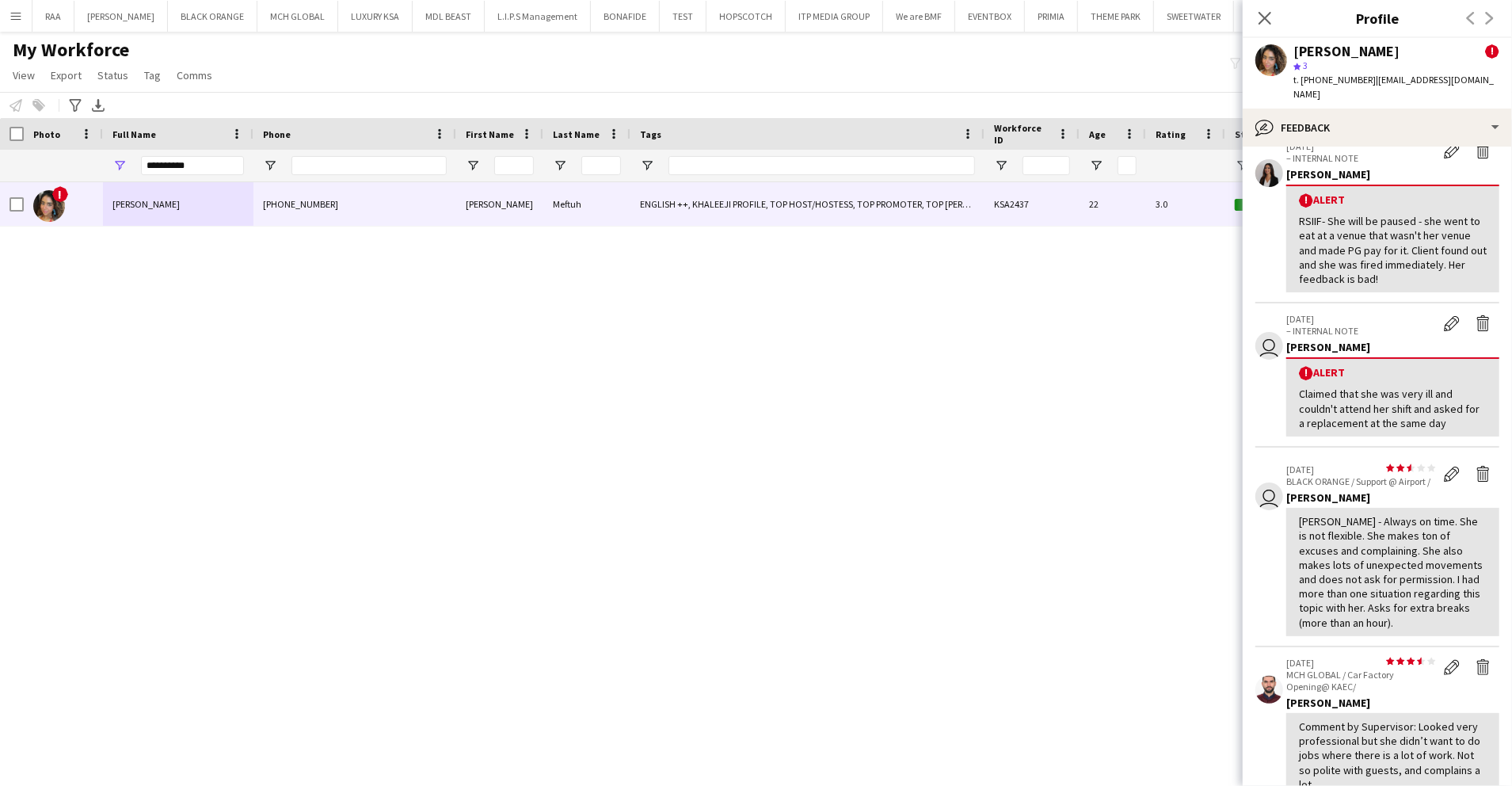
scroll to position [0, 0]
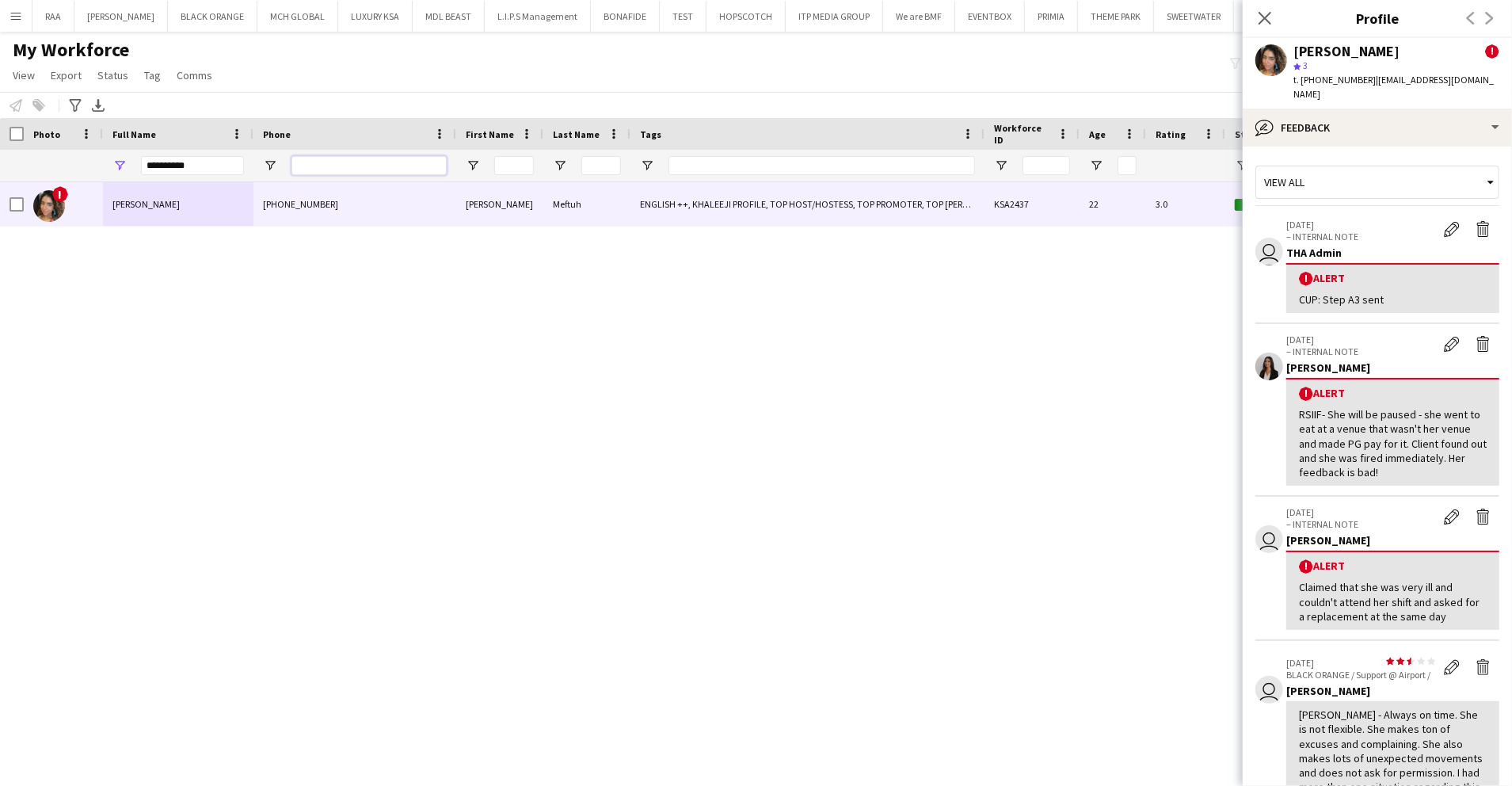
click at [388, 162] on input "Phone Filter Input" at bounding box center [369, 165] width 155 height 19
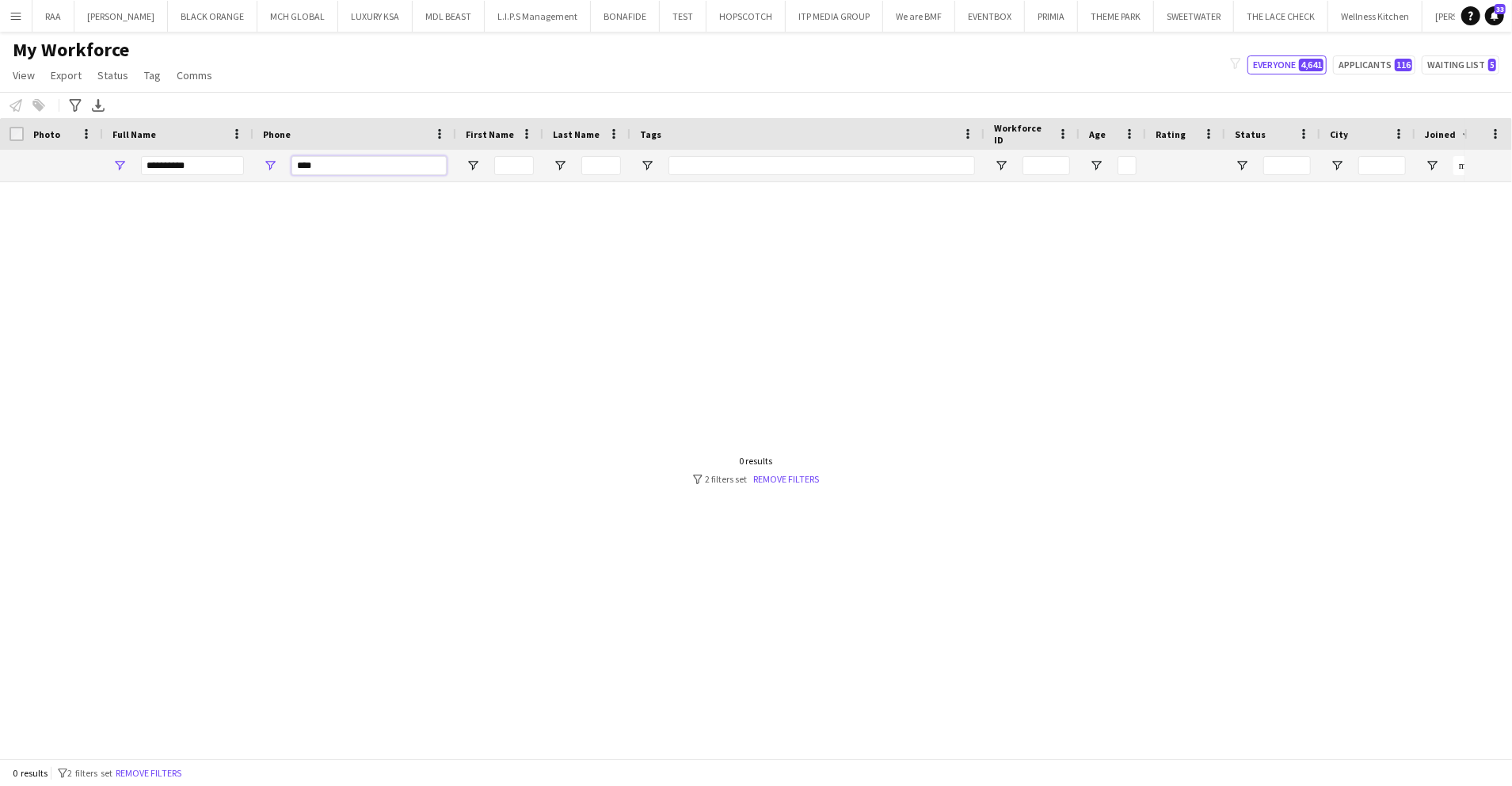
type input "****"
drag, startPoint x: 225, startPoint y: 171, endPoint x: 0, endPoint y: 146, distance: 226.4
click at [0, 146] on html "Menu Boards Boards Boards All jobs Status Workforce Workforce My Workforce Recr…" at bounding box center [756, 393] width 1512 height 786
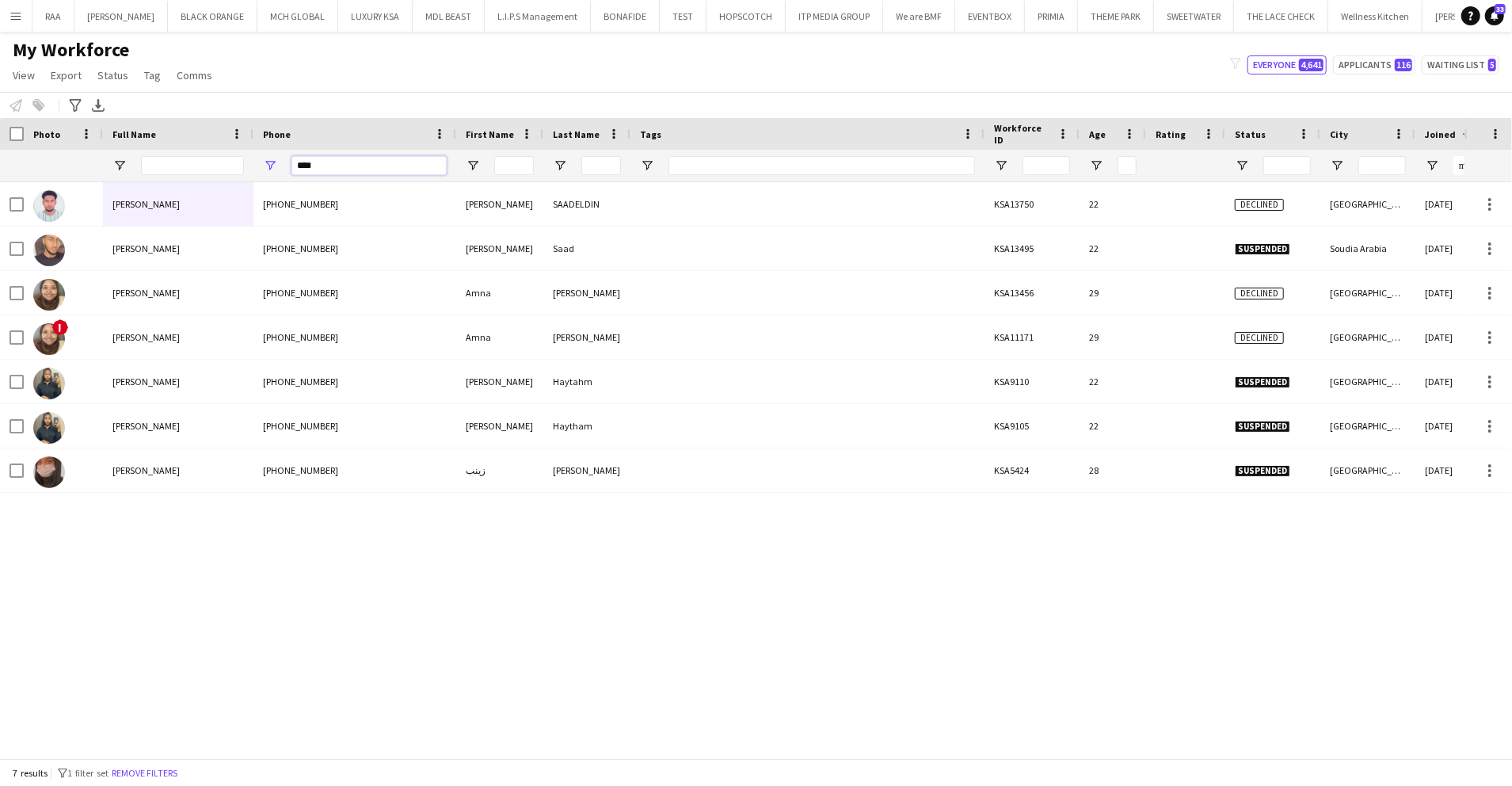
click at [293, 167] on input "****" at bounding box center [369, 165] width 155 height 19
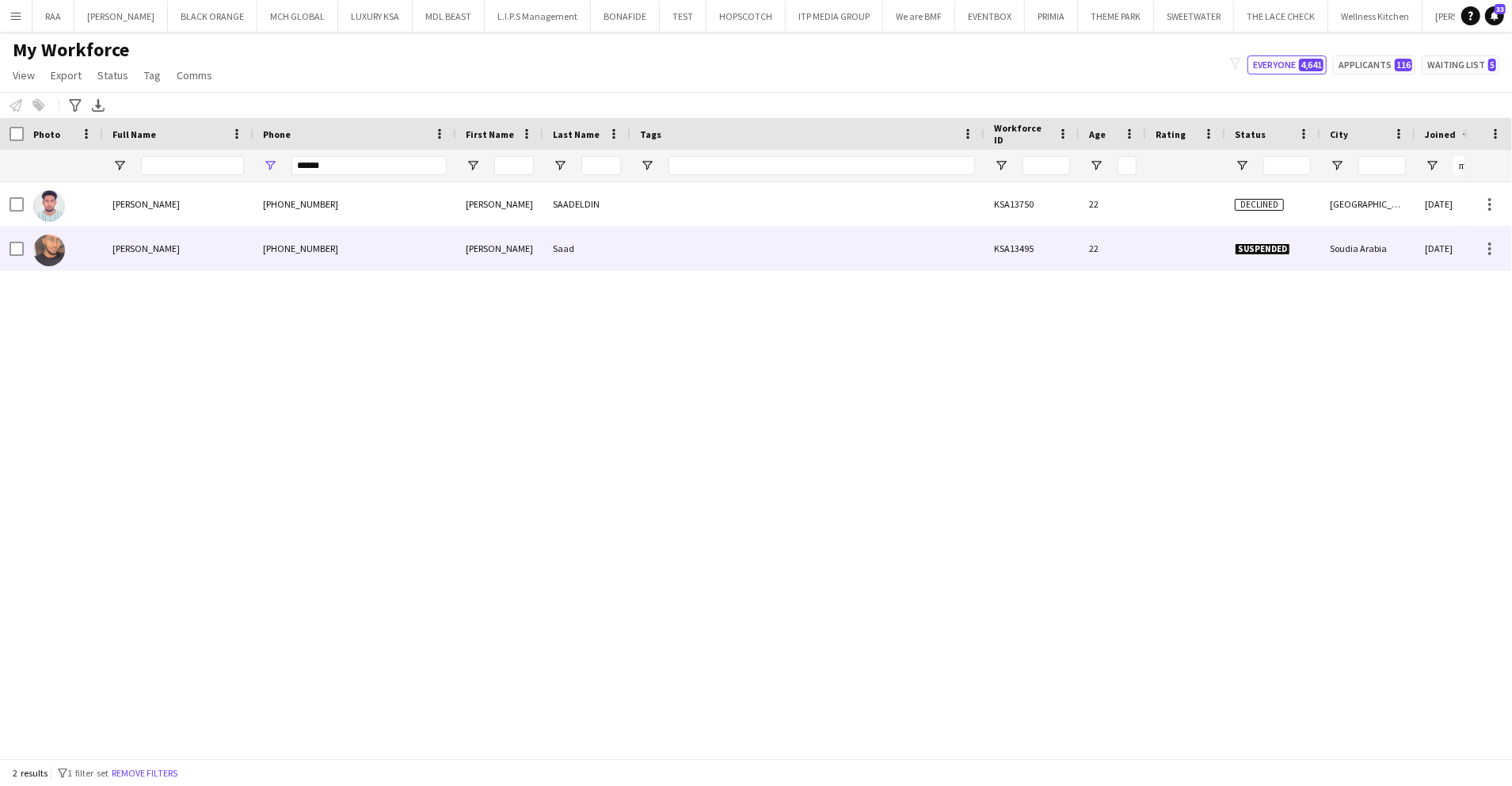
click at [401, 233] on div "+966571300828" at bounding box center [355, 249] width 203 height 44
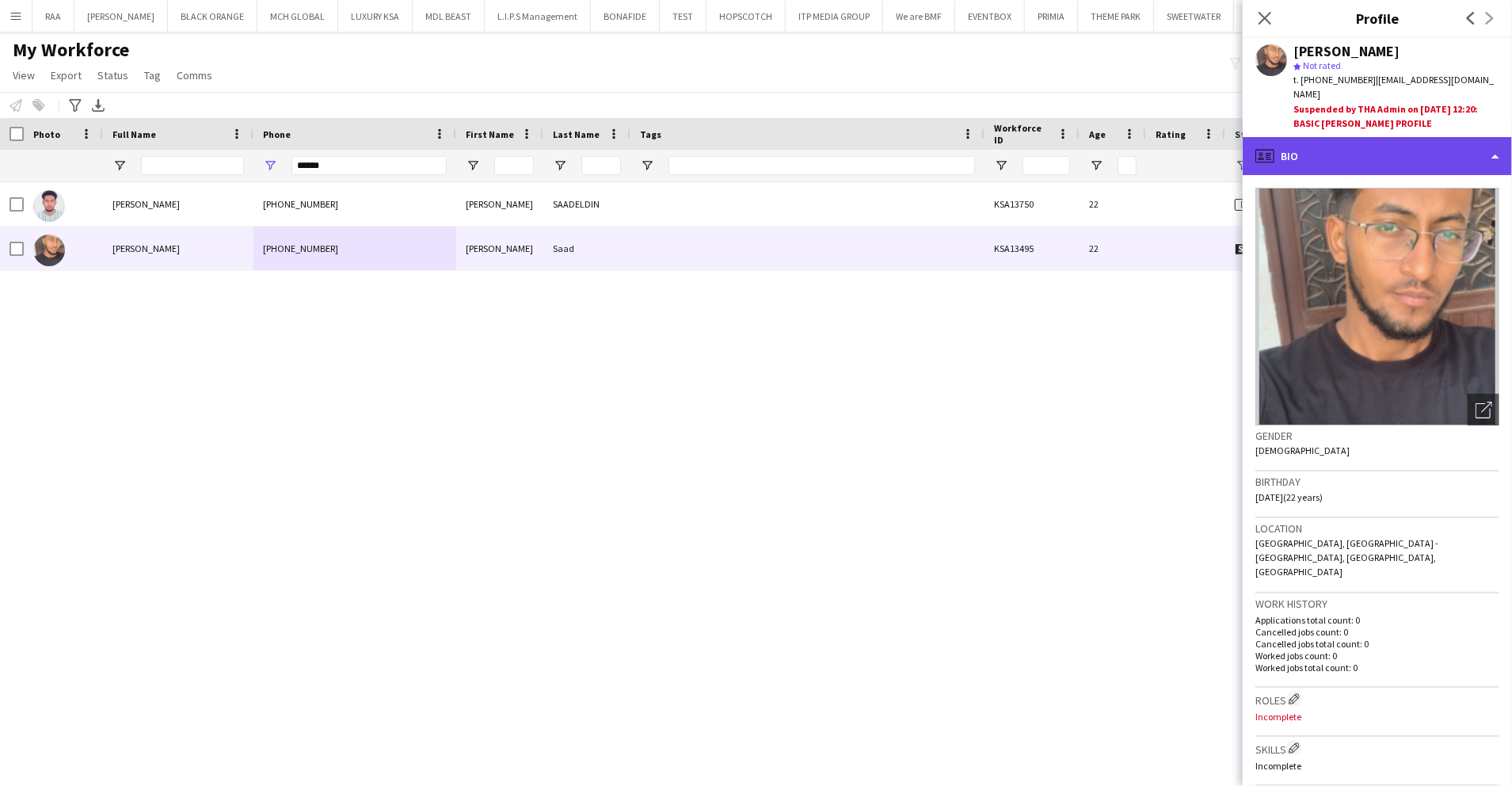
click at [1465, 139] on div "profile Bio" at bounding box center [1378, 156] width 270 height 38
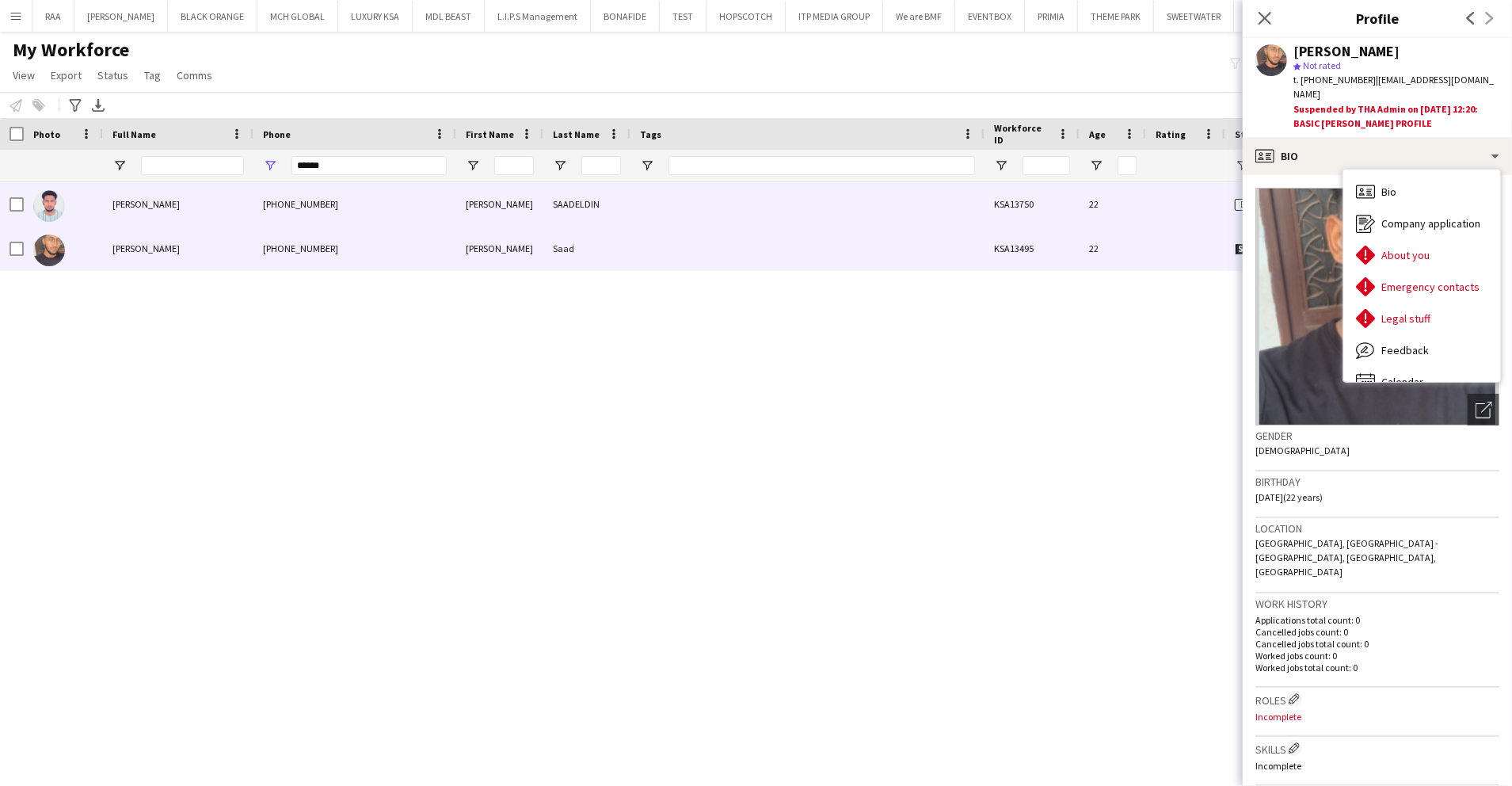
click at [1052, 206] on div "KSA13750" at bounding box center [1032, 204] width 95 height 44
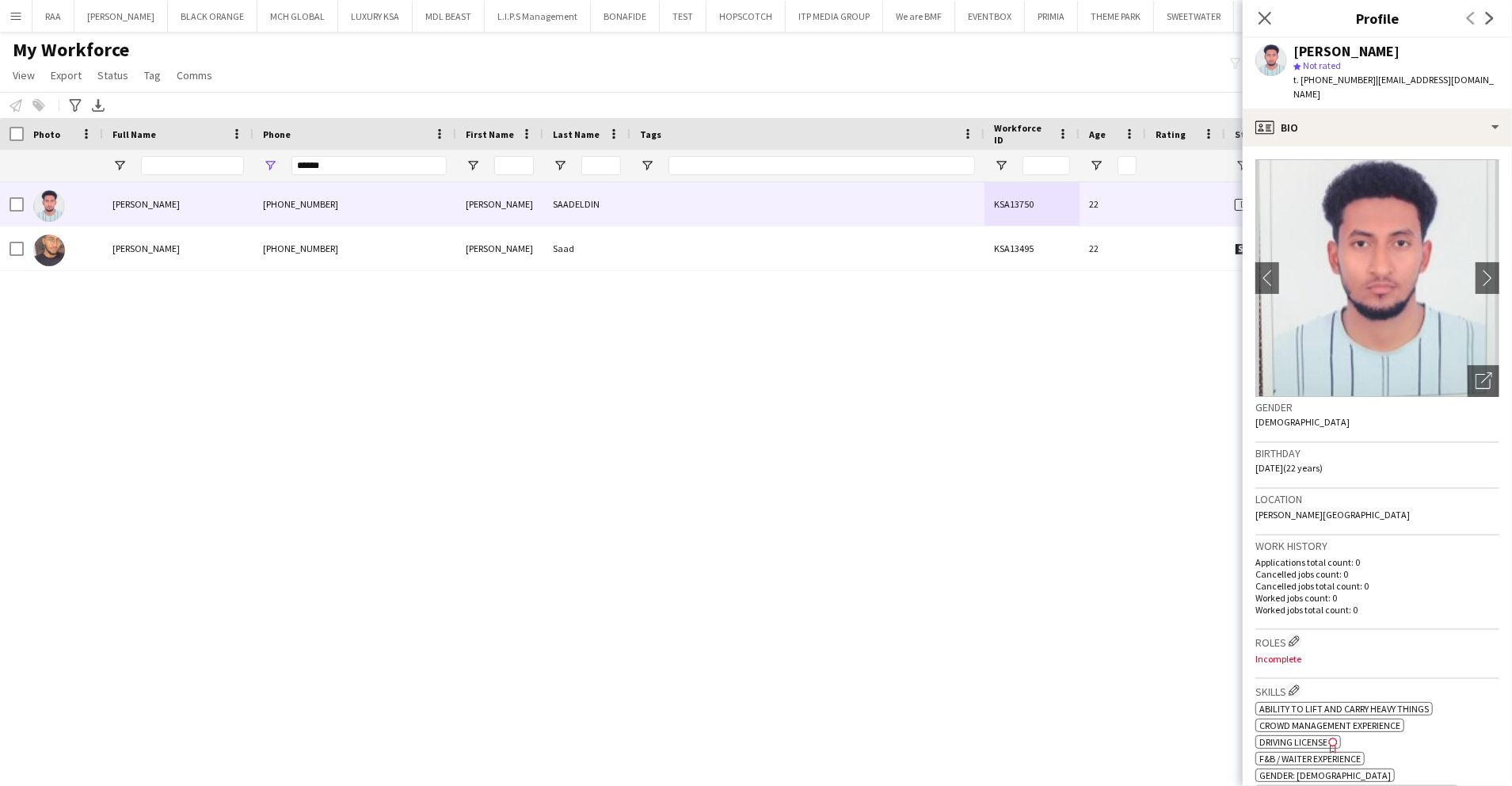
click at [1416, 92] on div "AHMED SAADELDIN star Not rated t. +966571300828 | ahmedgassim024@gmail.com" at bounding box center [1378, 73] width 270 height 70
click at [1416, 120] on div "profile Bio" at bounding box center [1378, 128] width 270 height 38
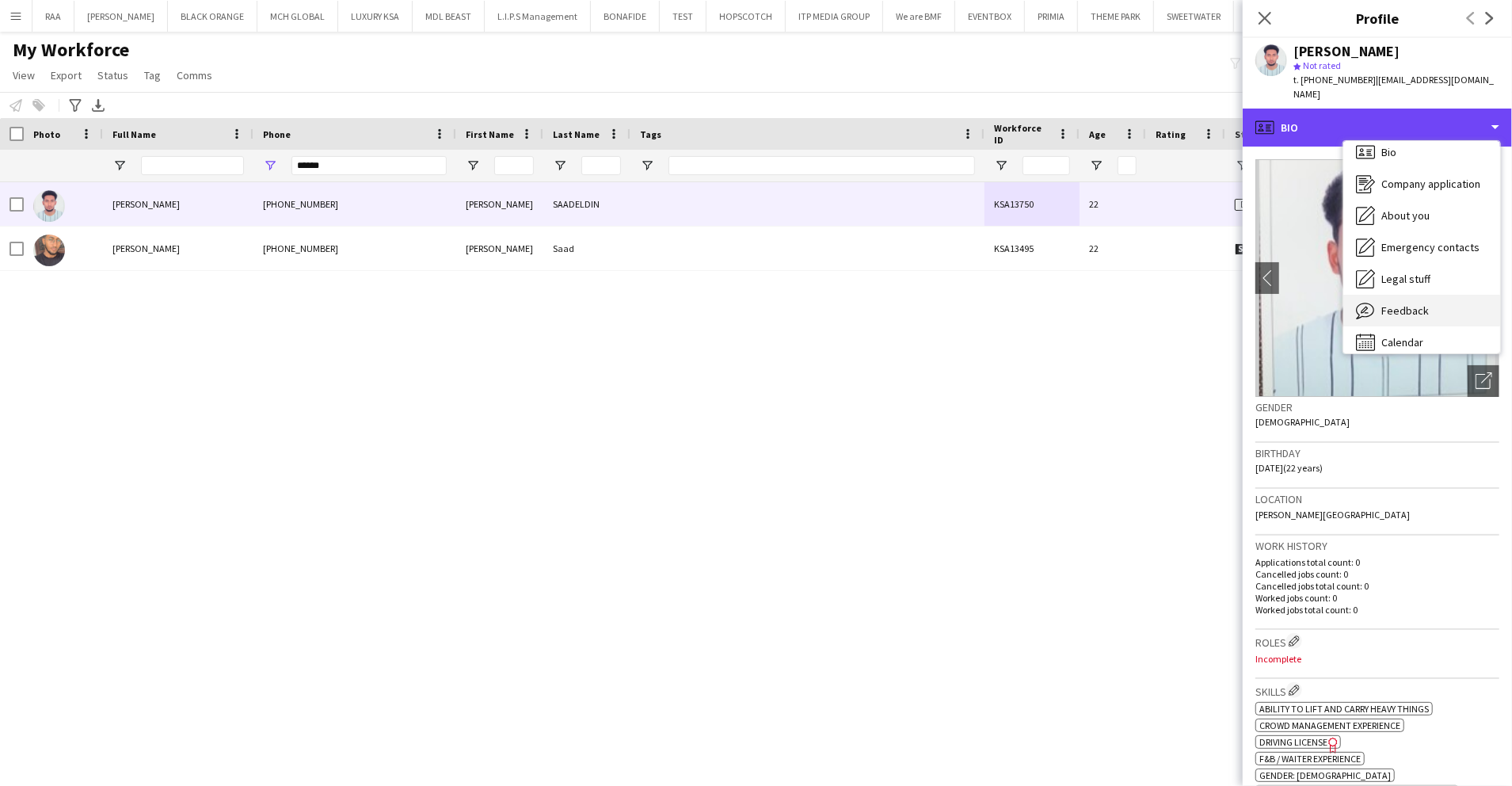
scroll to position [22, 0]
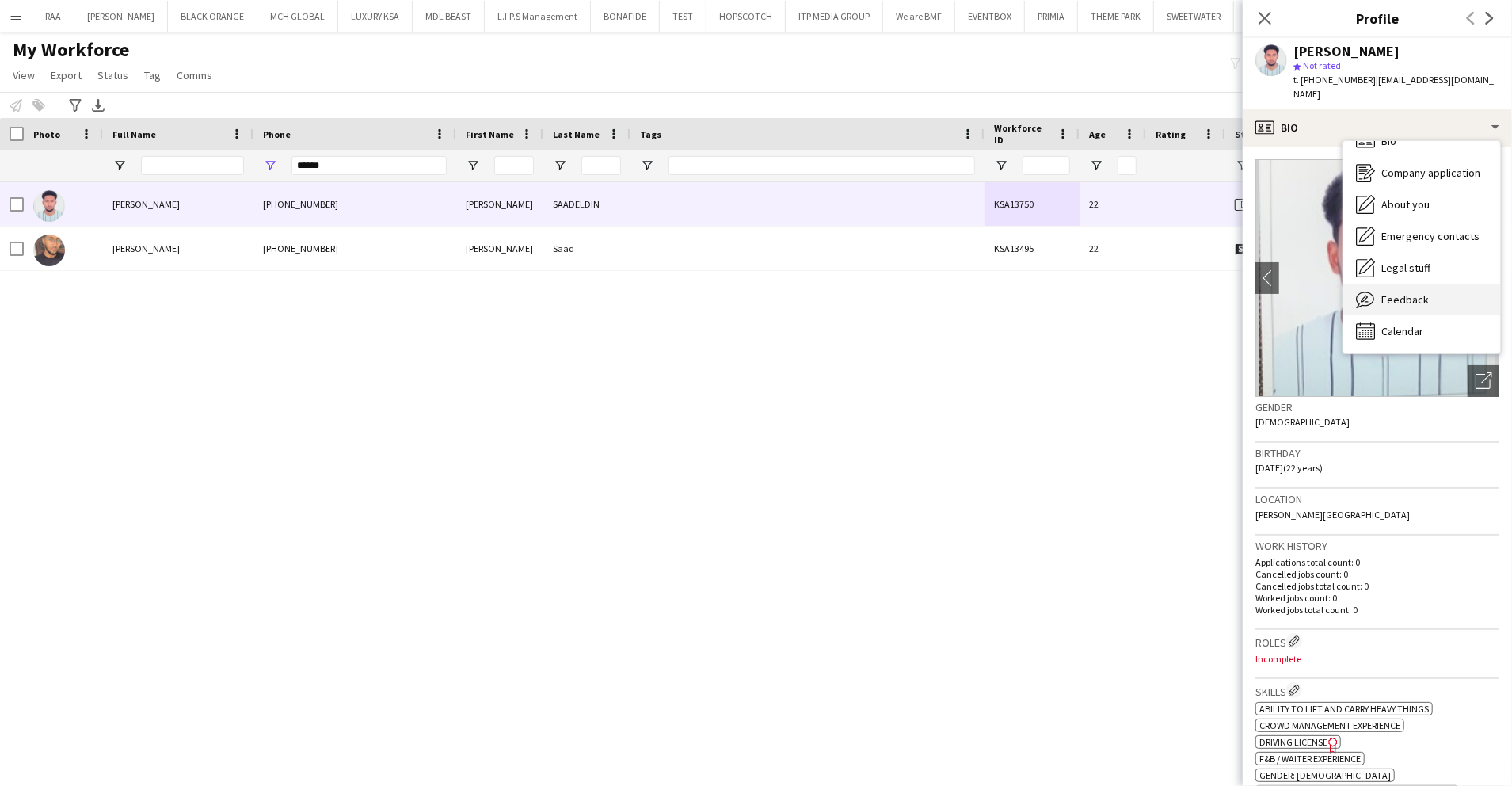
click at [1411, 293] on span "Feedback" at bounding box center [1405, 300] width 47 height 15
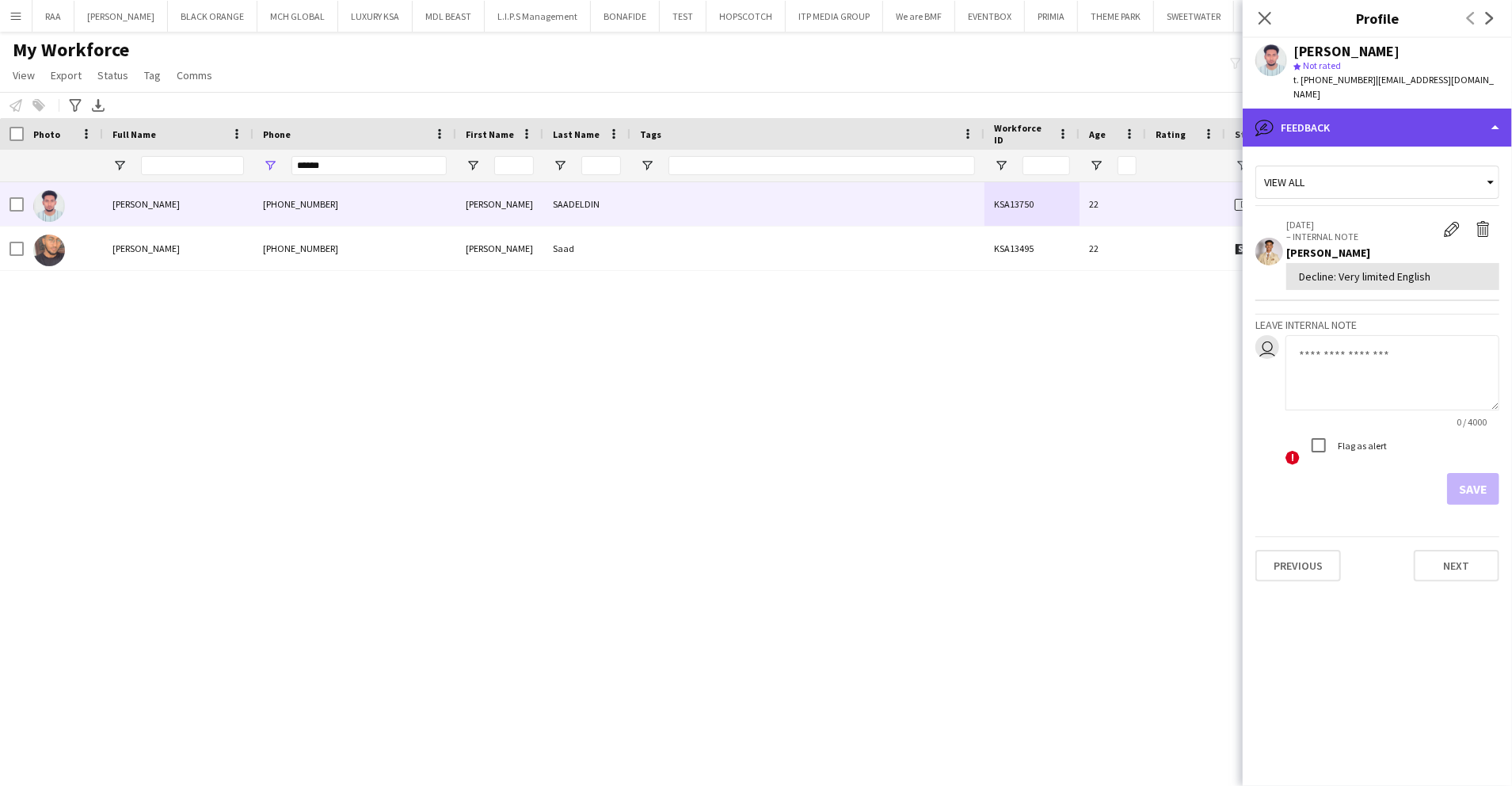
click at [1350, 119] on div "bubble-pencil Feedback" at bounding box center [1378, 128] width 270 height 38
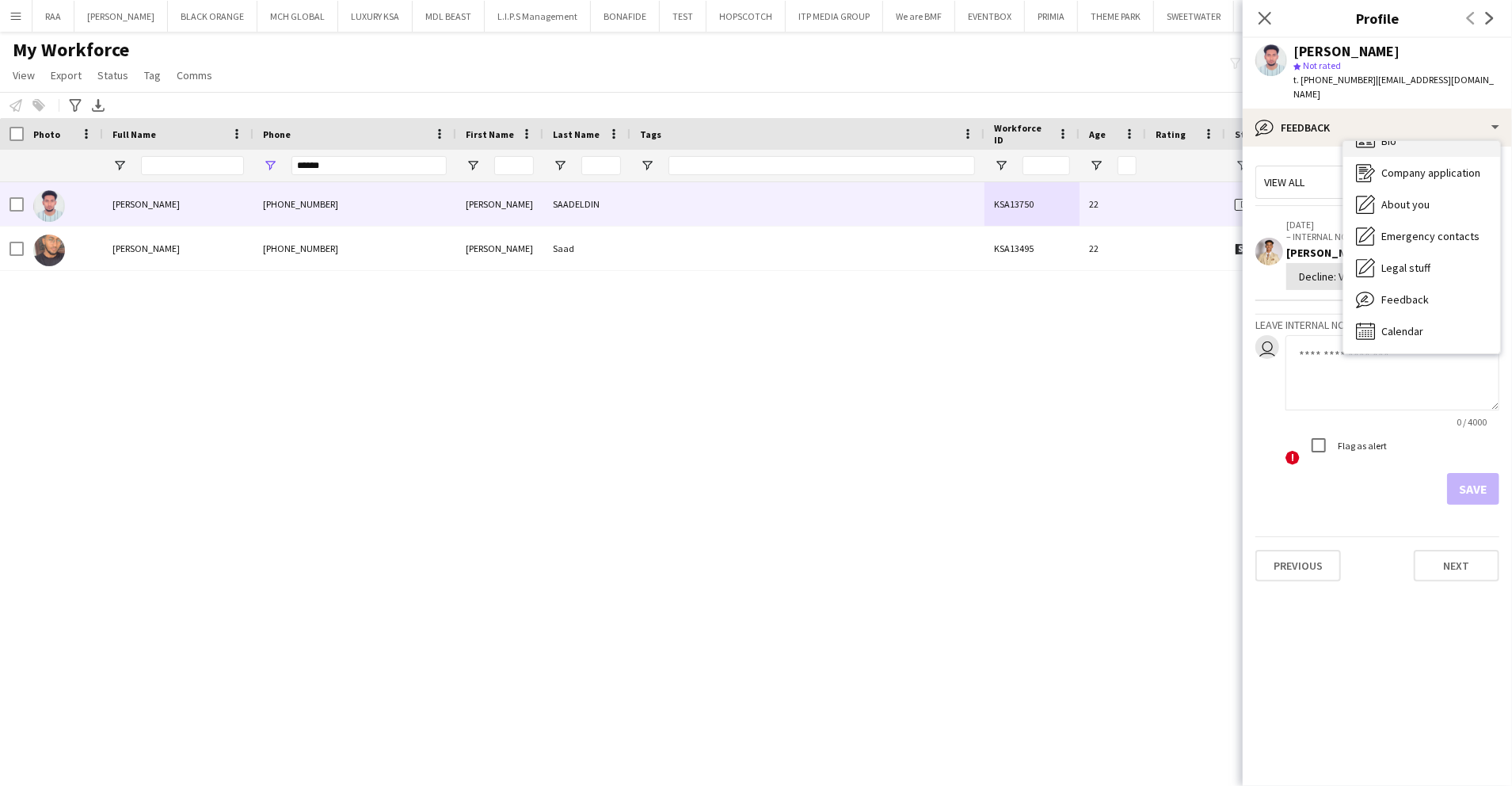
click at [1373, 137] on div "Bio Bio" at bounding box center [1422, 140] width 157 height 32
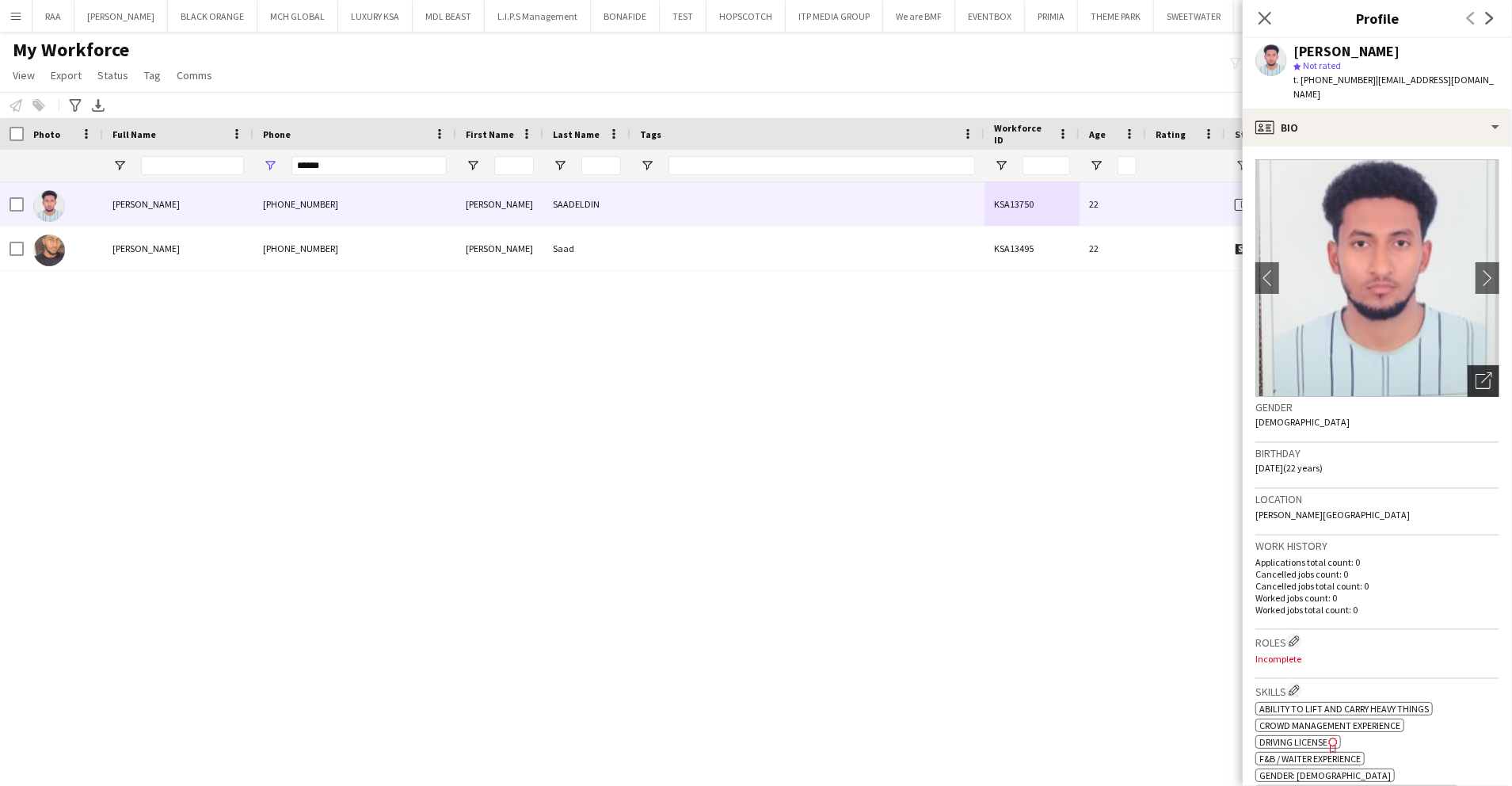
click at [1476, 373] on icon "Open photos pop-in" at bounding box center [1484, 381] width 16 height 16
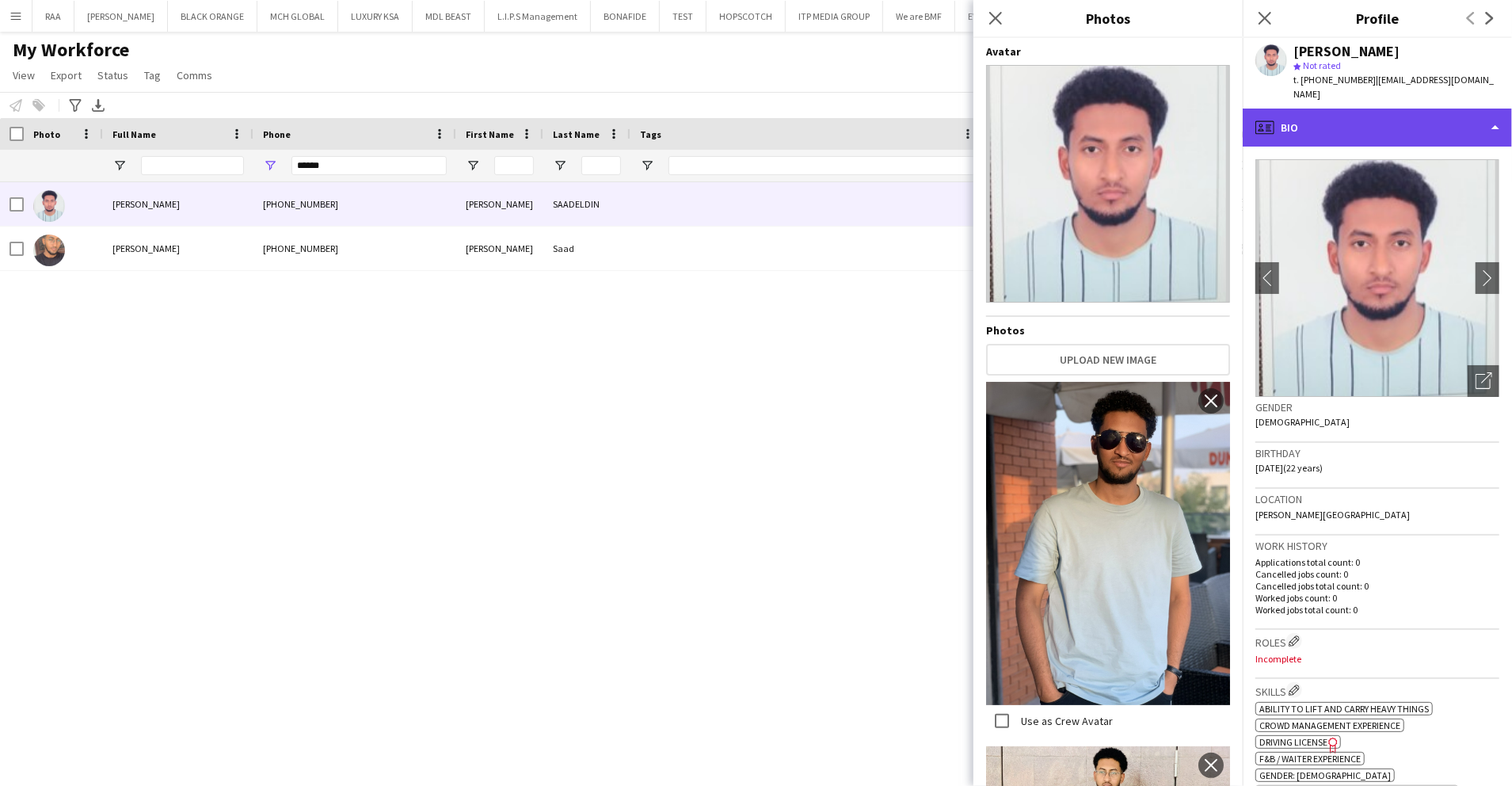
click at [1436, 109] on div "profile Bio" at bounding box center [1378, 128] width 270 height 38
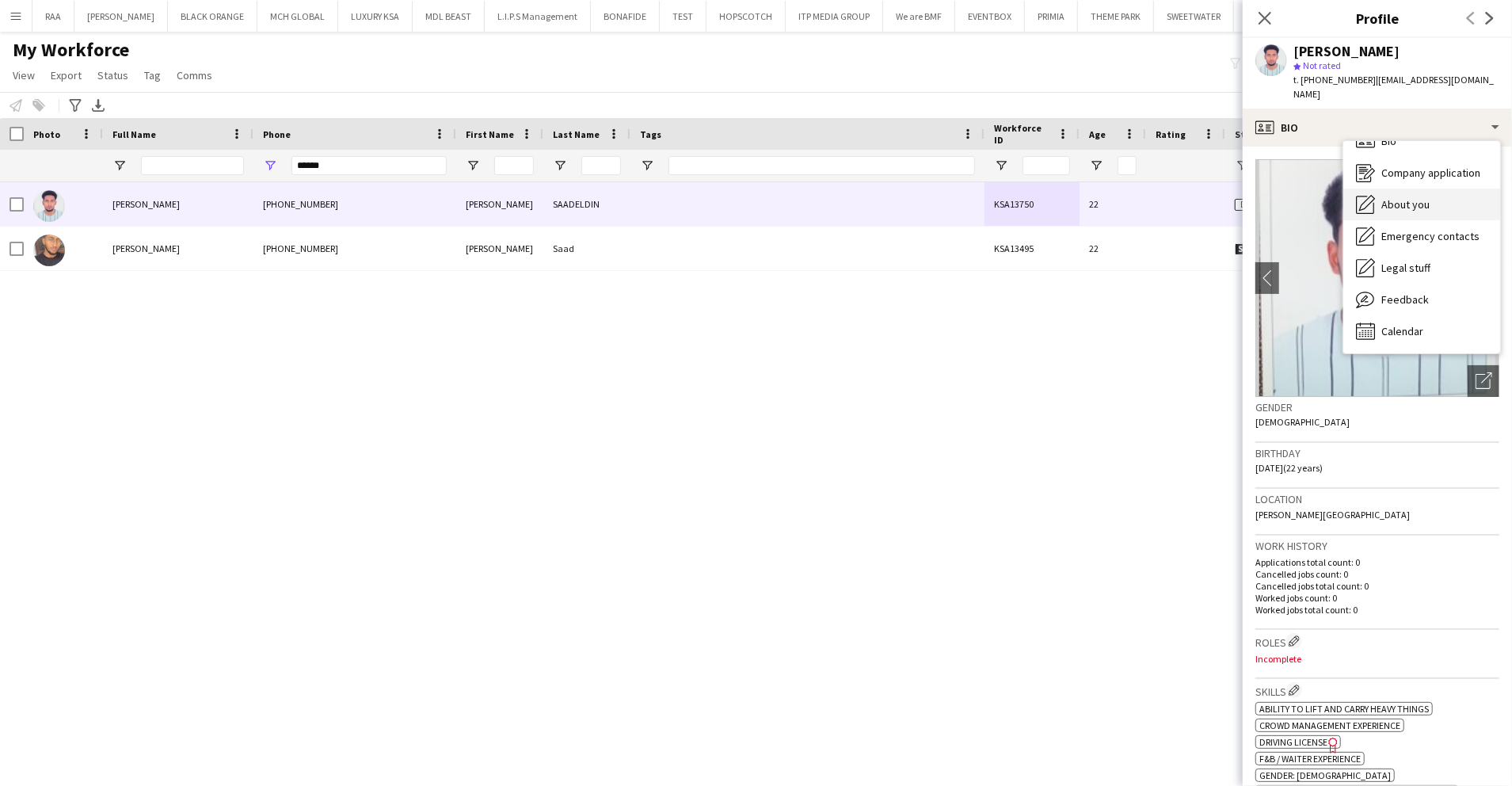
click at [1434, 200] on div "About you About you" at bounding box center [1422, 204] width 157 height 32
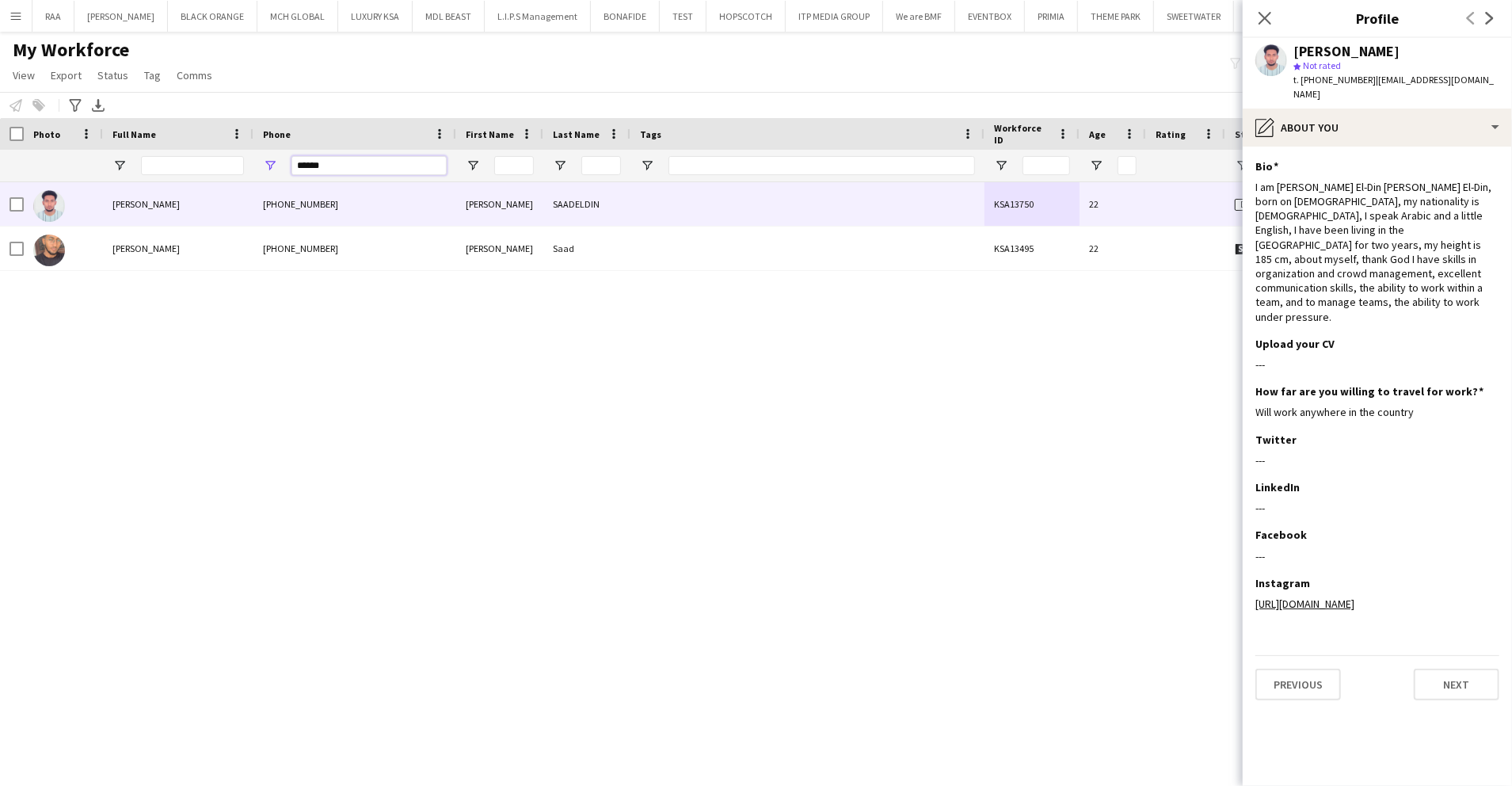
drag, startPoint x: 361, startPoint y: 167, endPoint x: 82, endPoint y: 149, distance: 279.6
click at [79, 154] on div at bounding box center [1103, 165] width 2206 height 32
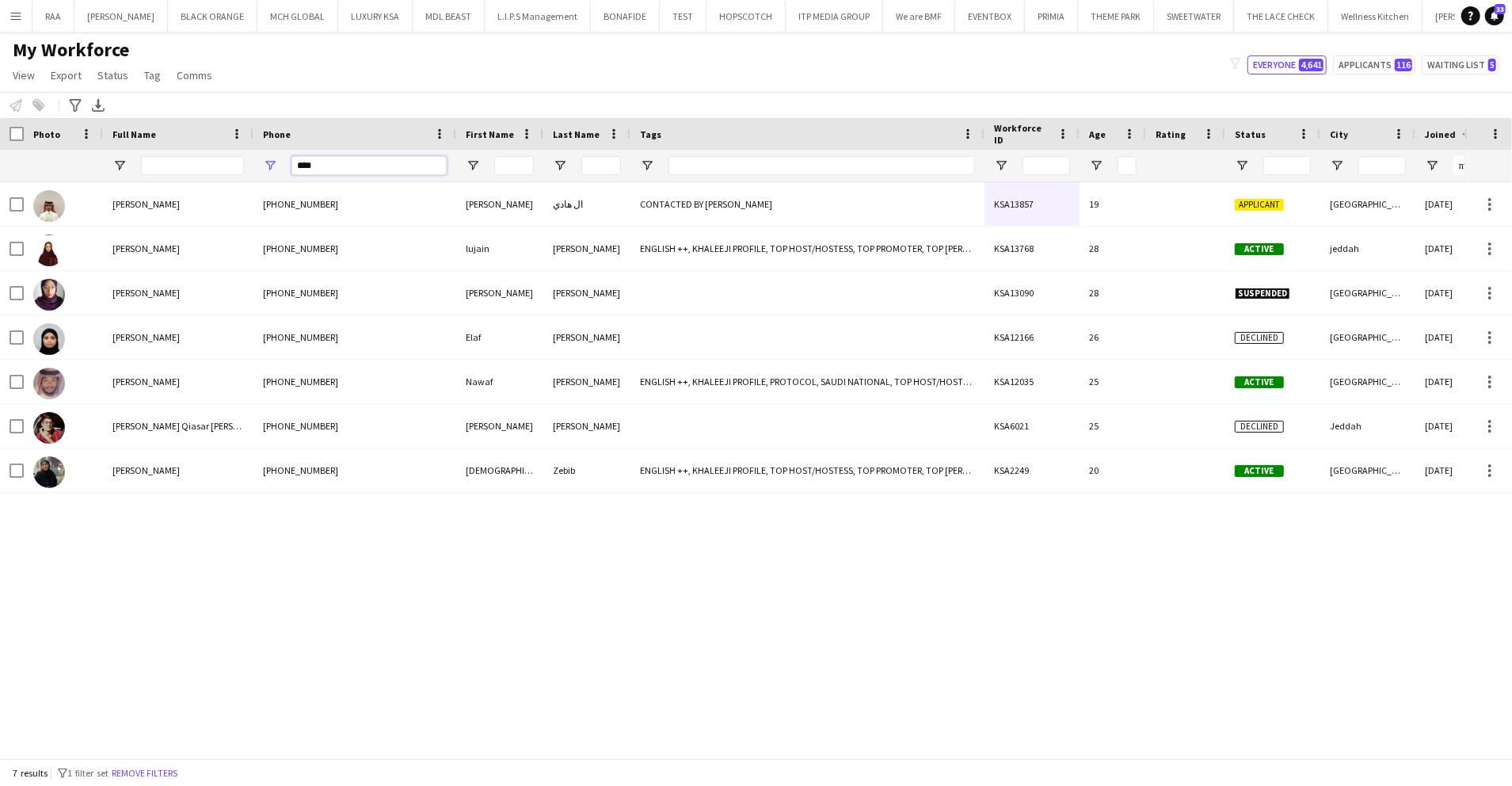
click at [295, 165] on input "****" at bounding box center [369, 165] width 155 height 19
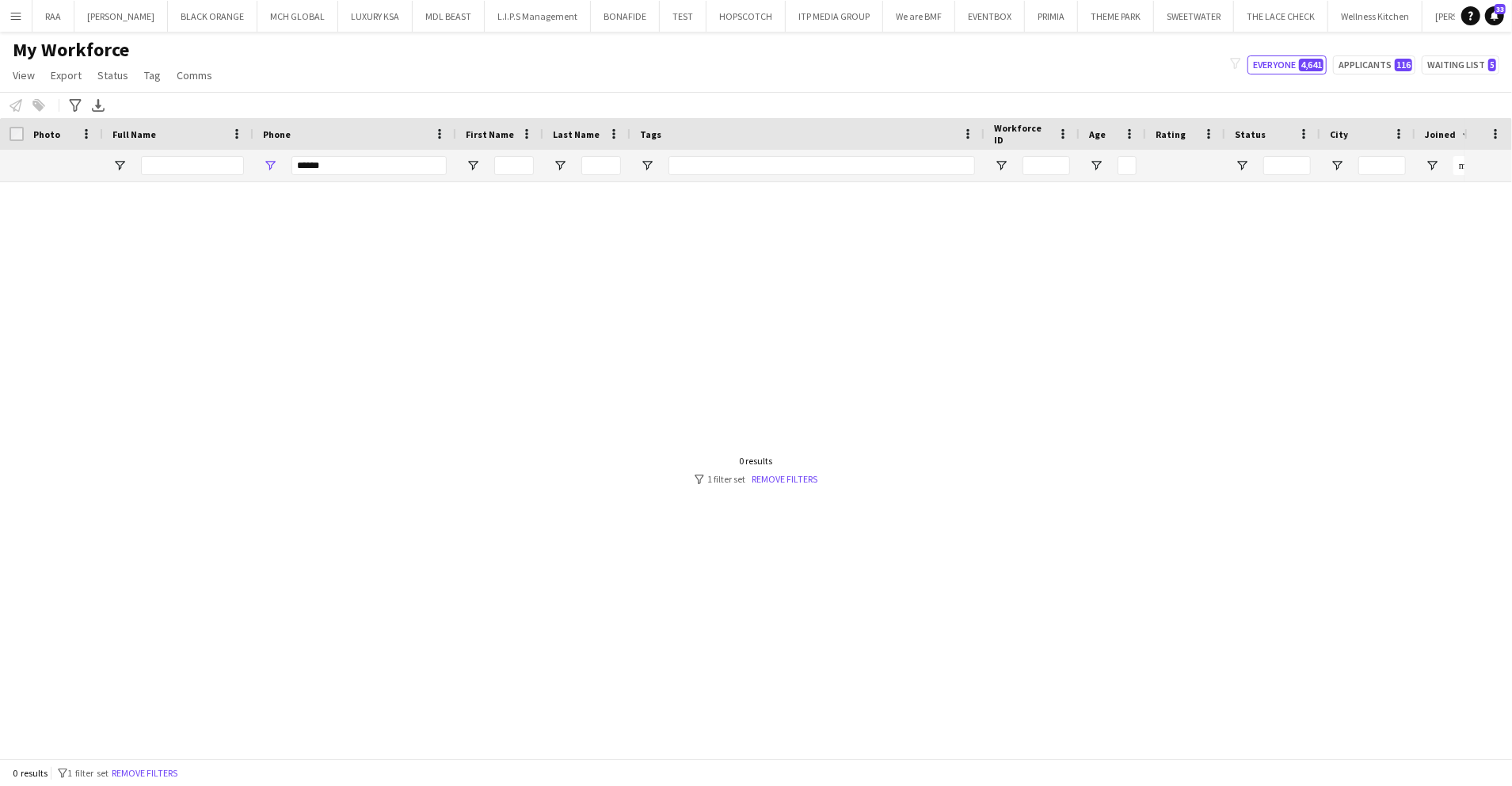
click at [400, 203] on div "+966538387520" at bounding box center [355, 204] width 203 height 44
drag, startPoint x: 303, startPoint y: 167, endPoint x: 322, endPoint y: 179, distance: 22.5
click at [303, 167] on input "******" at bounding box center [369, 165] width 155 height 19
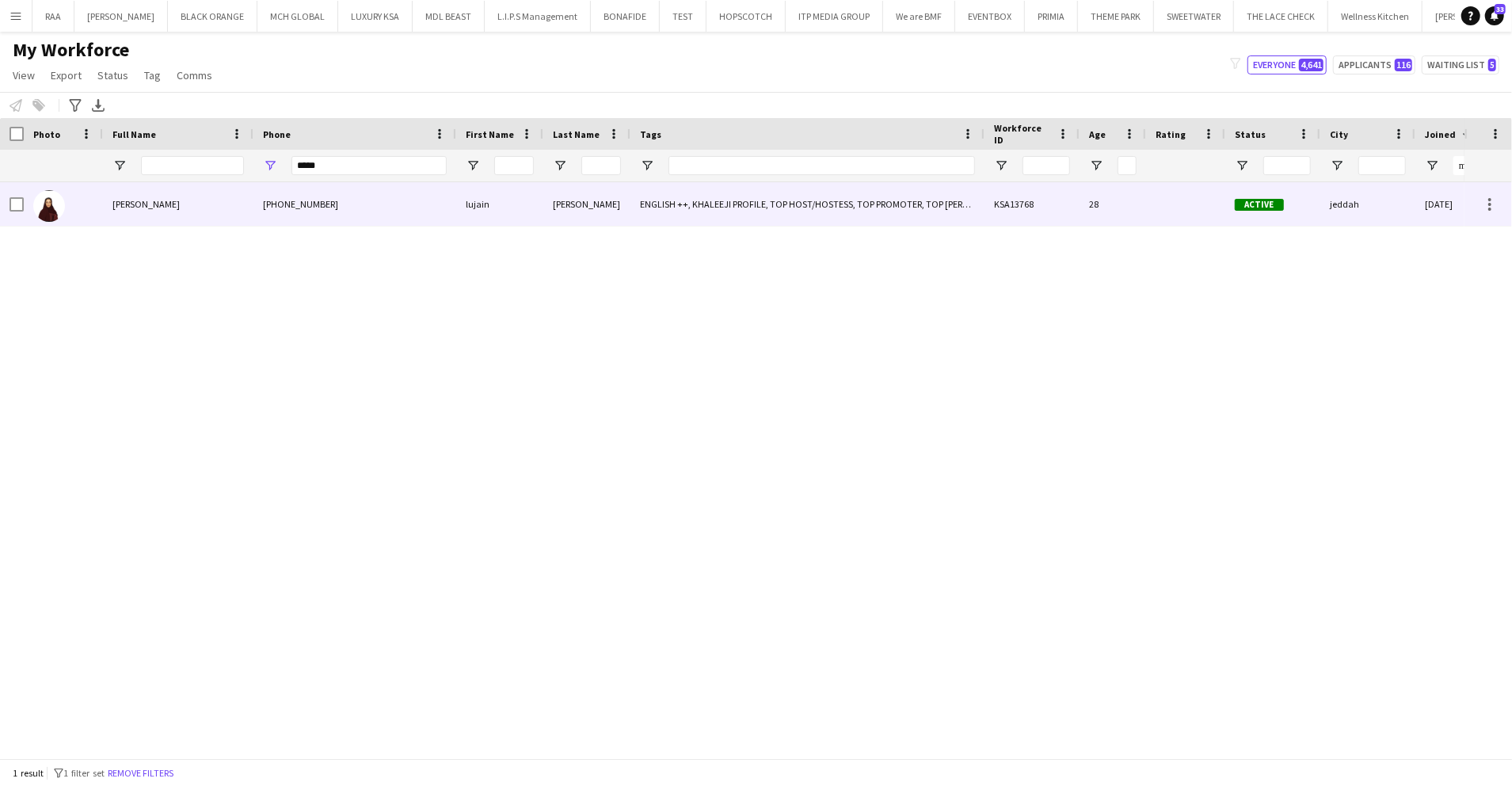
click at [327, 217] on div "+966538387520" at bounding box center [355, 204] width 203 height 44
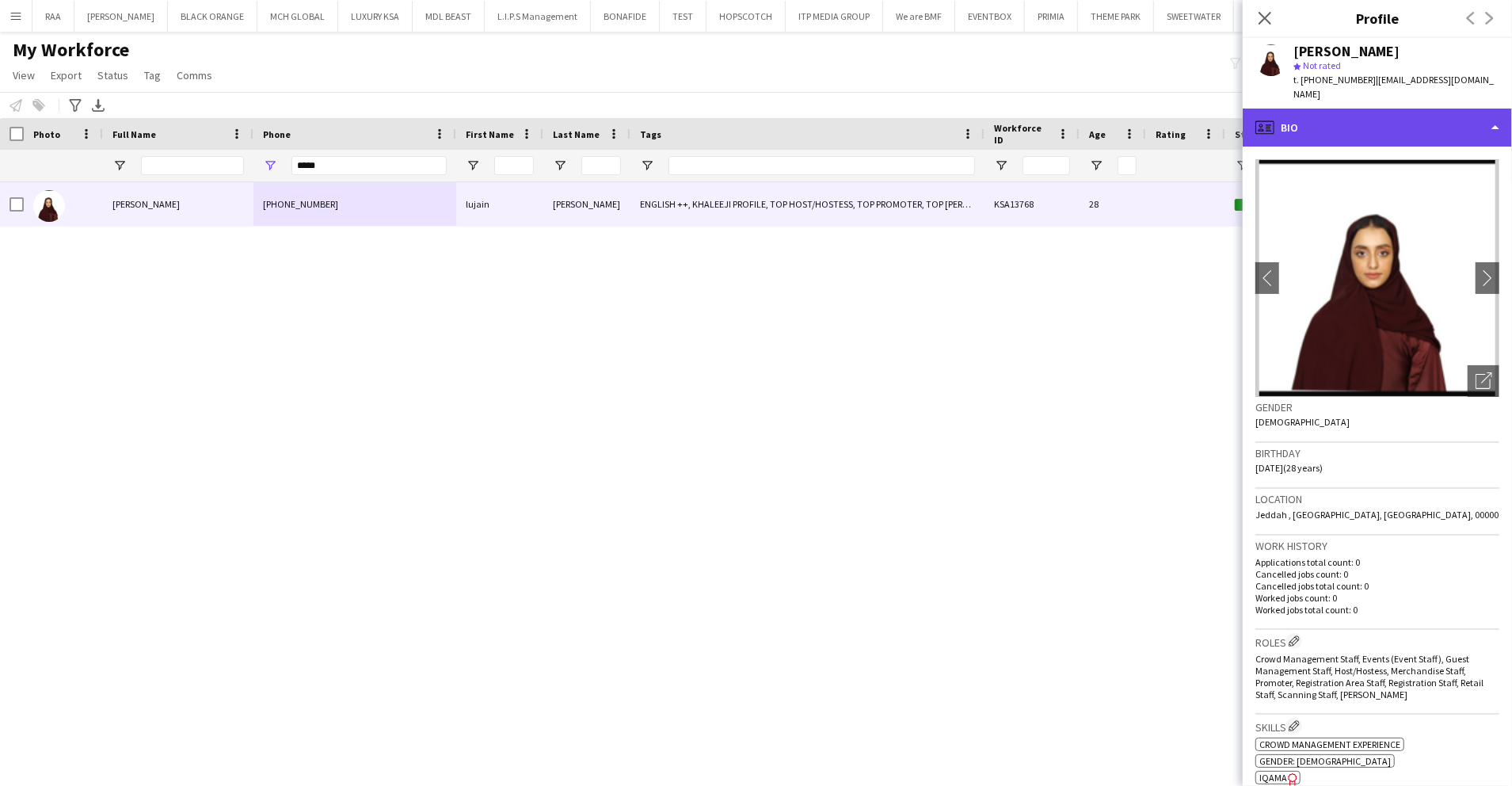
click at [1353, 119] on div "profile Bio" at bounding box center [1378, 128] width 270 height 38
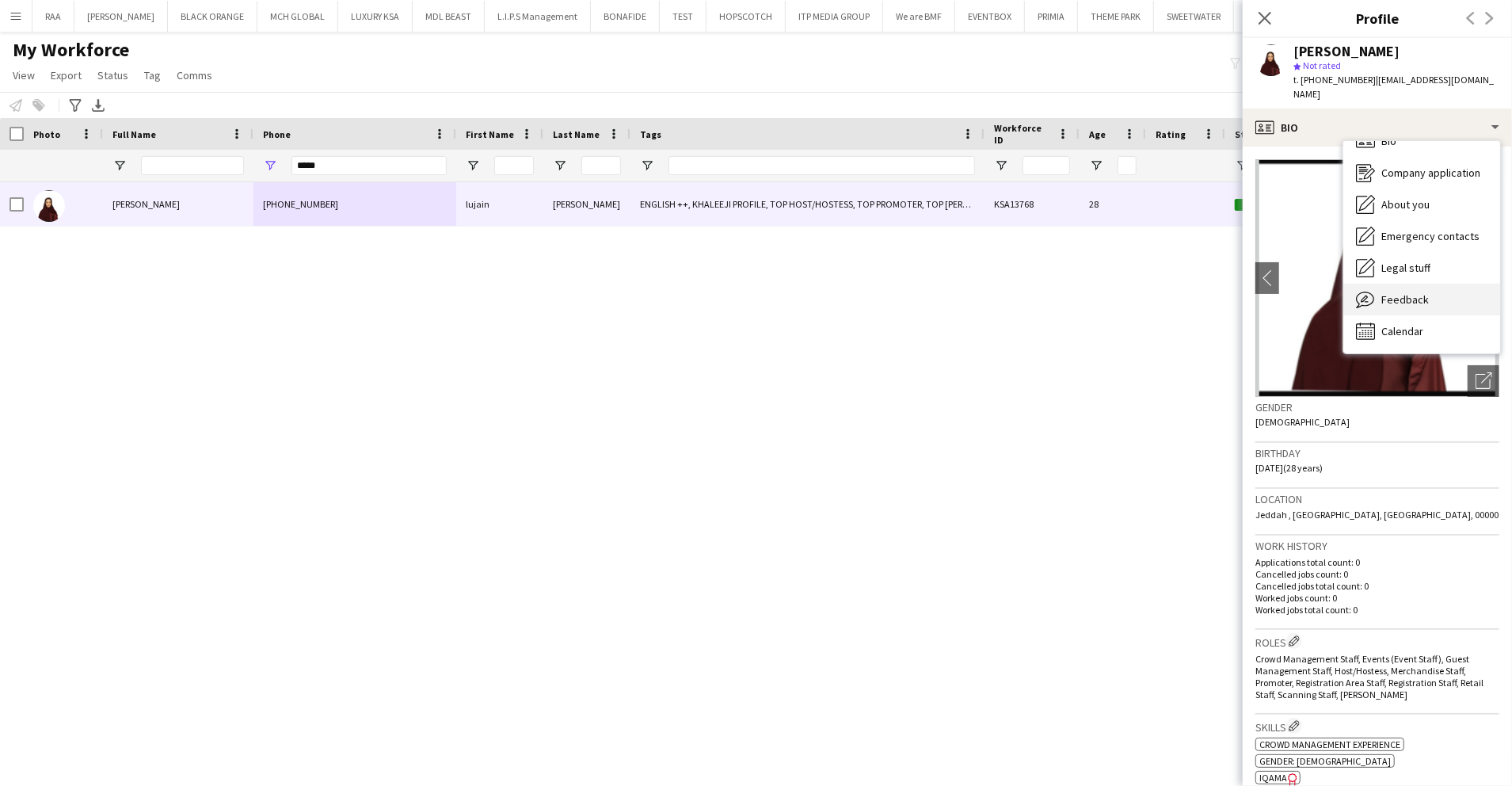
click at [1386, 293] on span "Feedback" at bounding box center [1405, 300] width 47 height 15
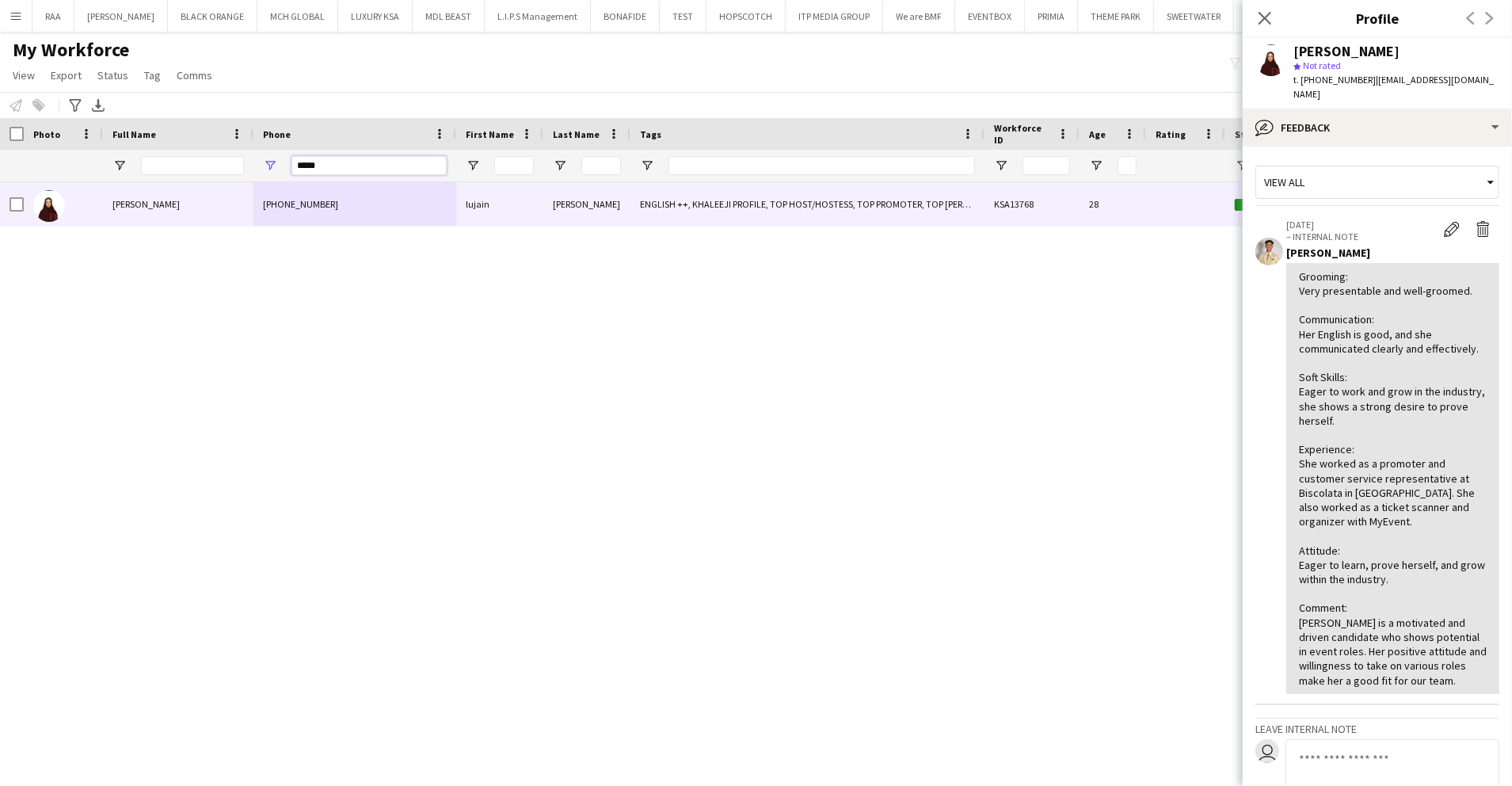
drag, startPoint x: 358, startPoint y: 166, endPoint x: 5, endPoint y: 144, distance: 353.7
click at [3, 151] on div at bounding box center [1103, 165] width 2206 height 32
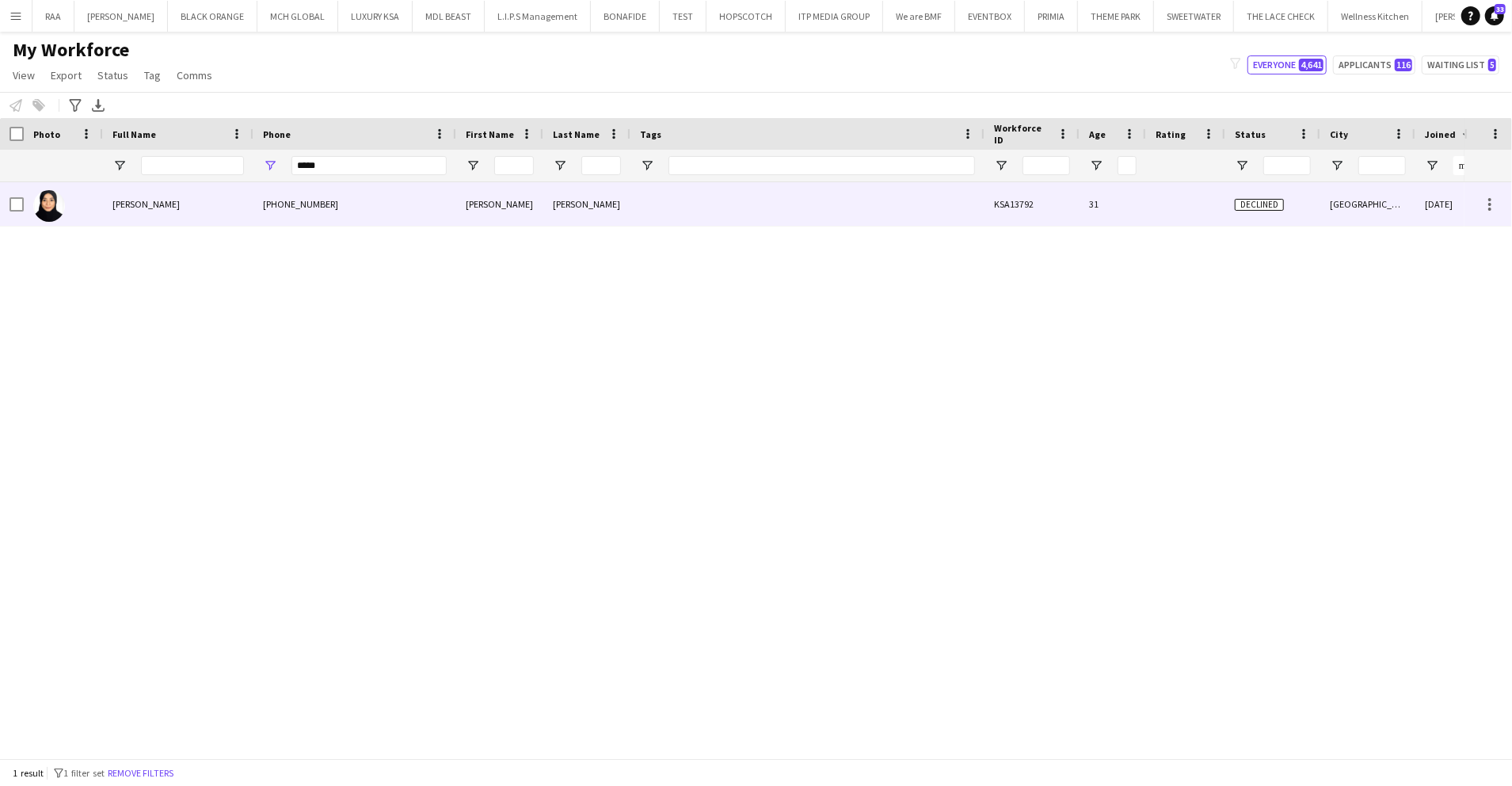
click at [111, 212] on div "hebah hebah" at bounding box center [178, 204] width 150 height 44
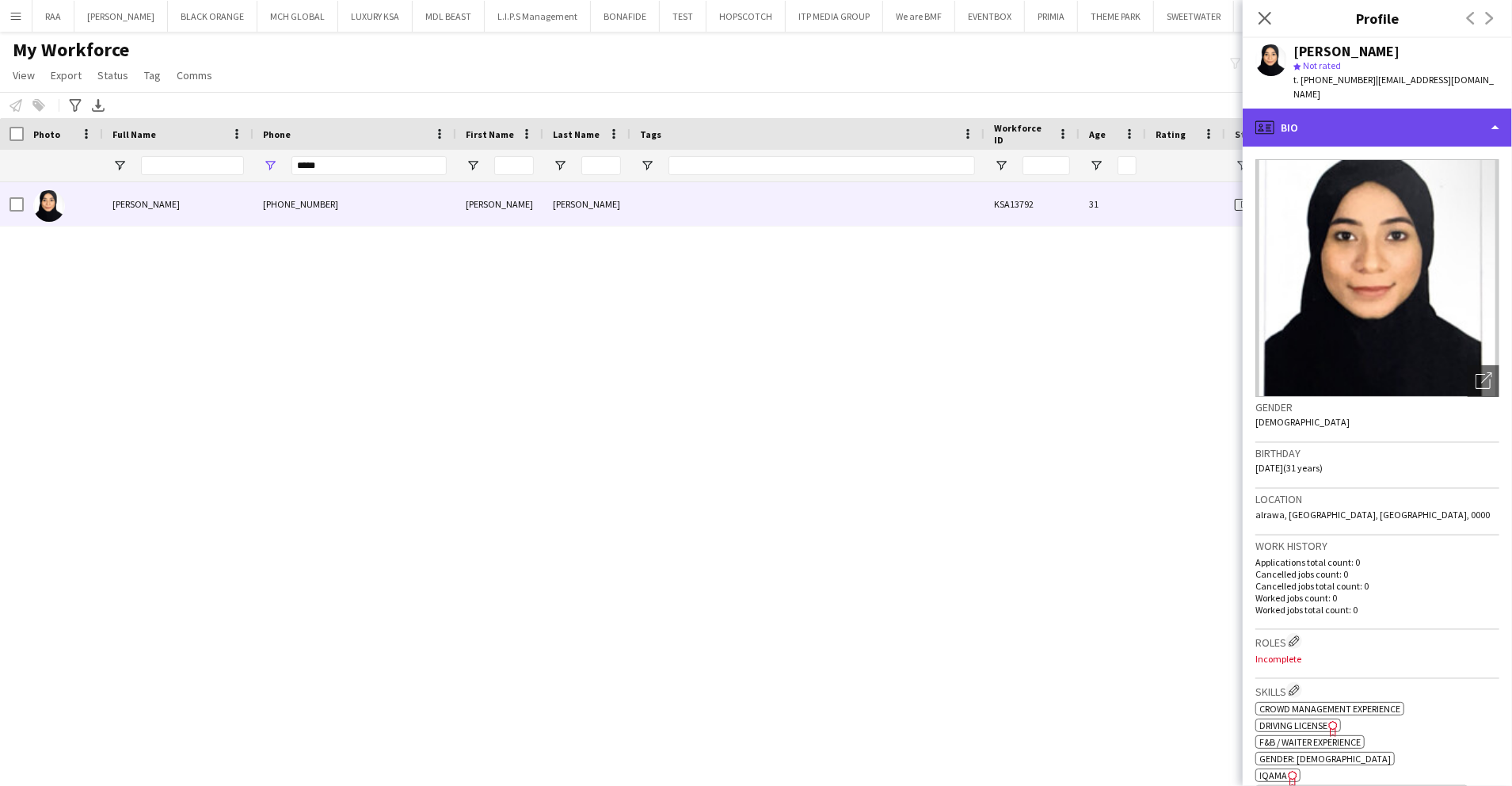
click at [1434, 109] on div "profile Bio" at bounding box center [1378, 128] width 270 height 38
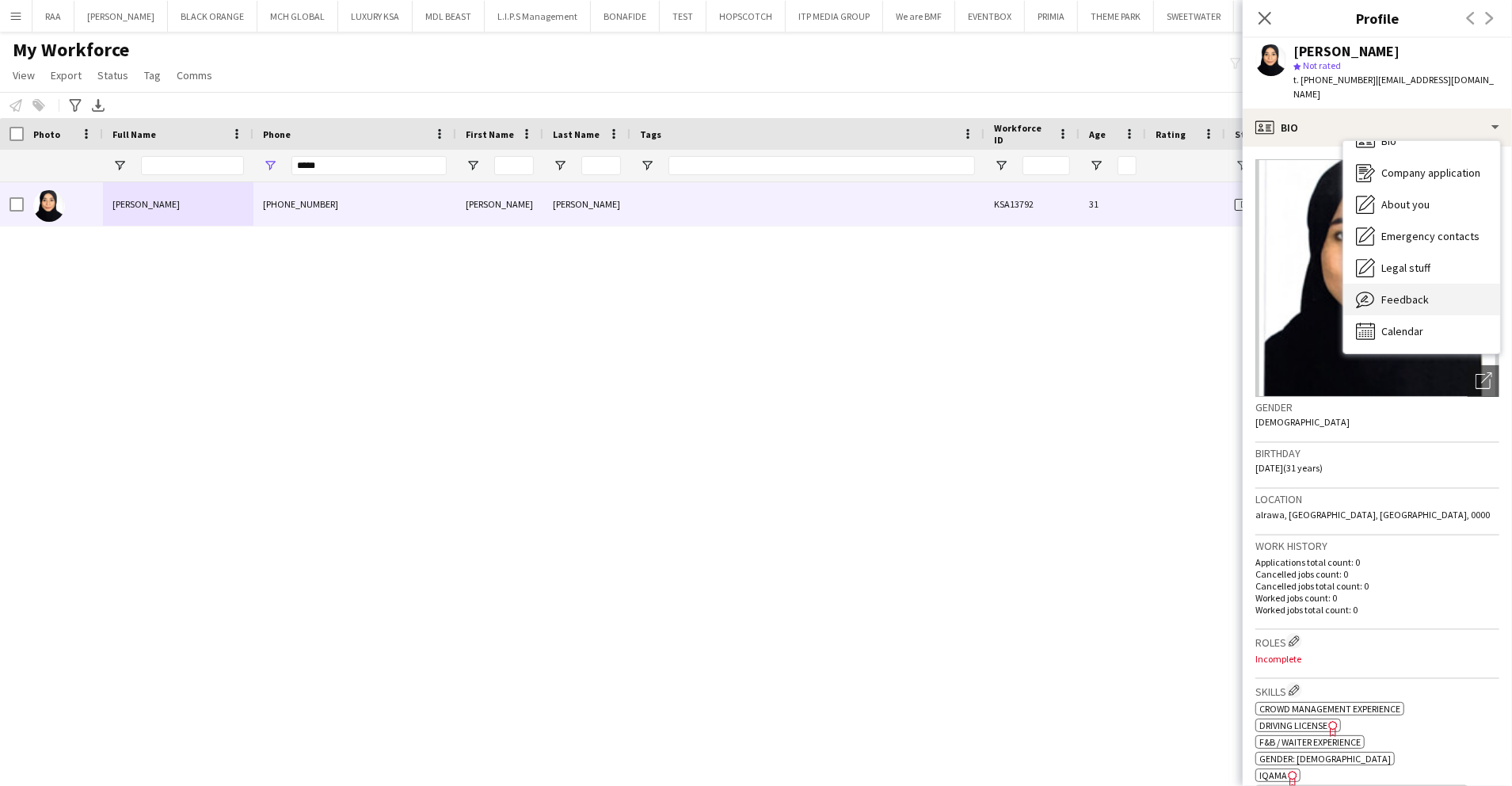
click at [1437, 284] on div "Feedback Feedback" at bounding box center [1422, 299] width 157 height 32
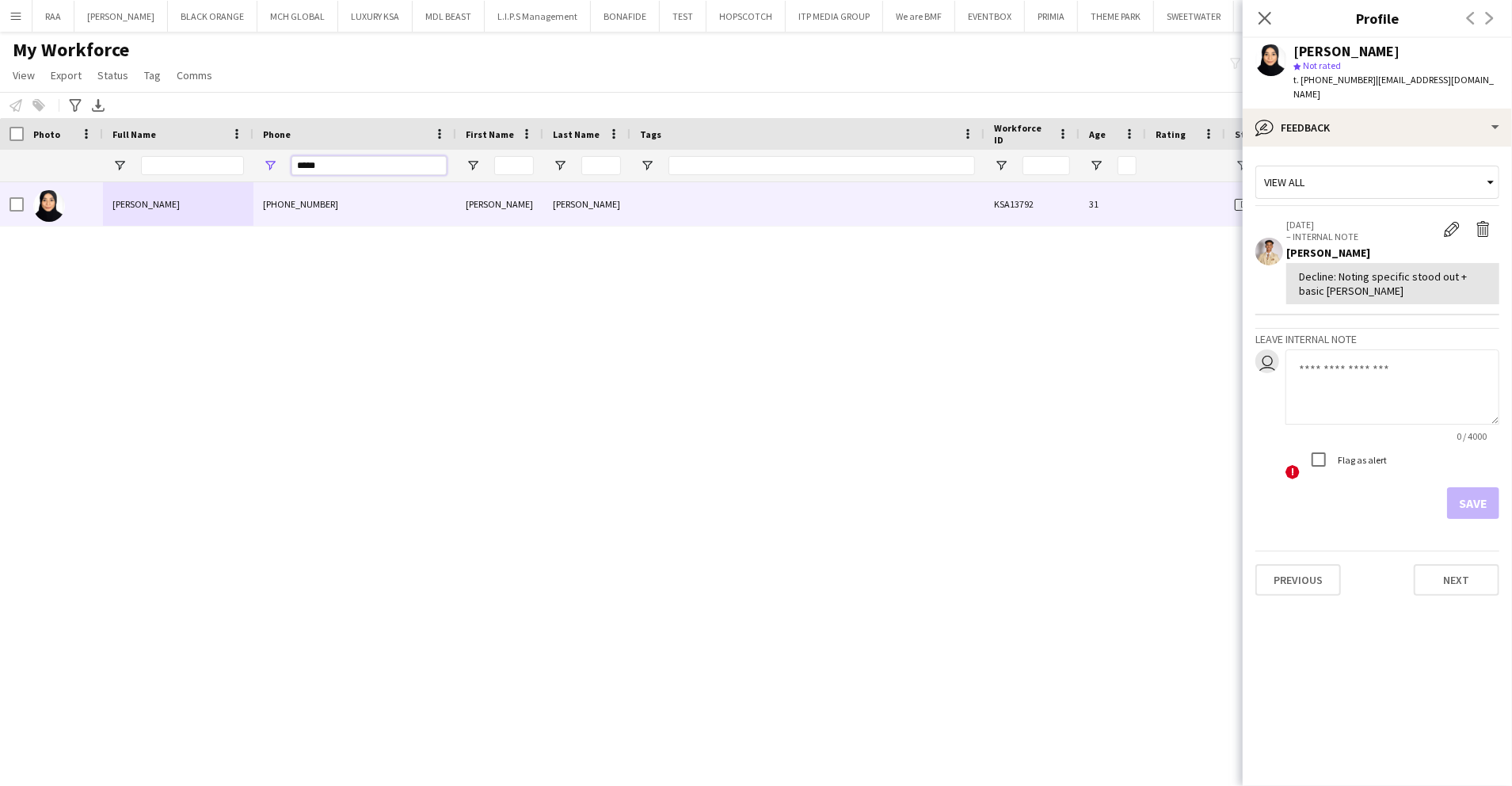
drag, startPoint x: 348, startPoint y: 162, endPoint x: 160, endPoint y: 127, distance: 191.2
click at [161, 136] on div "Workforce Details Last Name Workforce ID Rating" at bounding box center [1103, 150] width 2206 height 64
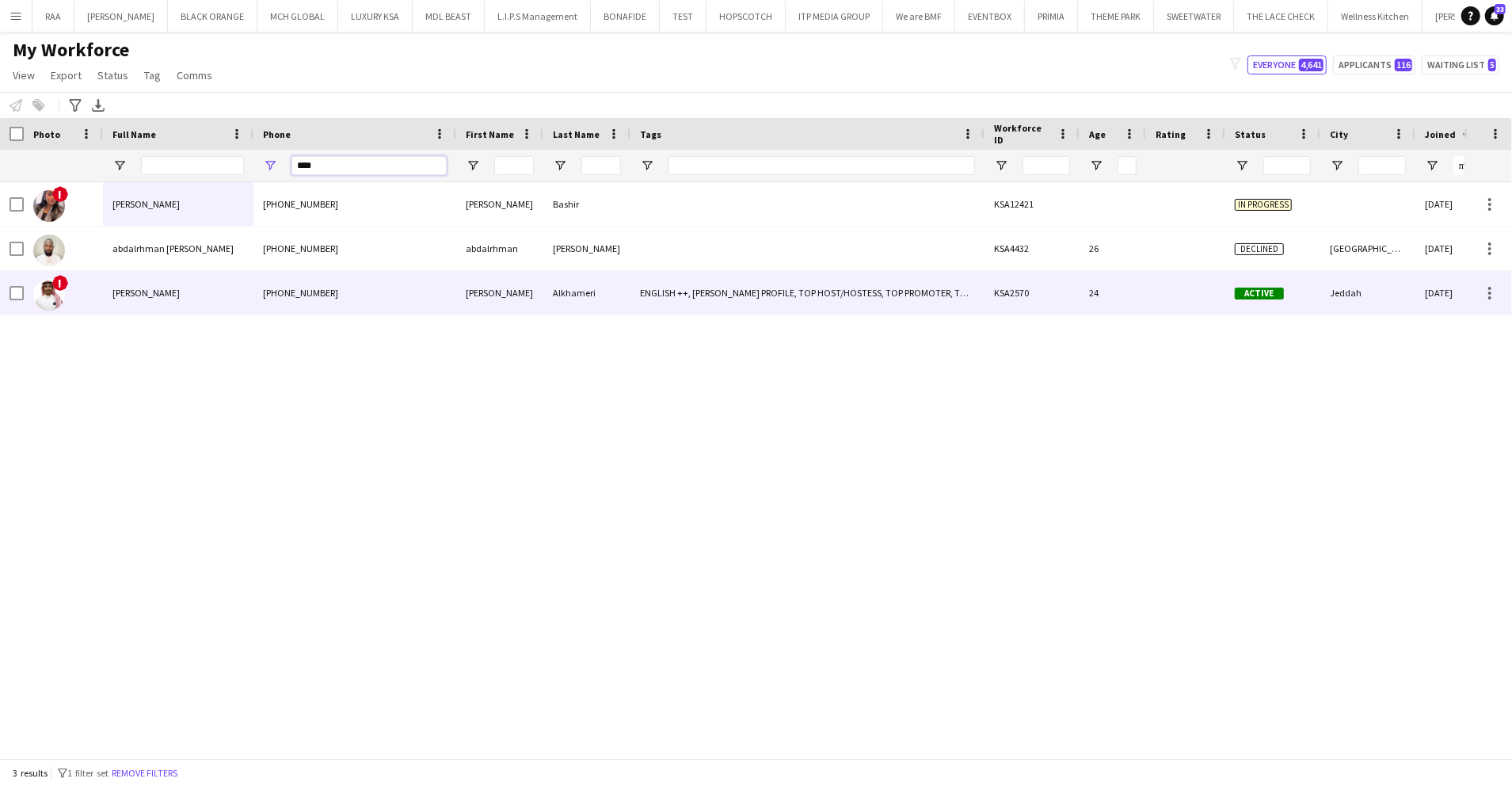
type input "****"
click at [245, 284] on div "[PERSON_NAME]" at bounding box center [178, 293] width 150 height 44
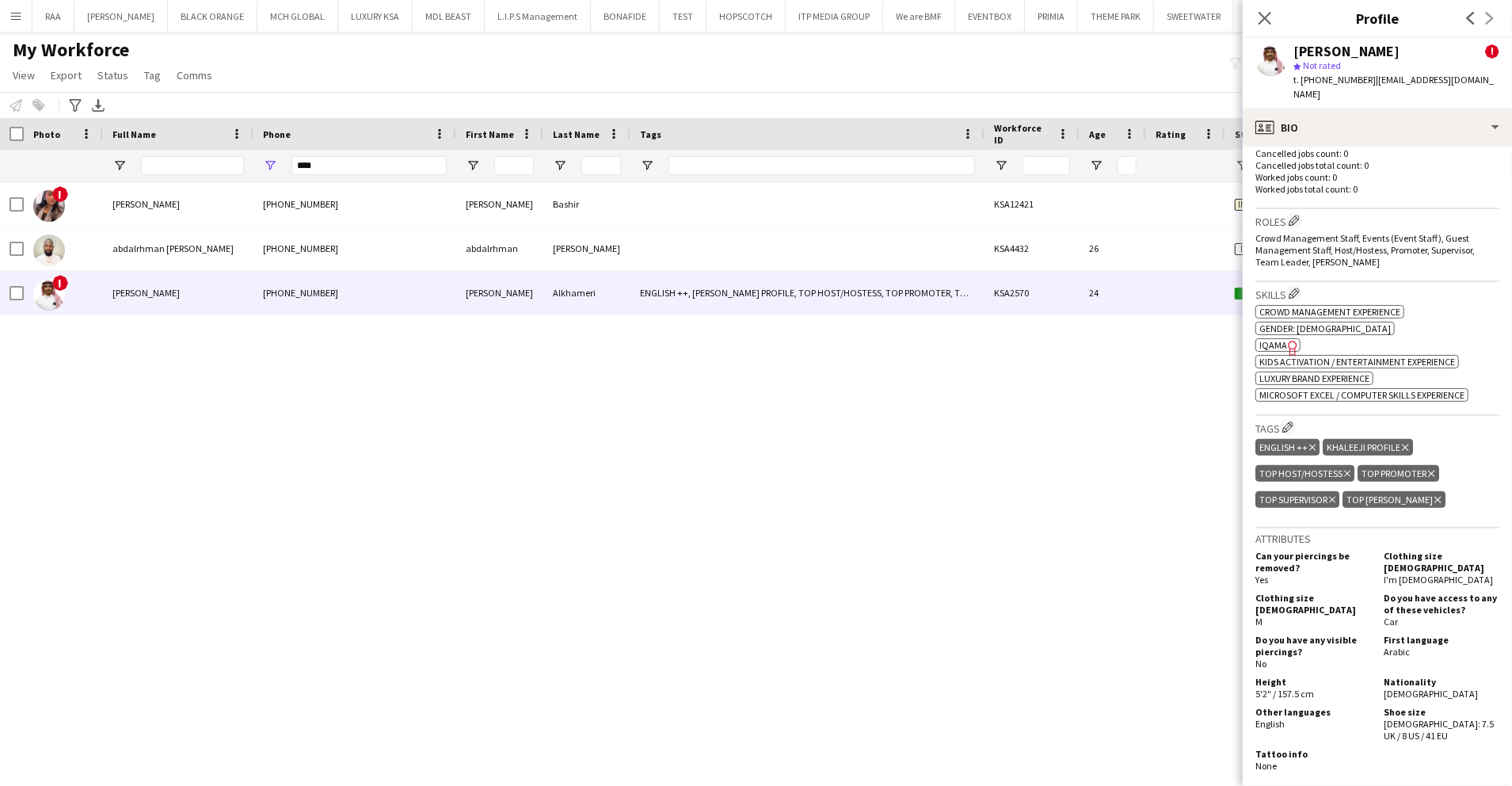
scroll to position [634, 0]
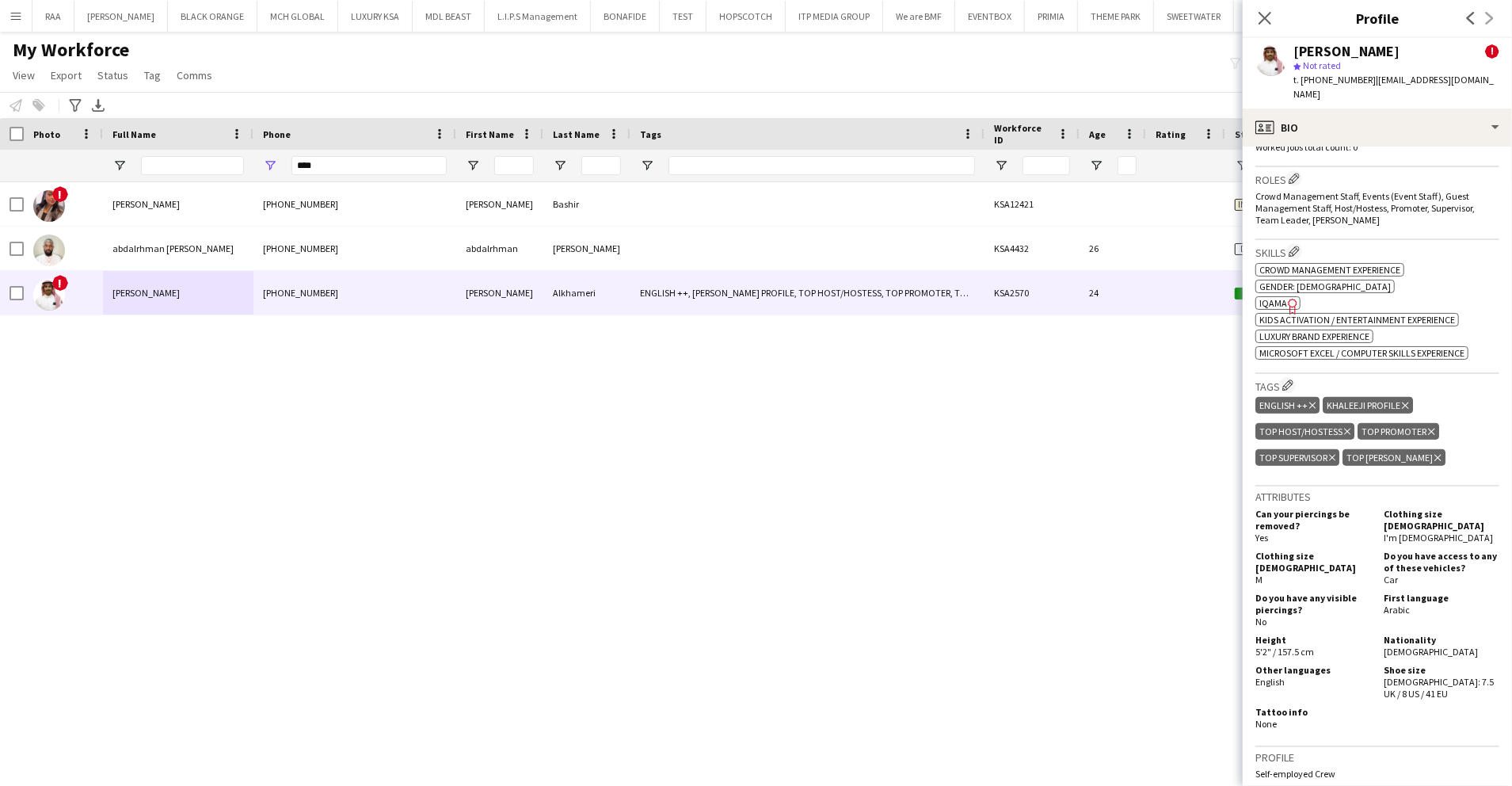
click at [28, 15] on button "Menu" at bounding box center [15, 16] width 32 height 32
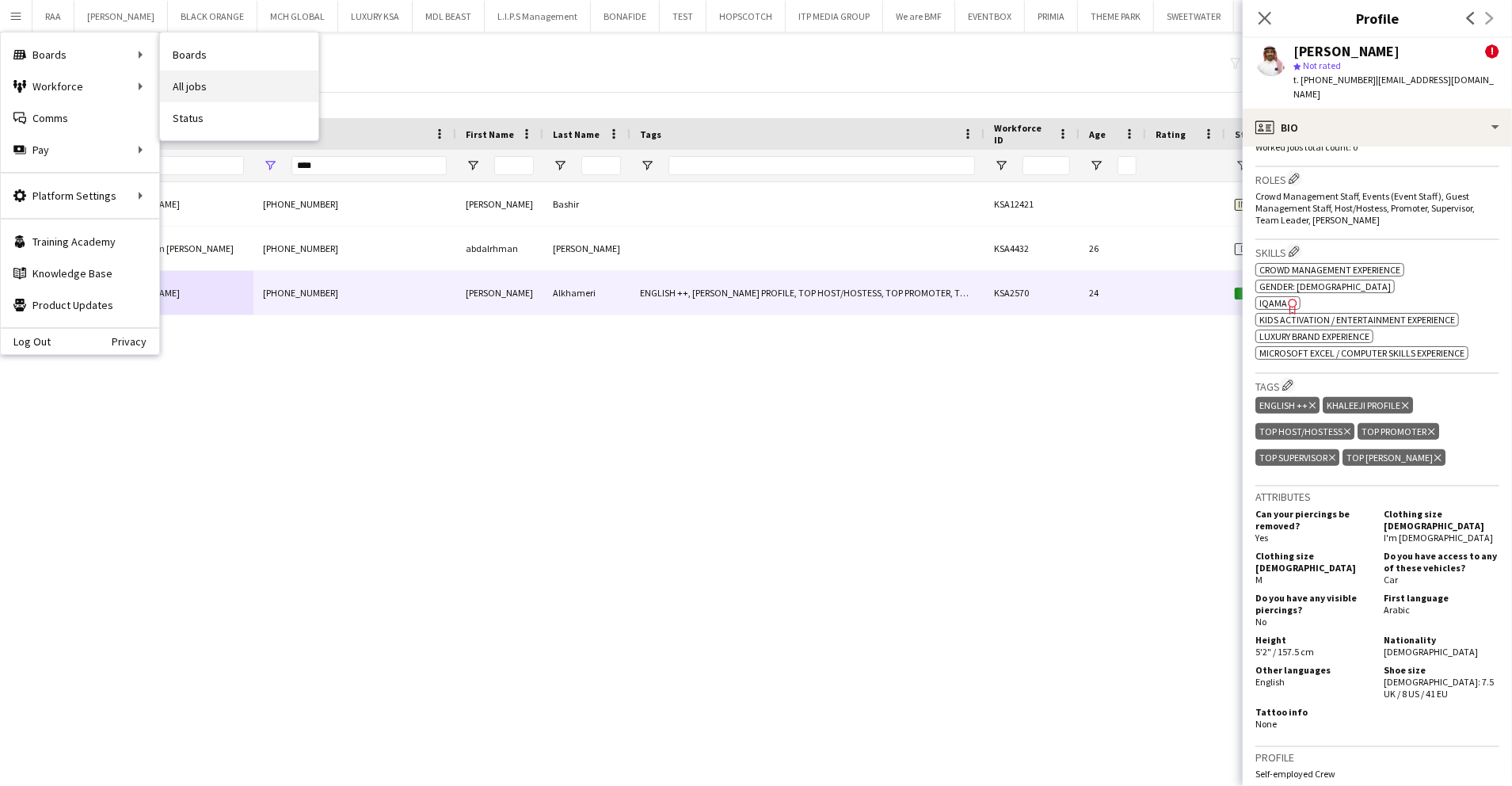
click at [209, 82] on link "All jobs" at bounding box center [240, 86] width 159 height 32
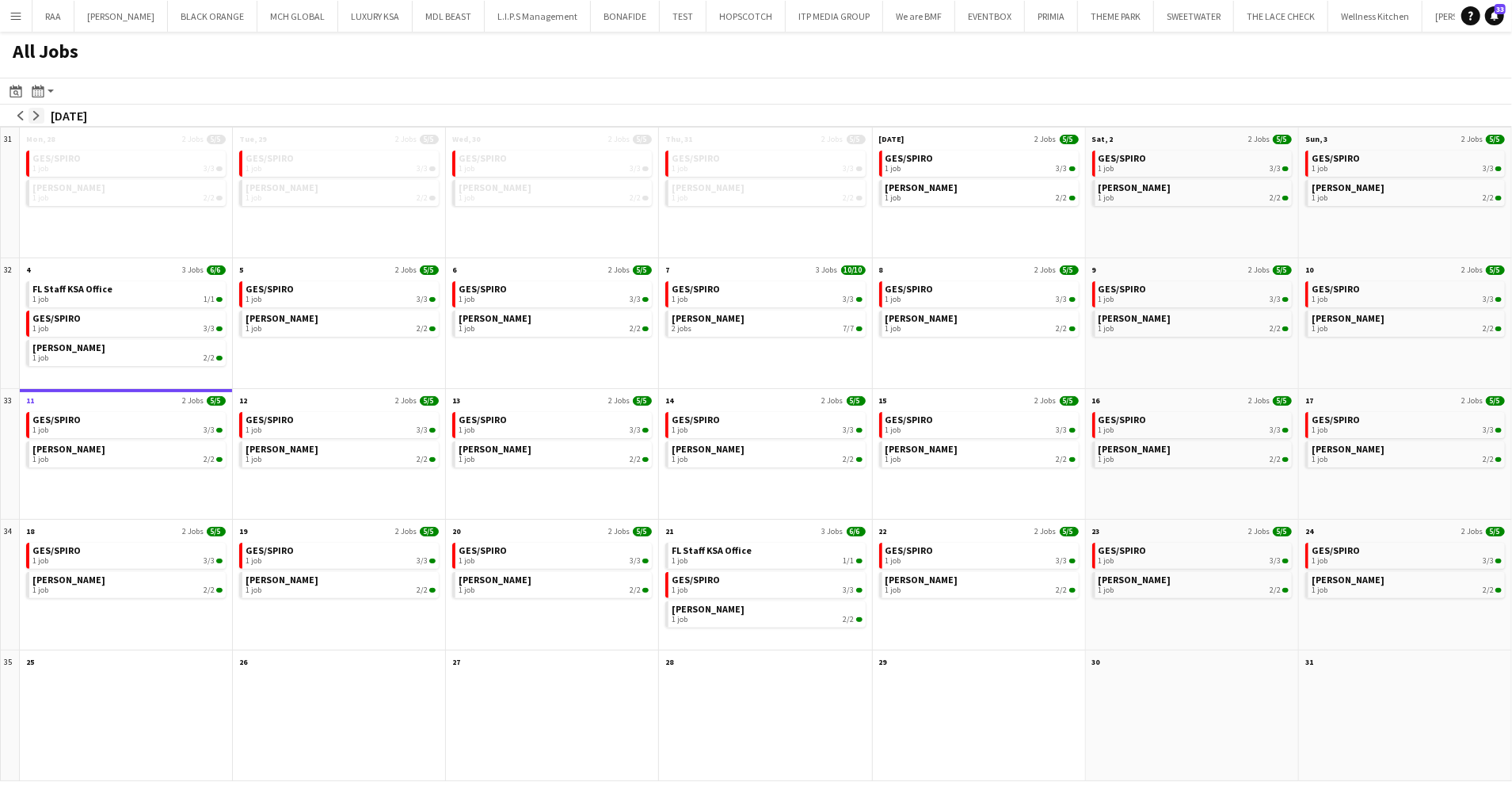
click at [36, 112] on app-icon "arrow-right" at bounding box center [36, 116] width 9 height 9
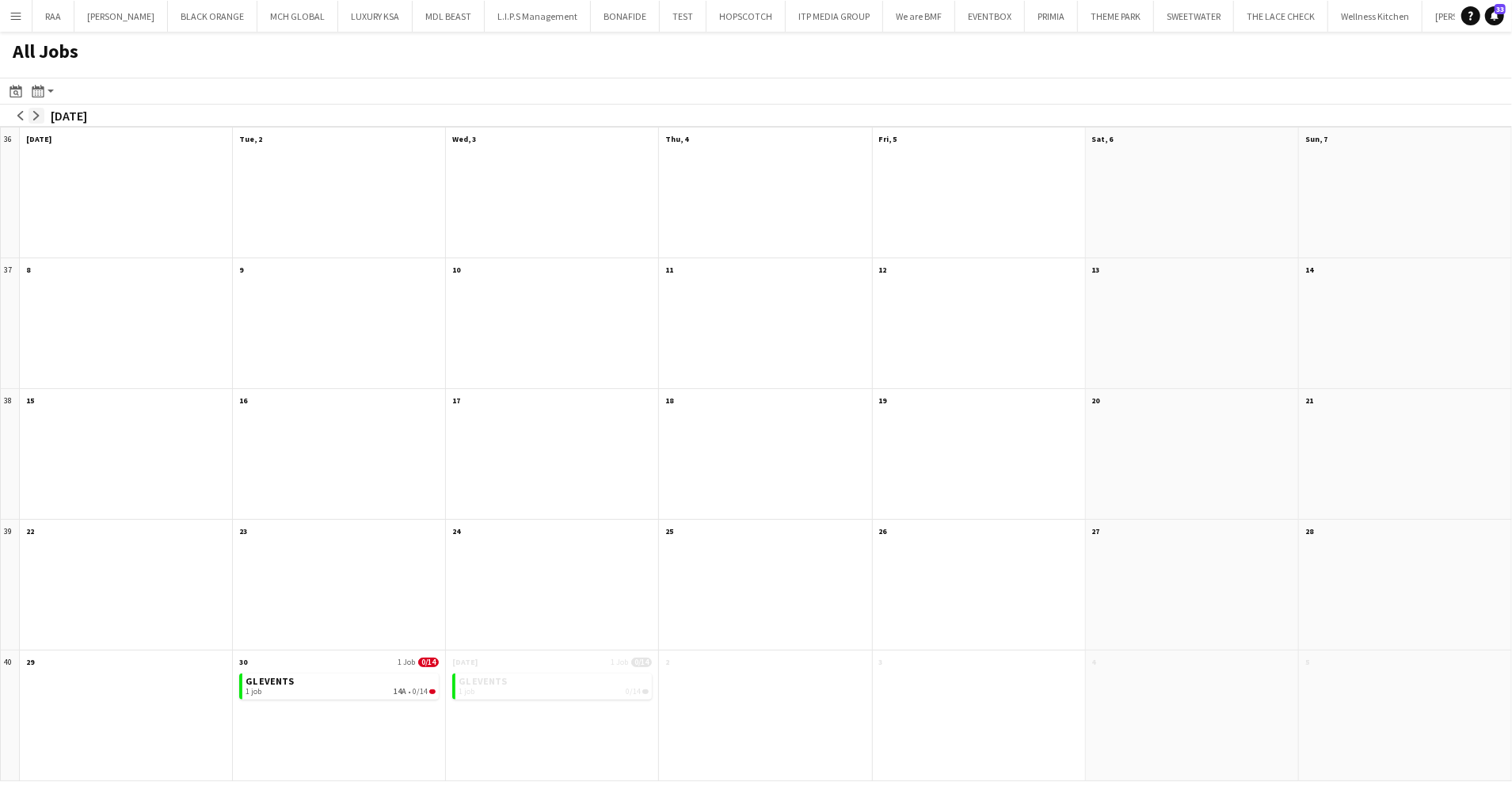
click at [36, 112] on app-icon "arrow-right" at bounding box center [36, 116] width 9 height 9
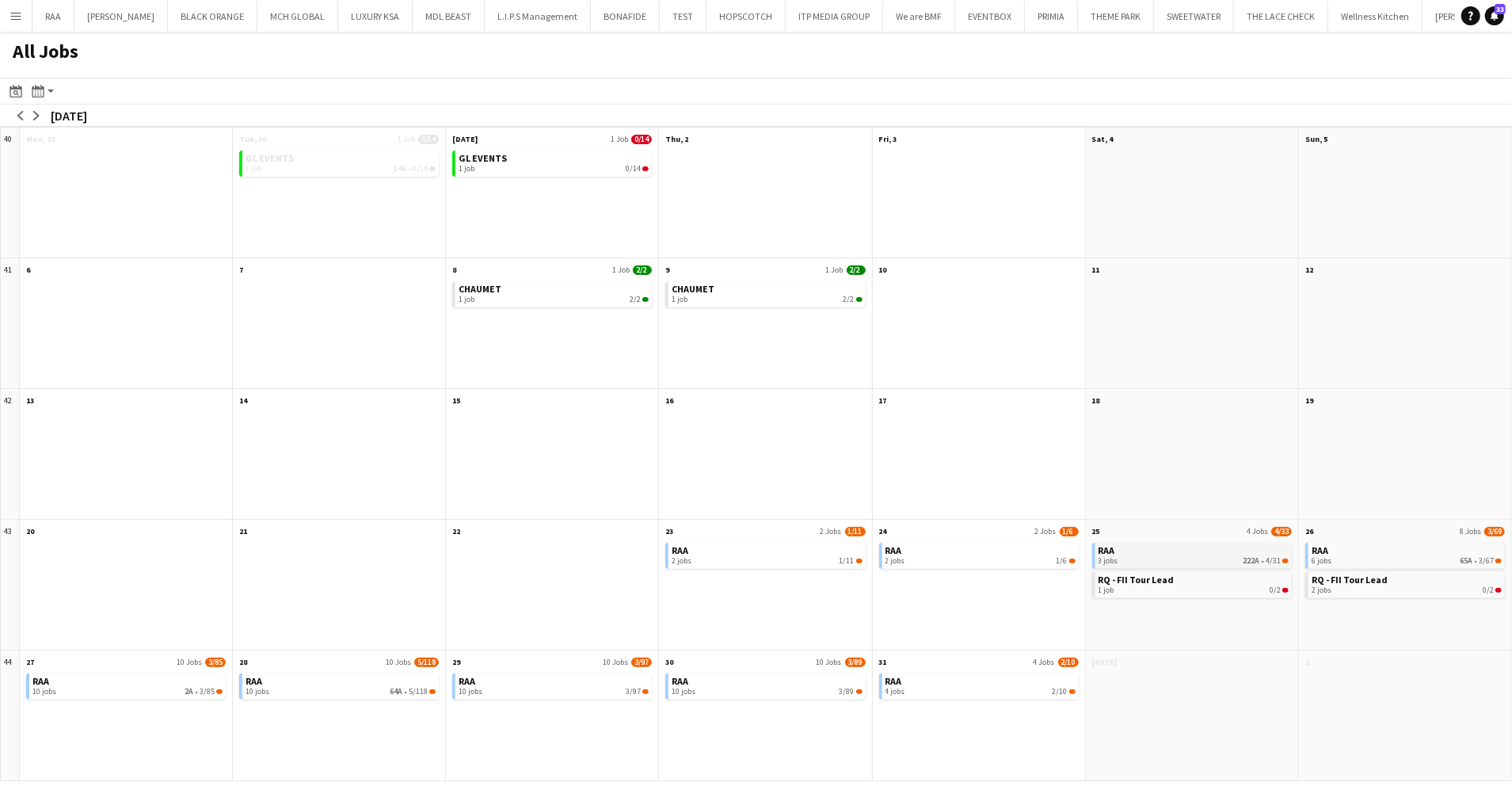
click at [1165, 559] on div "3 jobs 222A • 4/31" at bounding box center [1194, 561] width 190 height 9
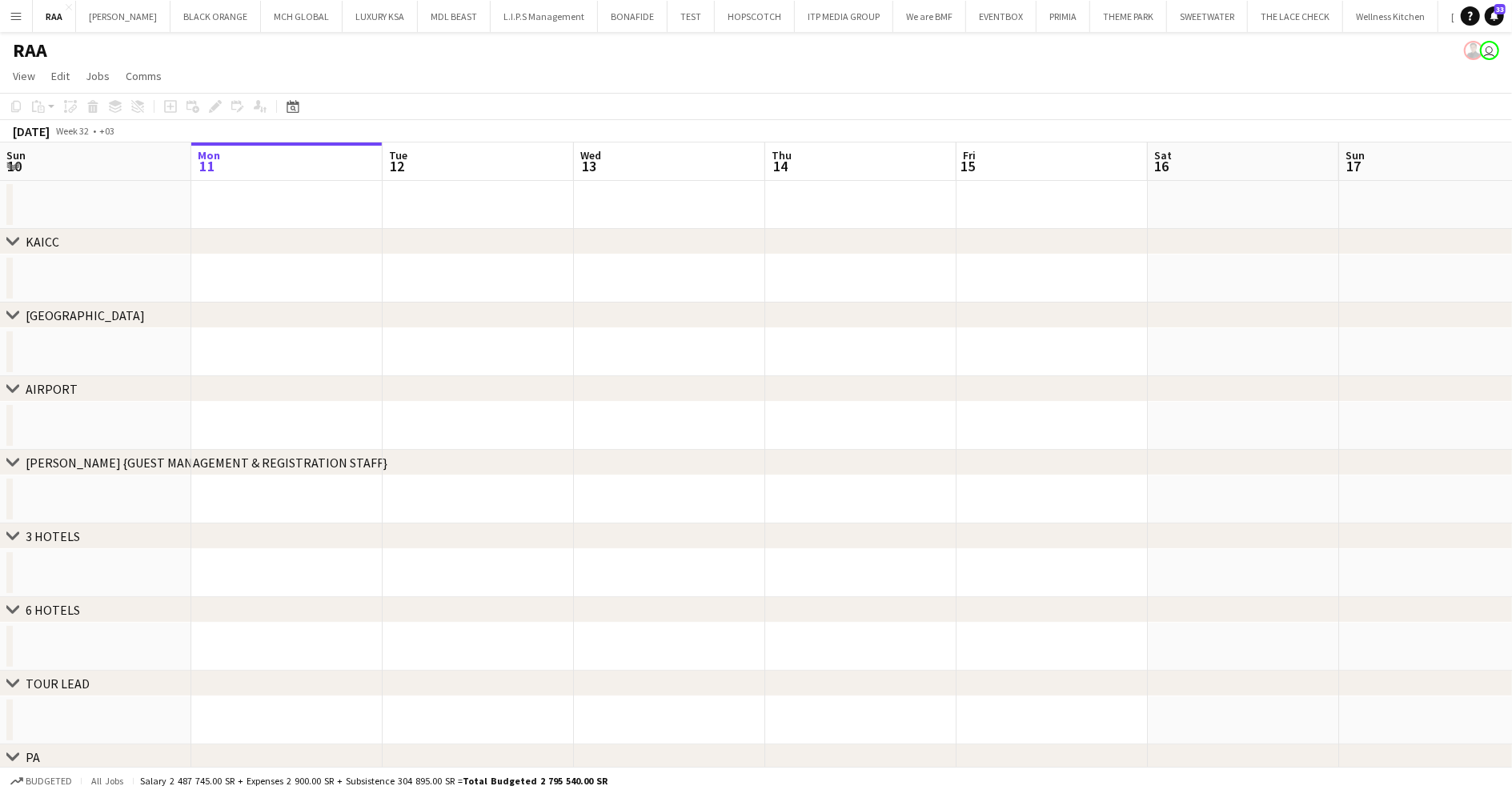
click at [401, 278] on app-date-cell at bounding box center [478, 278] width 192 height 48
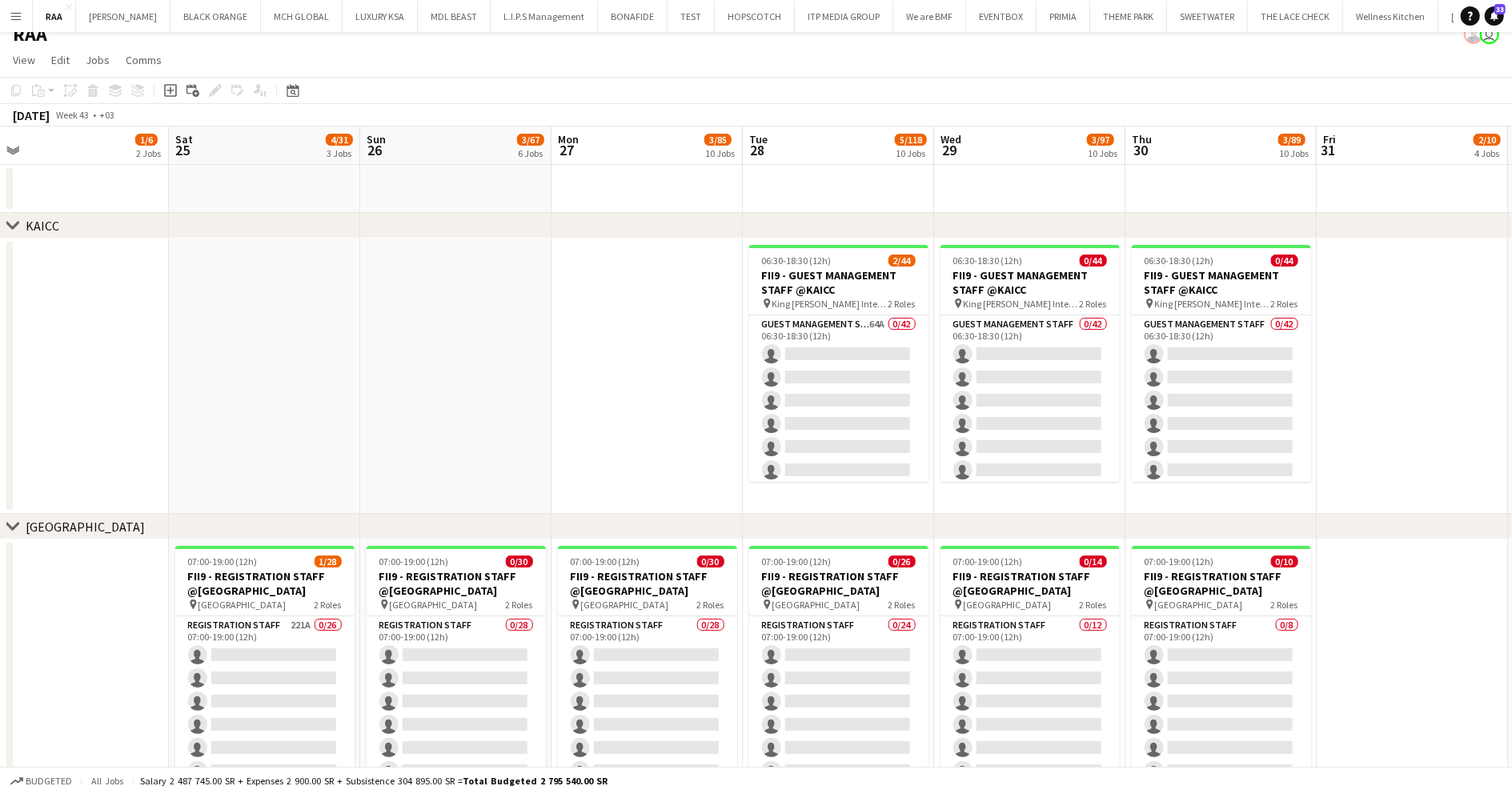
scroll to position [0, 603]
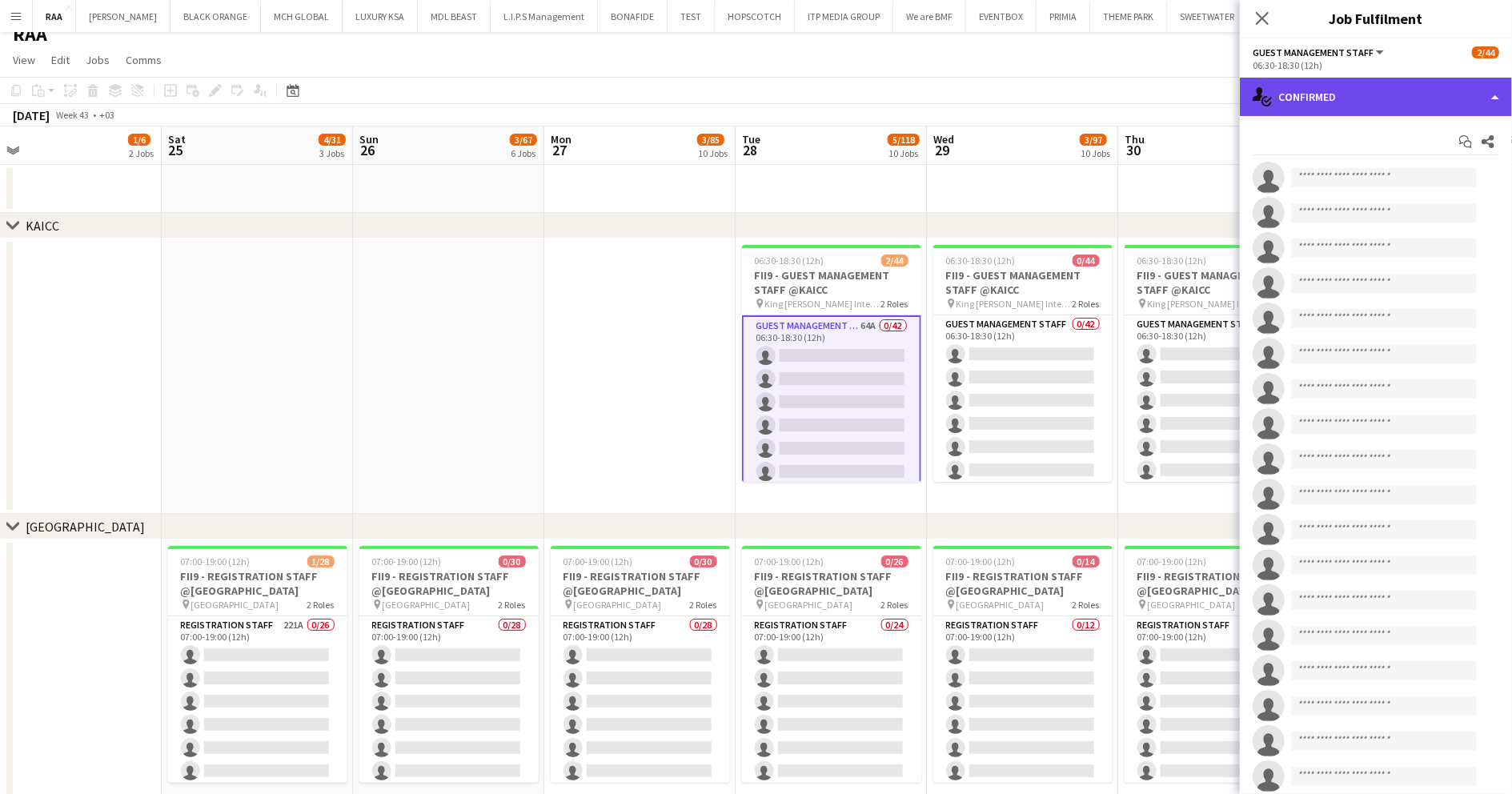
click at [1424, 95] on div "single-neutral-actions-check-2 Confirmed" at bounding box center [1376, 97] width 273 height 39
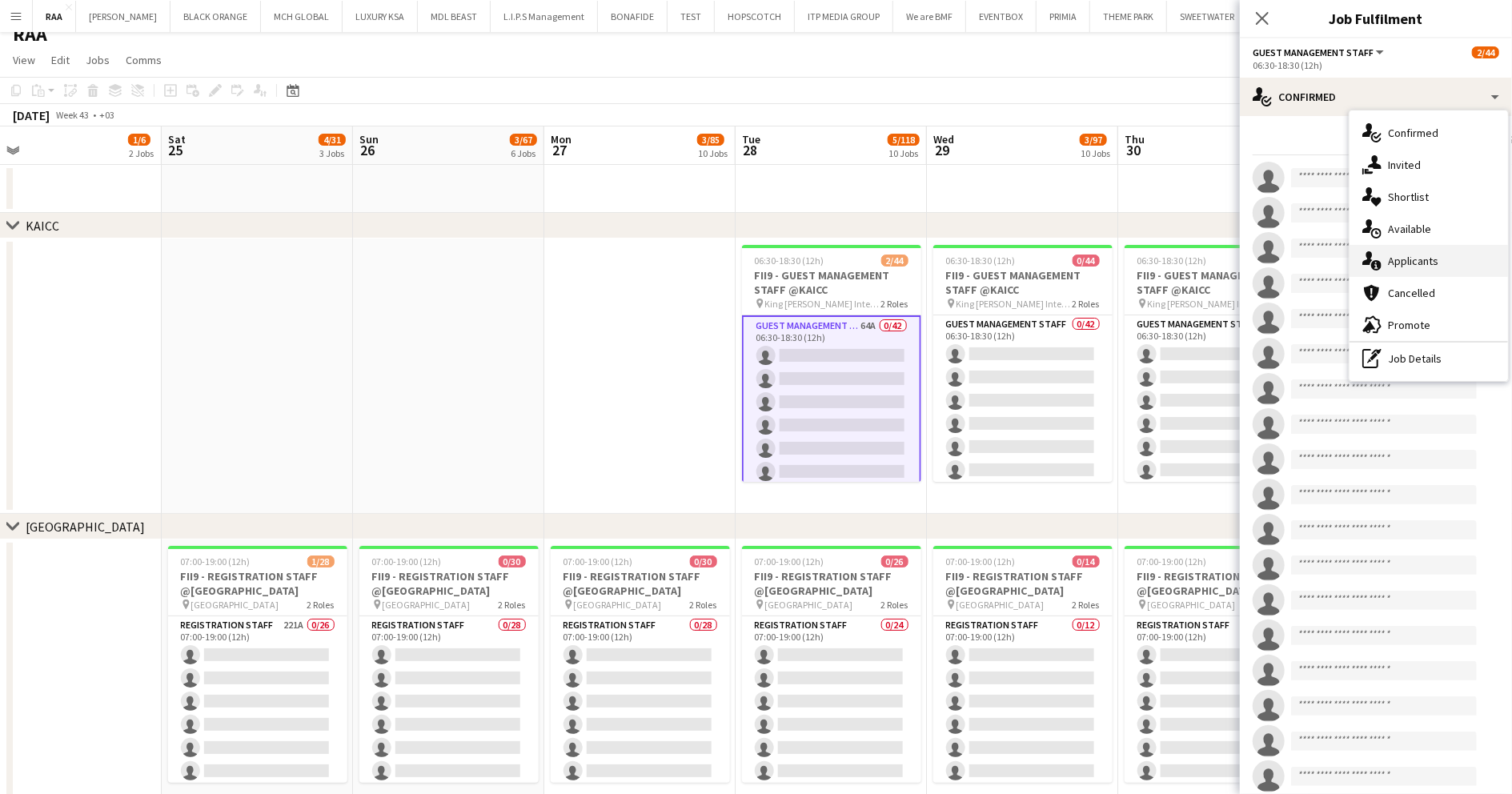
click at [1415, 262] on div "single-neutral-actions-information Applicants" at bounding box center [1428, 261] width 158 height 32
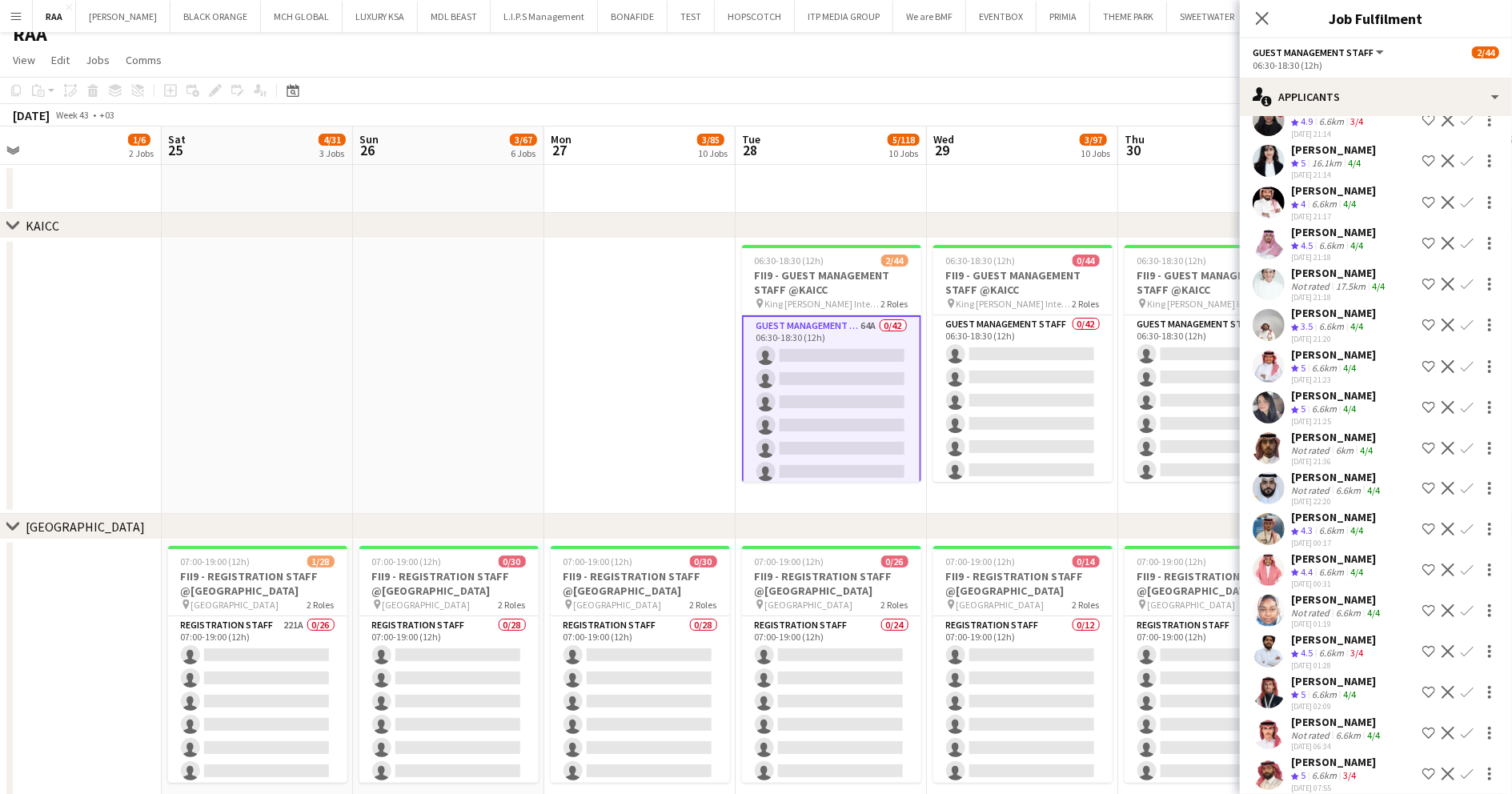
scroll to position [1708, 0]
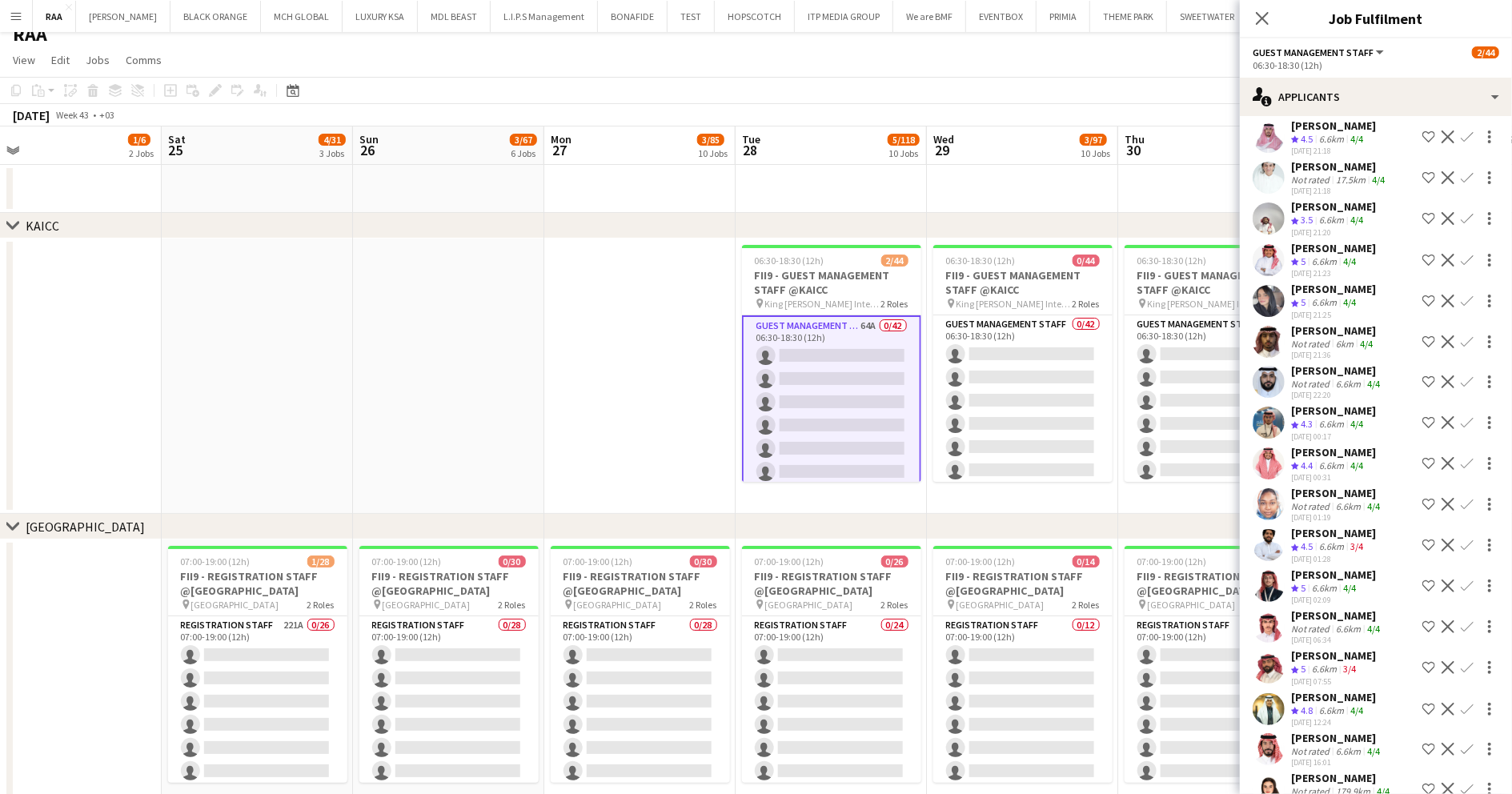
click at [1312, 553] on span "4.5" at bounding box center [1306, 546] width 12 height 12
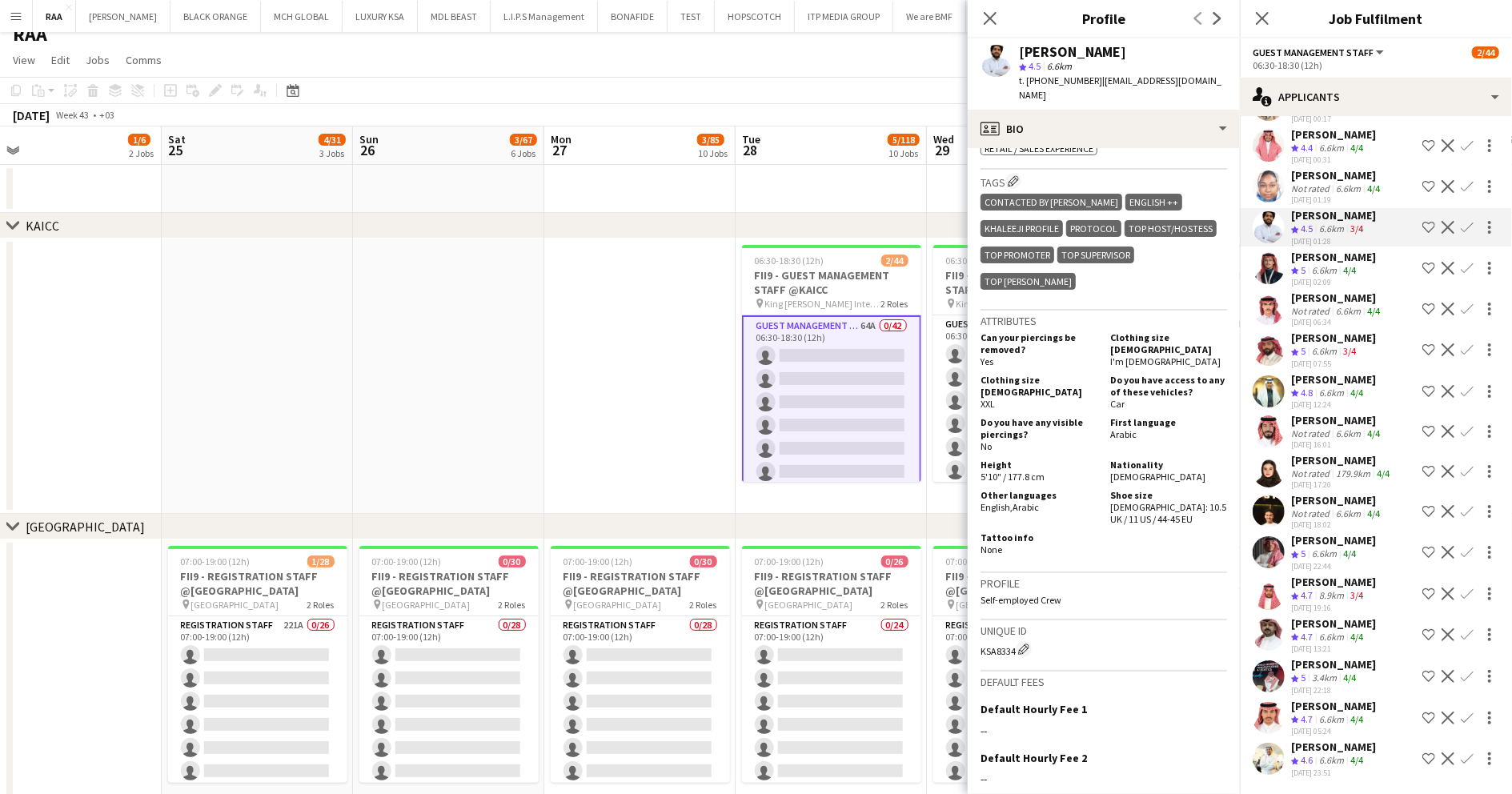
scroll to position [2047, 0]
click at [634, 327] on app-date-cell at bounding box center [640, 376] width 192 height 275
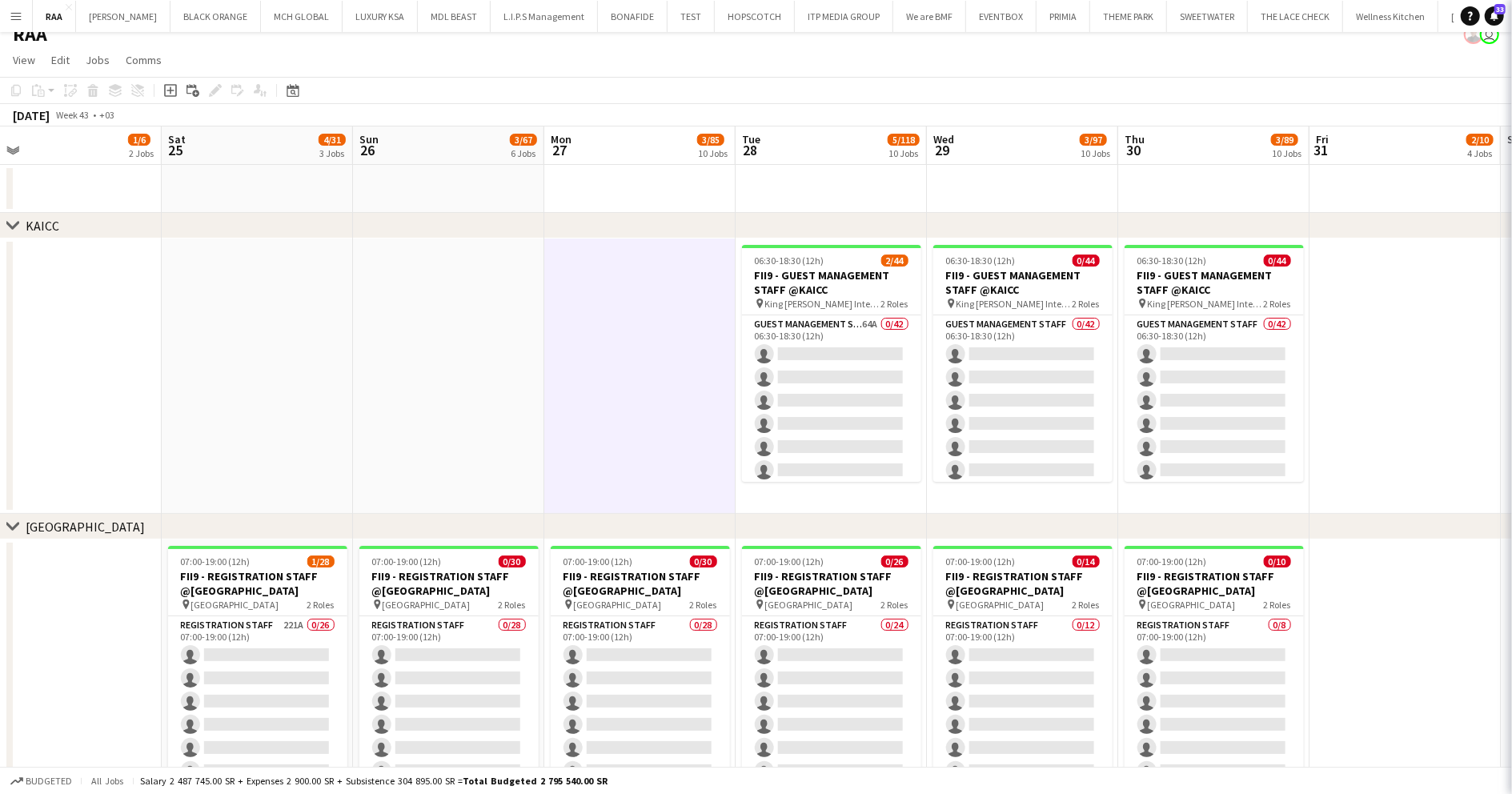
scroll to position [0, 0]
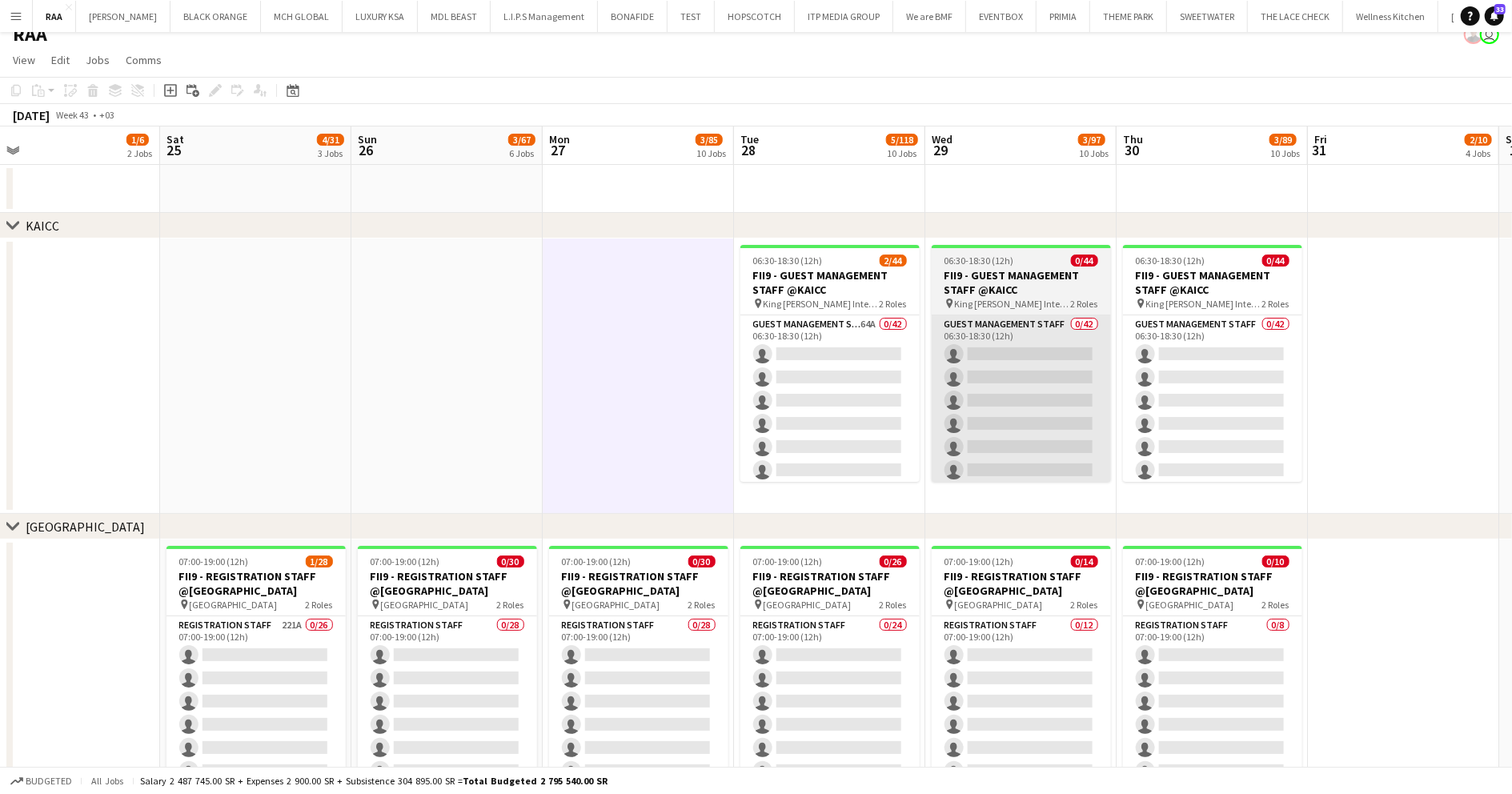
drag, startPoint x: 281, startPoint y: 662, endPoint x: 1093, endPoint y: 344, distance: 872.0
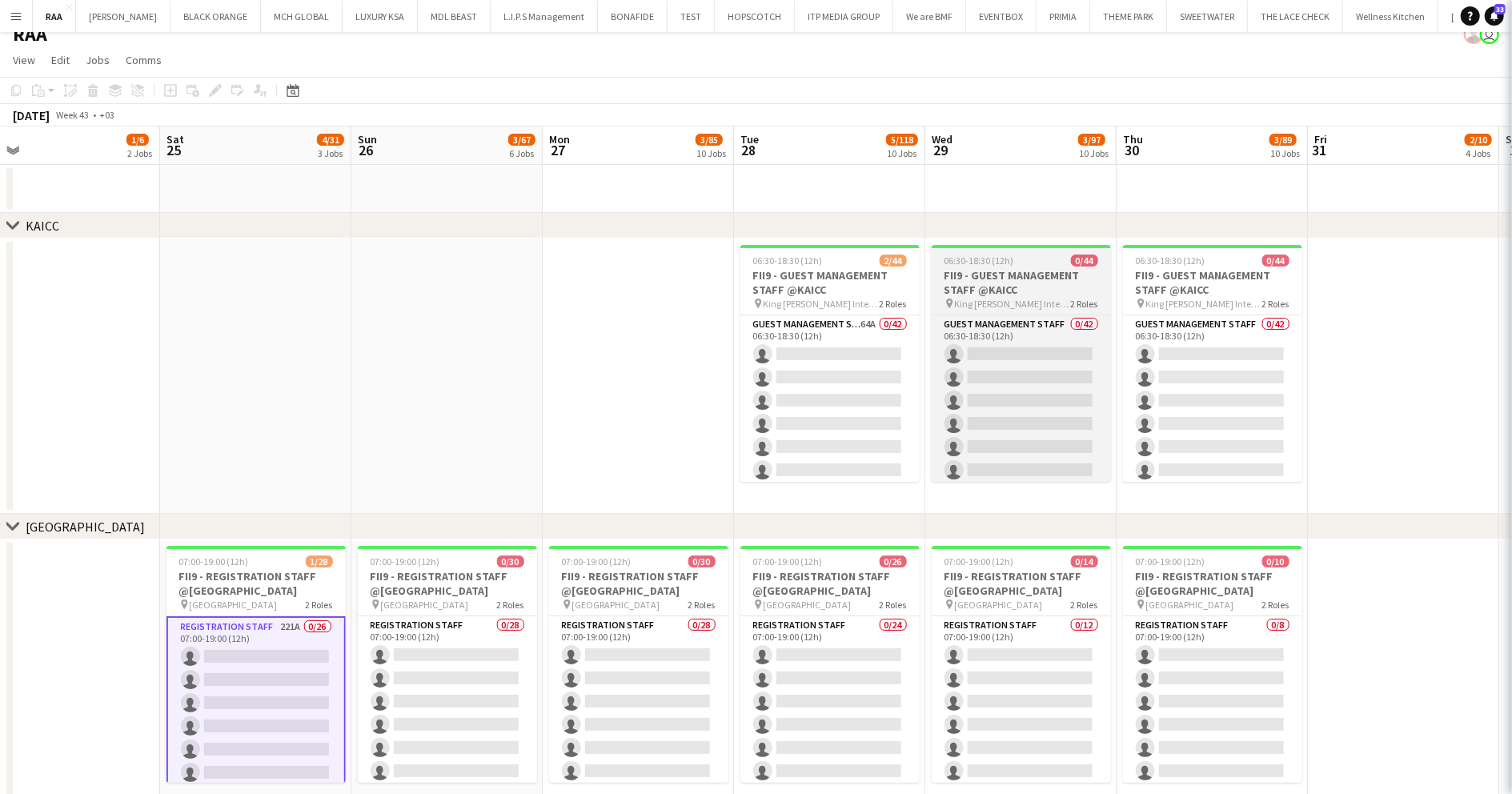
scroll to position [0, 603]
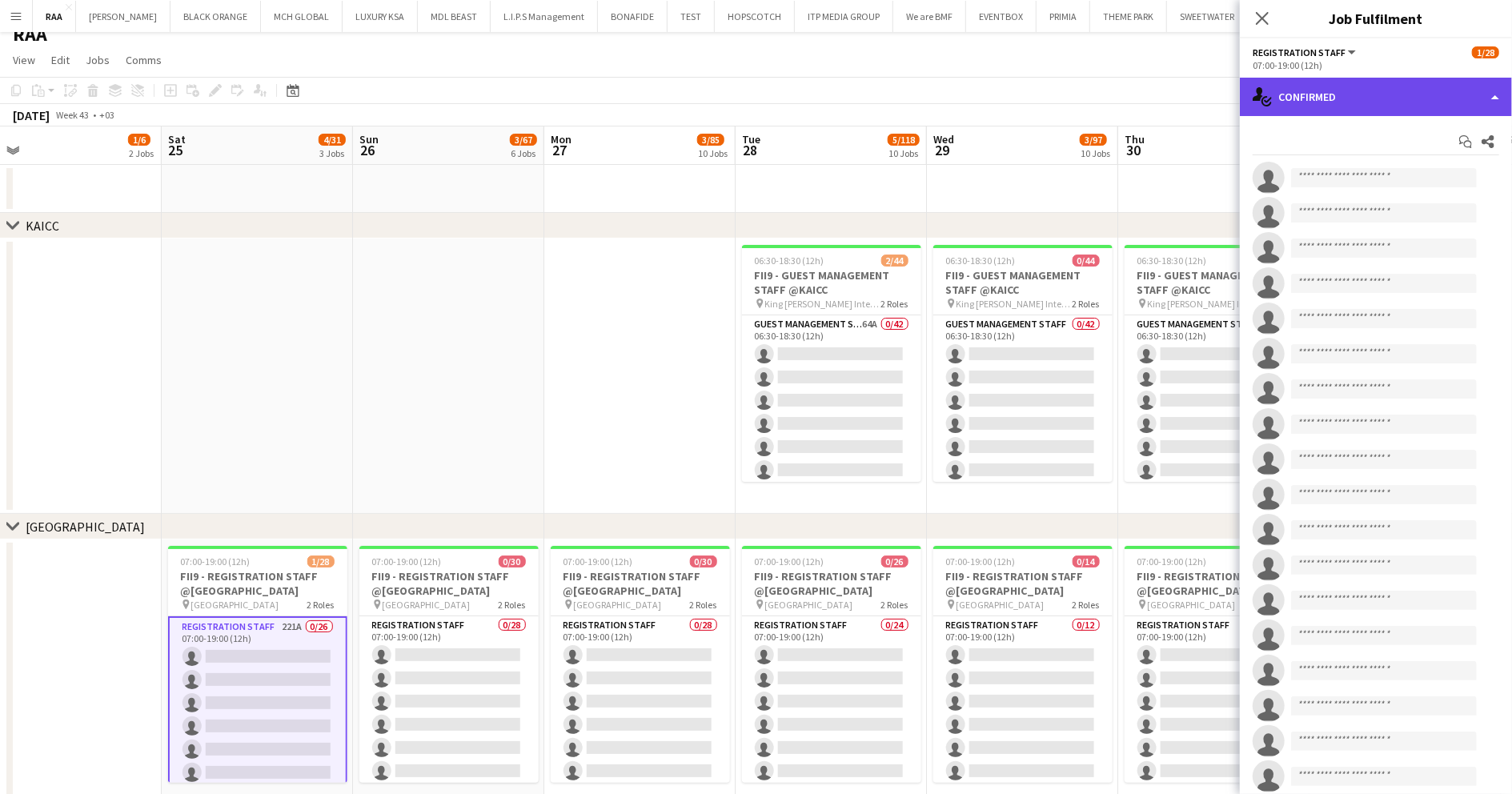
click at [1398, 101] on div "single-neutral-actions-check-2 Confirmed" at bounding box center [1376, 97] width 273 height 39
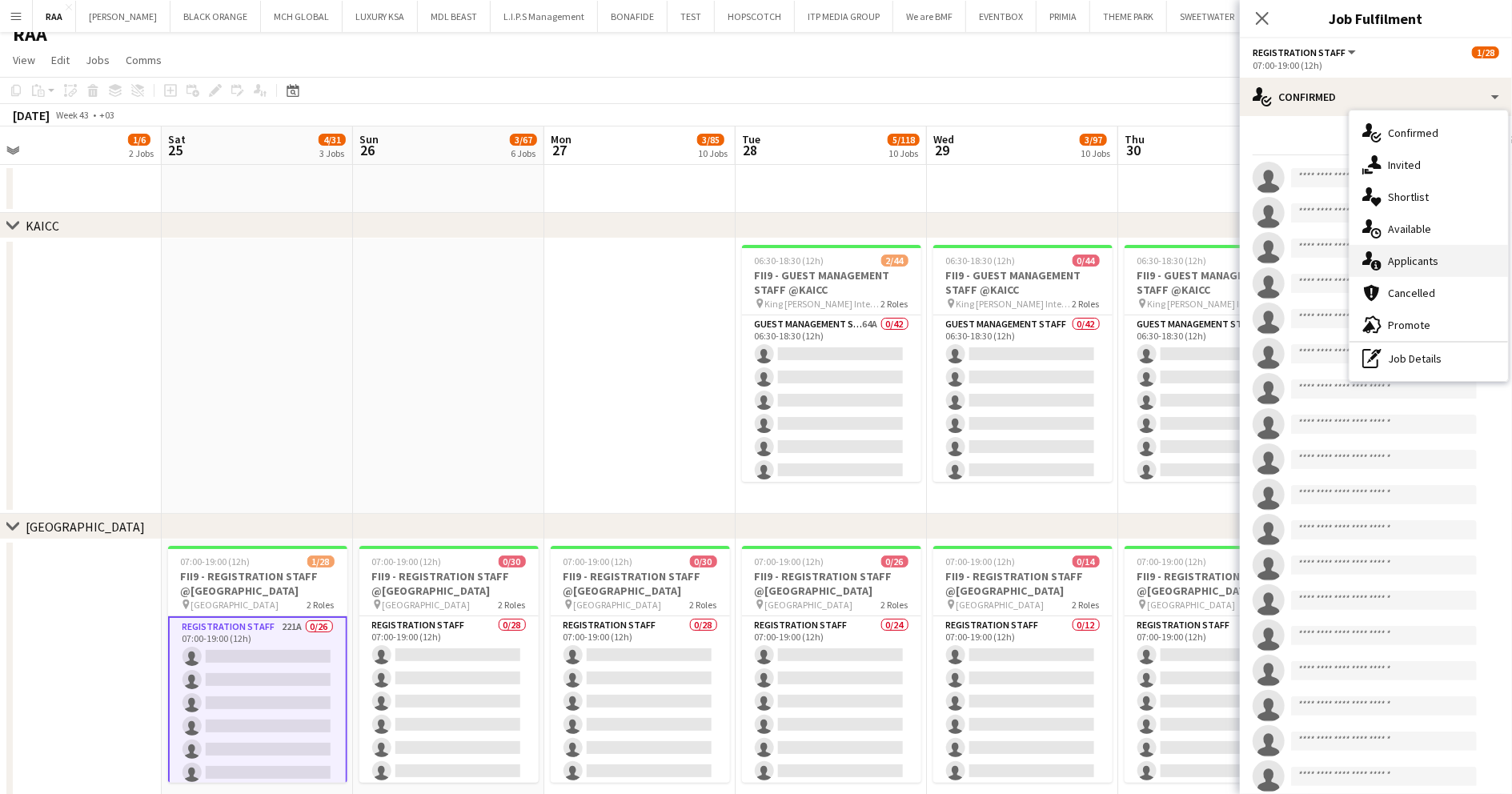
click at [1429, 254] on div "single-neutral-actions-information Applicants" at bounding box center [1428, 261] width 158 height 32
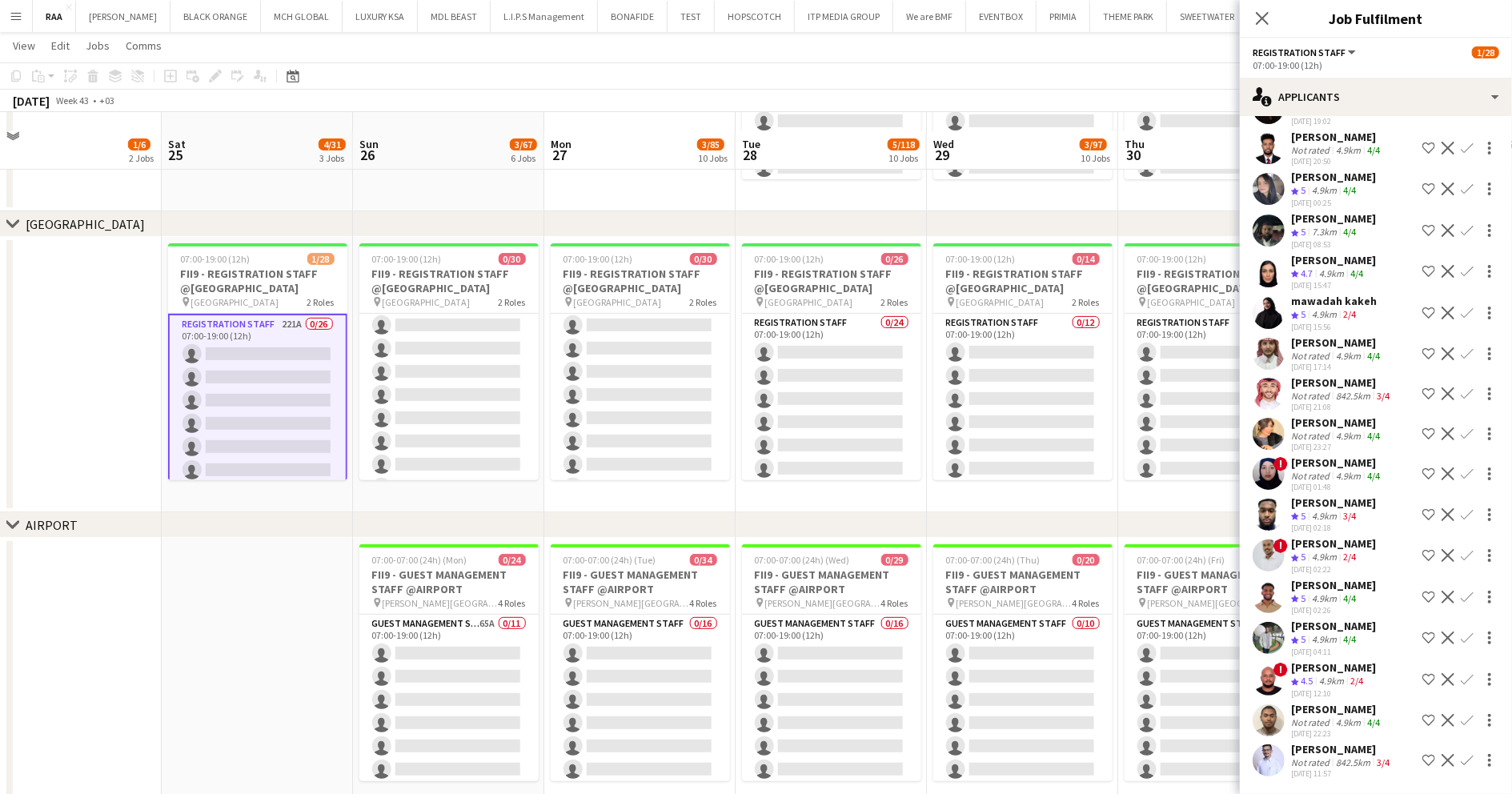
scroll to position [336, 0]
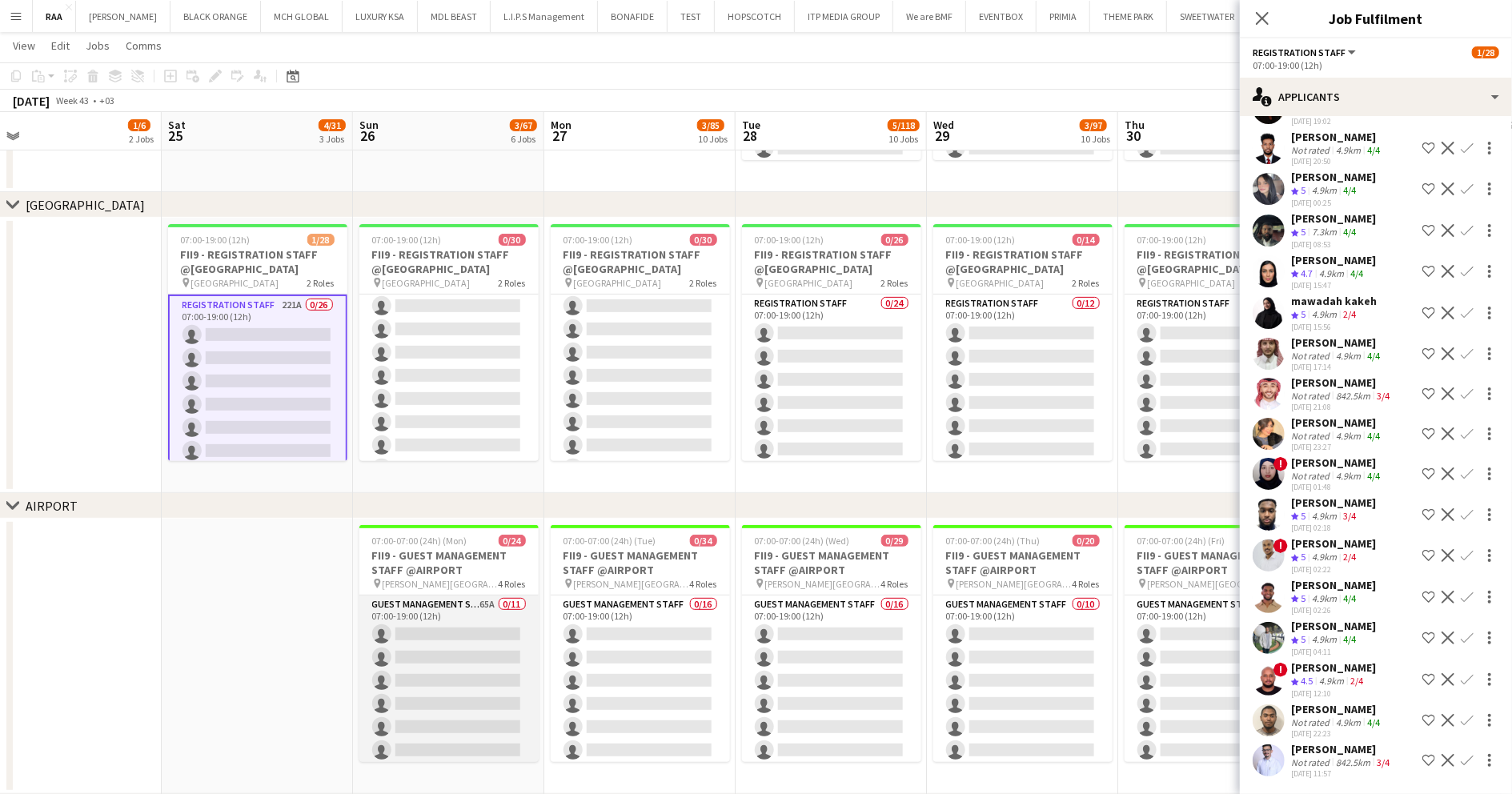
drag, startPoint x: 434, startPoint y: 615, endPoint x: 453, endPoint y: 604, distance: 22.0
click at [431, 615] on app-card-role "Guest Management Staff 65A 0/11 07:00-19:00 (12h) single-neutral-actions single…" at bounding box center [448, 739] width 180 height 286
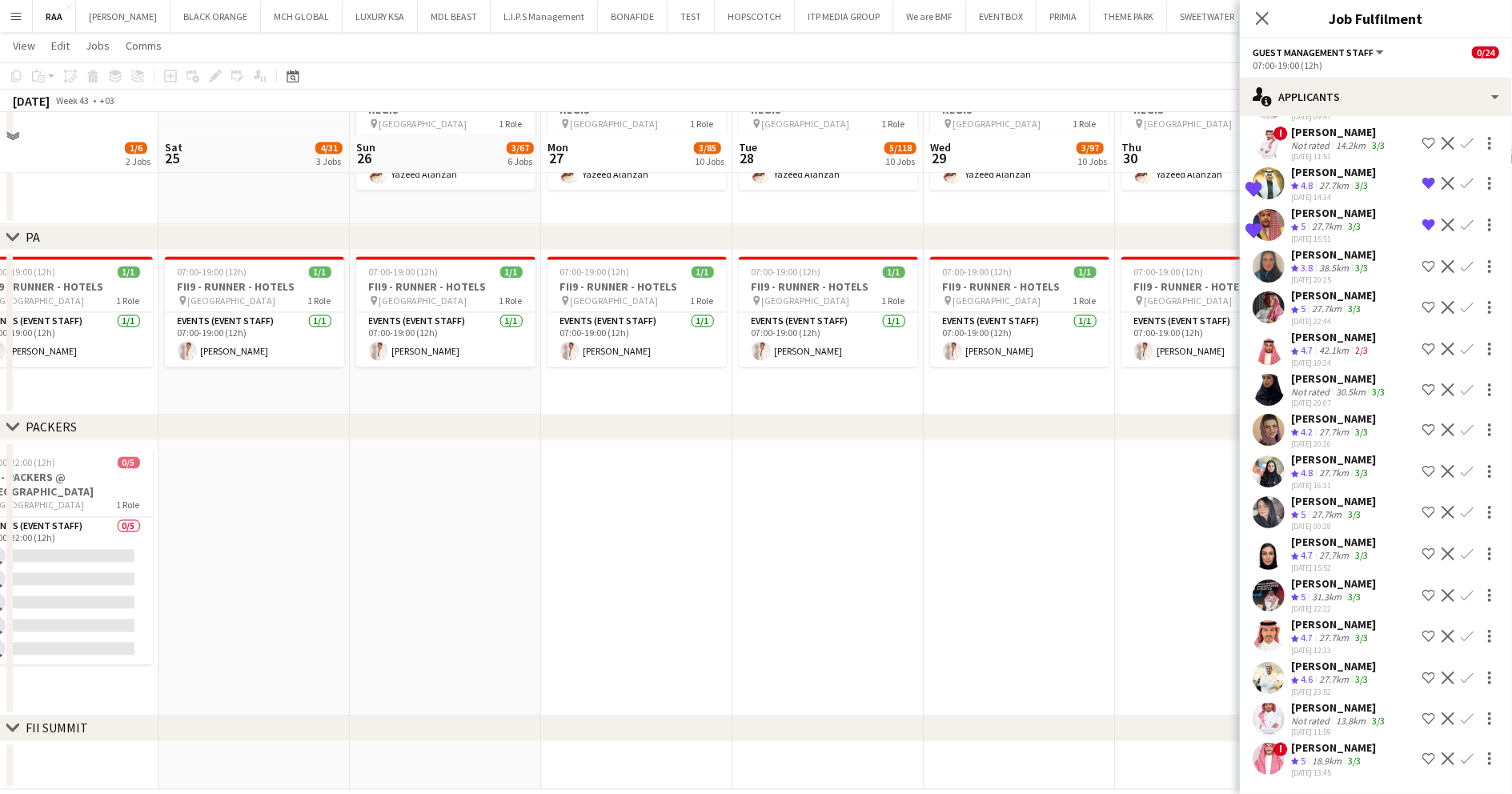
scroll to position [2360, 0]
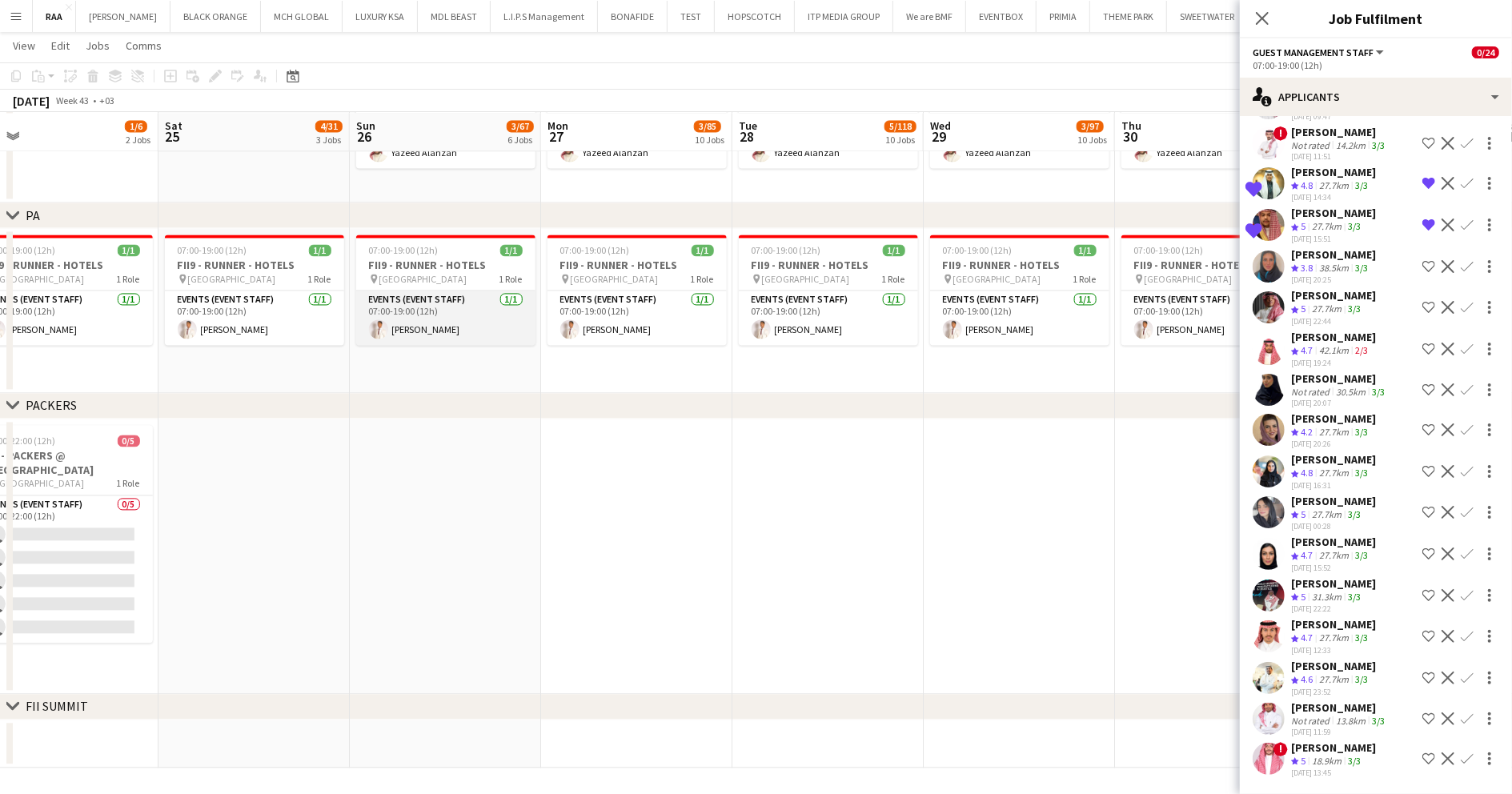
click at [481, 309] on app-card-role "Events (Event Staff) 1/1 07:00-19:00 (12h) Yasser Yabat" at bounding box center [446, 318] width 180 height 54
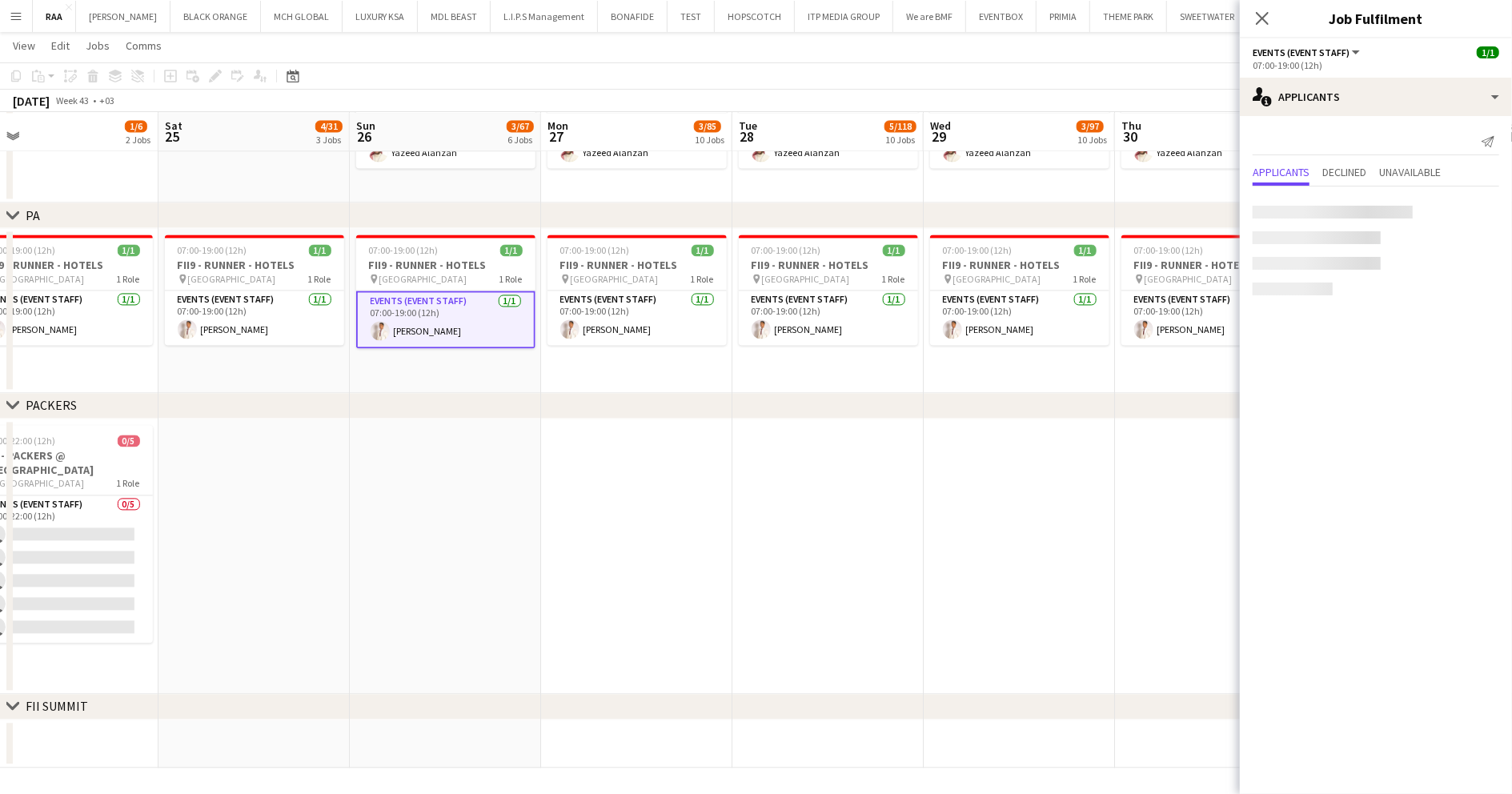
scroll to position [0, 0]
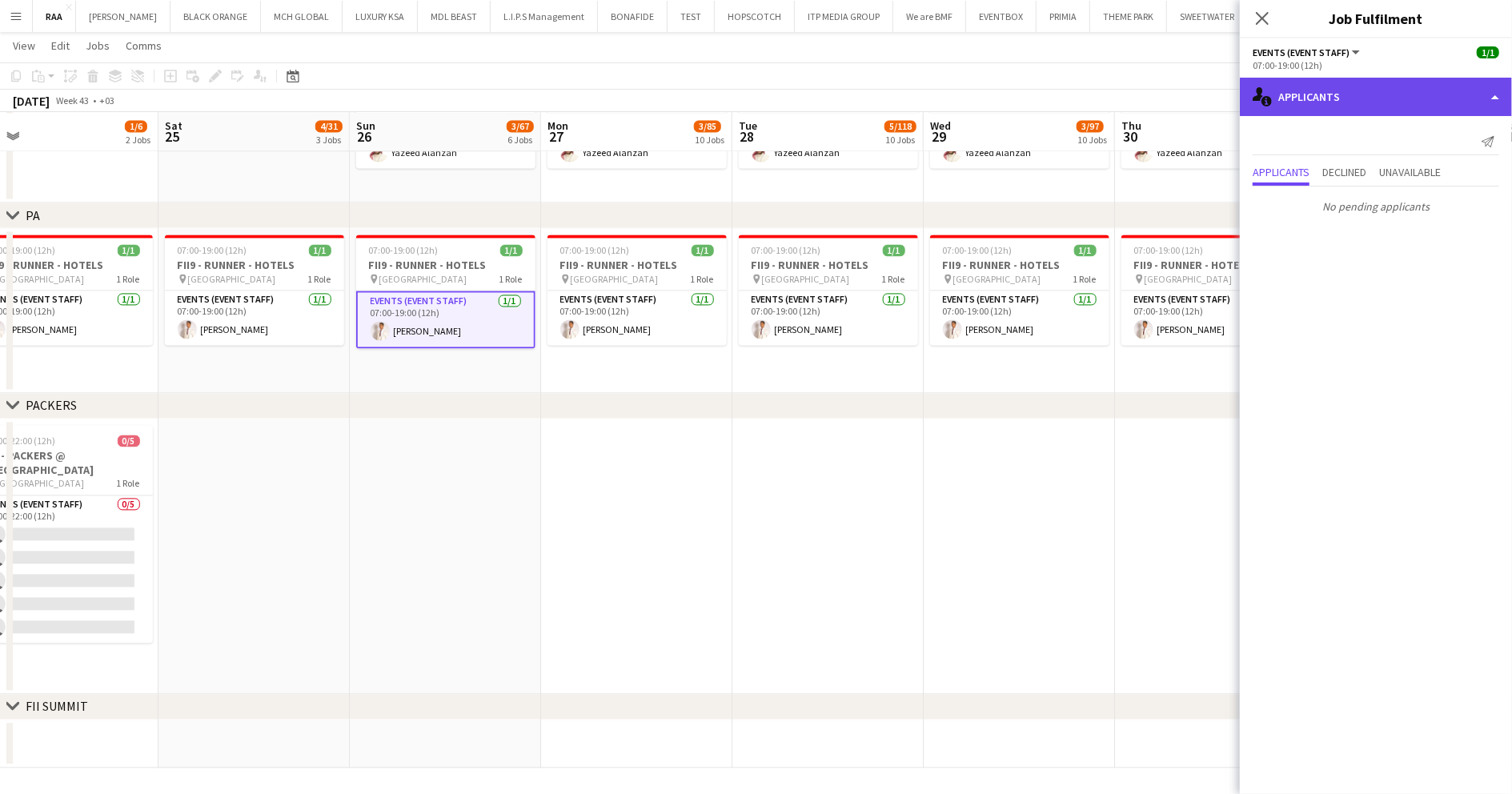
click at [1470, 96] on div "single-neutral-actions-information Applicants" at bounding box center [1376, 97] width 273 height 39
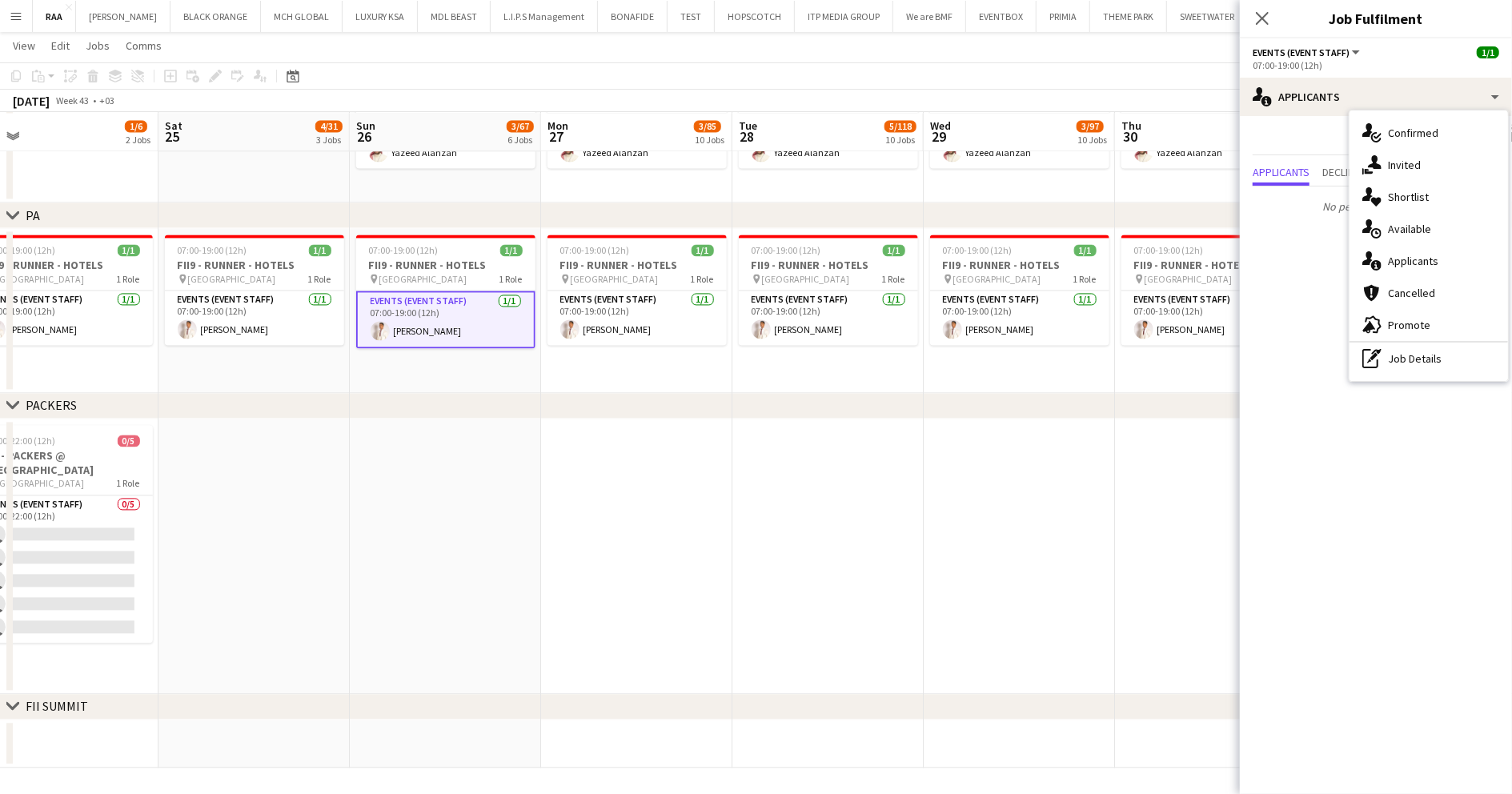
drag, startPoint x: 1425, startPoint y: 375, endPoint x: 1429, endPoint y: 358, distance: 17.5
click at [1425, 367] on div "single-neutral-actions-check-2 Confirmed single-neutral-actions-share-1 Invited…" at bounding box center [1428, 246] width 158 height 271
click at [1429, 358] on mat-expansion-panel "users2 Applicants Send notification Applicants Declined Unavailable No pending …" at bounding box center [1376, 455] width 273 height 678
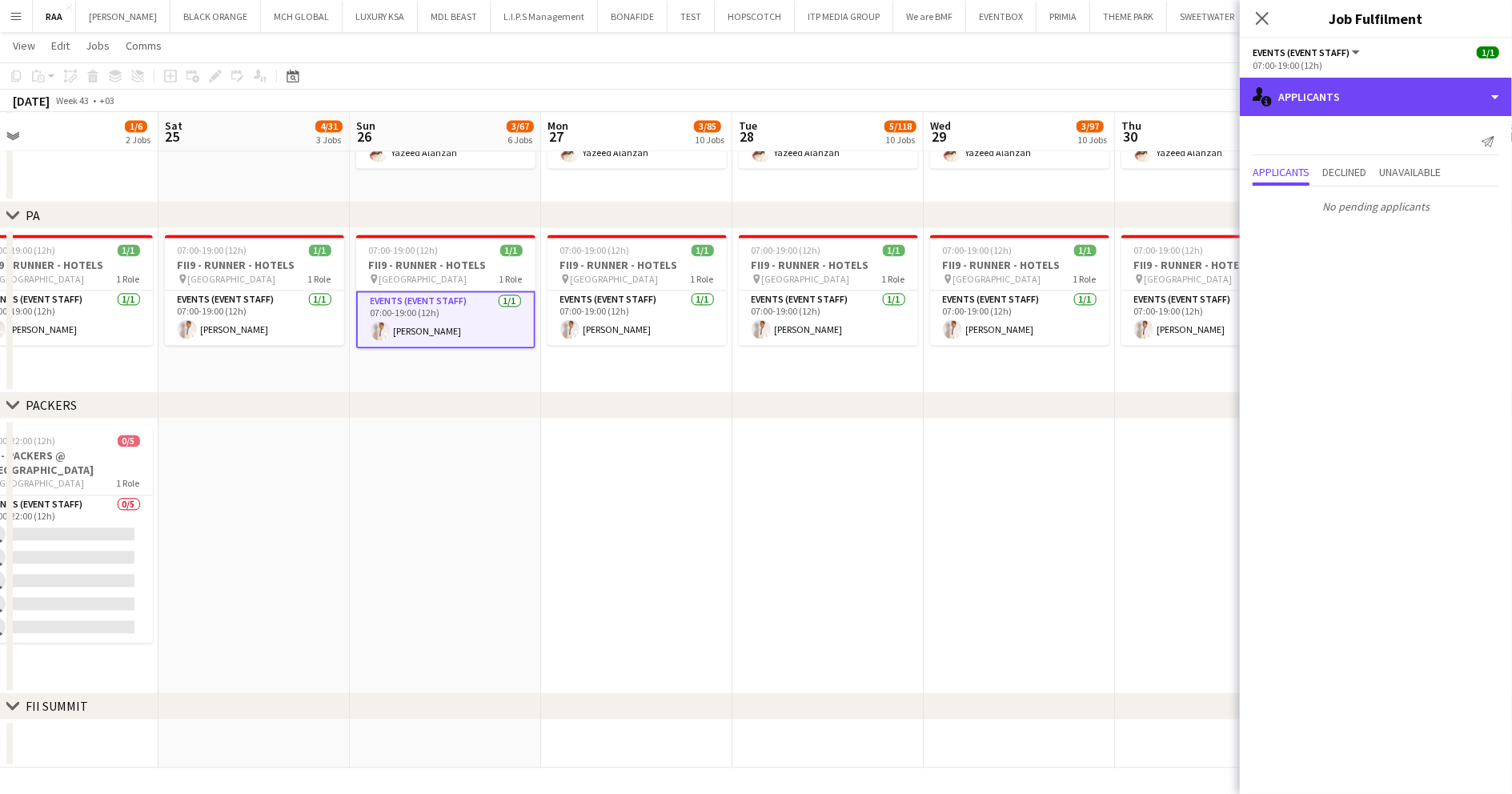
drag, startPoint x: 1390, startPoint y: 93, endPoint x: 1402, endPoint y: 199, distance: 106.7
click at [1390, 95] on div "single-neutral-actions-information Applicants" at bounding box center [1376, 97] width 273 height 39
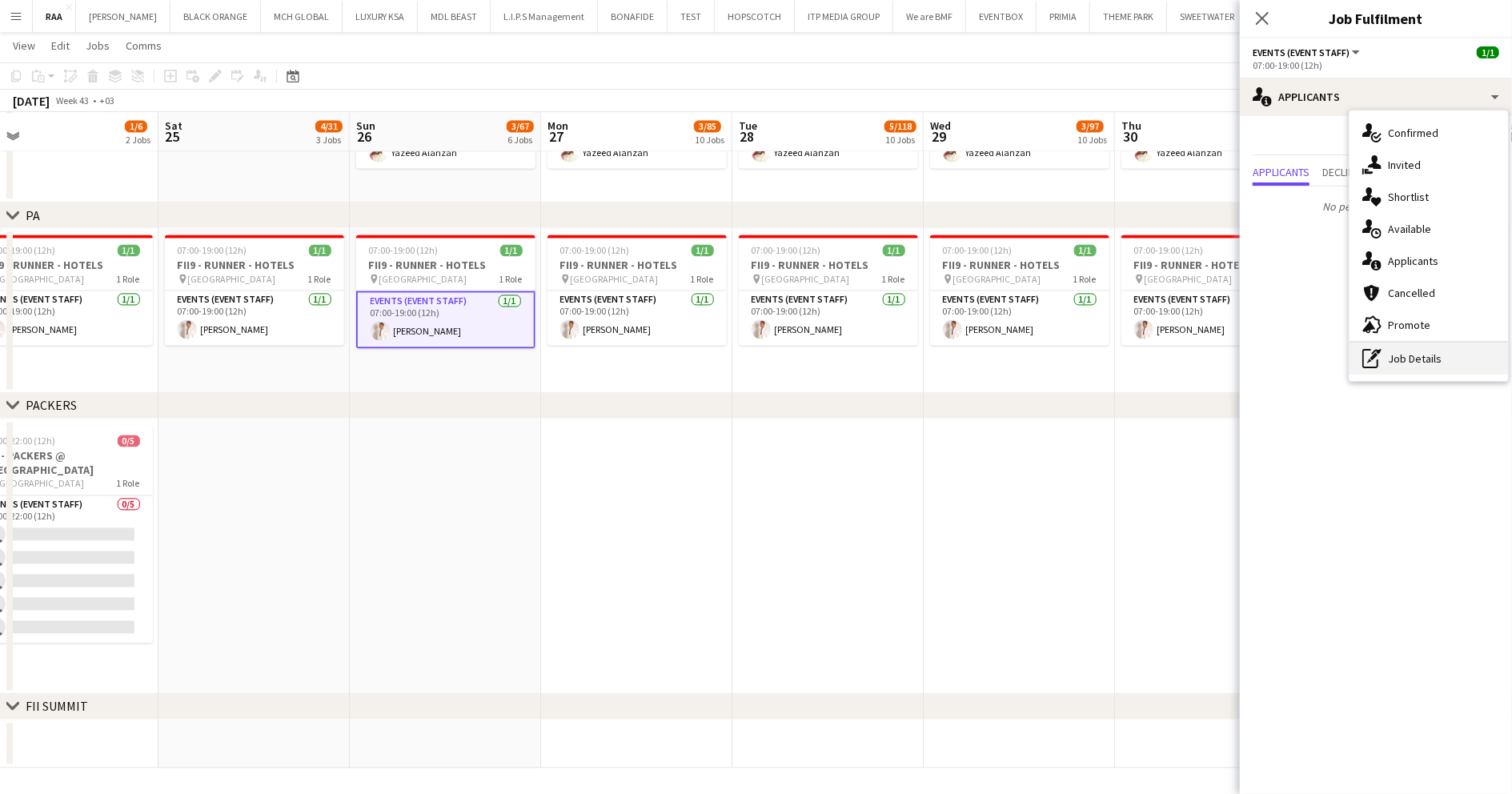
click at [1411, 360] on div "pen-write Job Details" at bounding box center [1428, 358] width 158 height 32
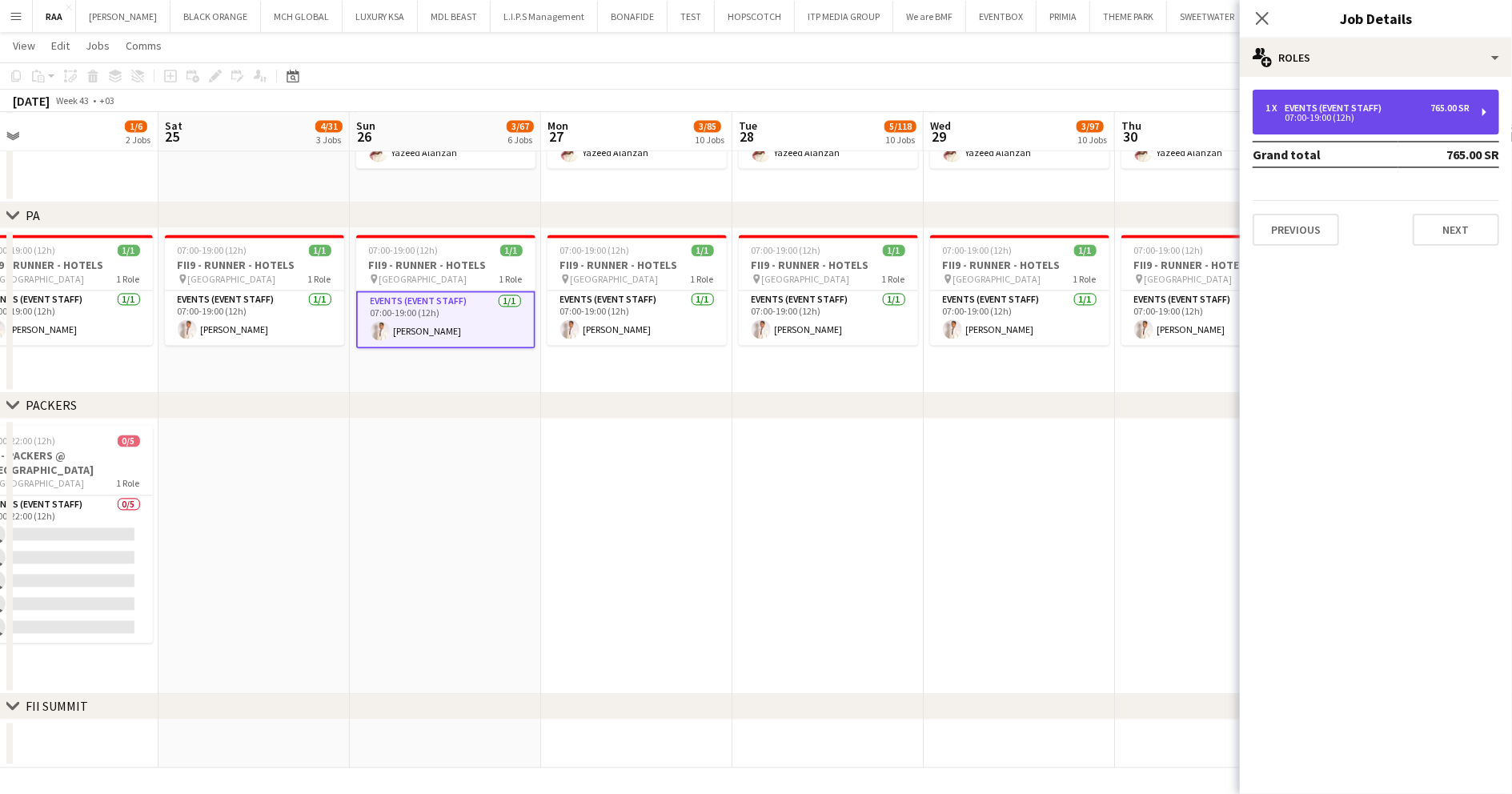
click at [1349, 98] on div "1 x Events (Event Staff) 765.00 SR 07:00-19:00 (12h)" at bounding box center [1376, 111] width 247 height 45
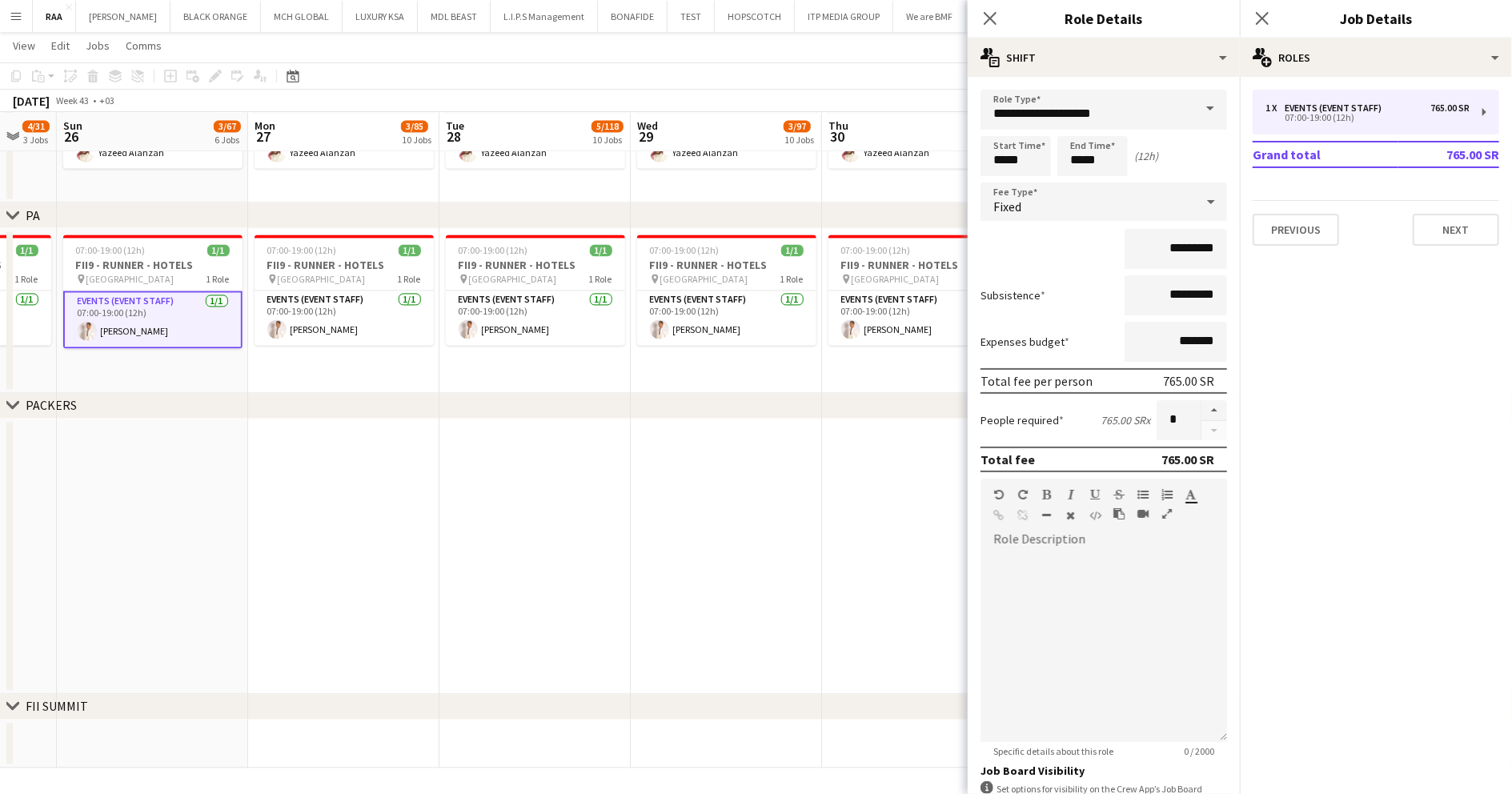
drag, startPoint x: 750, startPoint y: 384, endPoint x: 455, endPoint y: 377, distance: 295.1
drag, startPoint x: 634, startPoint y: 508, endPoint x: 626, endPoint y: 505, distance: 8.5
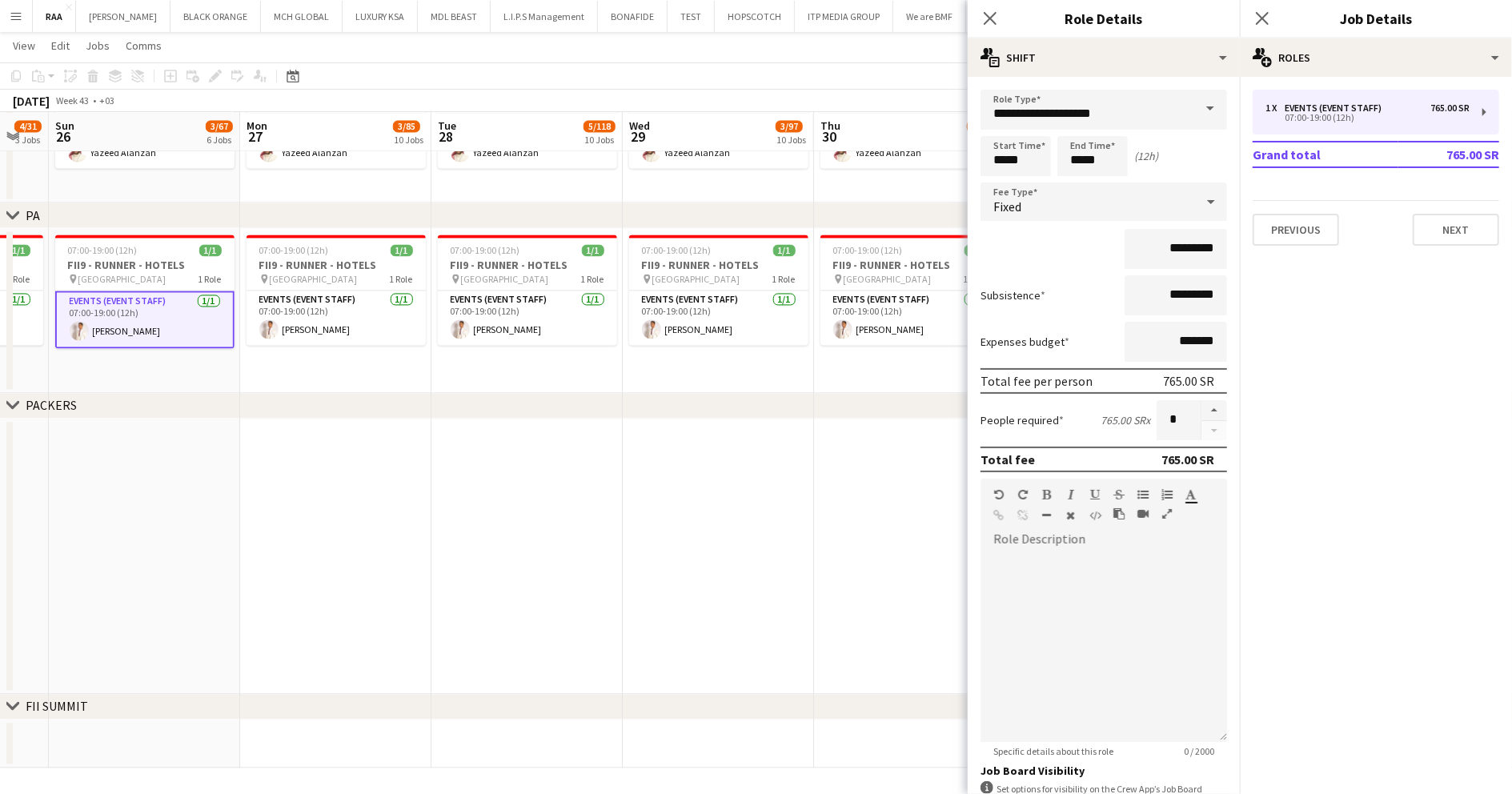
click at [976, 15] on div "Close pop-in" at bounding box center [990, 18] width 45 height 37
click at [980, 13] on div "Close pop-in" at bounding box center [990, 18] width 45 height 37
click at [988, 12] on icon "Close pop-in" at bounding box center [990, 18] width 16 height 16
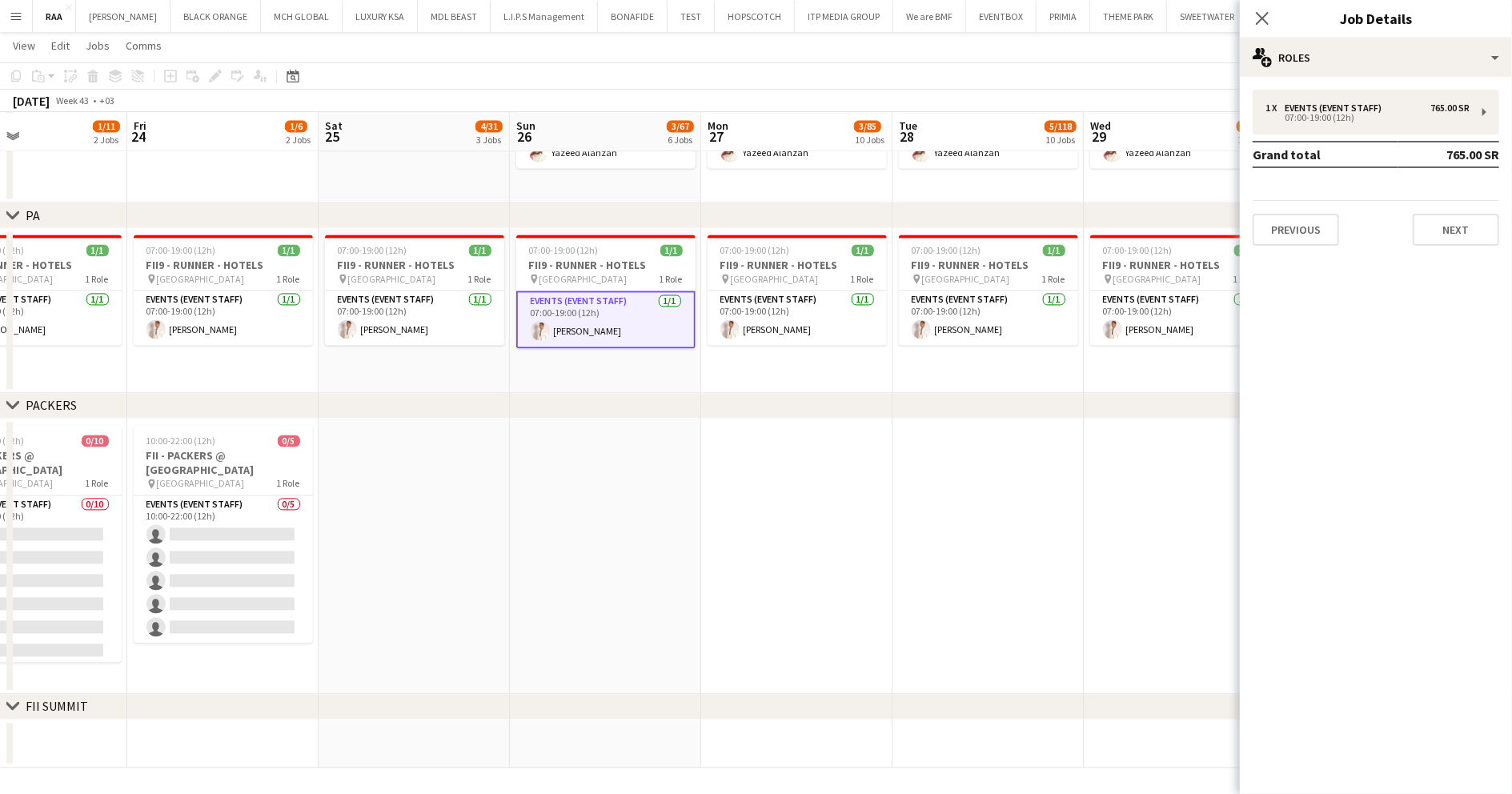
scroll to position [0, 433]
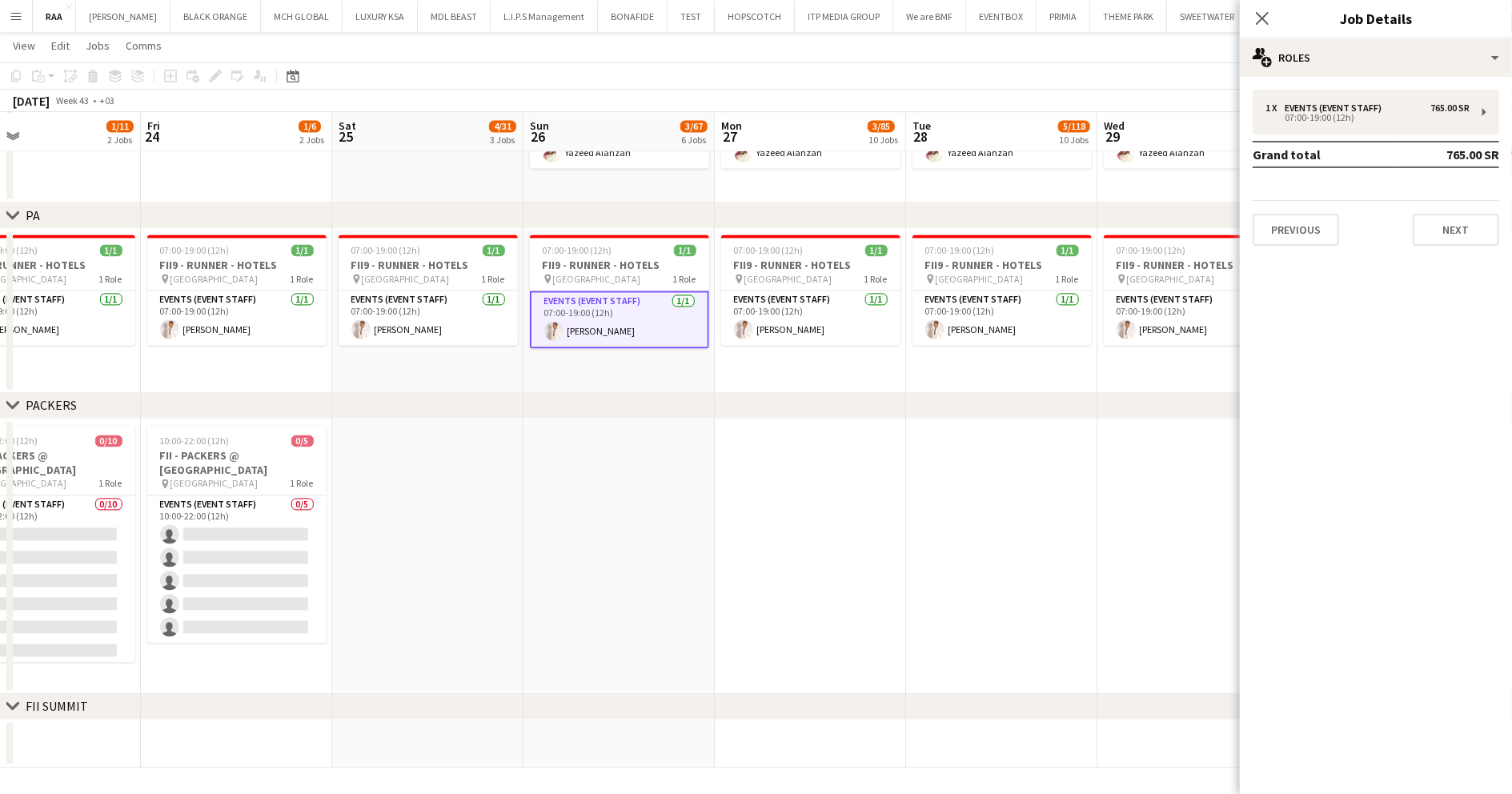
drag, startPoint x: 788, startPoint y: 376, endPoint x: 1368, endPoint y: 295, distance: 585.6
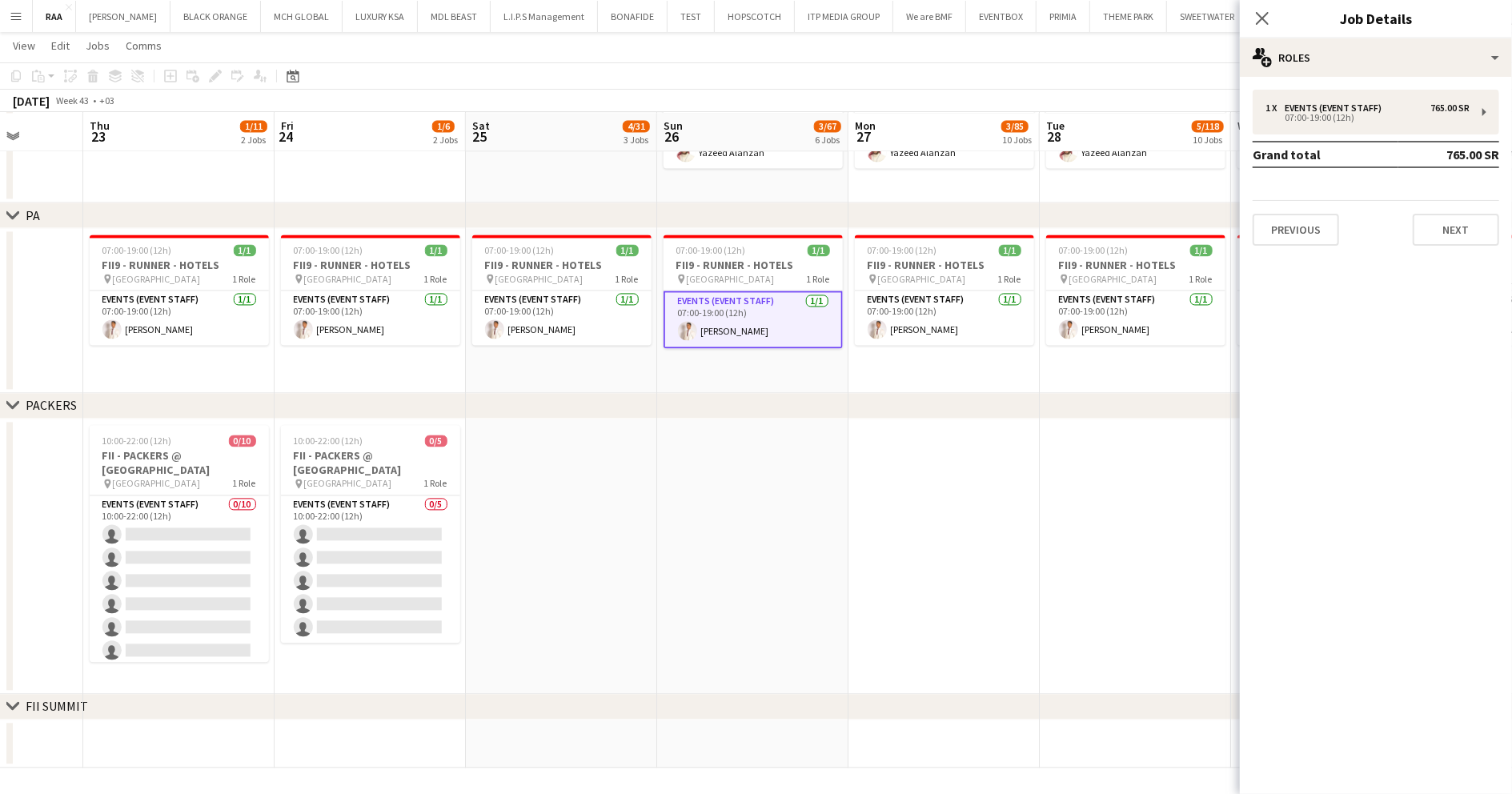
drag, startPoint x: 957, startPoint y: 364, endPoint x: 1088, endPoint y: 346, distance: 132.2
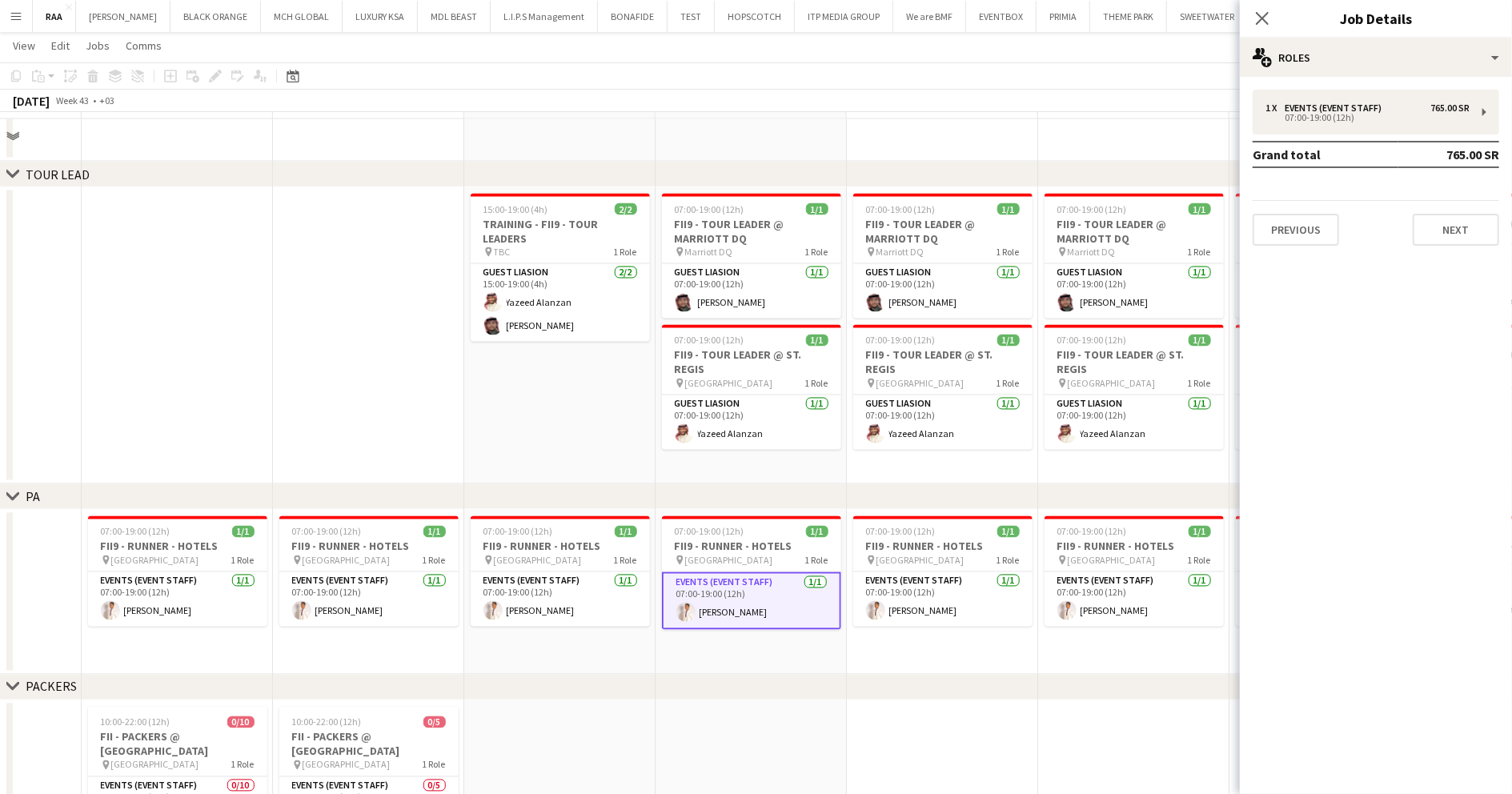
scroll to position [2040, 0]
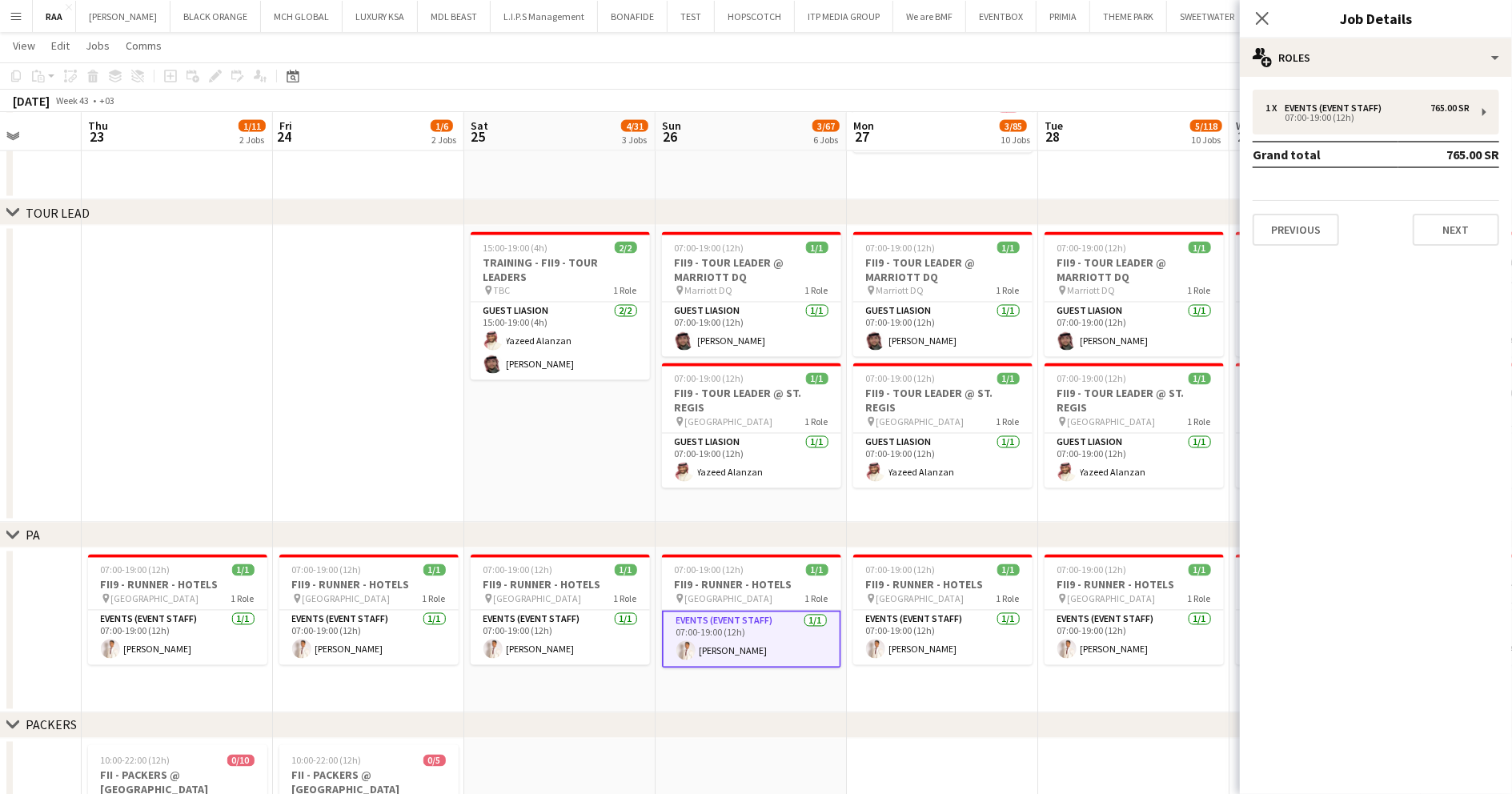
click at [540, 424] on app-date-cell "15:00-19:00 (4h) 2/2 TRAINING - FII9 - TOUR LEADERS pin TBC 1 Role Guest Liasio…" at bounding box center [560, 374] width 192 height 297
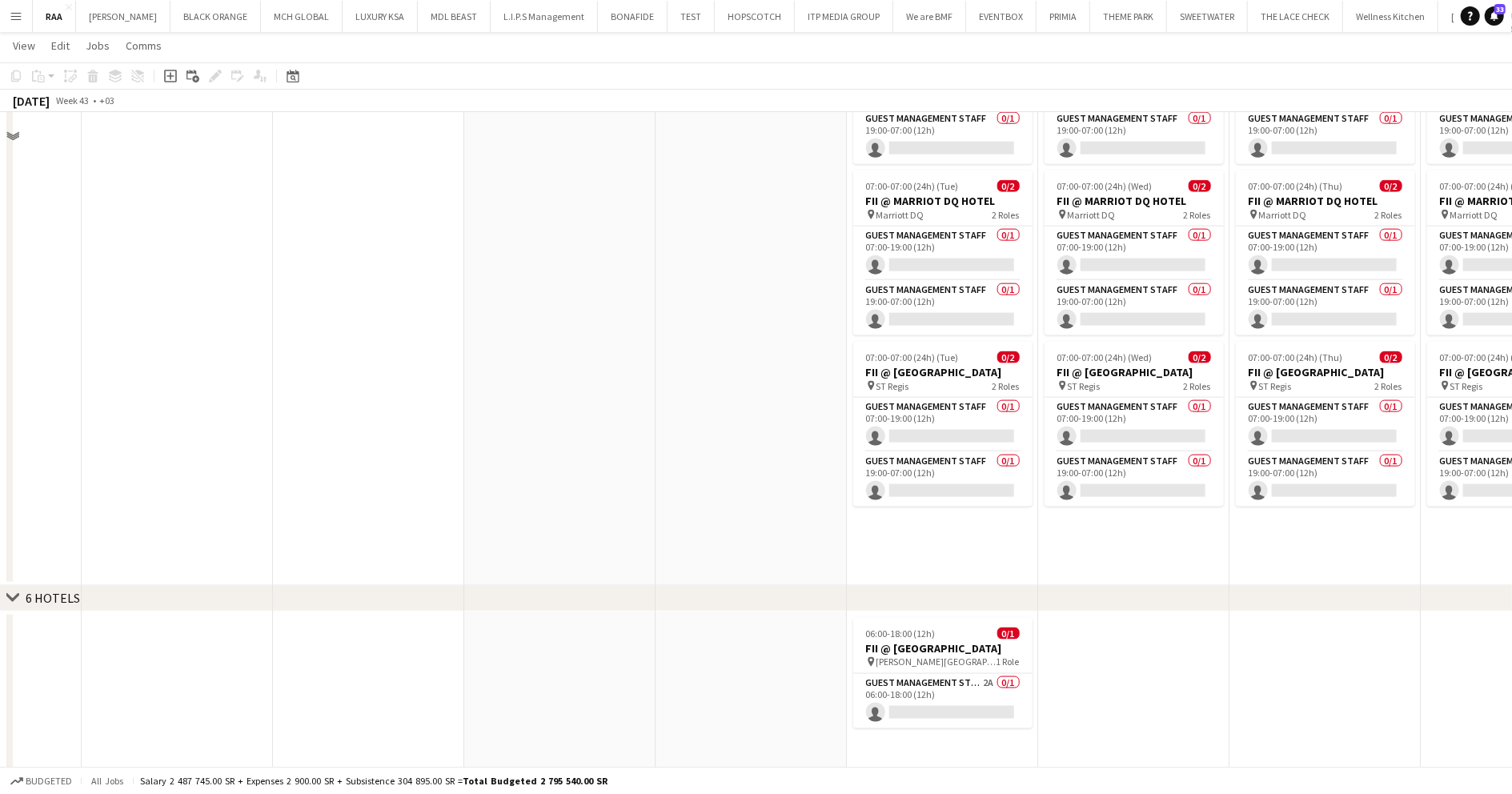
scroll to position [1601, 0]
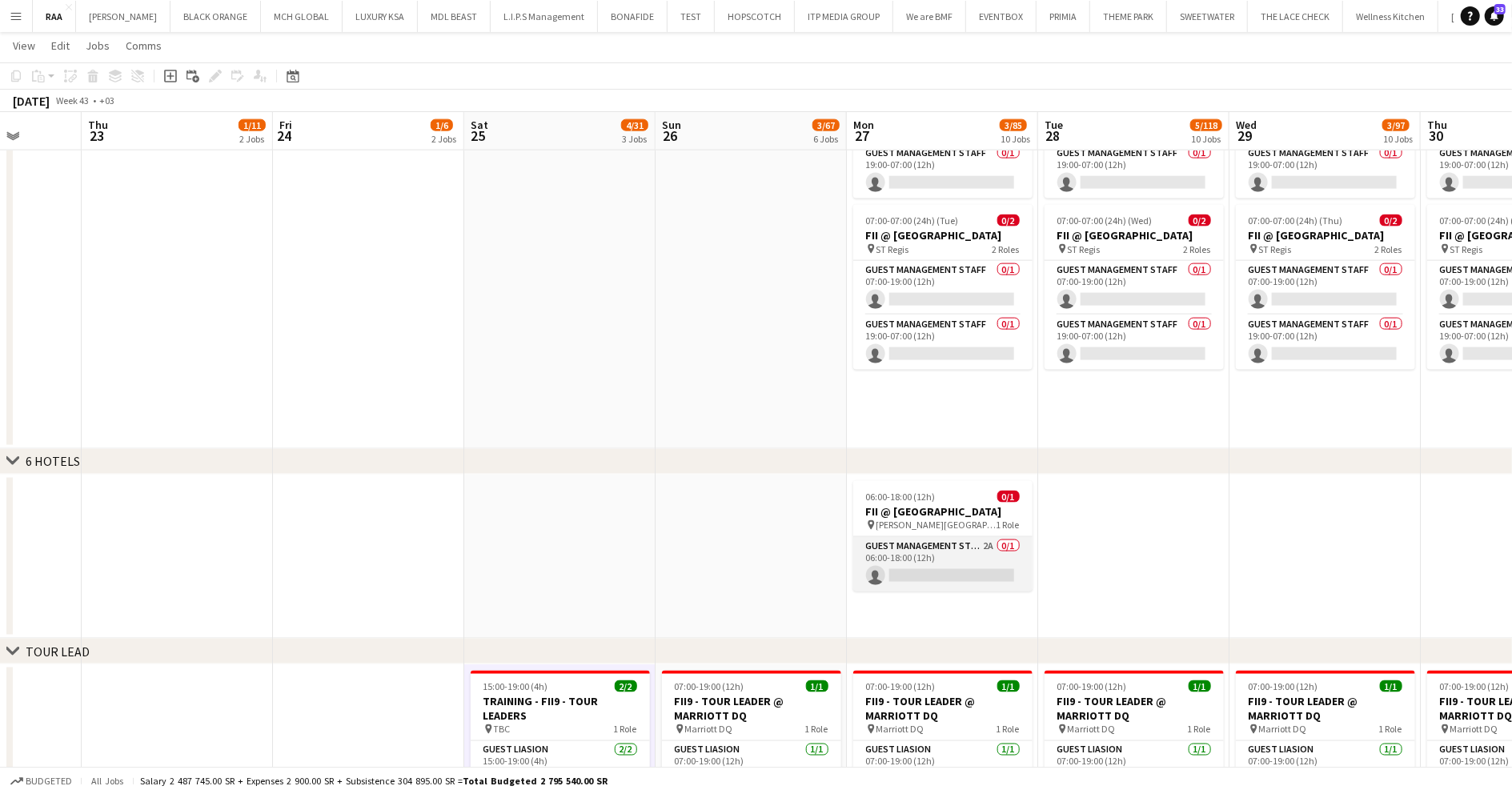
click at [1002, 543] on app-card-role "Guest Management Staff 2A 0/1 06:00-18:00 (12h) single-neutral-actions" at bounding box center [943, 564] width 180 height 54
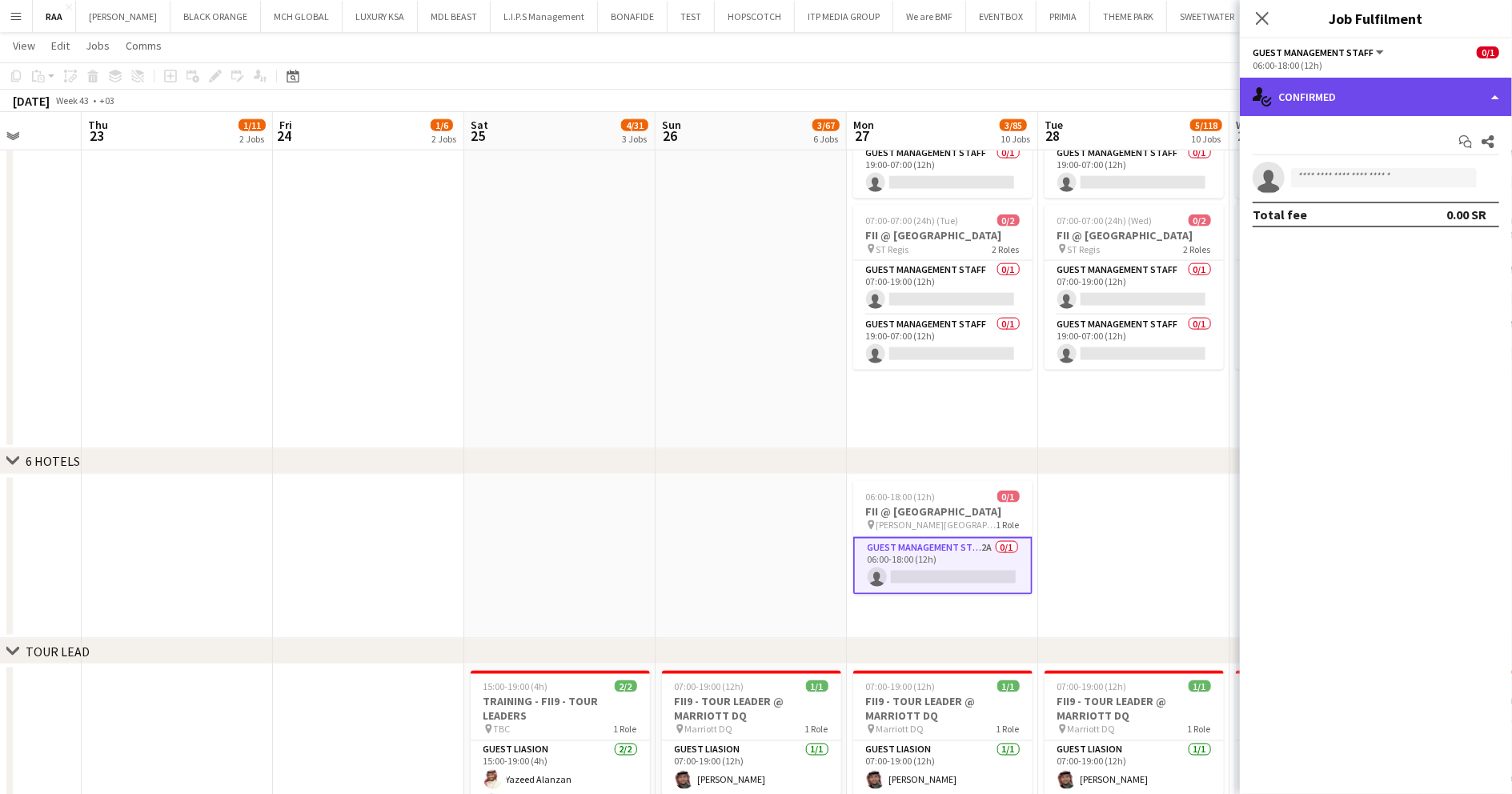
click at [1402, 97] on div "single-neutral-actions-check-2 Confirmed" at bounding box center [1376, 97] width 273 height 39
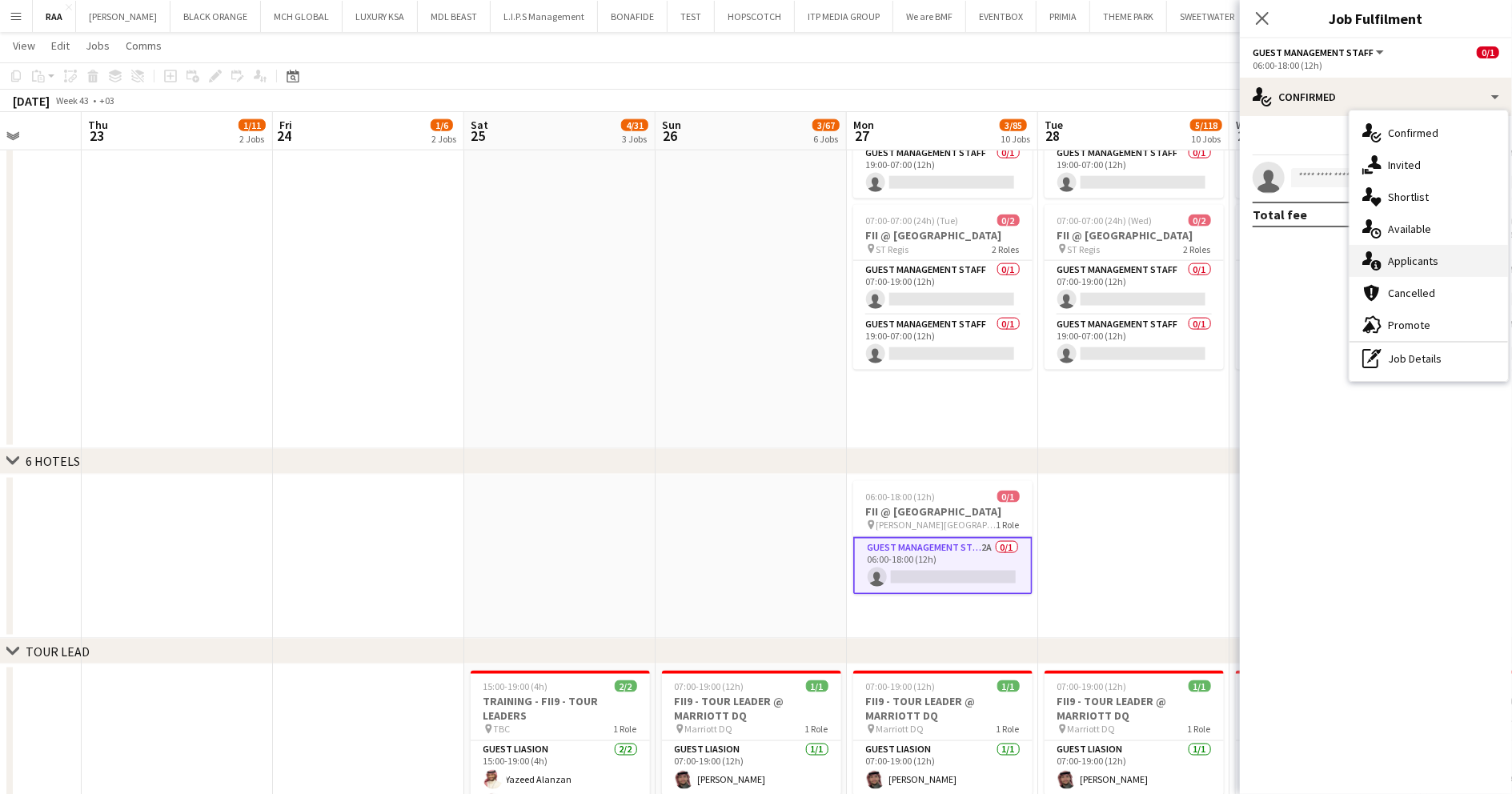
click at [1449, 261] on div "single-neutral-actions-information Applicants" at bounding box center [1428, 261] width 158 height 32
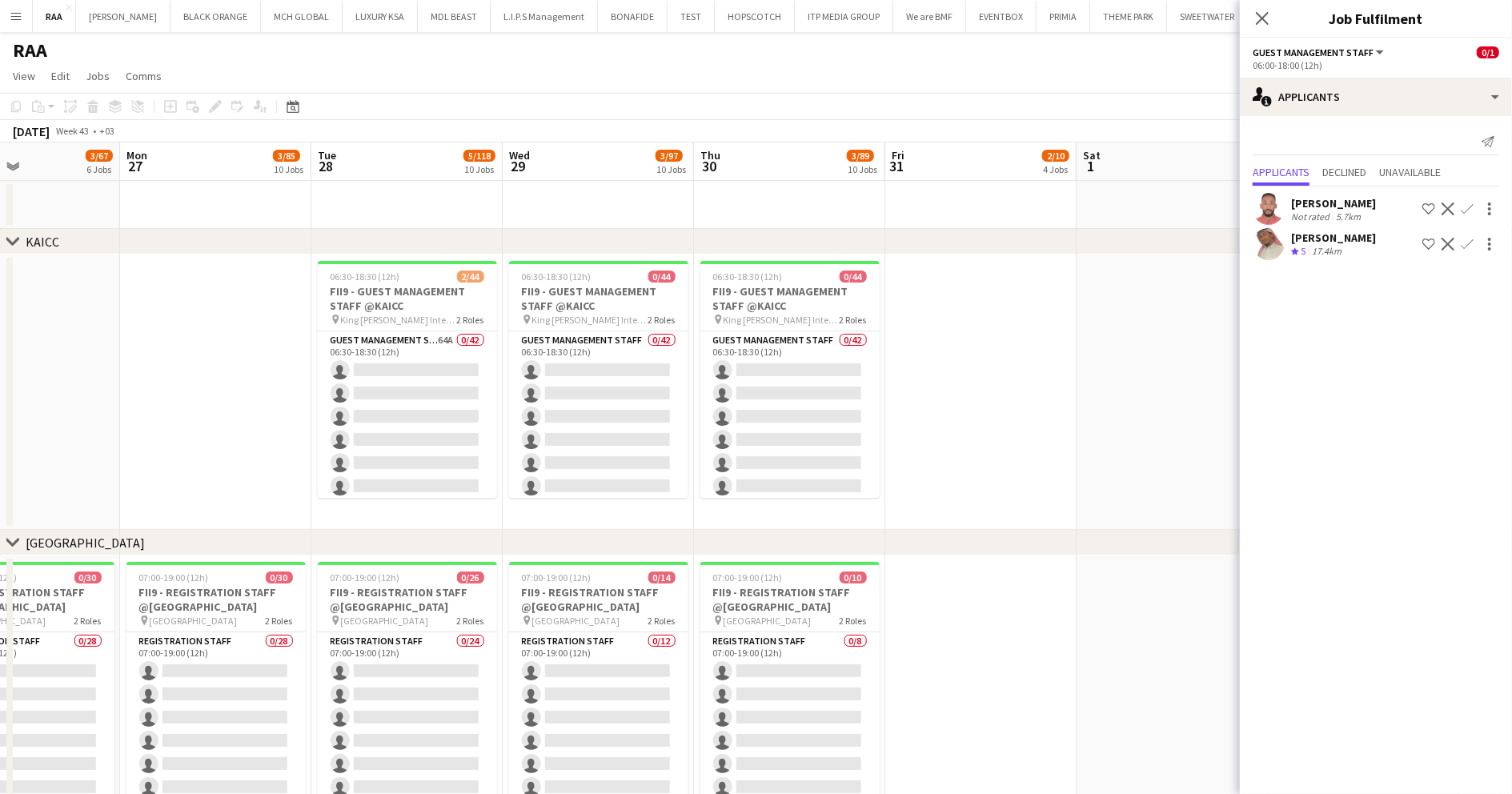
scroll to position [0, 471]
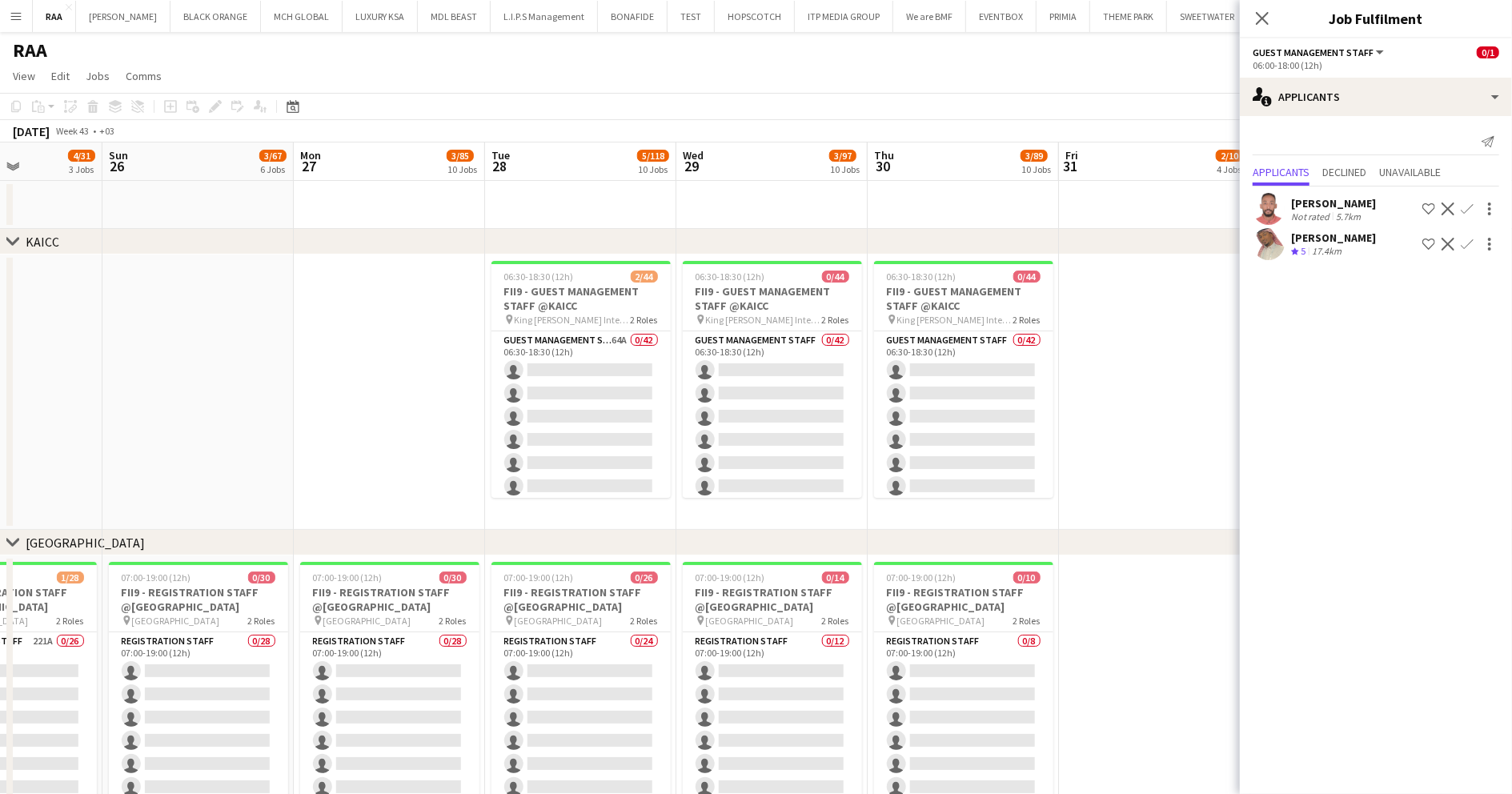
drag, startPoint x: 752, startPoint y: 445, endPoint x: 264, endPoint y: 473, distance: 488.8
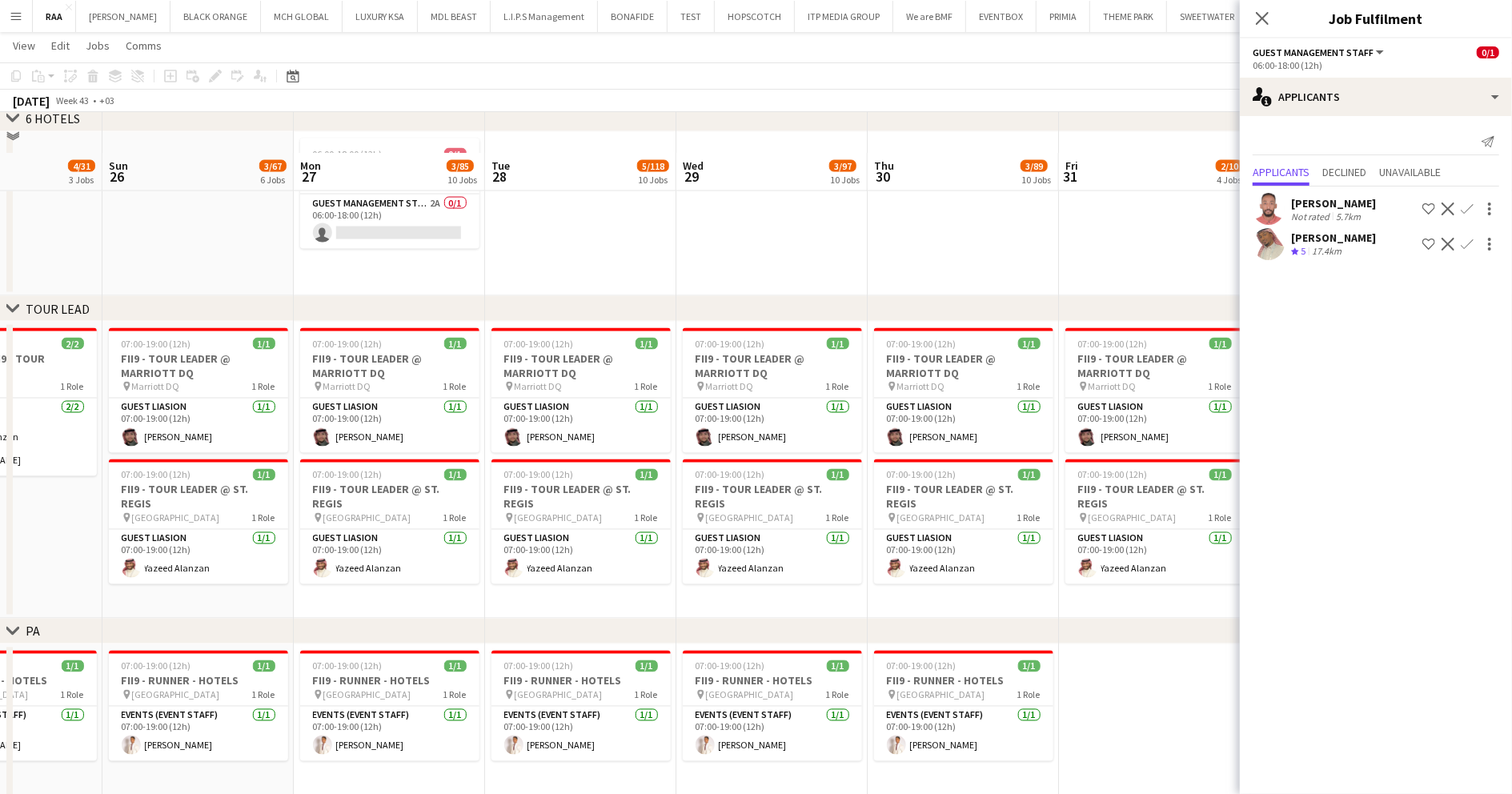
scroll to position [1933, 0]
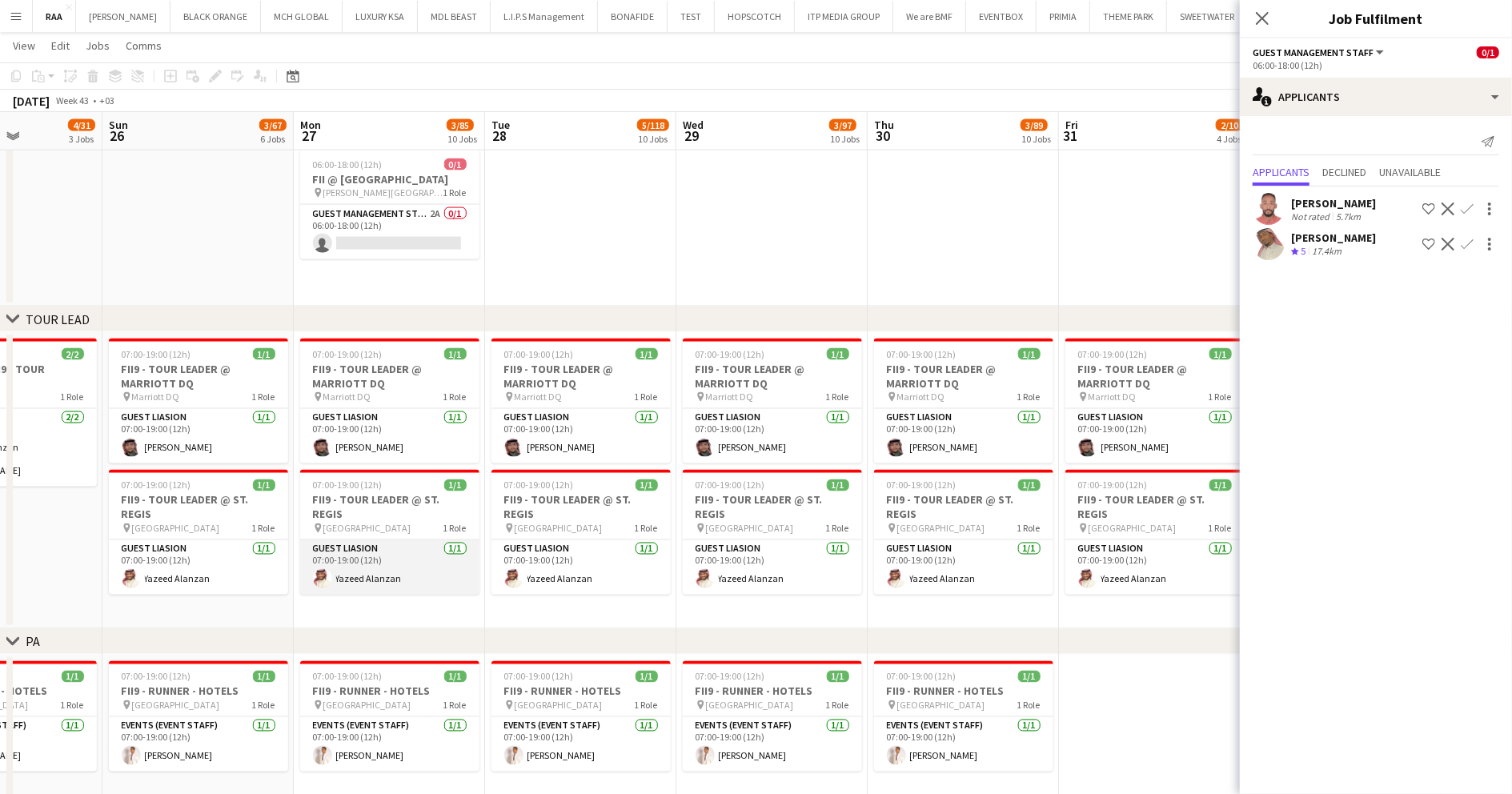
click at [448, 579] on app-card-role "Guest Liasion 1/1 07:00-19:00 (12h) Yazeed Alanzan" at bounding box center [390, 567] width 180 height 54
click at [419, 579] on app-card-role "Guest Liasion 1/1 07:00-19:00 (12h) Yazeed Alanzan" at bounding box center [390, 569] width 180 height 58
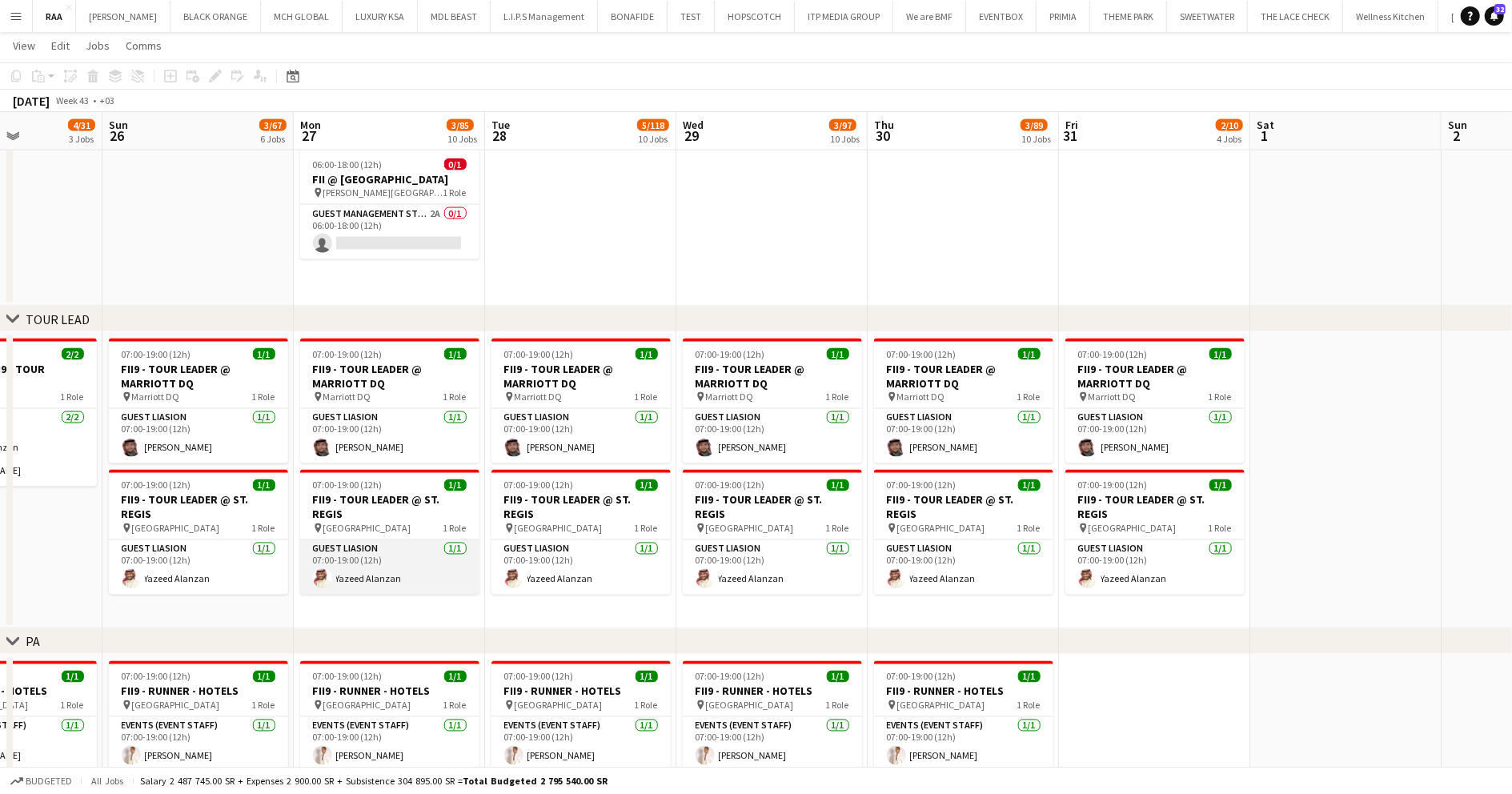
click at [419, 572] on app-card-role "Guest Liasion 1/1 07:00-19:00 (12h) Yazeed Alanzan" at bounding box center [390, 567] width 180 height 54
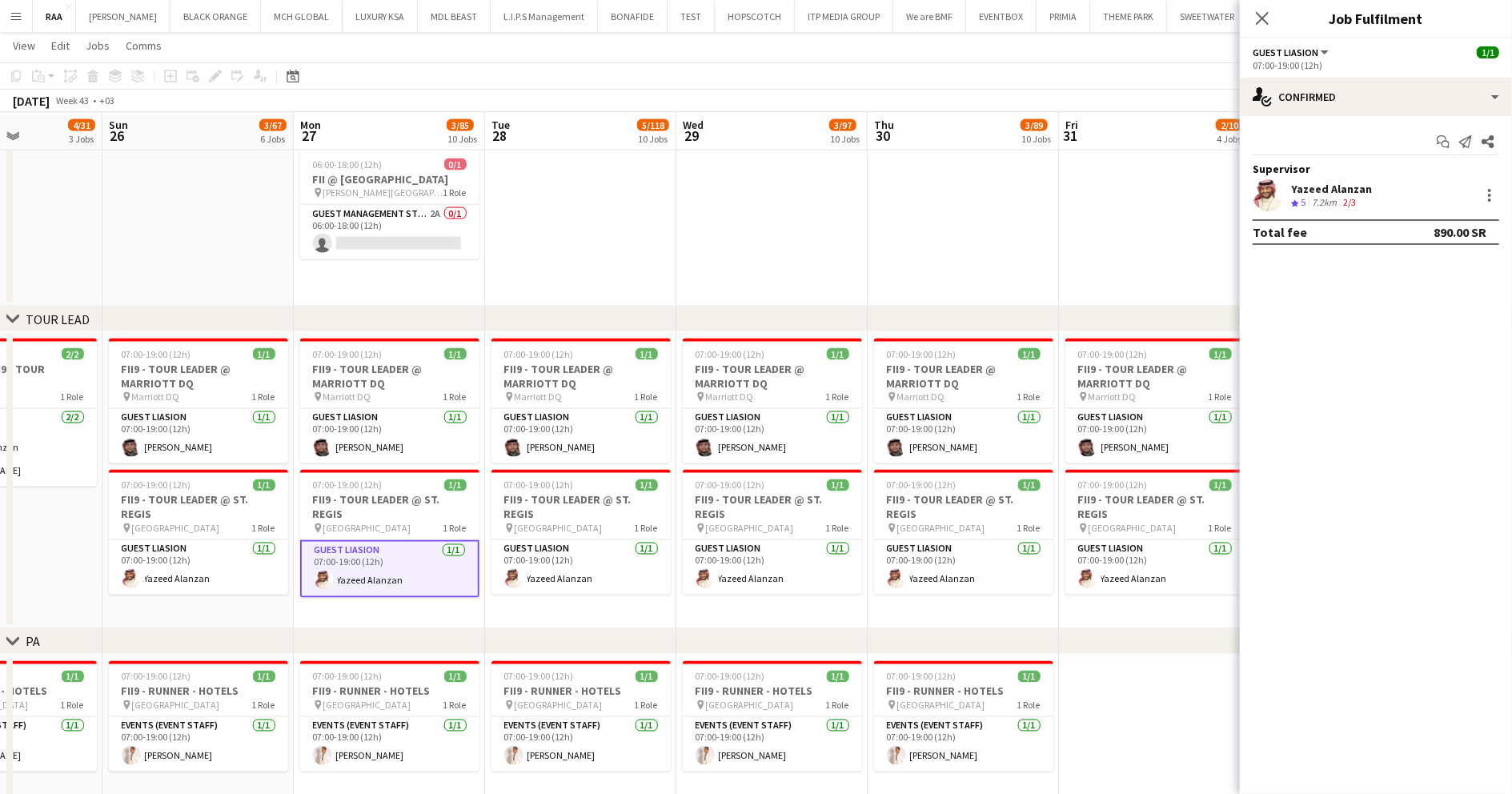
click at [1342, 190] on div "Yazeed Alanzan" at bounding box center [1332, 189] width 81 height 15
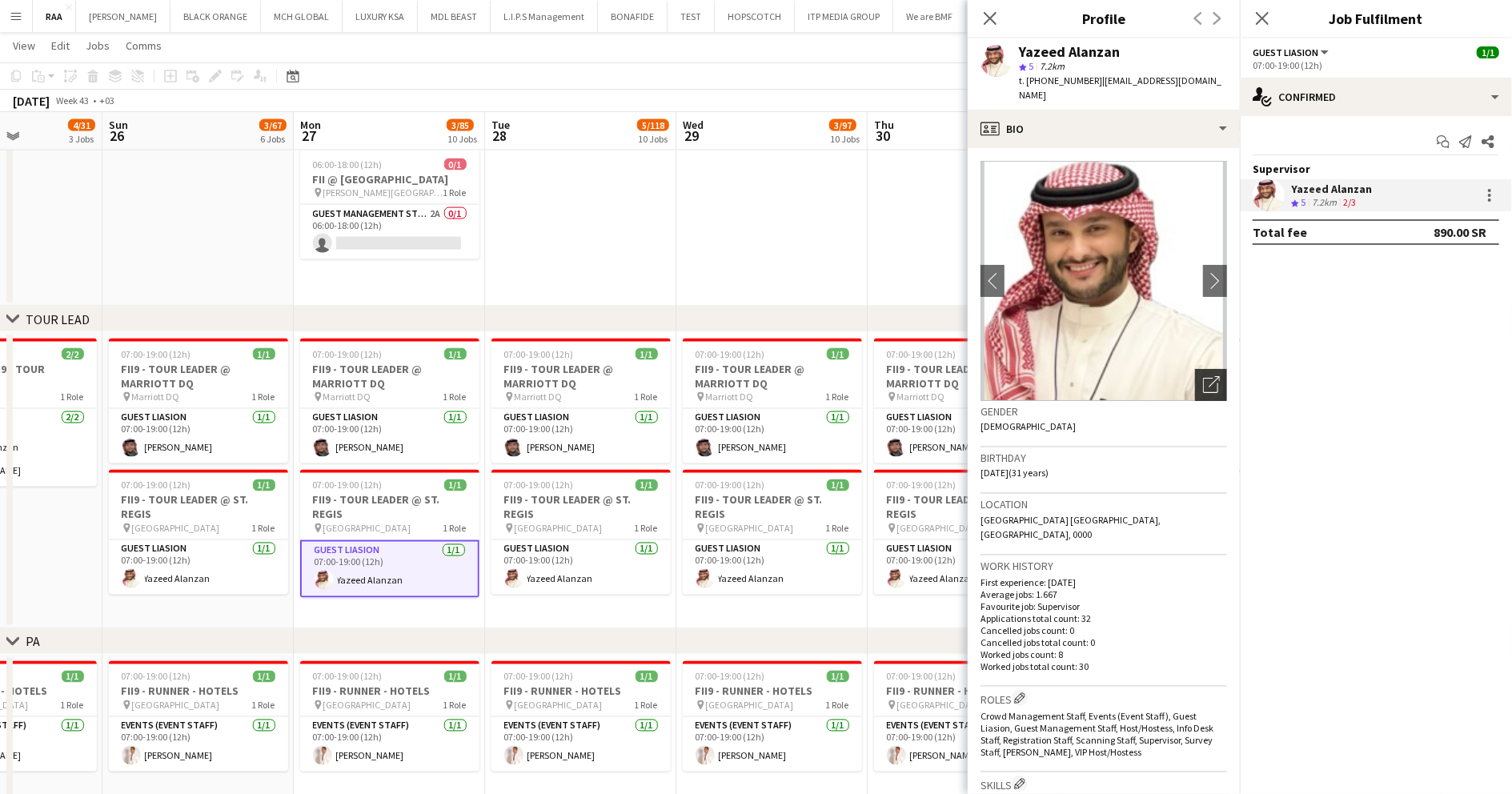
click at [1203, 377] on icon "Open photos pop-in" at bounding box center [1211, 385] width 17 height 17
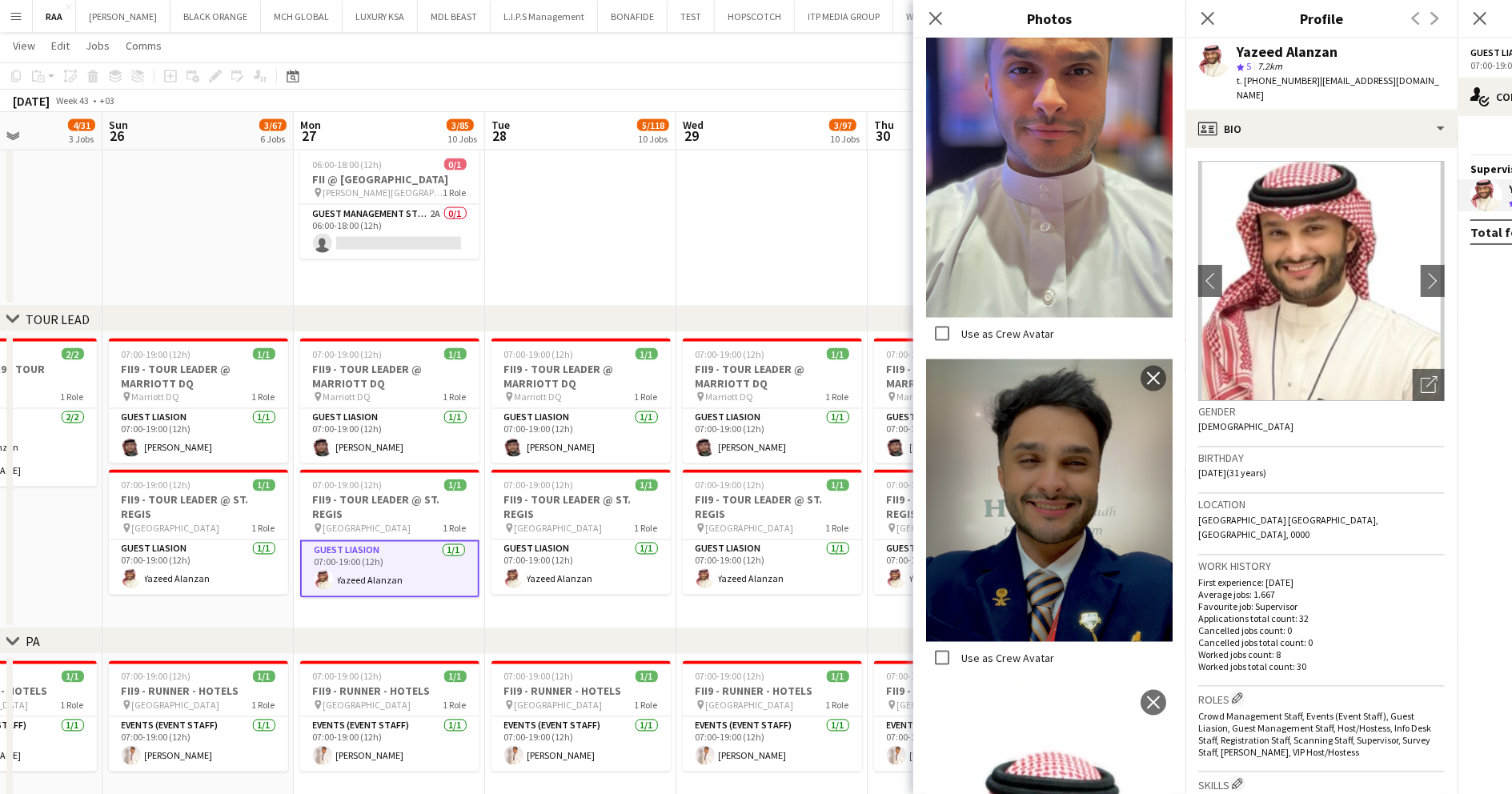
scroll to position [1724, 0]
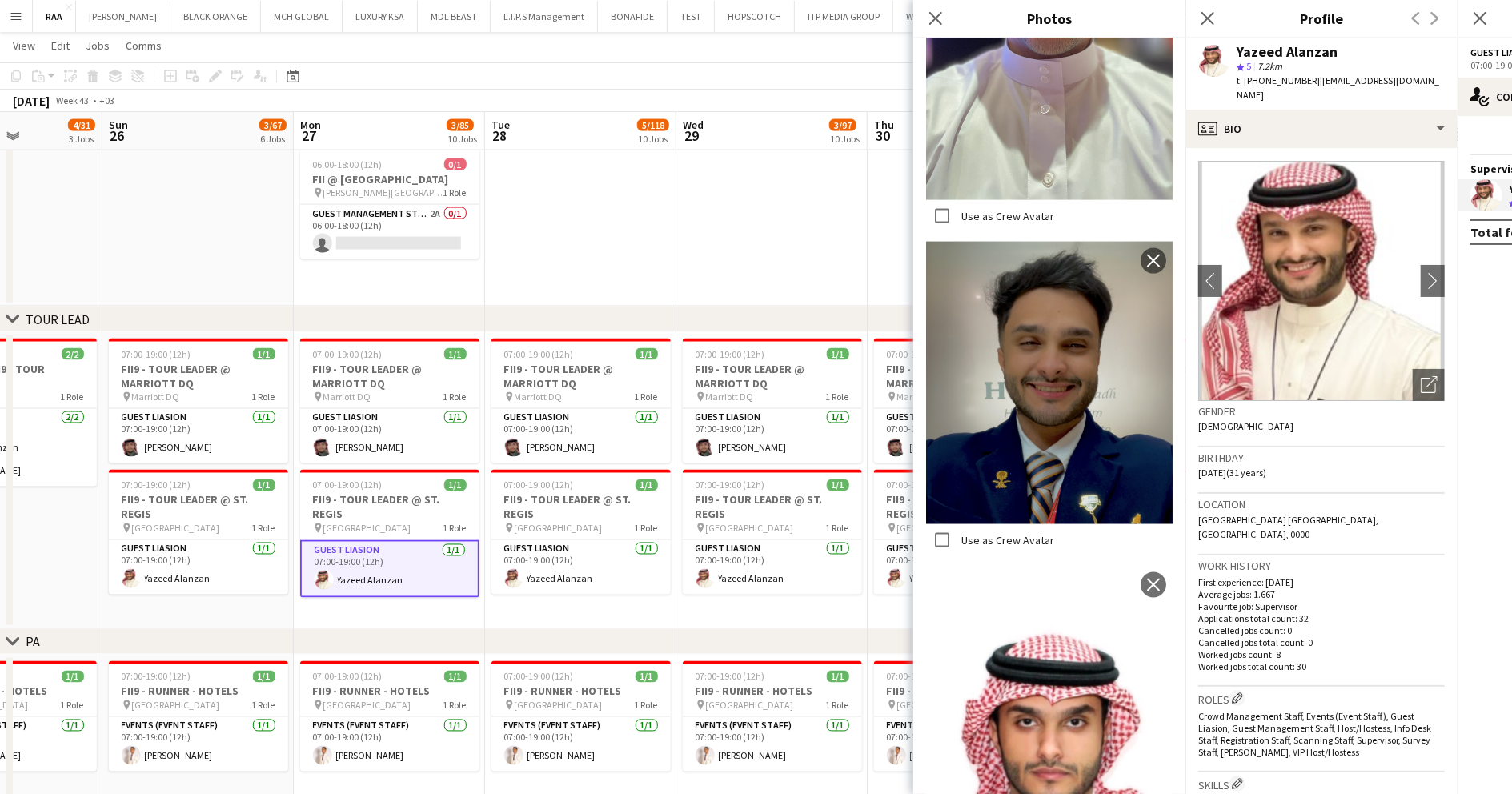
click at [569, 257] on app-date-cell at bounding box center [581, 225] width 192 height 165
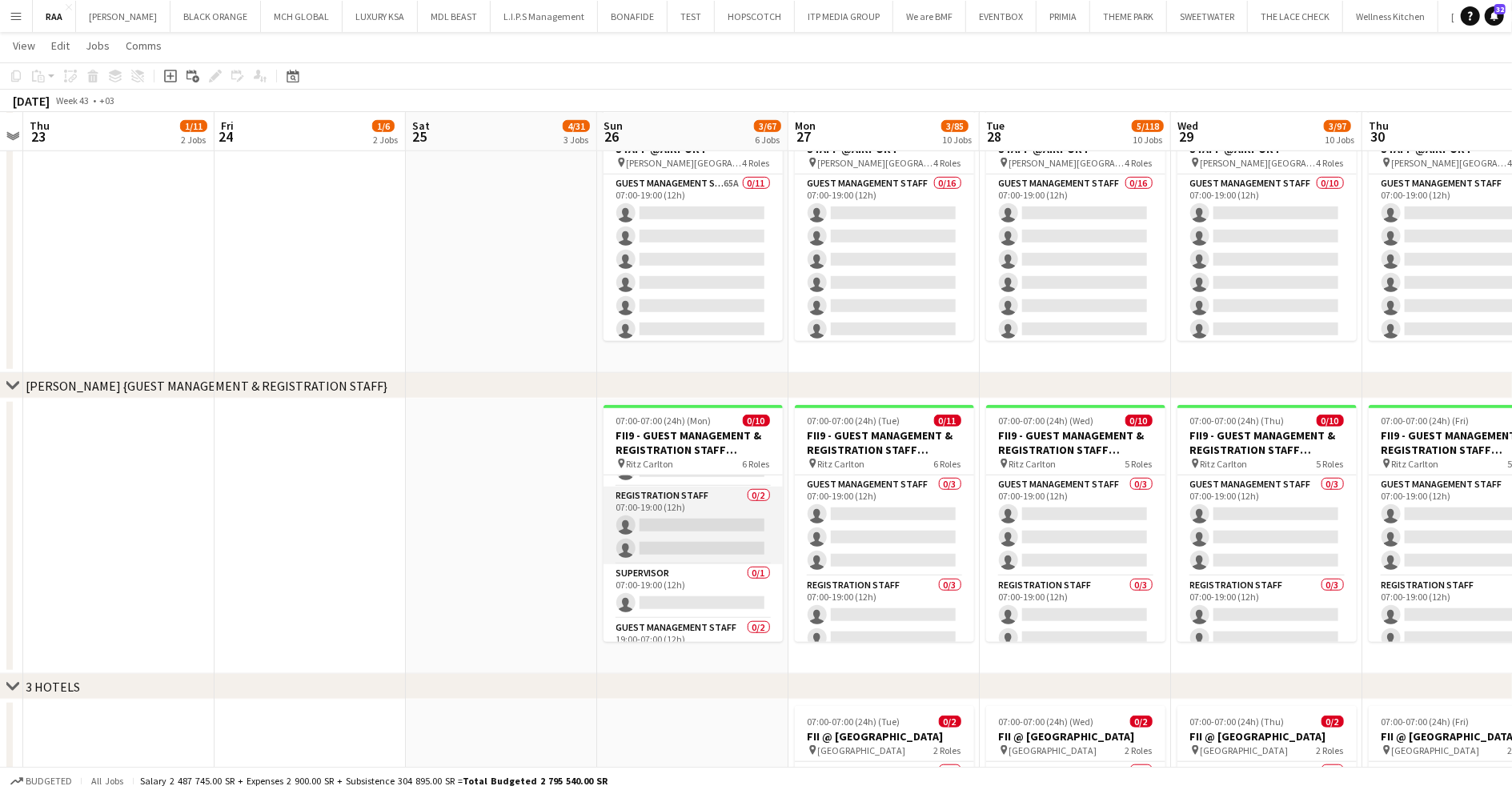
scroll to position [88, 0]
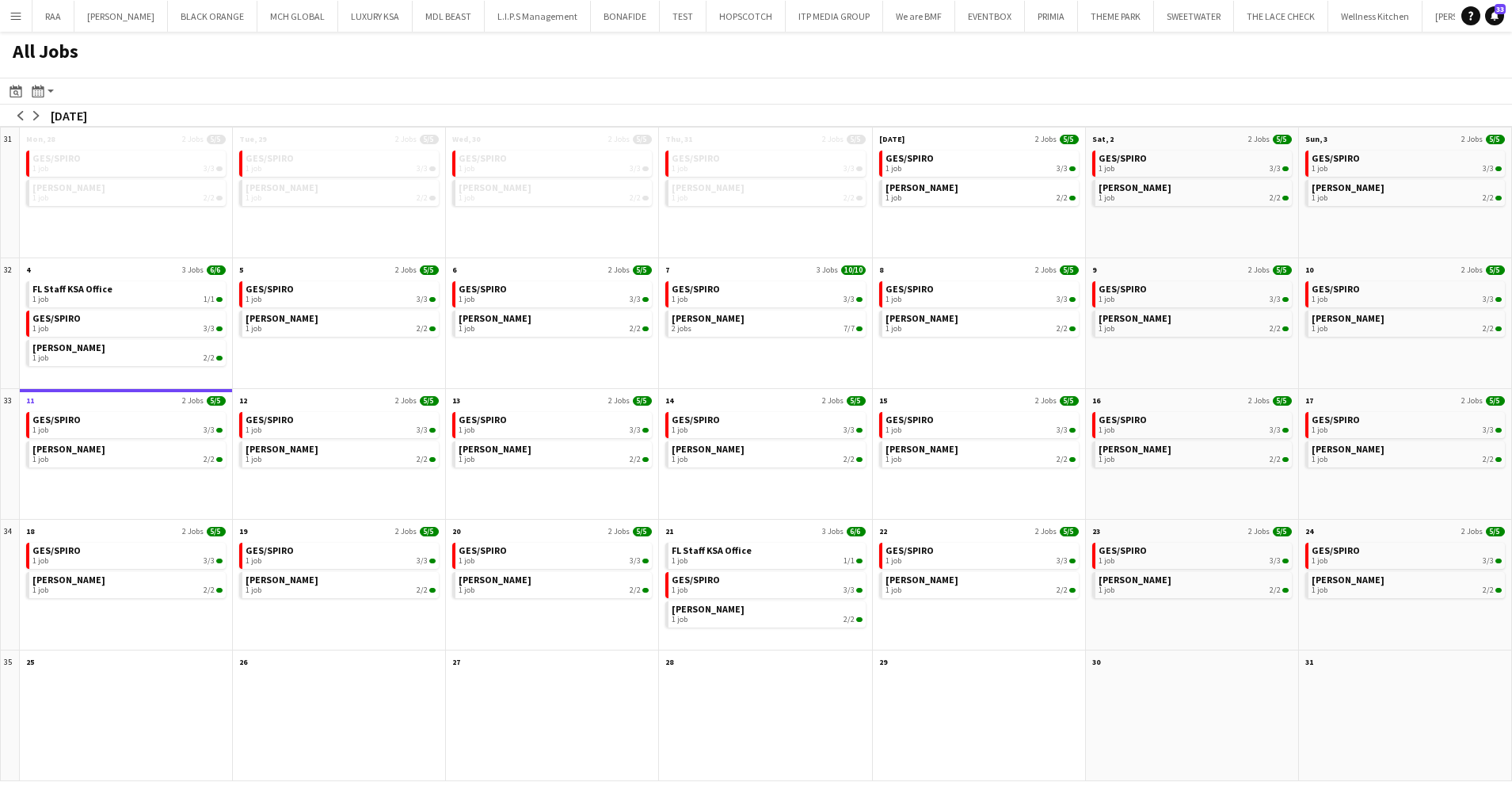
click at [9, 21] on button "Menu" at bounding box center [15, 16] width 32 height 32
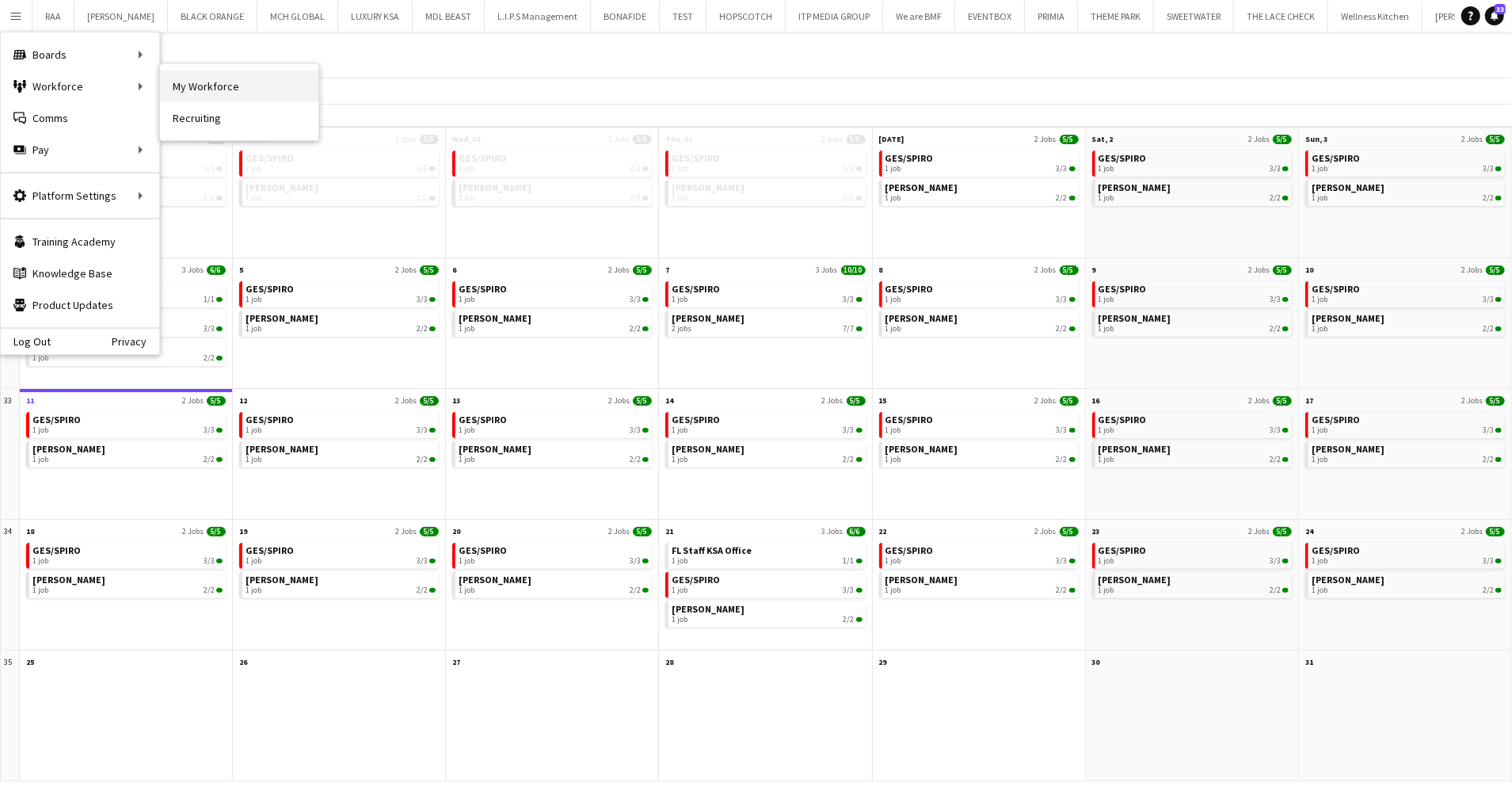
click at [254, 80] on link "My Workforce" at bounding box center [240, 86] width 159 height 32
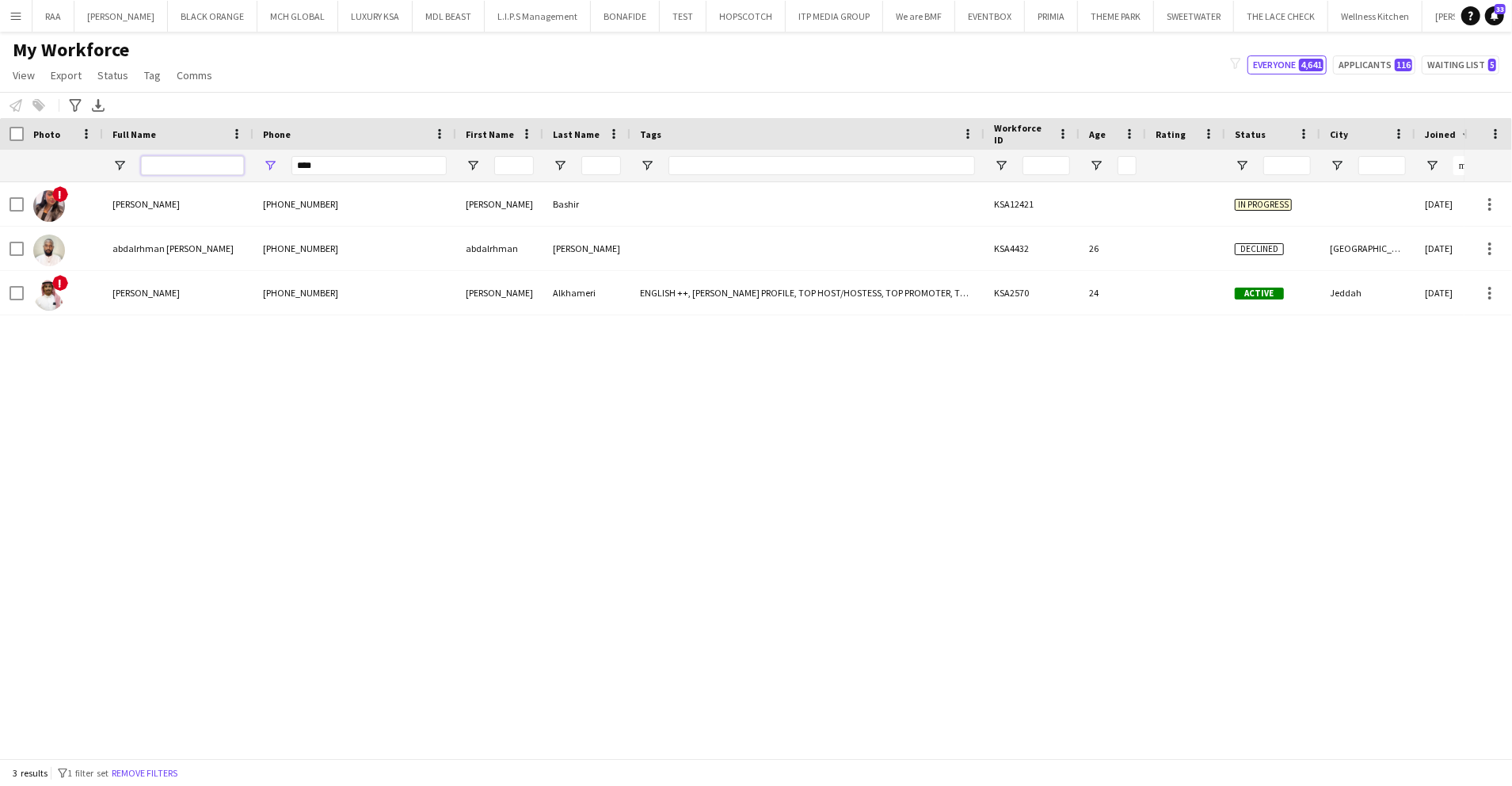
click at [184, 174] on input "Full Name Filter Input" at bounding box center [192, 165] width 103 height 19
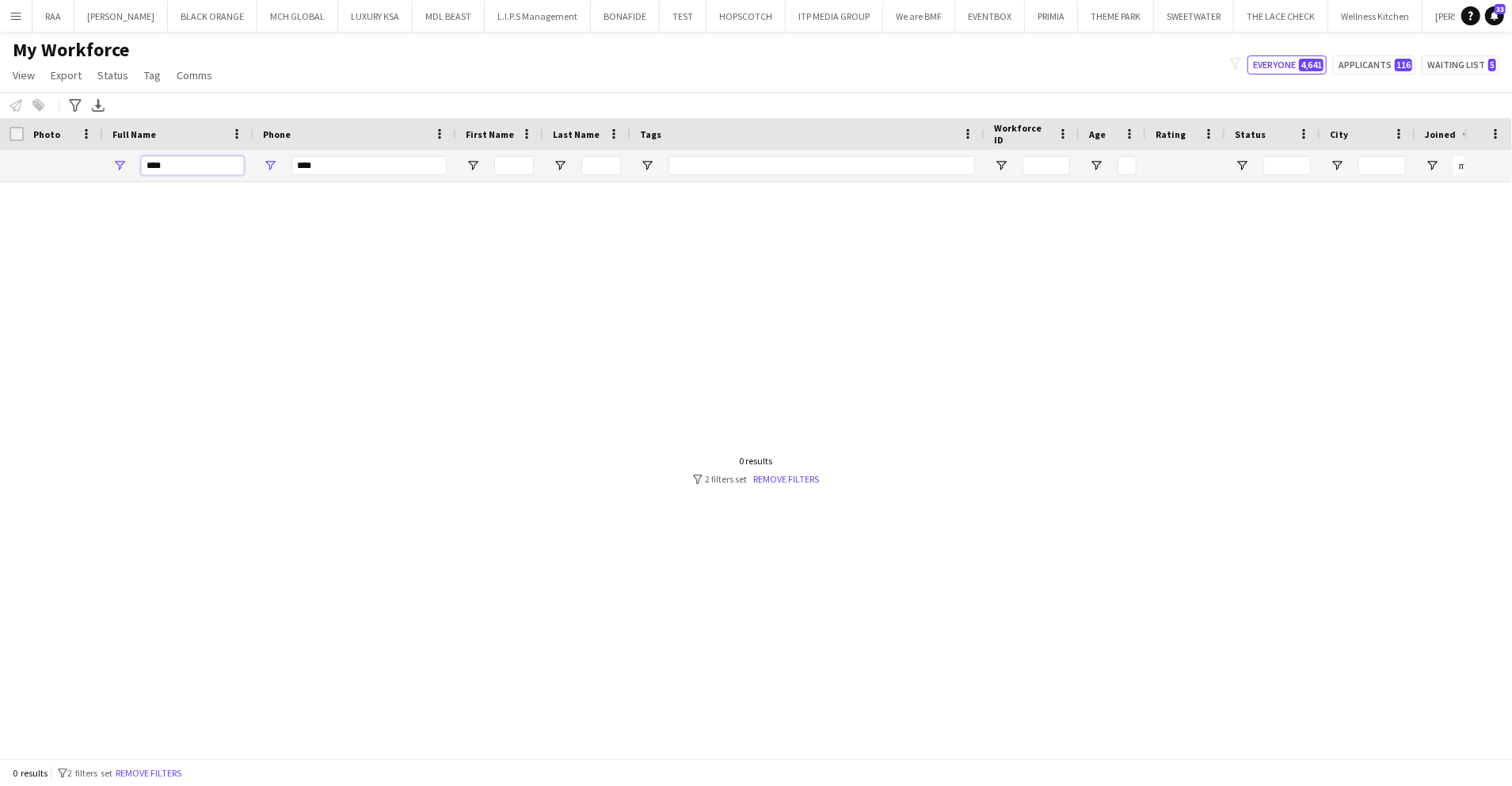
type input "****"
drag, startPoint x: 326, startPoint y: 167, endPoint x: 178, endPoint y: 173, distance: 148.1
click at [178, 173] on div "****" at bounding box center [1103, 165] width 2206 height 32
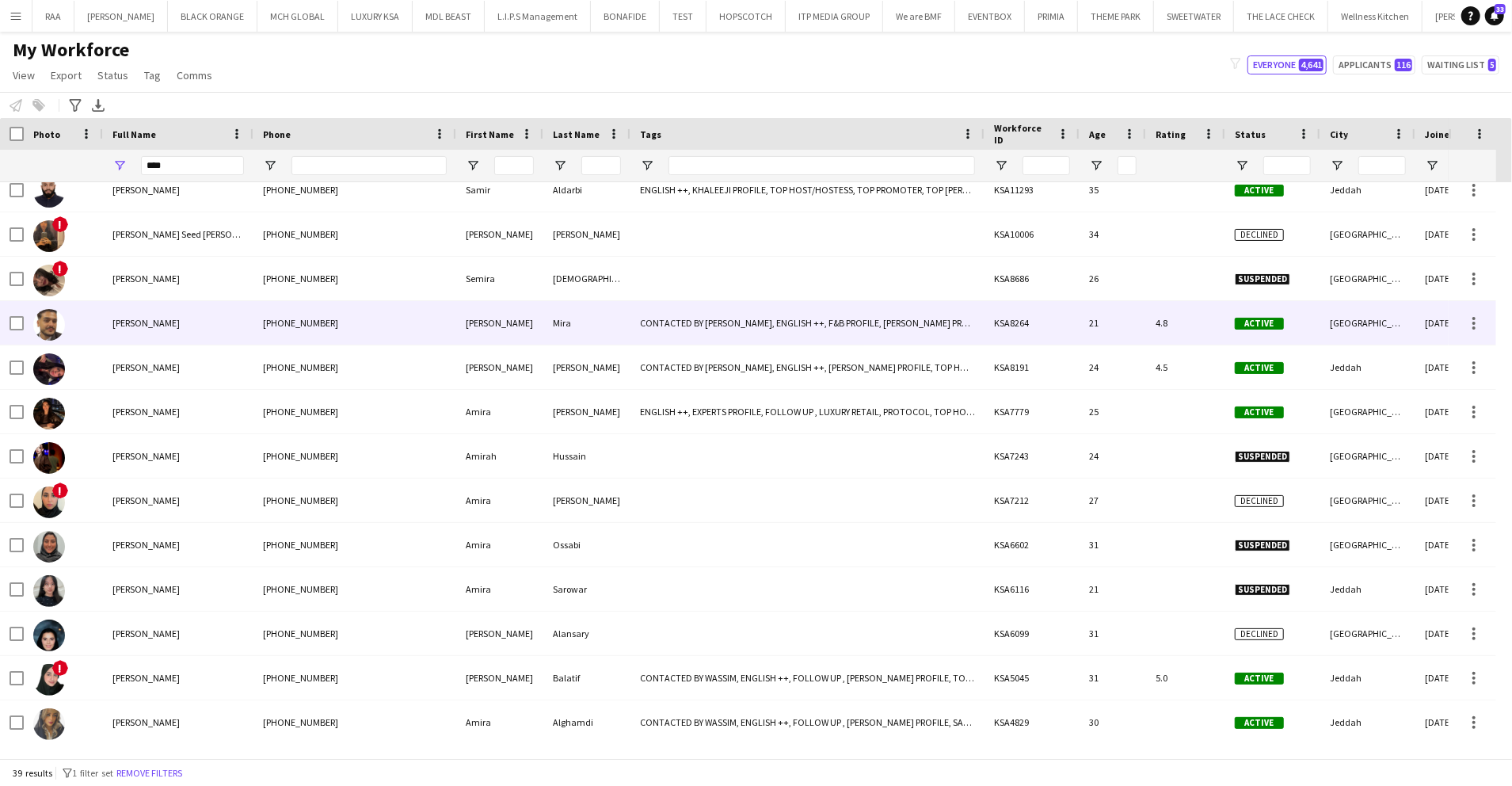
click at [168, 307] on div "[PERSON_NAME]" at bounding box center [178, 323] width 150 height 44
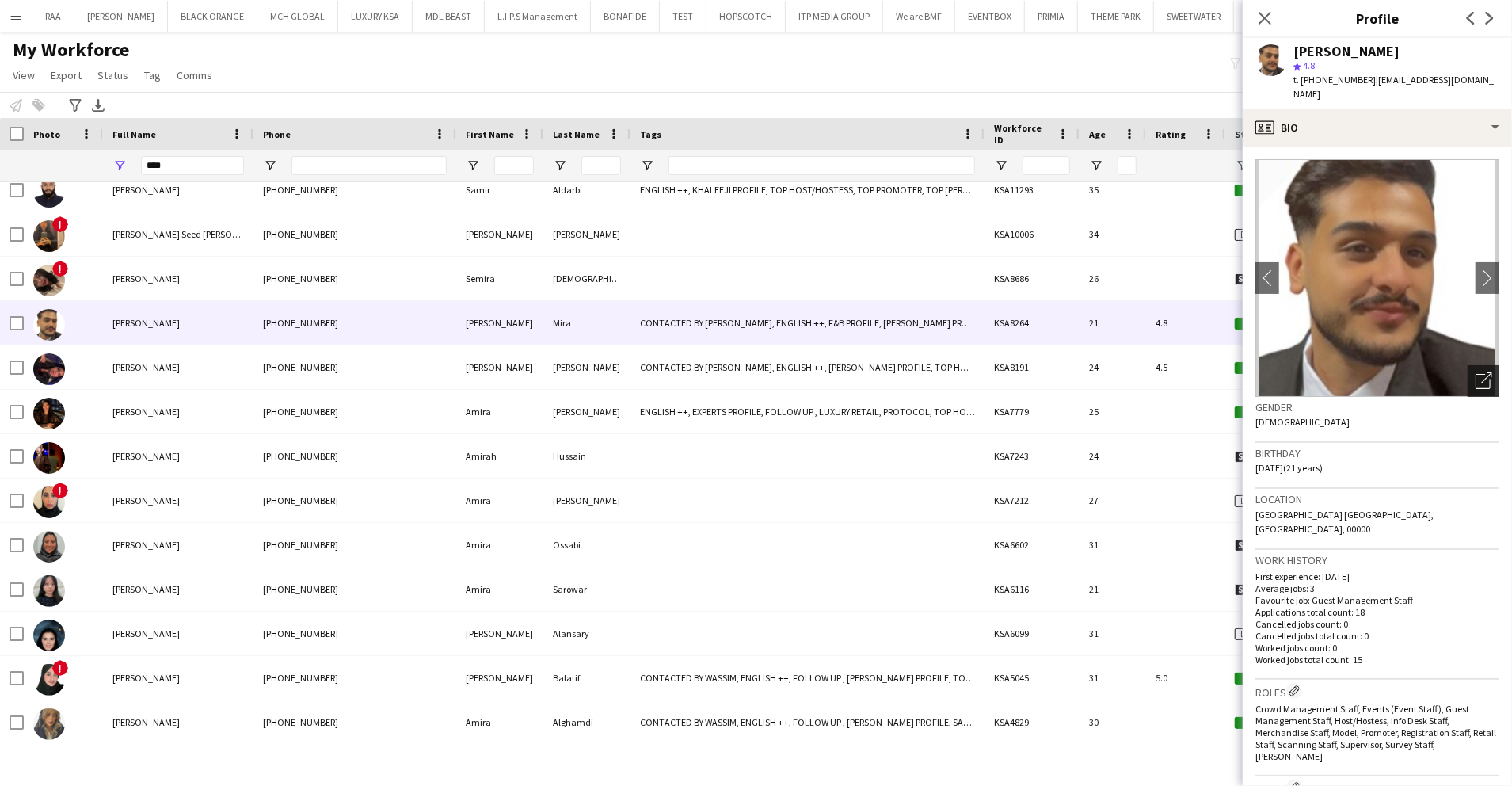
click at [1476, 373] on icon "Open photos pop-in" at bounding box center [1484, 381] width 16 height 16
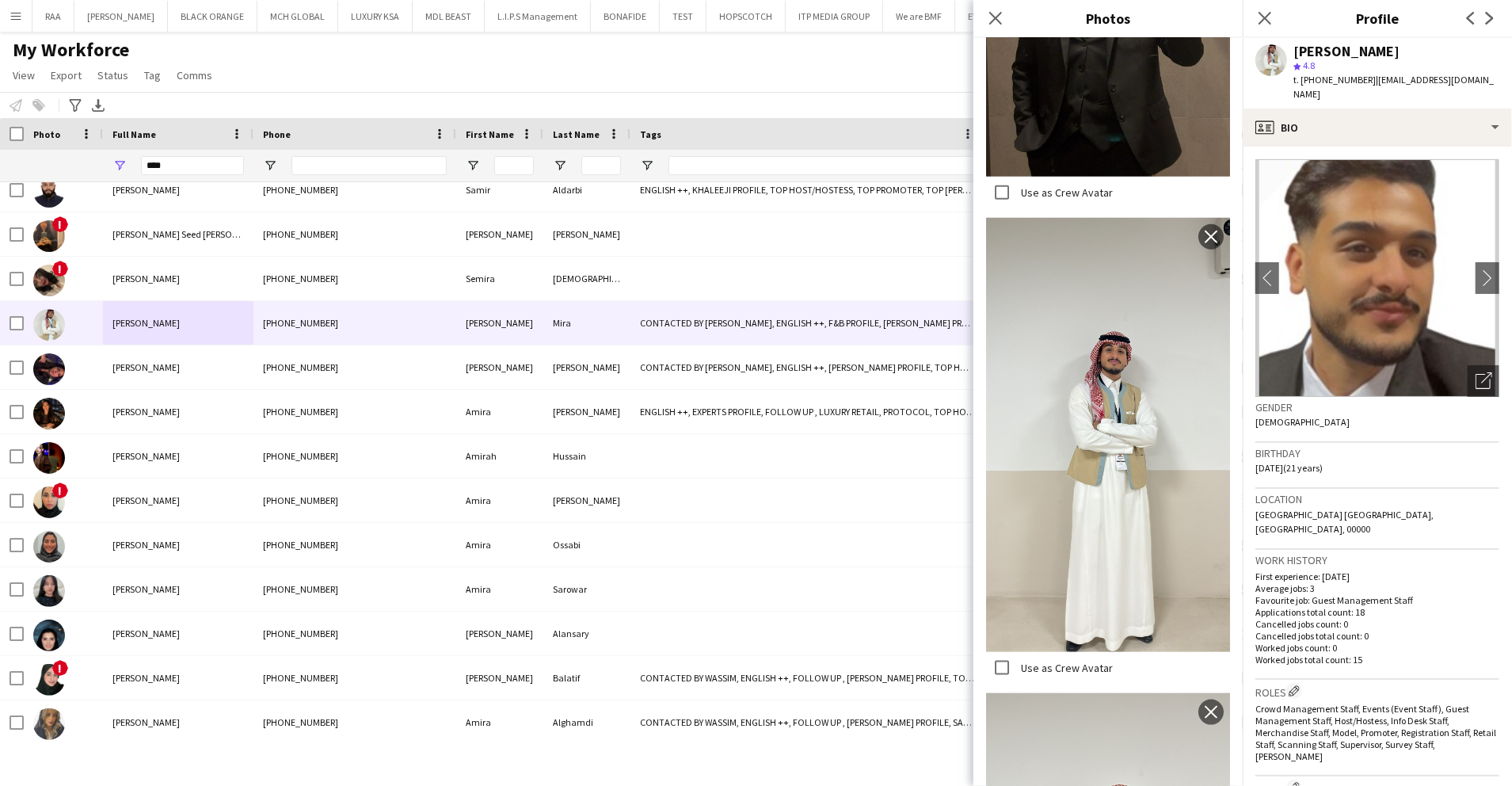
scroll to position [422, 0]
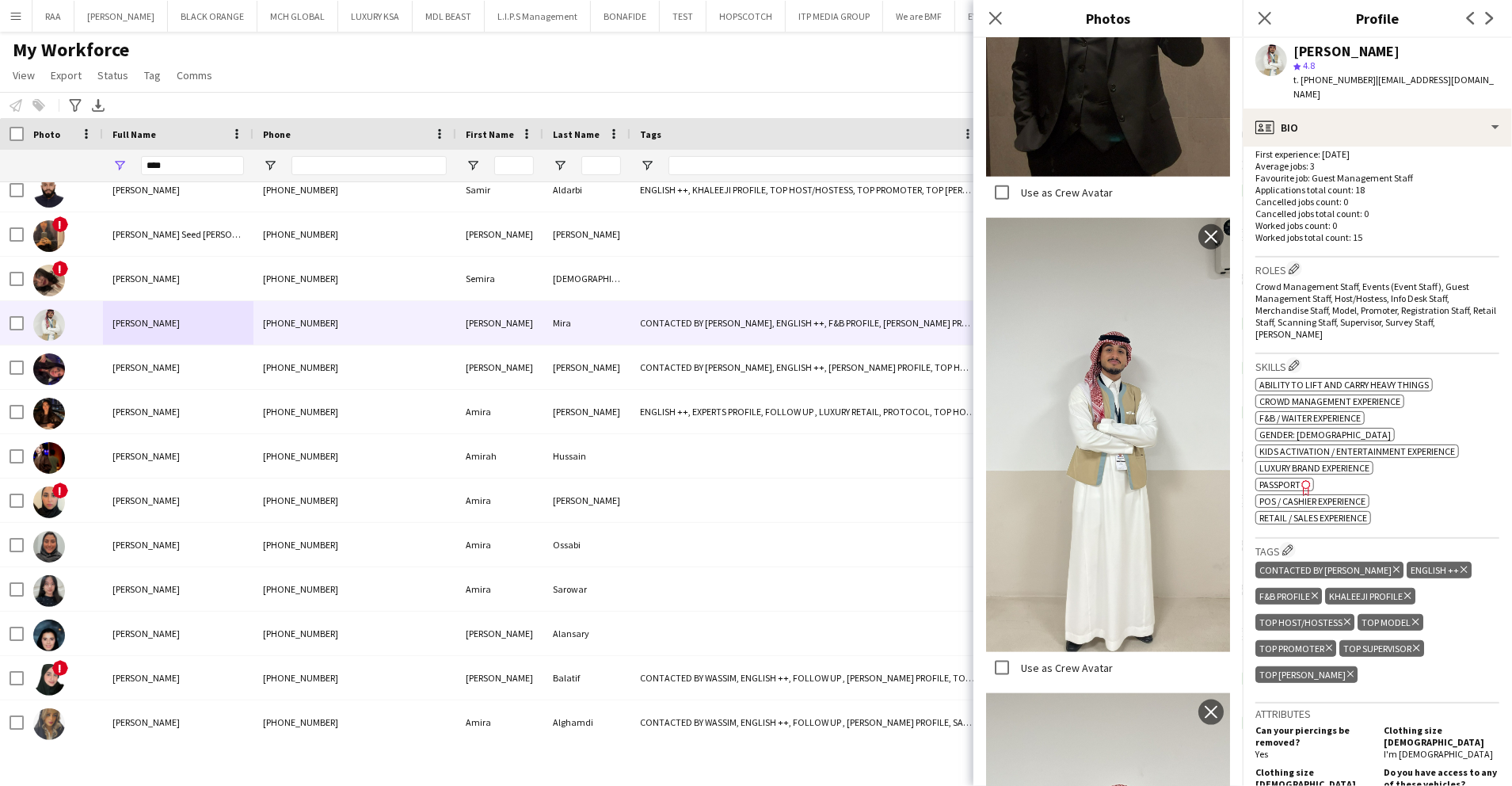
click at [1287, 479] on span "Passport" at bounding box center [1280, 484] width 41 height 12
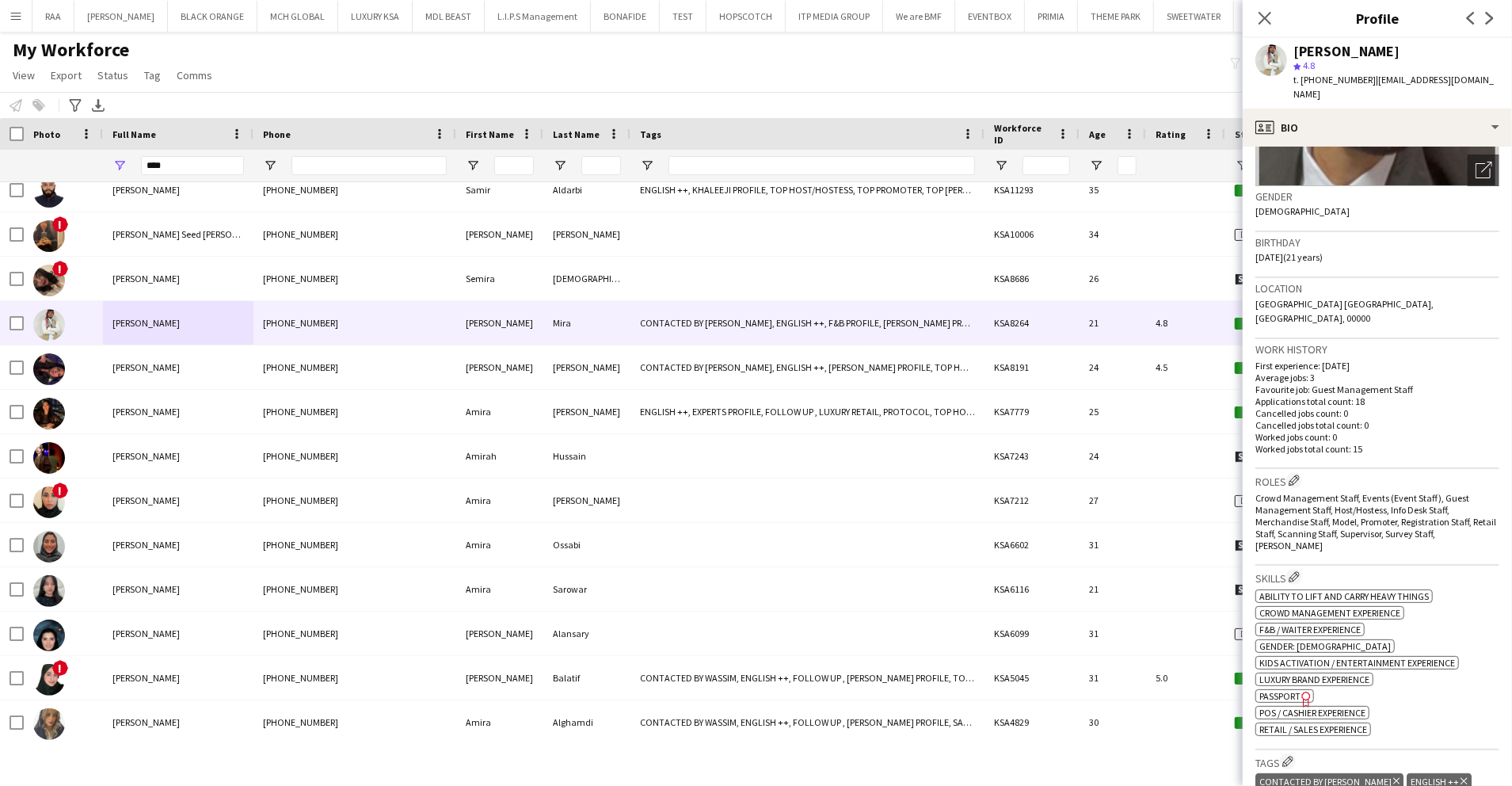
scroll to position [0, 0]
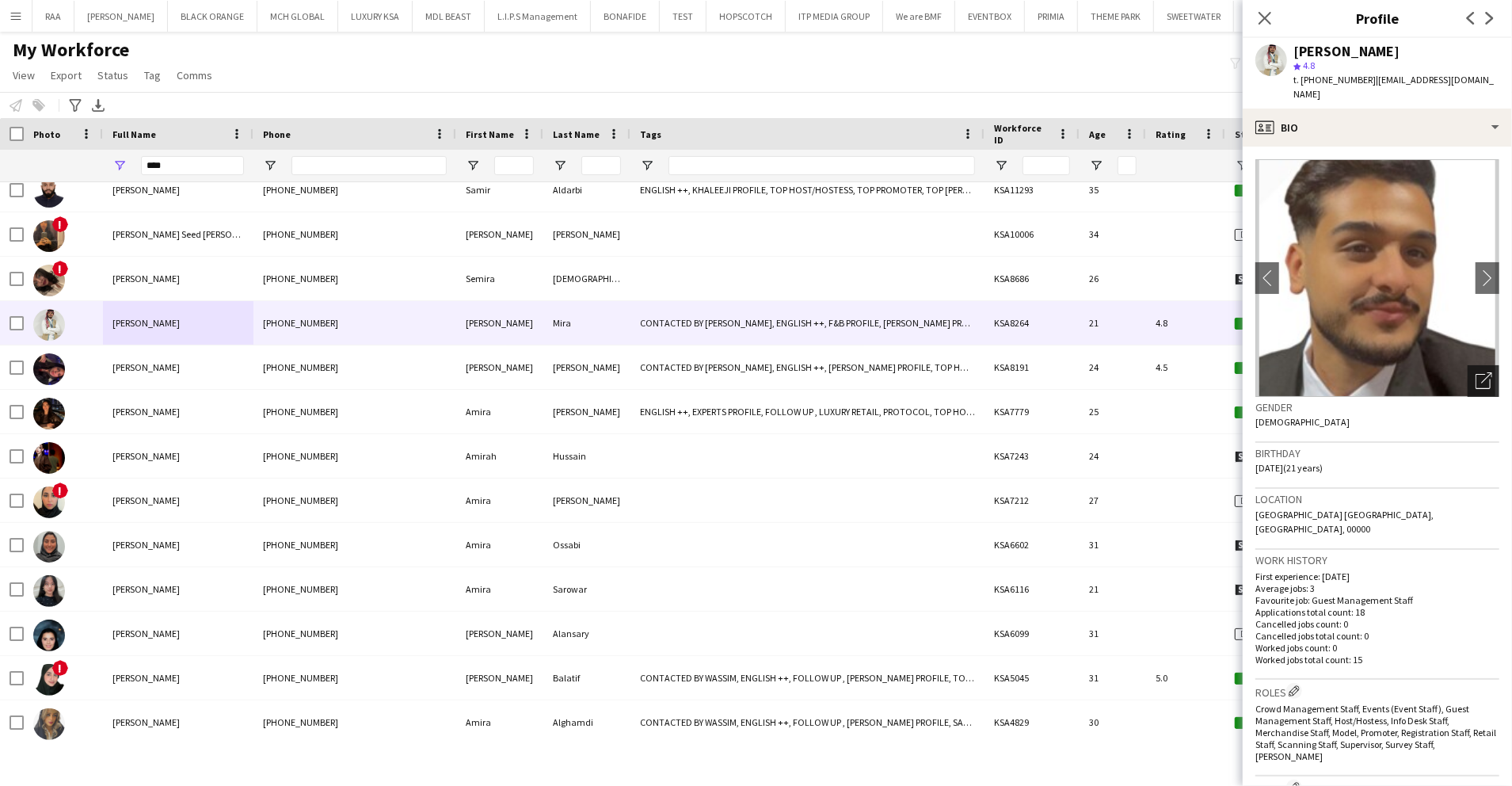
click at [1476, 374] on icon at bounding box center [1483, 381] width 15 height 16
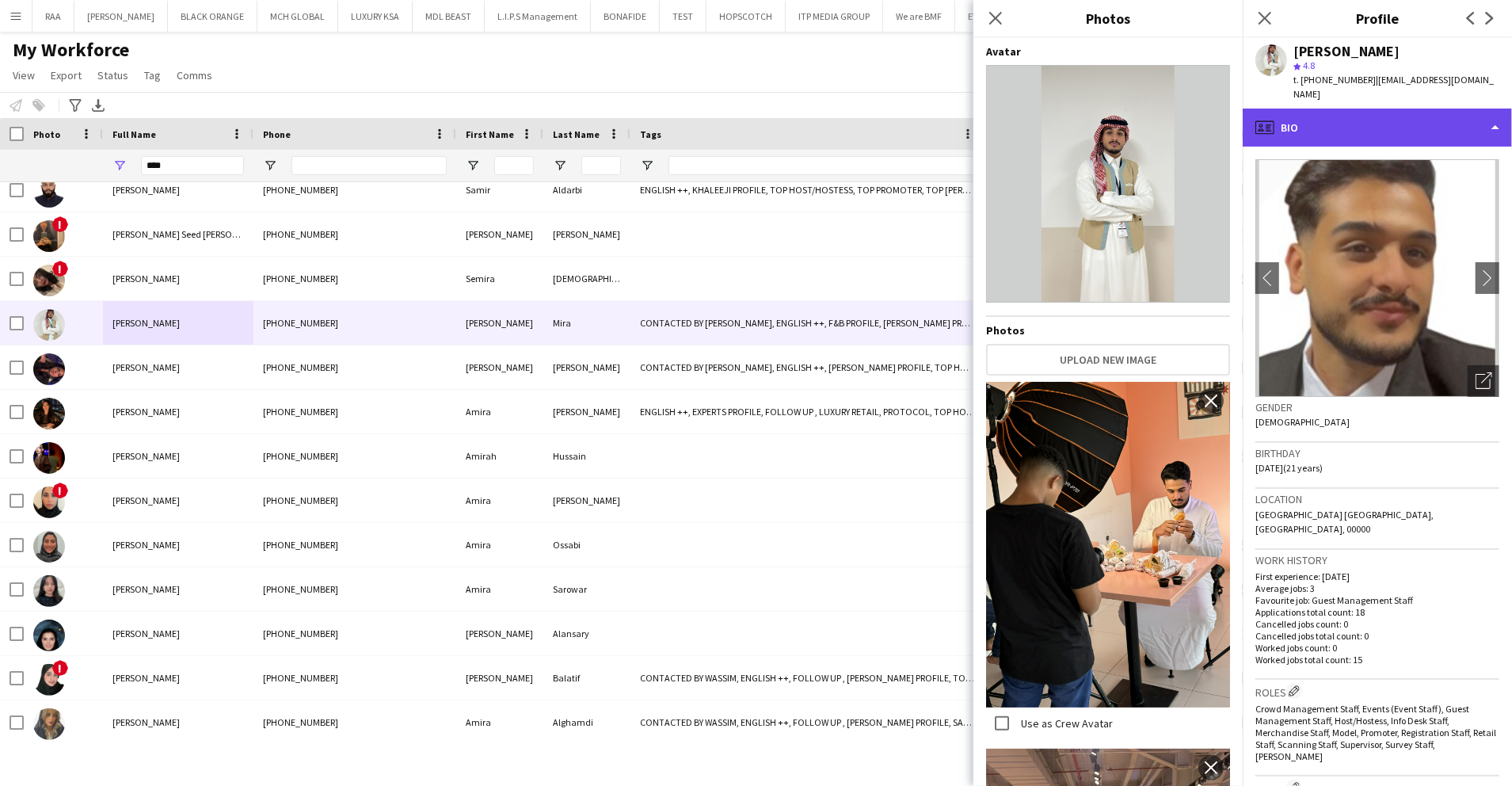
click at [1373, 119] on div "profile Bio" at bounding box center [1378, 128] width 270 height 38
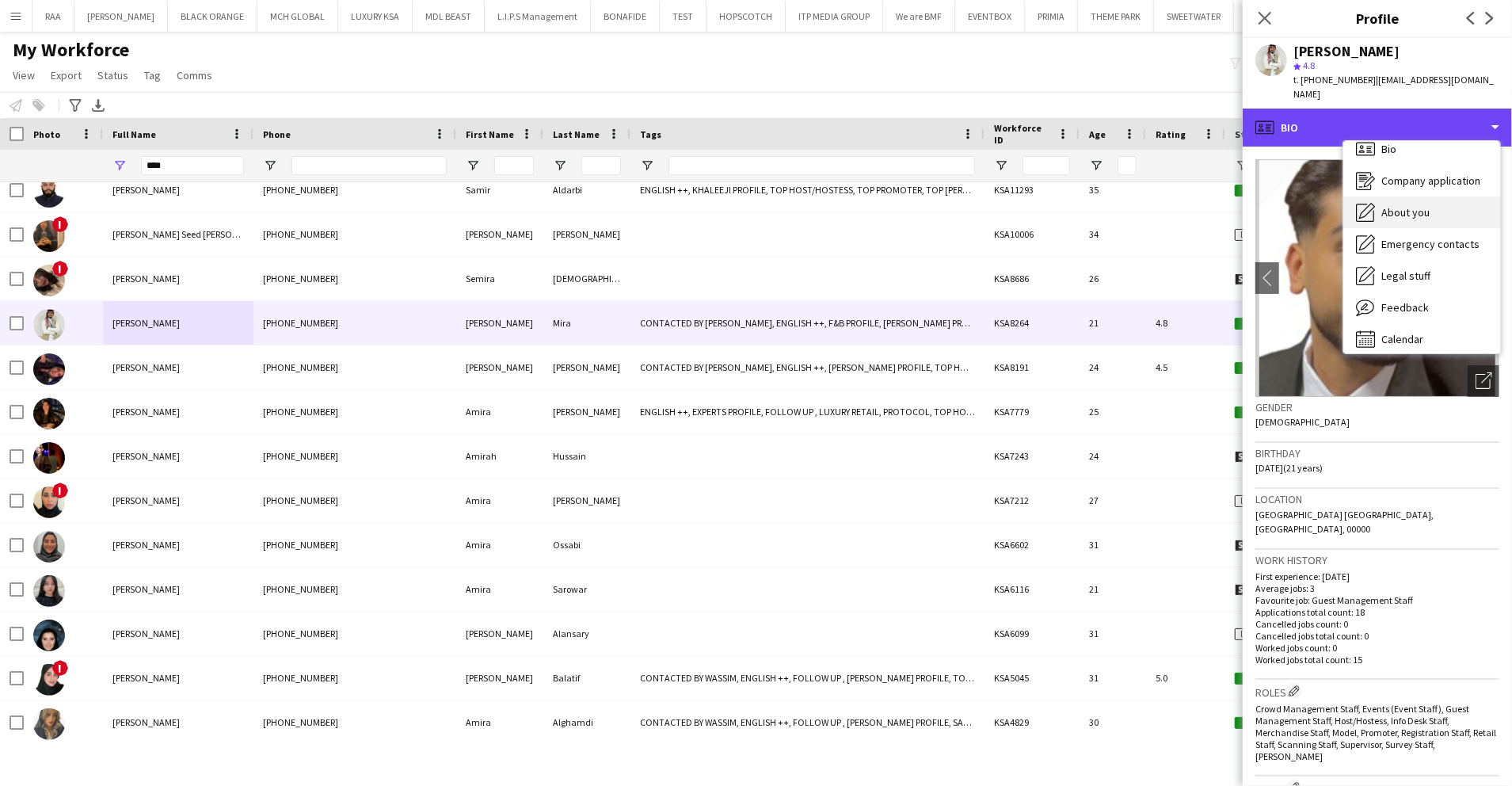
scroll to position [22, 0]
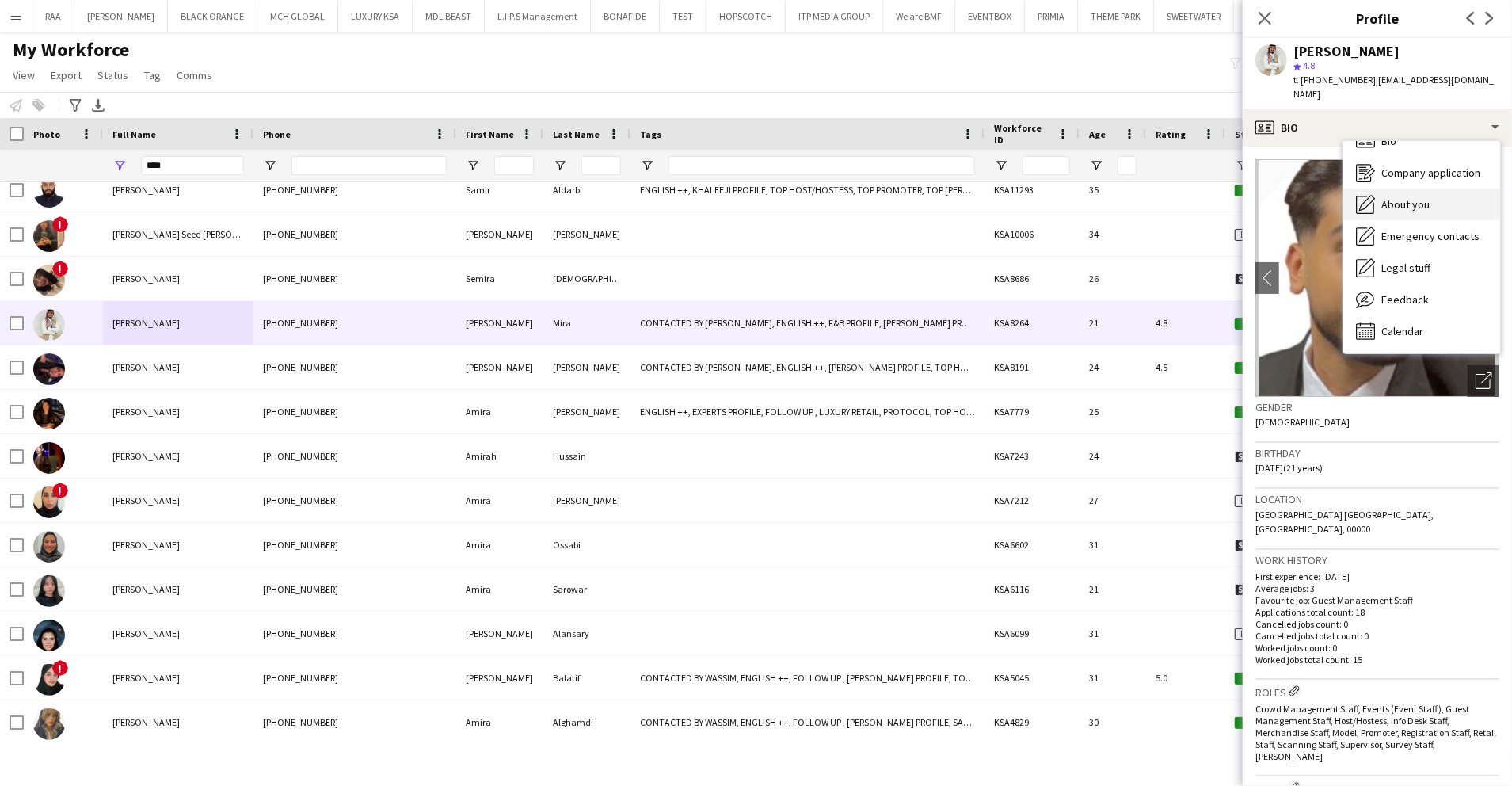
click at [1379, 195] on div "About you About you" at bounding box center [1422, 204] width 157 height 32
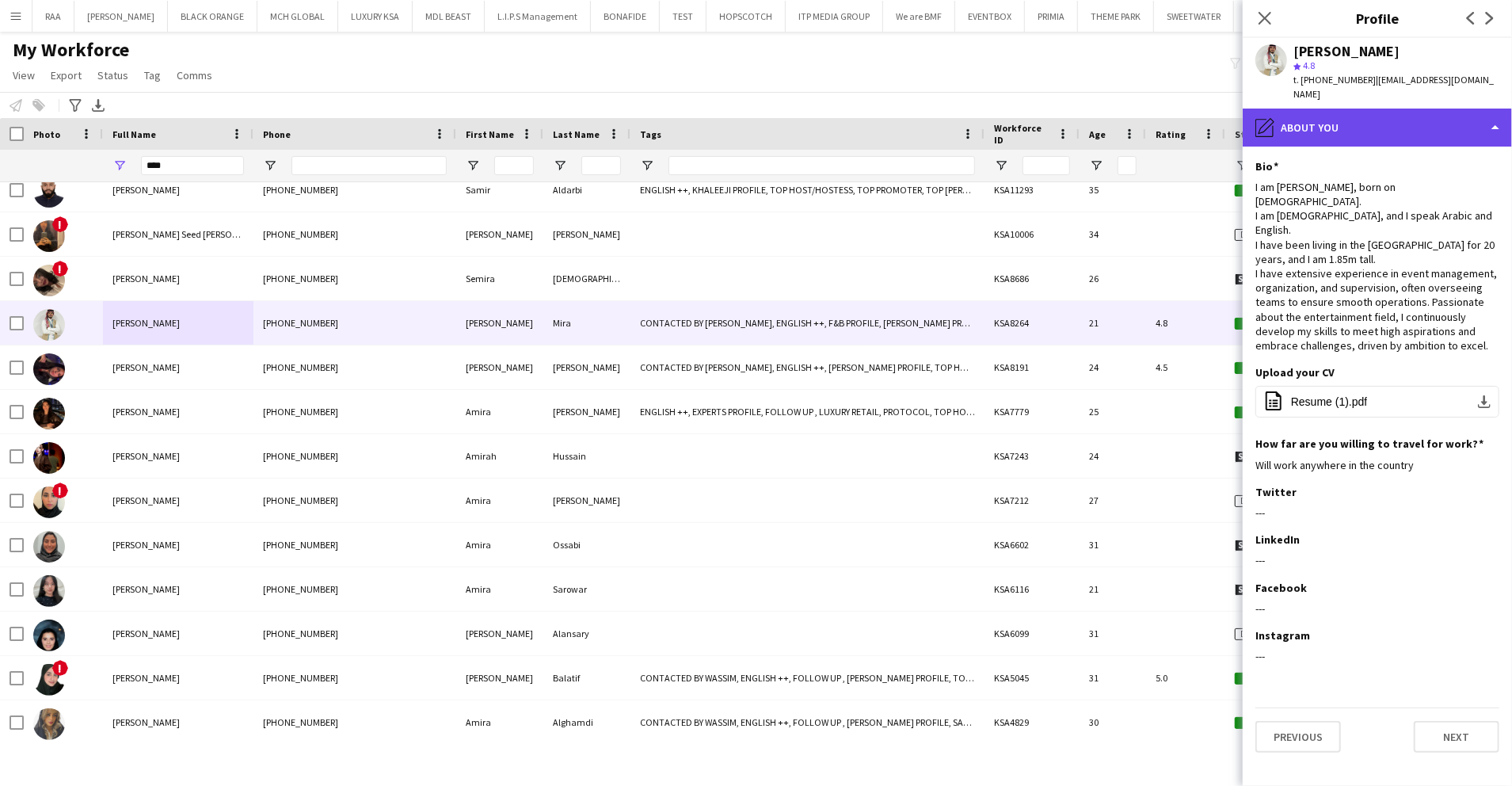
click at [1393, 117] on div "pencil4 About you" at bounding box center [1378, 128] width 270 height 38
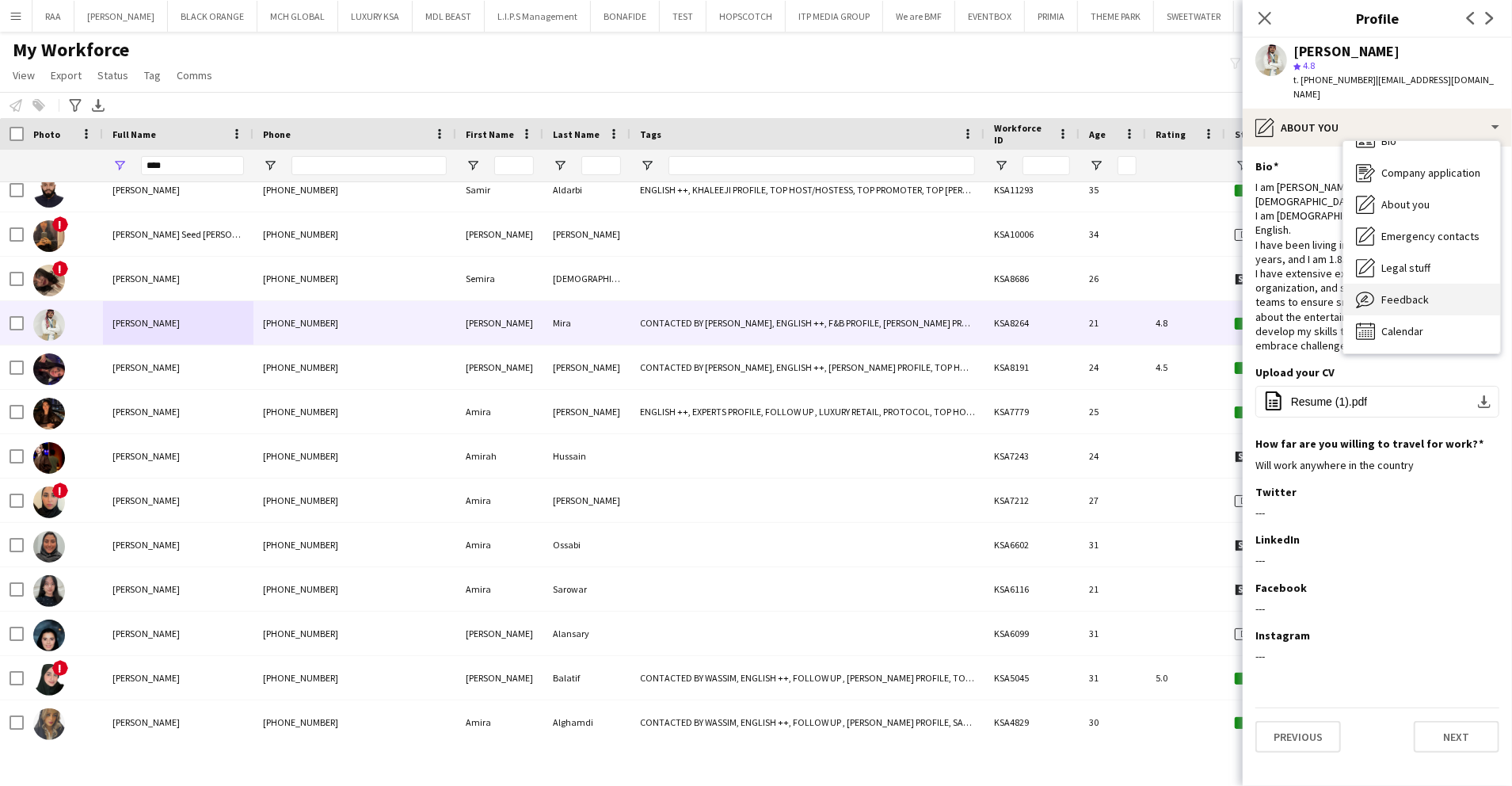
click at [1390, 284] on div "Feedback Feedback" at bounding box center [1422, 299] width 157 height 32
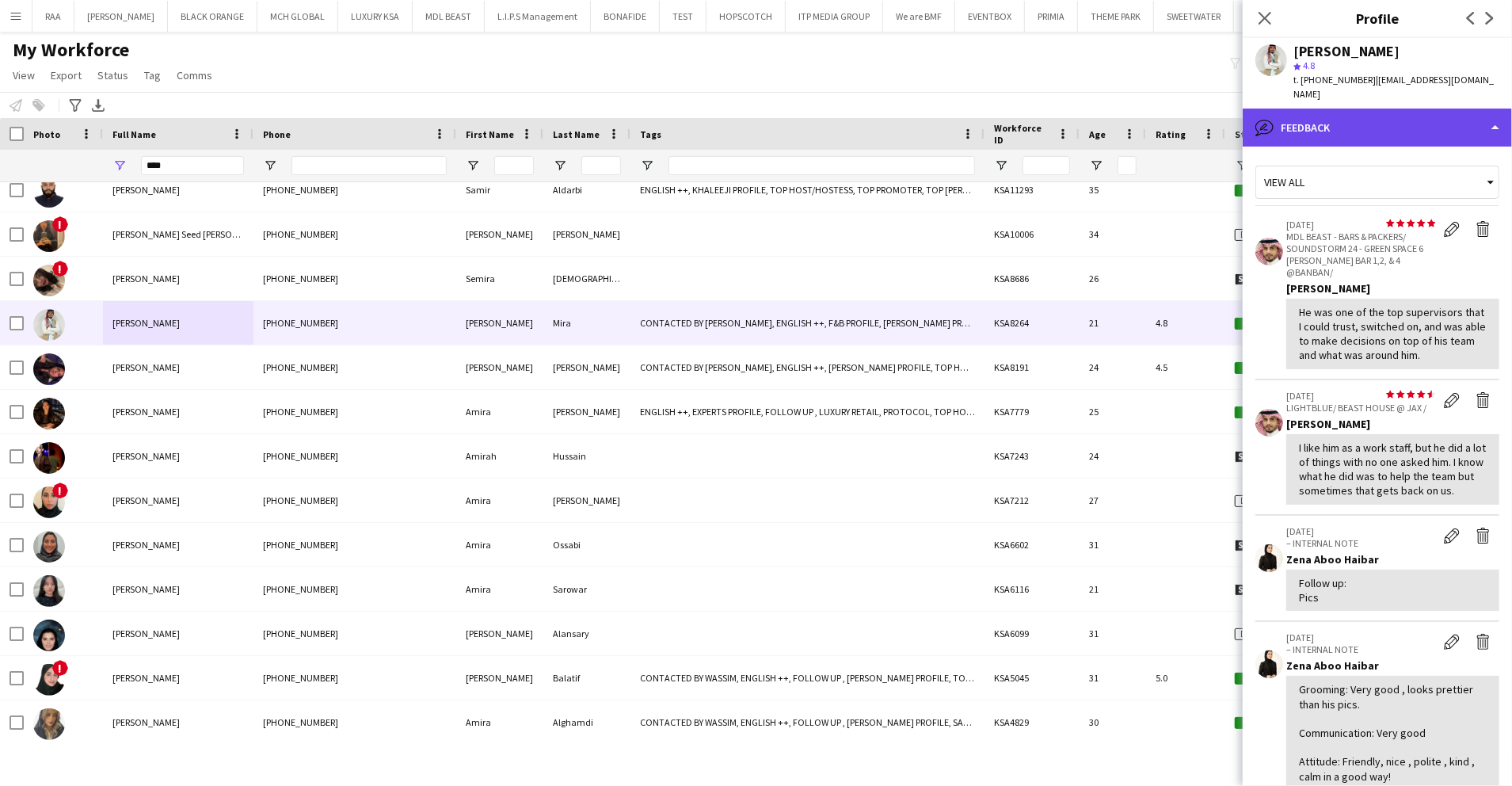
click at [1360, 109] on div "bubble-pencil Feedback" at bounding box center [1378, 128] width 270 height 38
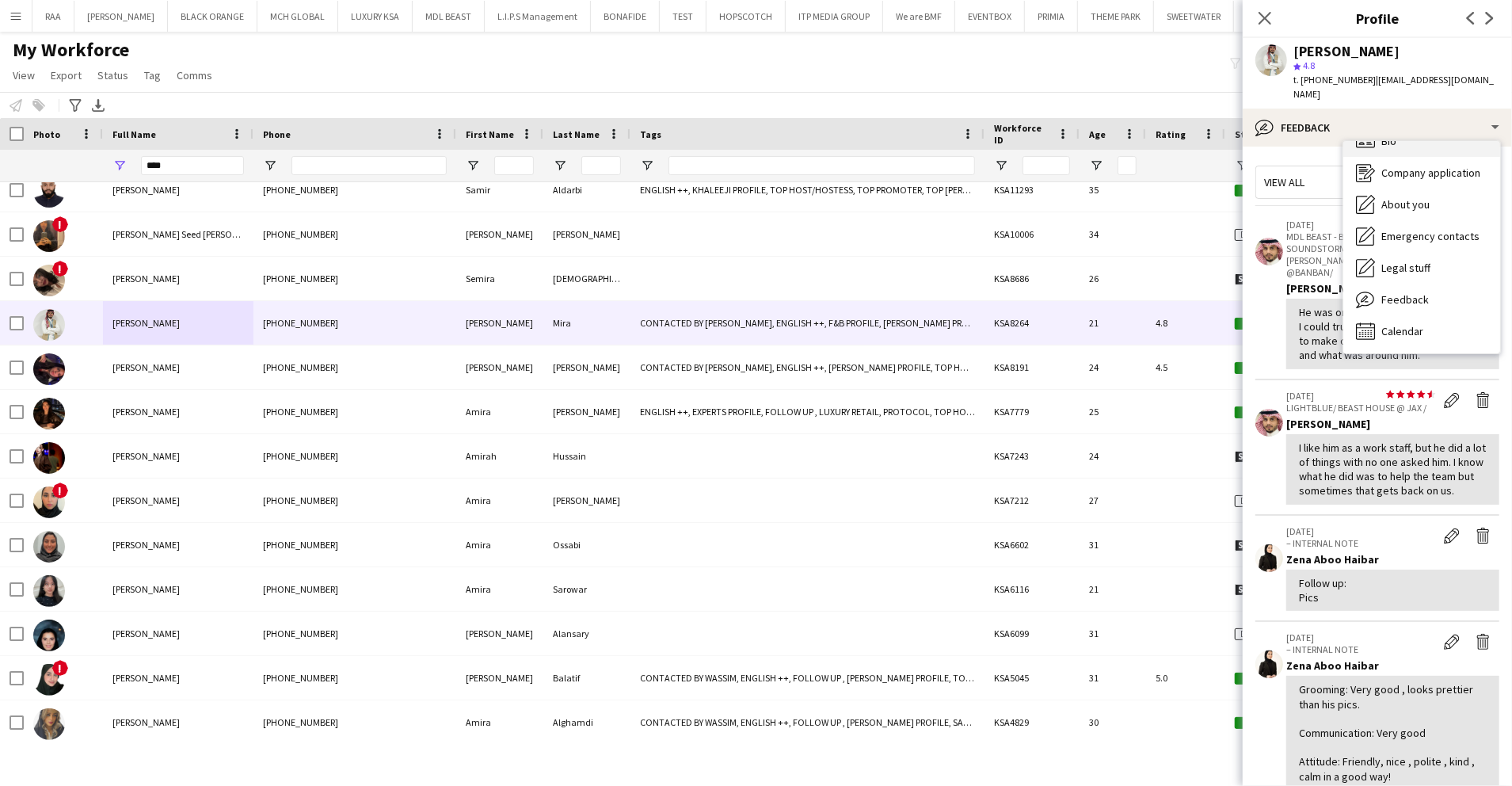
click at [1361, 138] on div "Bio Bio" at bounding box center [1422, 140] width 157 height 32
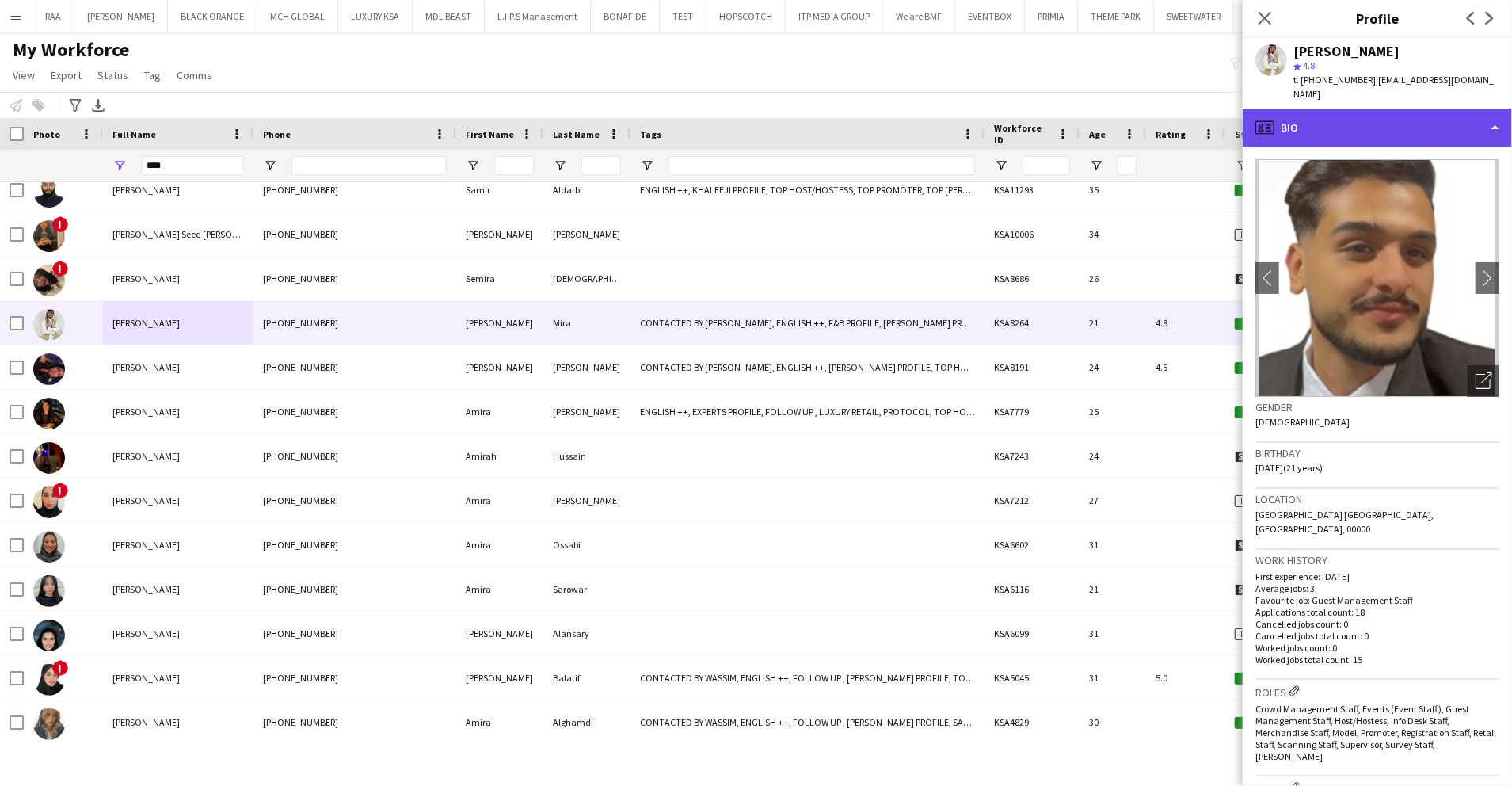
click at [1394, 109] on div "profile Bio" at bounding box center [1378, 128] width 270 height 38
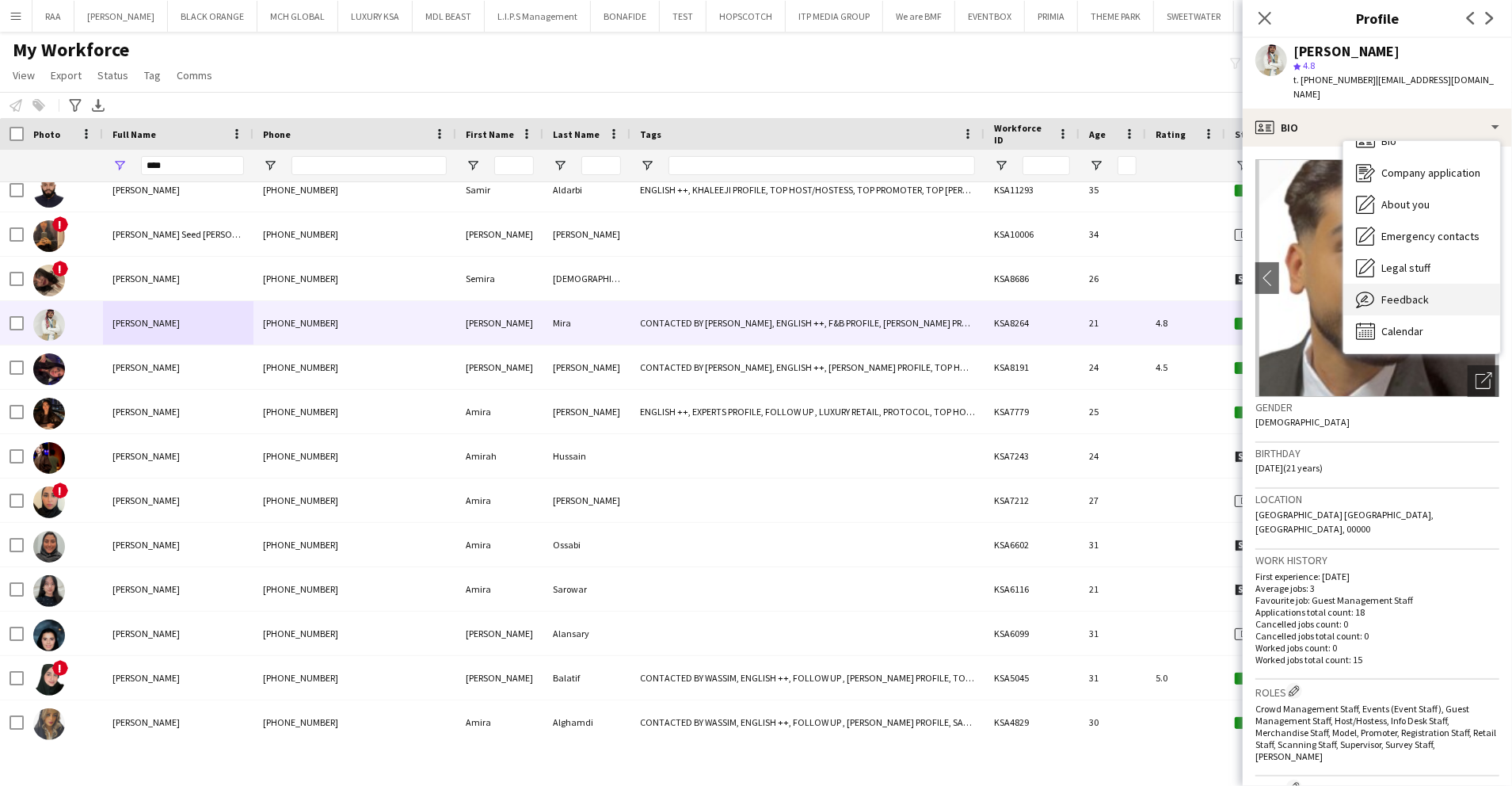
click at [1425, 299] on div "Feedback Feedback" at bounding box center [1422, 299] width 157 height 32
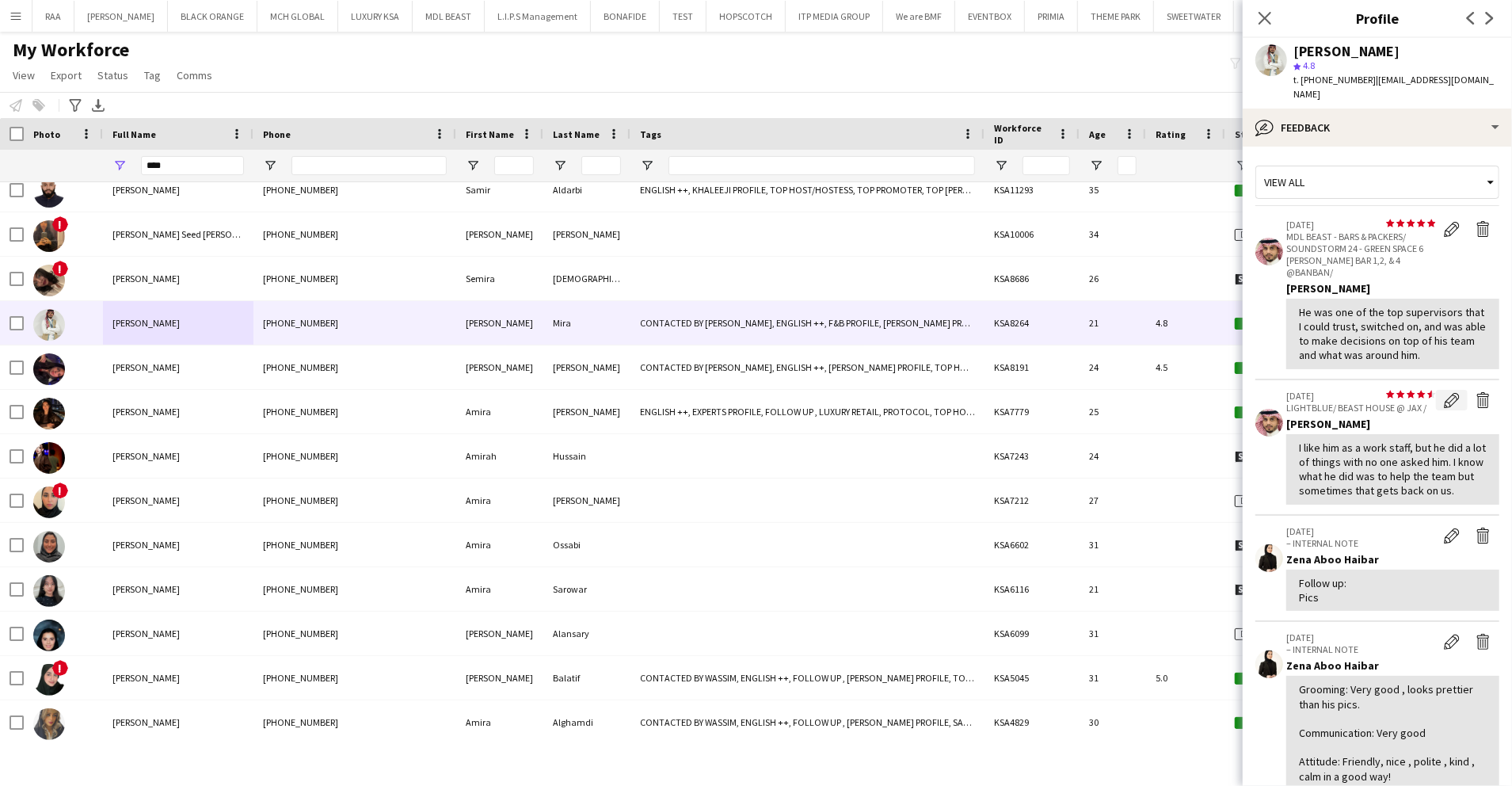
click at [1445, 392] on app-icon "Edit feedback" at bounding box center [1452, 399] width 15 height 16
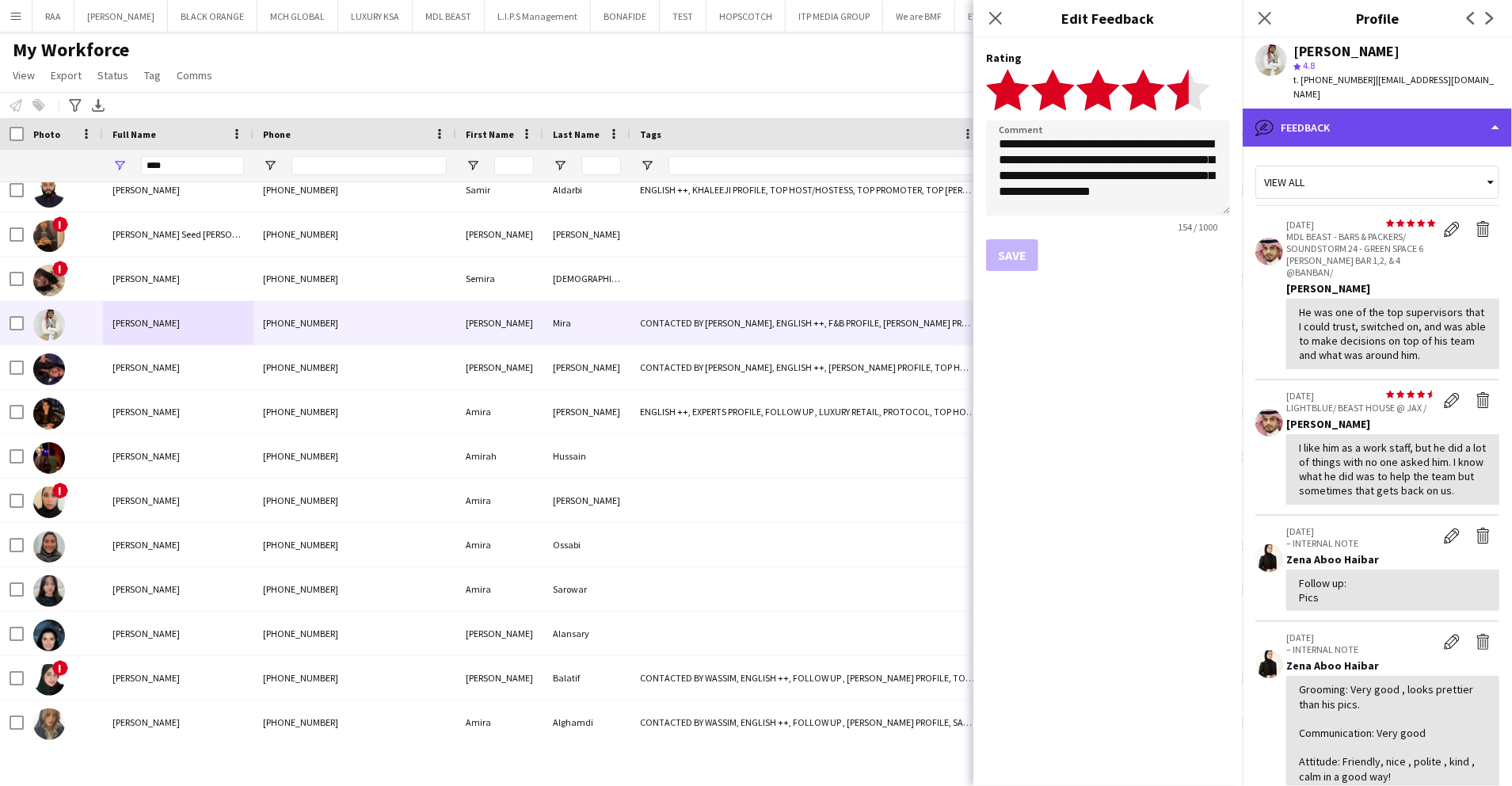
click at [1390, 124] on div "bubble-pencil Feedback" at bounding box center [1378, 128] width 270 height 38
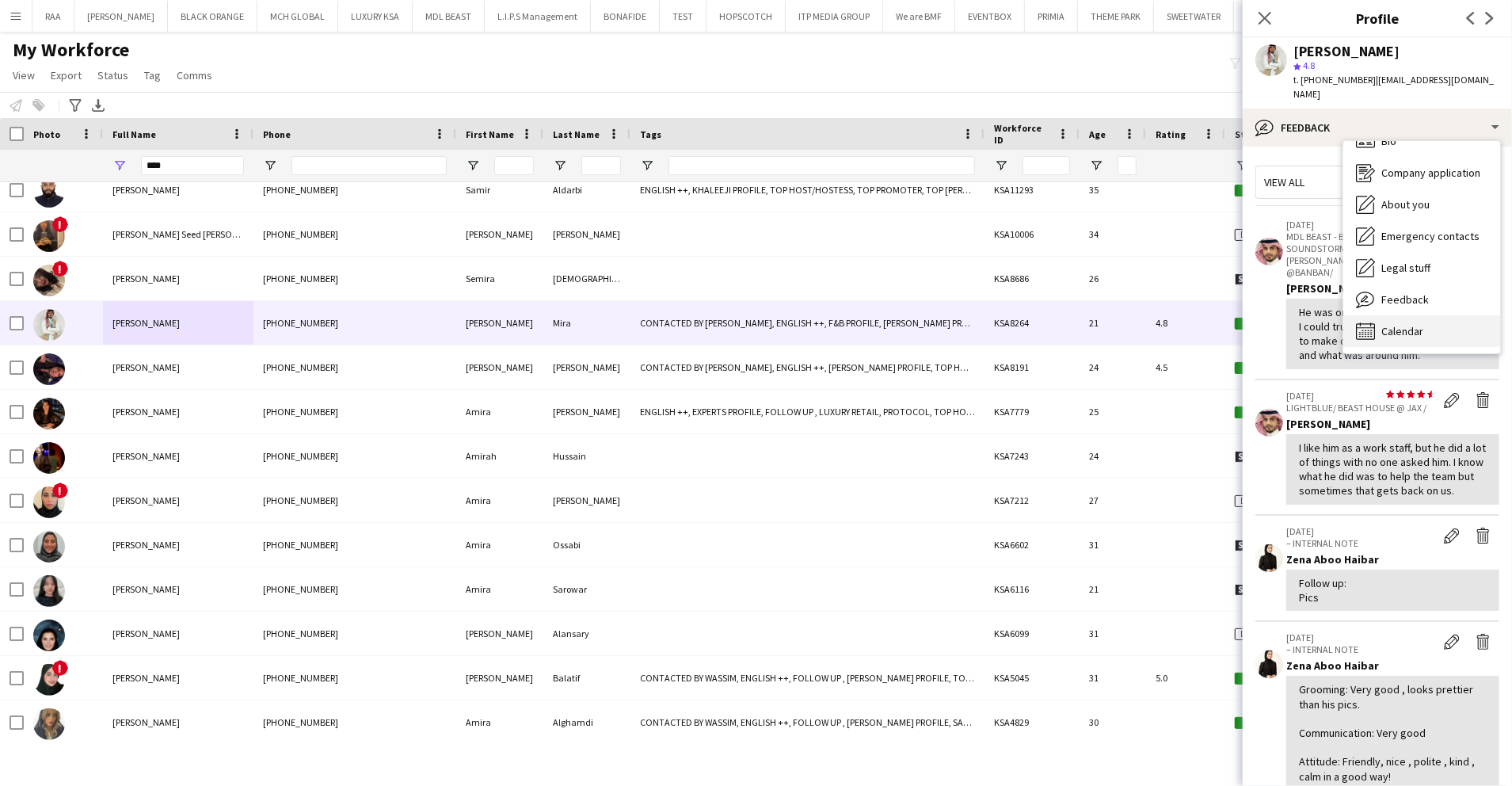
click at [1421, 325] on span "Calendar" at bounding box center [1403, 332] width 42 height 15
